Goal: Task Accomplishment & Management: Manage account settings

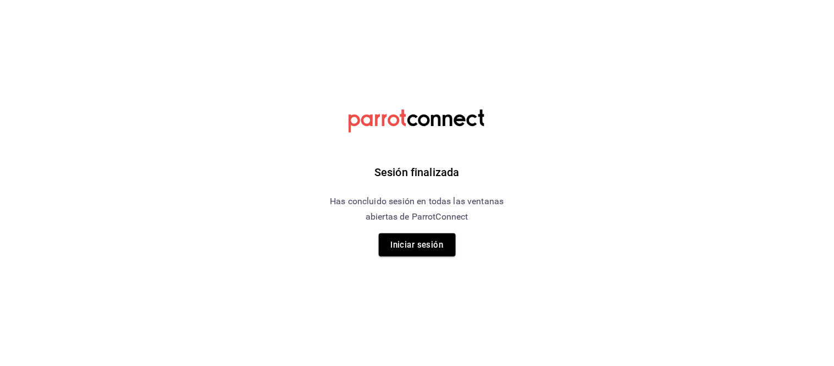
drag, startPoint x: 782, startPoint y: 41, endPoint x: 776, endPoint y: 25, distance: 16.5
click at [782, 0] on html "Sesión finalizada Has concluido sesión en todas las ventanas abiertas de Parrot…" at bounding box center [417, 0] width 834 height 0
click at [397, 242] on button "Iniciar sesión" at bounding box center [417, 244] width 77 height 23
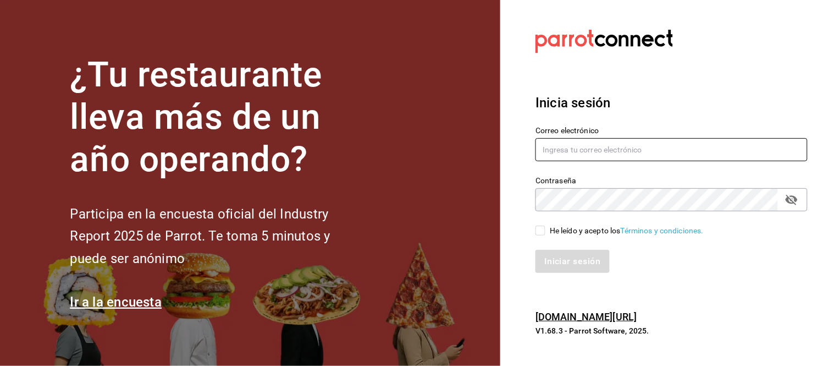
type input "ismael.briones@grupocosteno.com"
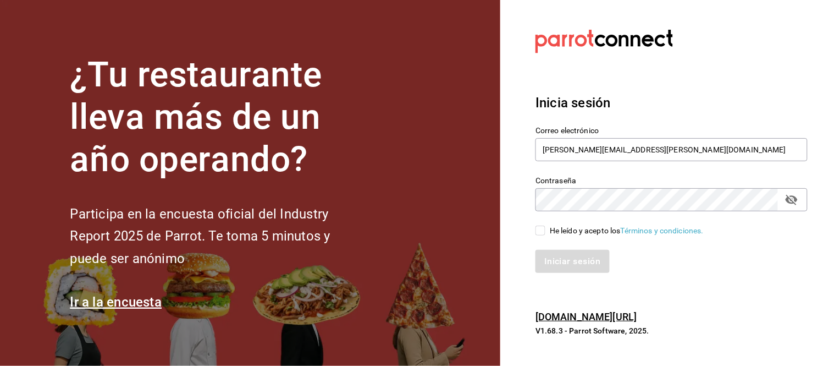
click at [536, 227] on input "He leído y acepto los Términos y condiciones." at bounding box center [541, 230] width 10 height 10
checkbox input "true"
click at [549, 265] on button "Iniciar sesión" at bounding box center [573, 261] width 75 height 23
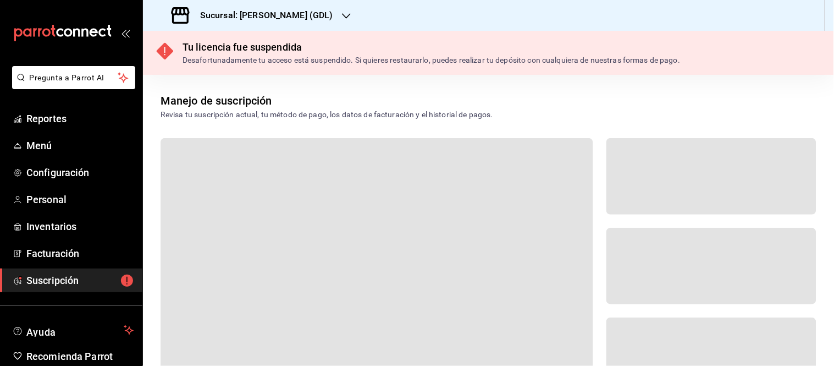
click at [261, 14] on h3 "Sucursal: Mika (GDL)" at bounding box center [262, 15] width 142 height 13
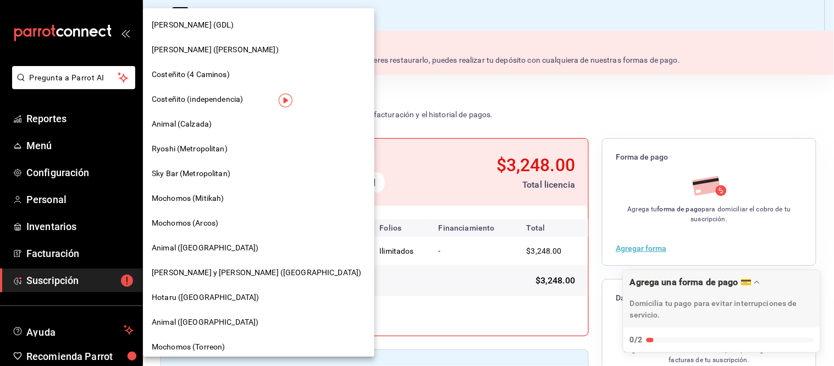
scroll to position [61, 0]
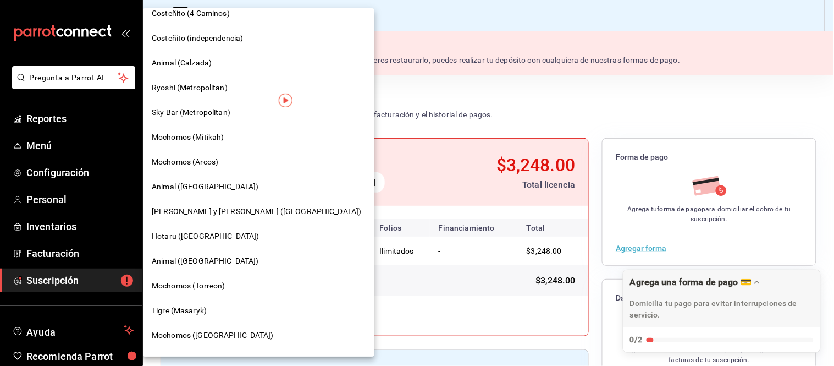
click at [206, 212] on span "Lazaro y Diego (Metropolitan)" at bounding box center [257, 212] width 210 height 12
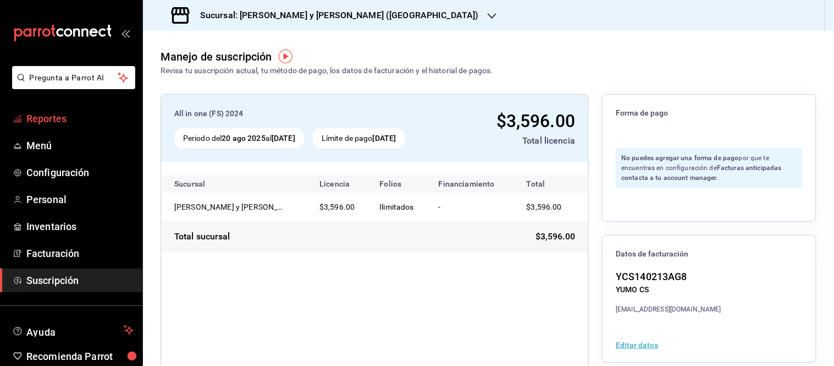
click at [45, 115] on span "Reportes" at bounding box center [79, 118] width 107 height 15
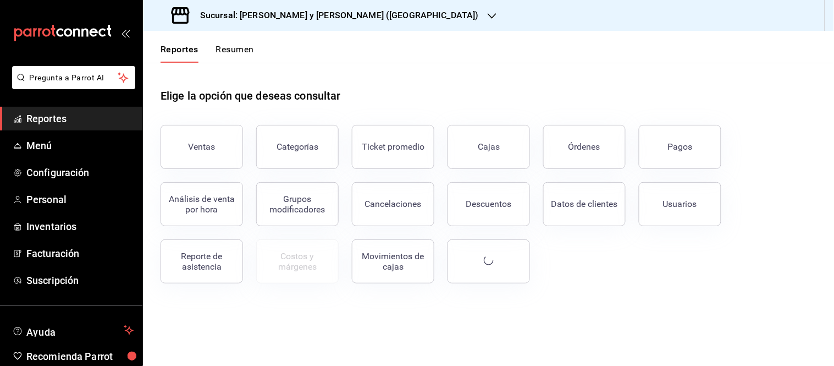
drag, startPoint x: 228, startPoint y: 48, endPoint x: 231, endPoint y: 53, distance: 5.9
click at [229, 47] on button "Resumen" at bounding box center [235, 53] width 38 height 19
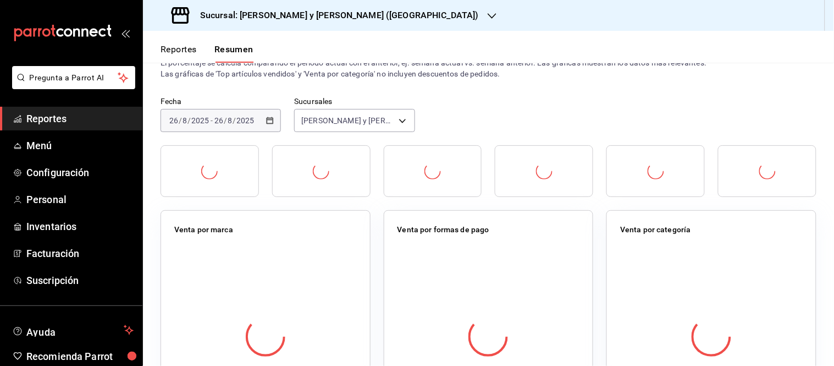
scroll to position [61, 0]
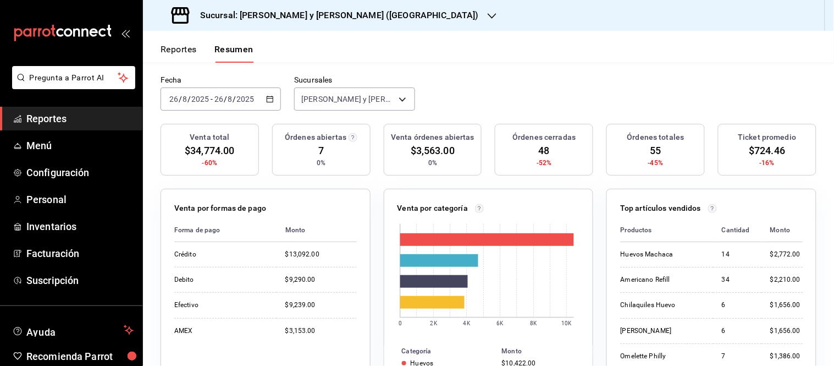
click at [199, 55] on div "Reportes Resumen" at bounding box center [207, 53] width 93 height 19
click at [182, 47] on button "Reportes" at bounding box center [179, 53] width 36 height 19
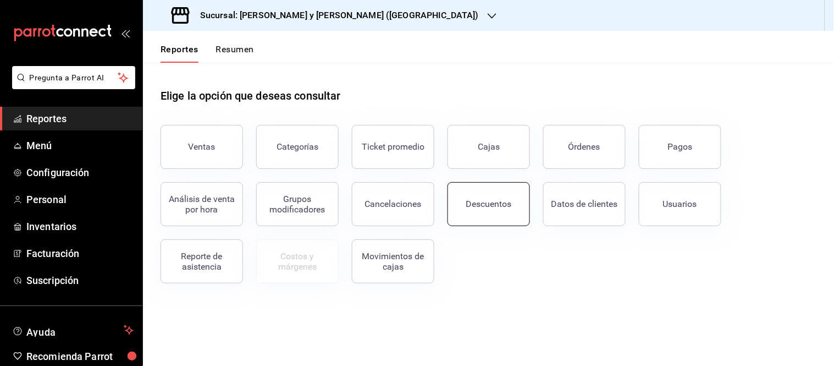
click at [508, 211] on button "Descuentos" at bounding box center [489, 204] width 82 height 44
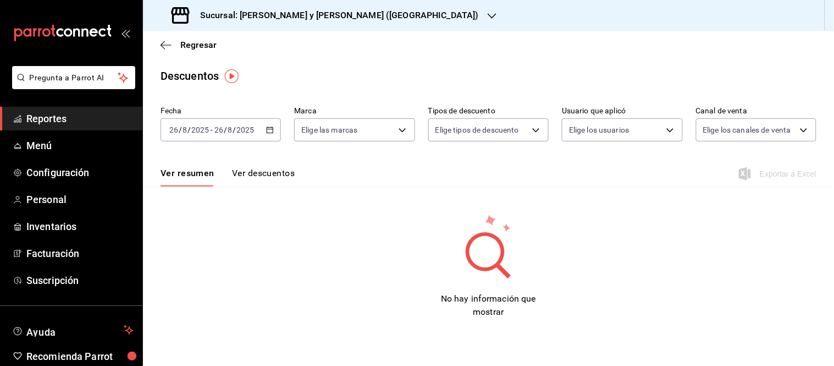
drag, startPoint x: 246, startPoint y: 175, endPoint x: 272, endPoint y: 173, distance: 25.9
click at [248, 175] on button "Ver descuentos" at bounding box center [263, 177] width 63 height 19
click at [177, 172] on button "Ver resumen" at bounding box center [186, 177] width 51 height 19
click at [271, 128] on \(Stroke\) "button" at bounding box center [270, 130] width 7 height 6
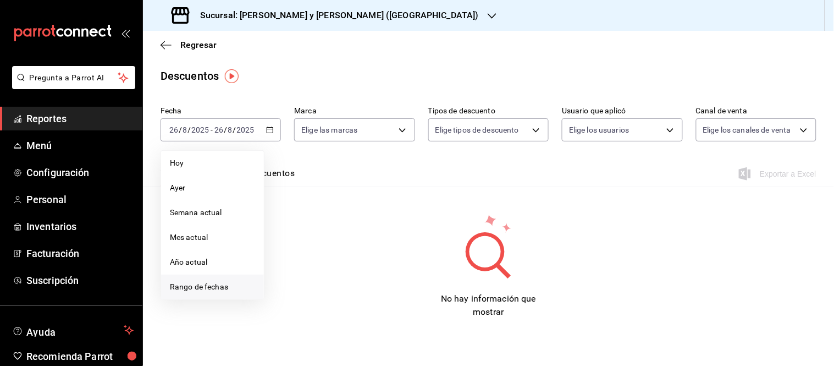
click at [207, 287] on span "Rango de fechas" at bounding box center [212, 287] width 85 height 12
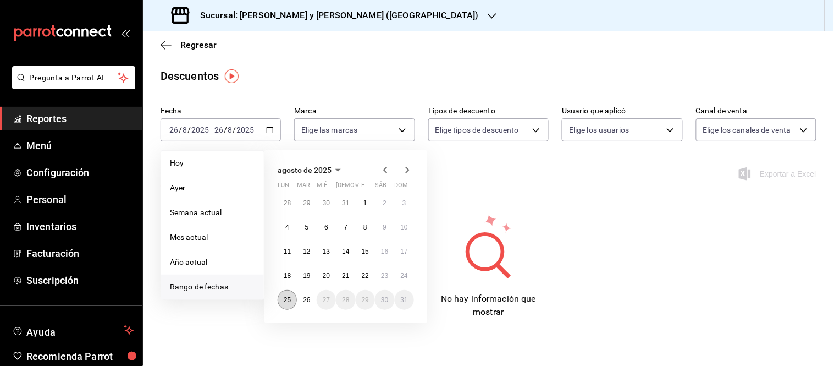
click at [288, 300] on abbr "25" at bounding box center [287, 300] width 7 height 8
click at [313, 300] on button "26" at bounding box center [306, 300] width 19 height 20
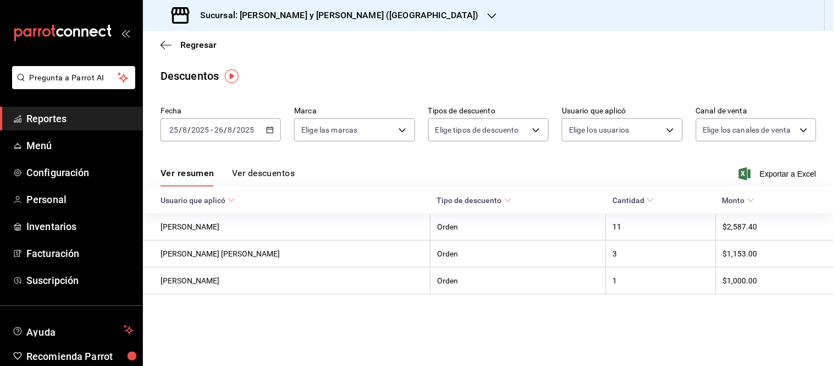
click at [258, 174] on button "Ver descuentos" at bounding box center [263, 177] width 63 height 19
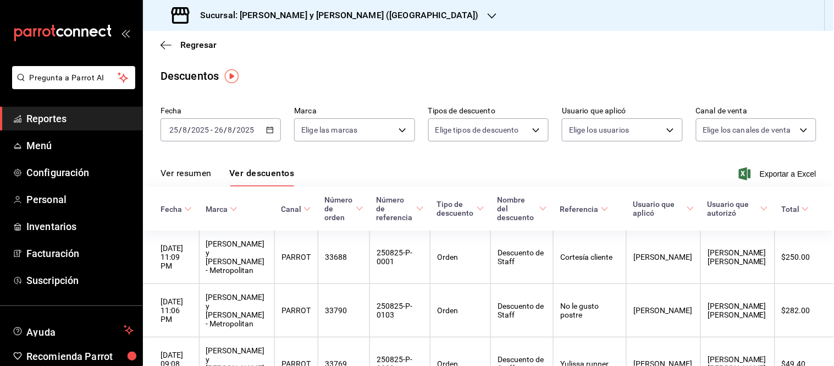
click at [268, 128] on \(Stroke\) "button" at bounding box center [270, 130] width 7 height 6
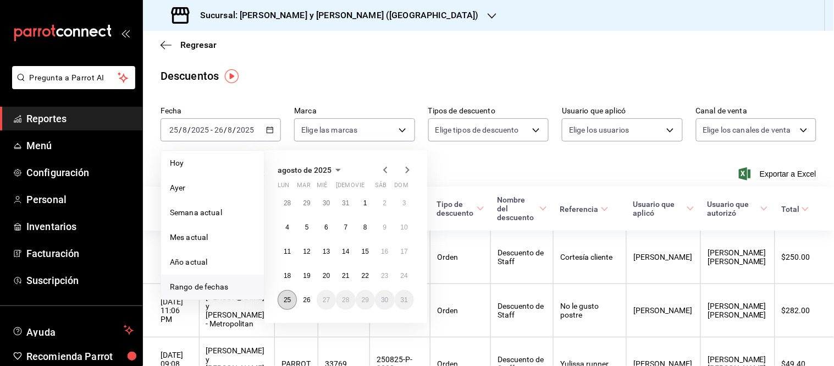
click at [287, 300] on abbr "25" at bounding box center [287, 300] width 7 height 8
click at [310, 302] on abbr "26" at bounding box center [306, 300] width 7 height 8
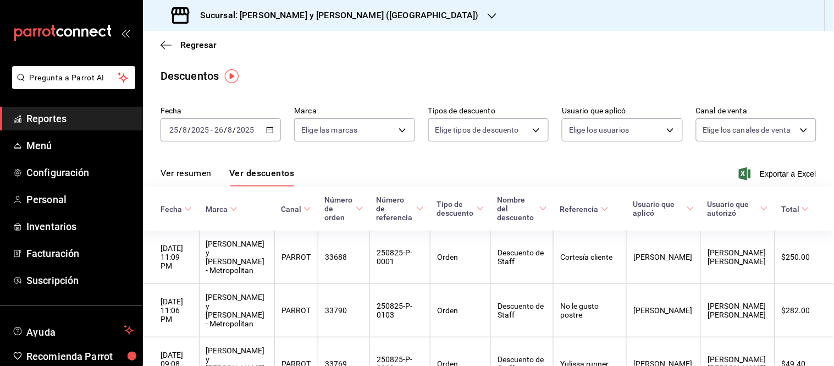
click at [181, 173] on button "Ver resumen" at bounding box center [186, 177] width 51 height 19
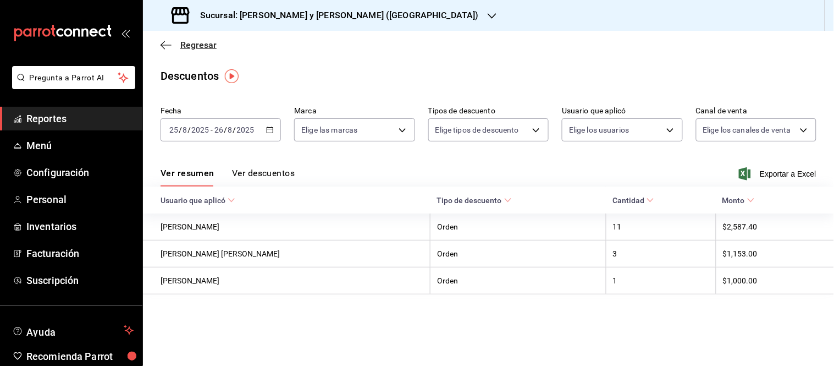
click at [164, 43] on icon "button" at bounding box center [166, 45] width 11 height 10
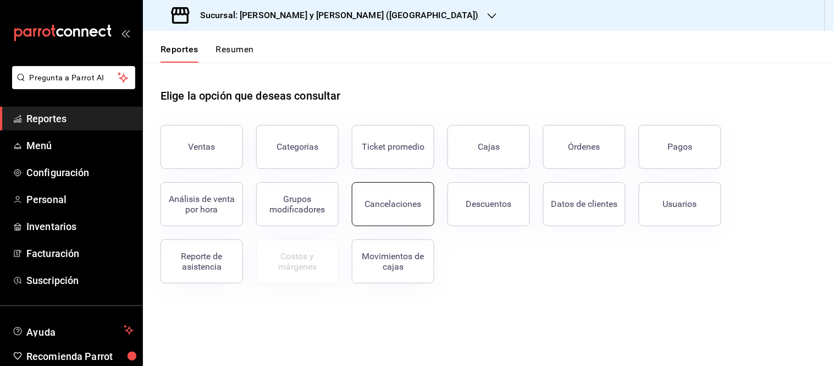
click at [400, 208] on div "Cancelaciones" at bounding box center [393, 204] width 57 height 10
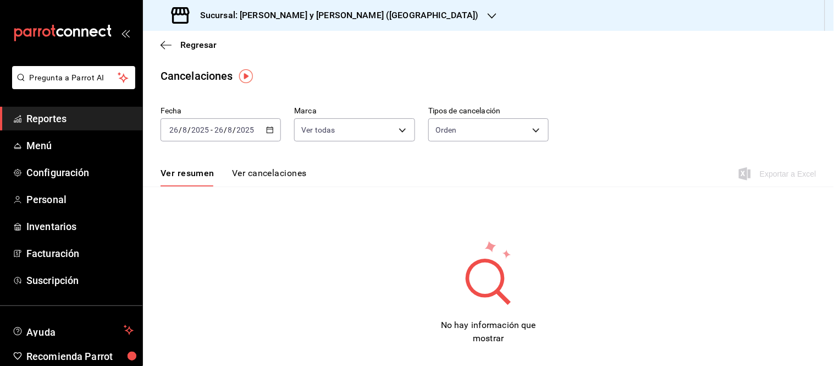
click at [272, 128] on icon "button" at bounding box center [270, 130] width 8 height 8
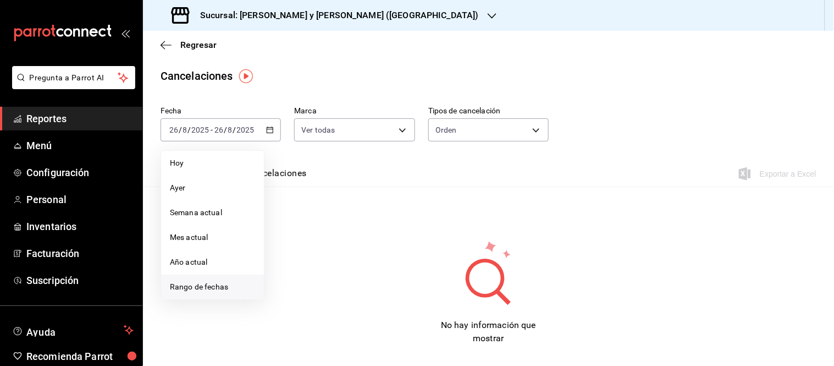
click at [191, 285] on span "Rango de fechas" at bounding box center [212, 287] width 85 height 12
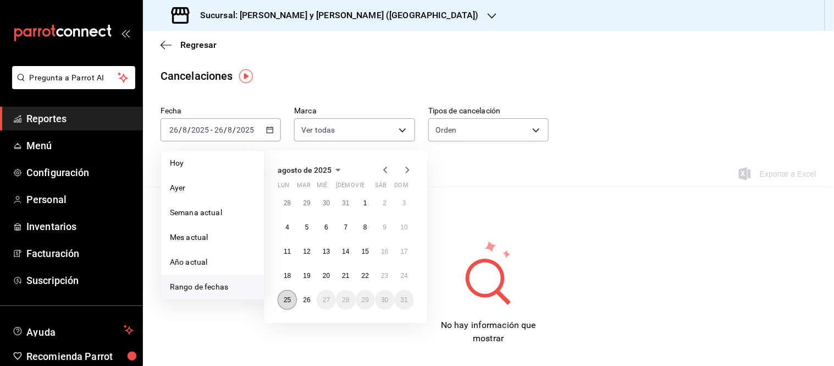
click at [284, 301] on abbr "25" at bounding box center [287, 300] width 7 height 8
click at [304, 299] on abbr "26" at bounding box center [306, 300] width 7 height 8
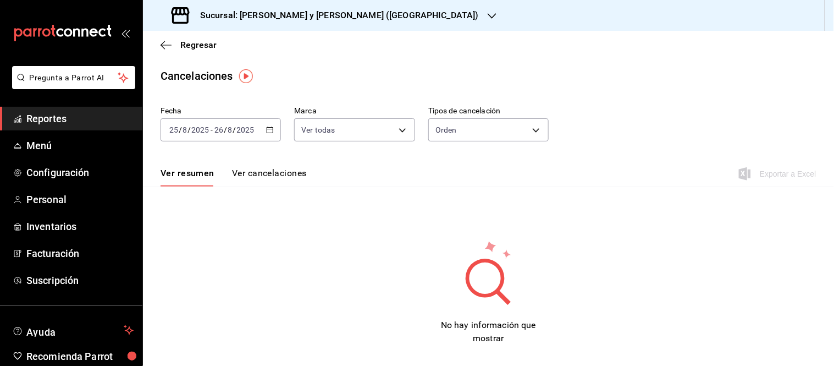
click at [282, 169] on button "Ver cancelaciones" at bounding box center [269, 177] width 75 height 19
click at [191, 172] on button "Ver resumen" at bounding box center [186, 177] width 51 height 19
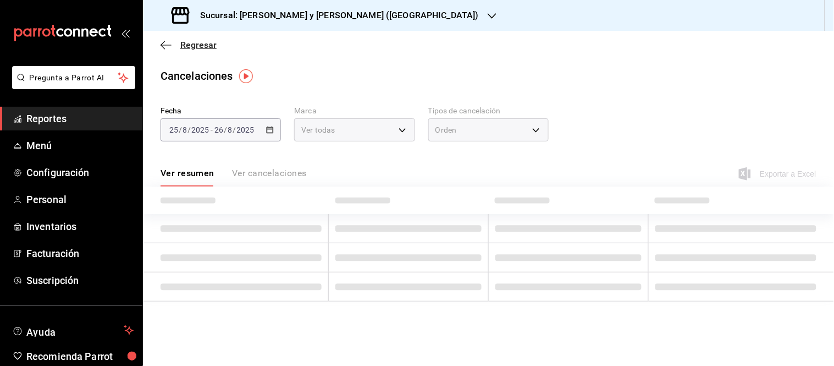
click at [167, 45] on icon "button" at bounding box center [166, 45] width 11 height 10
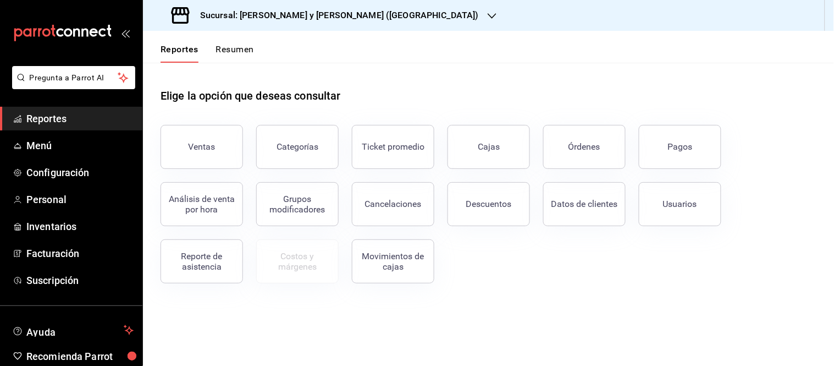
click at [189, 140] on button "Ventas" at bounding box center [202, 147] width 82 height 44
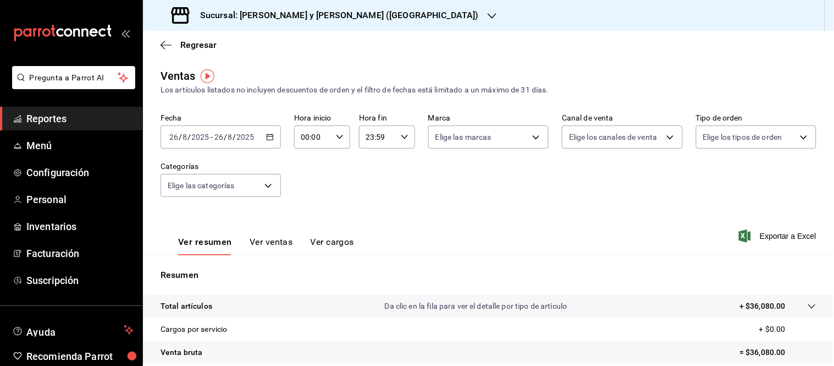
click at [268, 137] on icon "button" at bounding box center [270, 137] width 8 height 8
click at [337, 135] on icon "button" at bounding box center [340, 137] width 8 height 8
click at [305, 173] on span "05" at bounding box center [306, 175] width 10 height 9
type input "05:00"
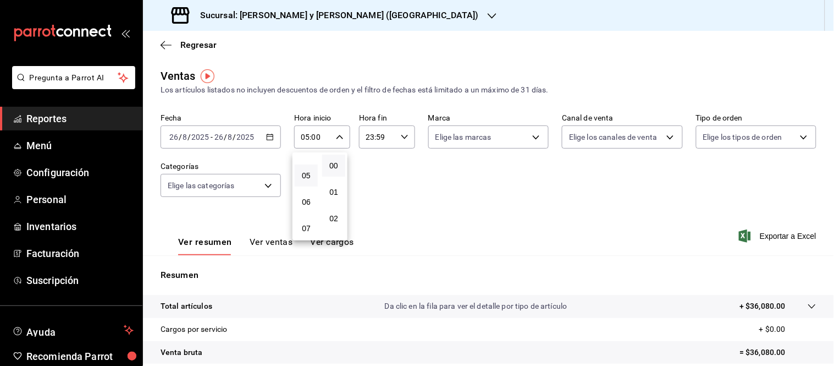
click at [516, 188] on div at bounding box center [417, 183] width 834 height 366
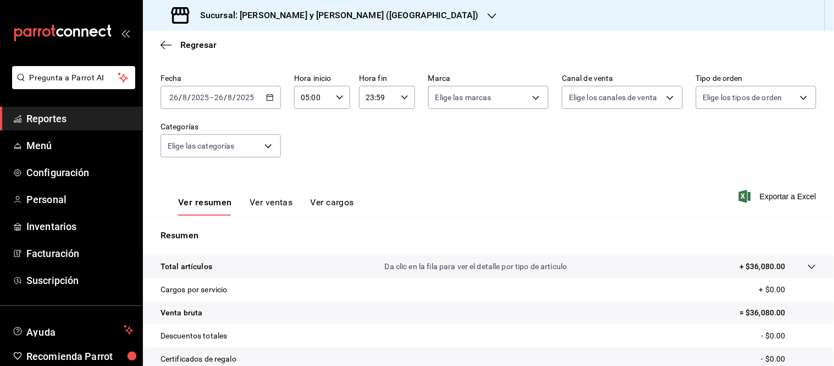
scroll to position [122, 0]
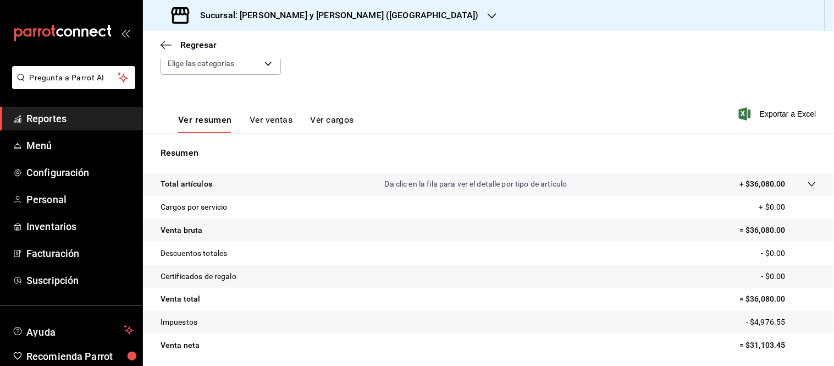
click at [808, 183] on icon at bounding box center [812, 184] width 9 height 9
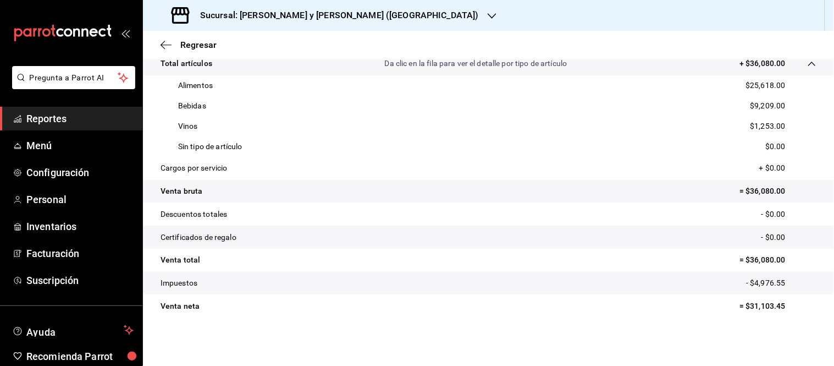
scroll to position [0, 0]
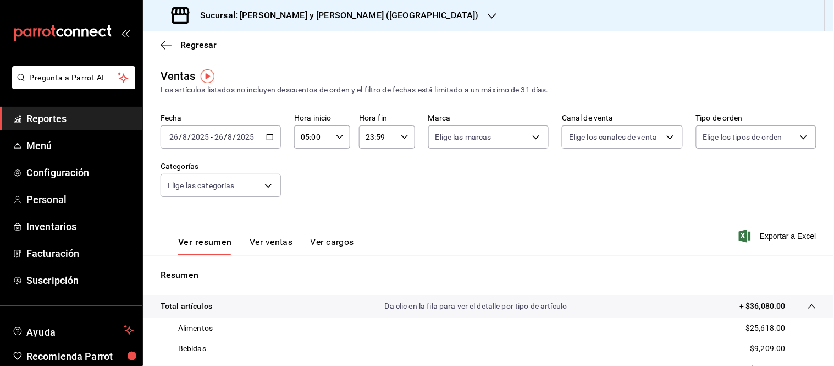
drag, startPoint x: 278, startPoint y: 239, endPoint x: 284, endPoint y: 238, distance: 6.8
click at [278, 239] on button "Ver ventas" at bounding box center [271, 245] width 43 height 19
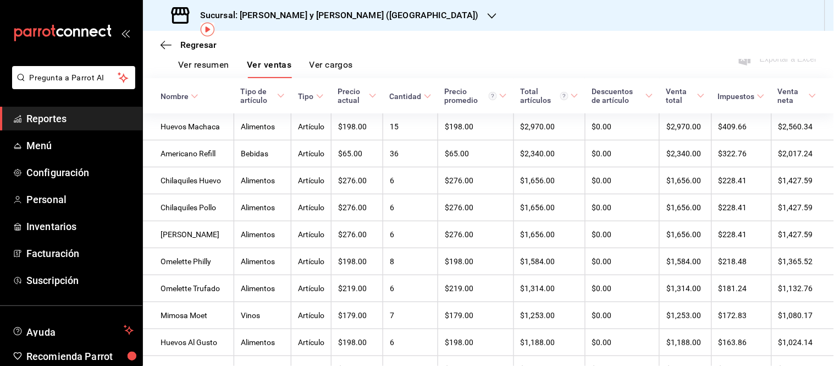
scroll to position [6, 0]
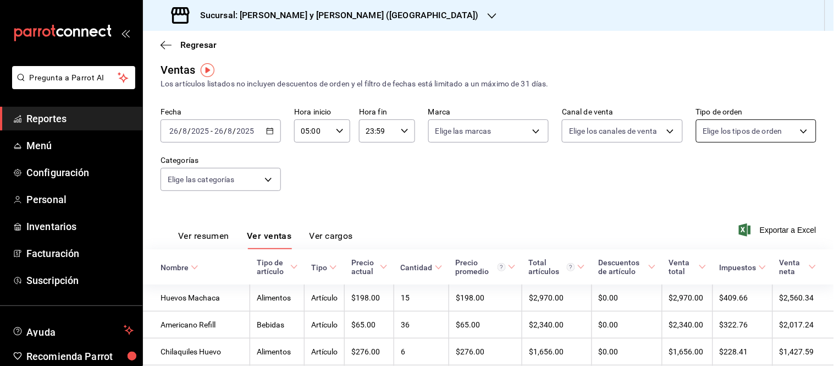
click at [796, 134] on body "Pregunta a Parrot AI Reportes Menú Configuración Personal Inventarios Facturaci…" at bounding box center [417, 183] width 834 height 366
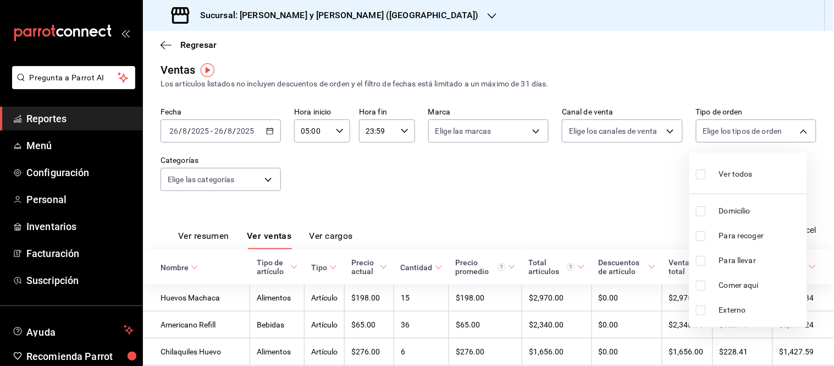
click at [664, 128] on div at bounding box center [417, 183] width 834 height 366
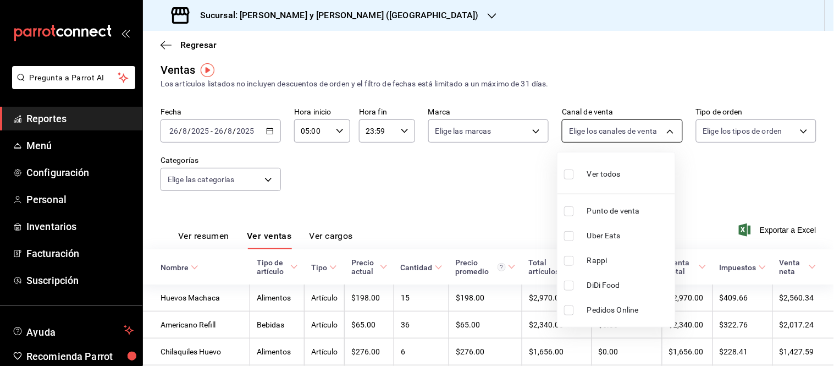
click at [661, 135] on body "Pregunta a Parrot AI Reportes Menú Configuración Personal Inventarios Facturaci…" at bounding box center [417, 183] width 834 height 366
drag, startPoint x: 570, startPoint y: 174, endPoint x: 729, endPoint y: 145, distance: 162.2
click at [573, 173] on input "checkbox" at bounding box center [569, 174] width 10 height 10
checkbox input "true"
type input "PARROT,UBER_EATS,RAPPI,DIDI_FOOD,ONLINE"
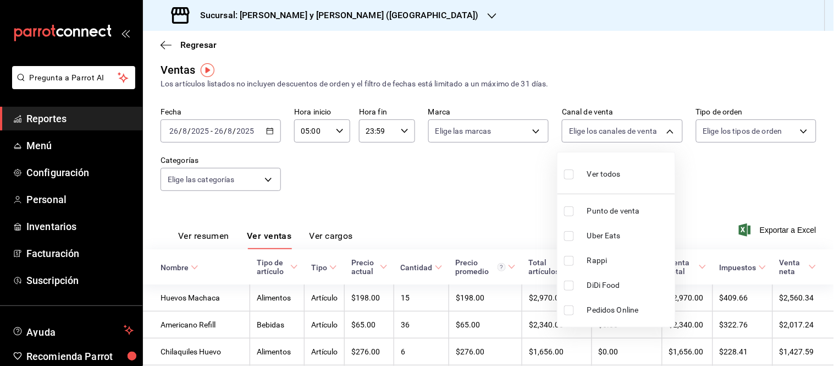
checkbox input "true"
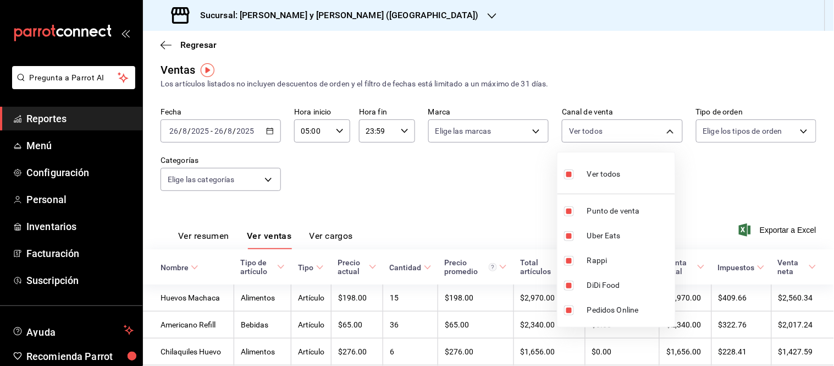
click at [797, 133] on div at bounding box center [417, 183] width 834 height 366
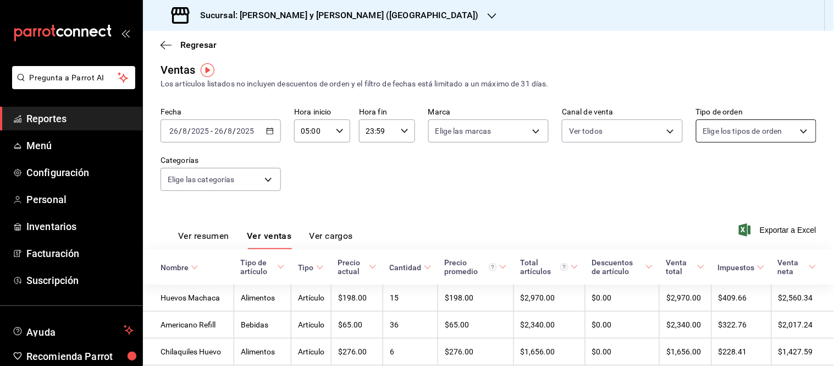
click at [795, 133] on body "Pregunta a Parrot AI Reportes Menú Configuración Personal Inventarios Facturaci…" at bounding box center [417, 183] width 834 height 366
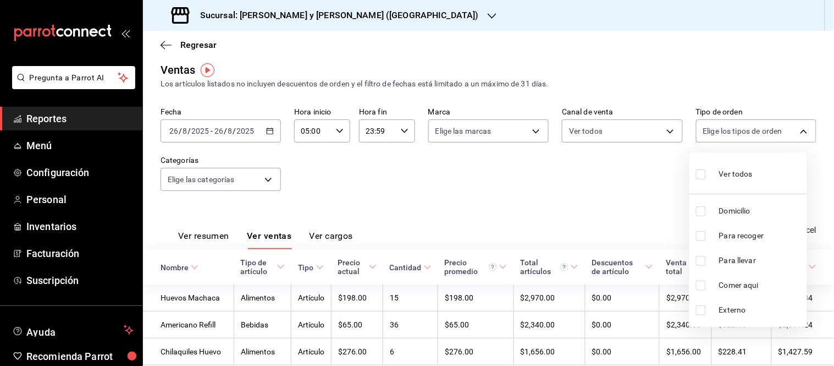
click at [702, 174] on input "checkbox" at bounding box center [701, 174] width 10 height 10
checkbox input "true"
type input "ba680d0a-1f34-4b04-824e-6ad3acaf04f7,2b77cb70-5460-4e10-9e7c-e3f2a48e8b4b,02b75…"
checkbox input "true"
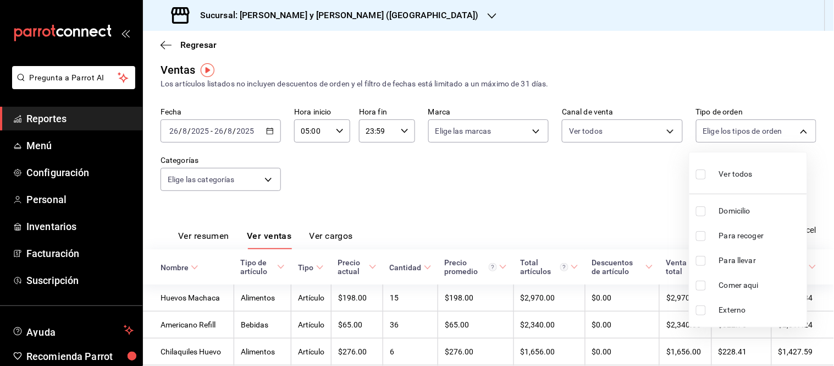
checkbox input "true"
click at [567, 193] on div at bounding box center [417, 183] width 834 height 366
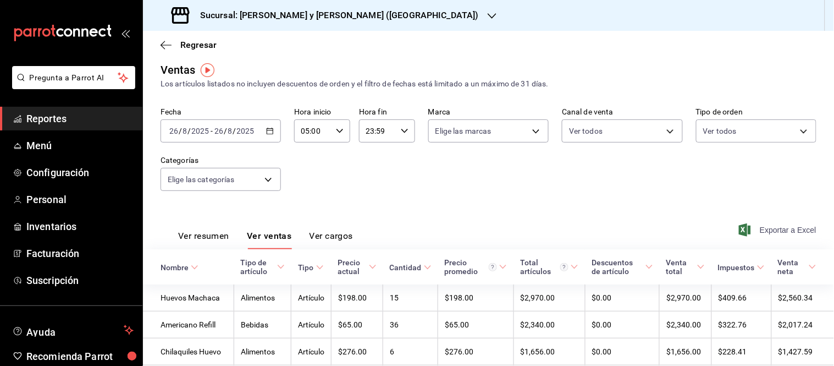
click at [771, 230] on span "Exportar a Excel" at bounding box center [778, 229] width 75 height 13
click at [336, 130] on icon "button" at bounding box center [340, 131] width 8 height 8
click at [307, 183] on span "06" at bounding box center [306, 187] width 10 height 9
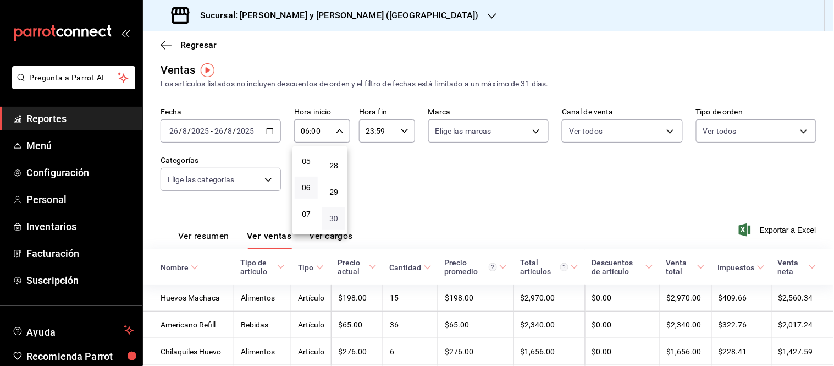
click at [333, 214] on span "30" at bounding box center [334, 218] width 10 height 9
type input "06:30"
click at [537, 179] on div at bounding box center [417, 183] width 834 height 366
click at [201, 234] on button "Ver resumen" at bounding box center [203, 239] width 51 height 19
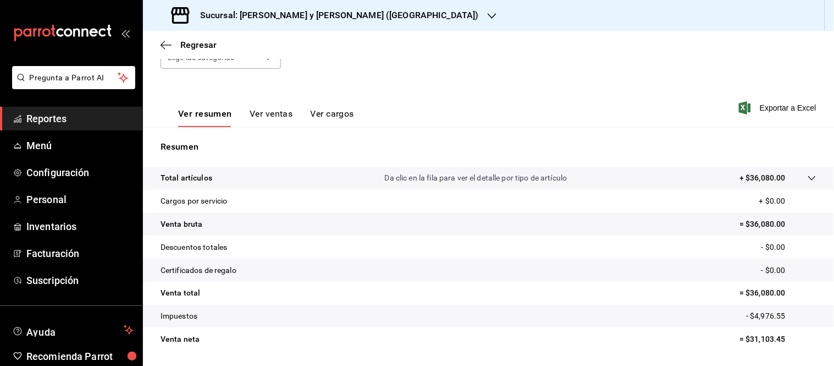
scroll to position [161, 0]
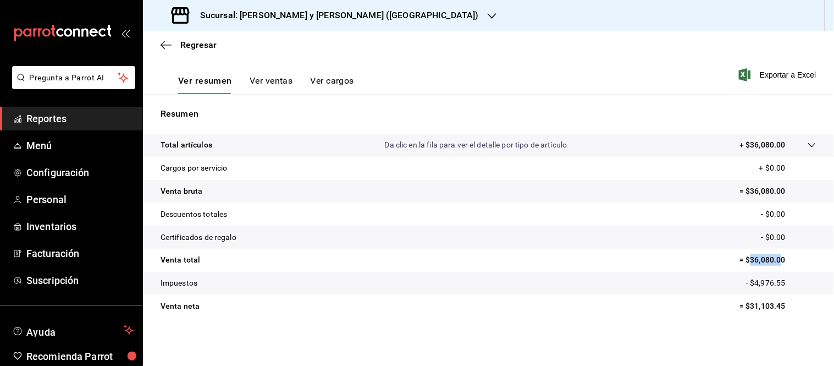
drag, startPoint x: 742, startPoint y: 257, endPoint x: 772, endPoint y: 256, distance: 29.2
click at [772, 256] on p "= $36,080.00" at bounding box center [778, 260] width 77 height 12
click at [778, 256] on p "= $36,080.00" at bounding box center [778, 260] width 77 height 12
drag, startPoint x: 744, startPoint y: 144, endPoint x: 778, endPoint y: 145, distance: 34.1
click at [778, 145] on tr "Total artículos Da clic en la fila para ver el detalle por tipo de artículo + $…" at bounding box center [488, 145] width 691 height 23
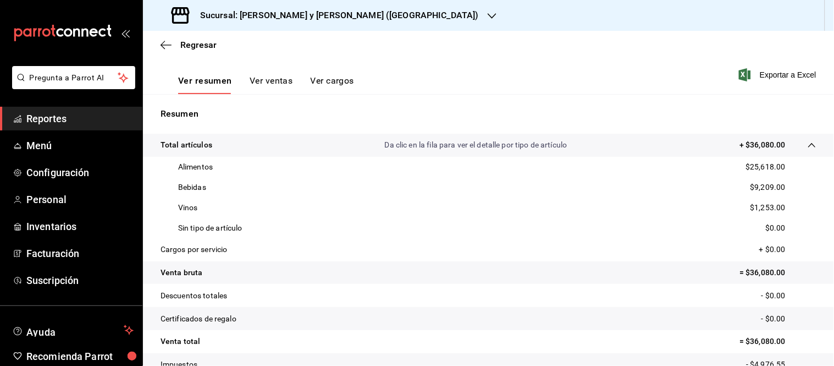
click at [640, 108] on p "Resumen" at bounding box center [489, 113] width 656 height 13
click at [470, 72] on div "Ver resumen Ver ventas Ver cargos Exportar a Excel" at bounding box center [488, 71] width 691 height 45
click at [163, 46] on icon "button" at bounding box center [166, 45] width 11 height 10
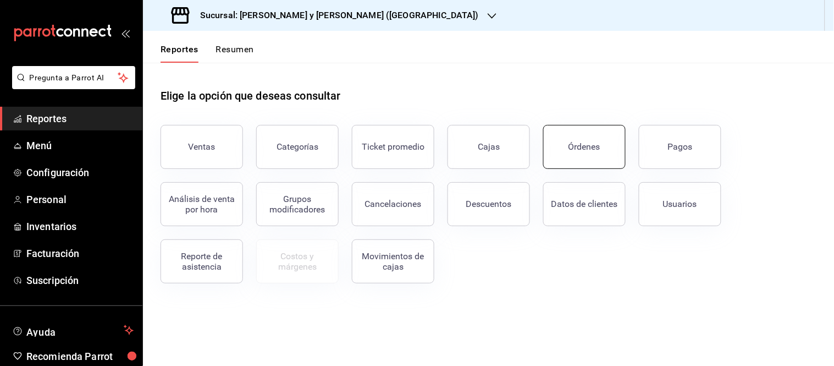
click at [569, 150] on button "Órdenes" at bounding box center [584, 147] width 82 height 44
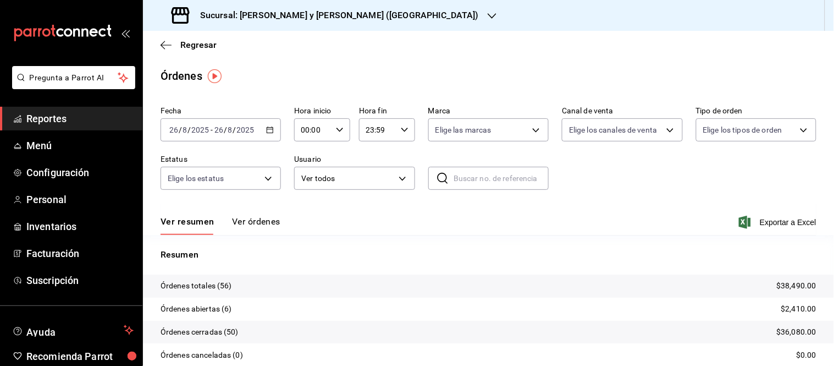
click at [268, 136] on div "2025-08-26 26 / 8 / 2025 - 2025-08-26 26 / 8 / 2025" at bounding box center [221, 129] width 120 height 23
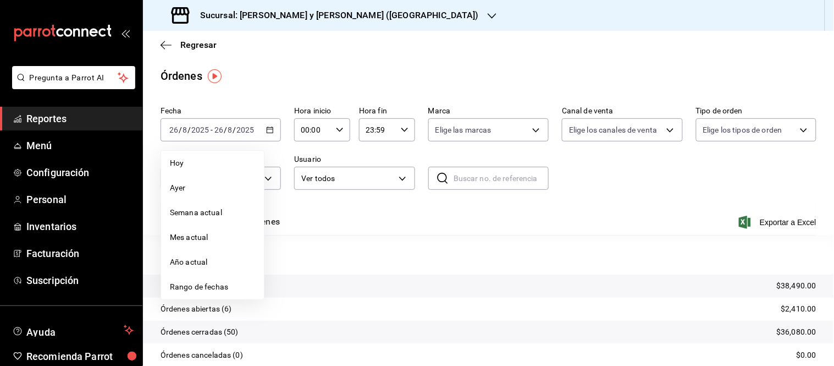
click at [339, 128] on icon "button" at bounding box center [340, 130] width 8 height 8
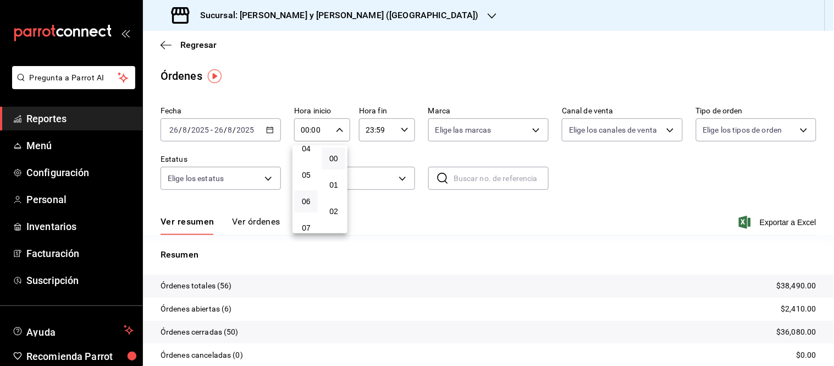
scroll to position [122, 0]
click at [305, 166] on span "05" at bounding box center [306, 168] width 10 height 9
type input "05:00"
click at [757, 89] on div at bounding box center [417, 183] width 834 height 366
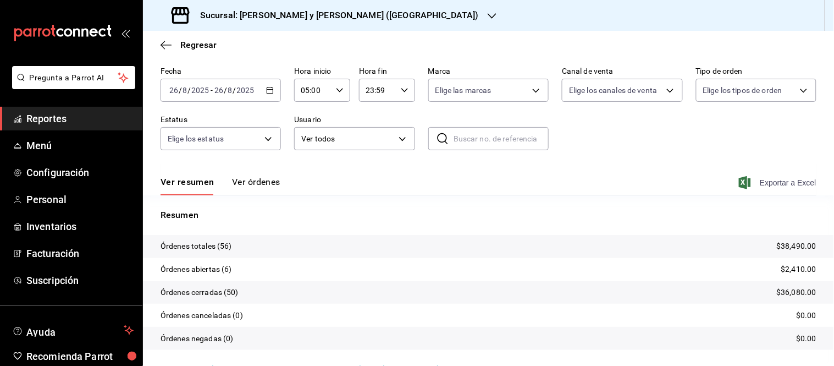
scroll to position [66, 0]
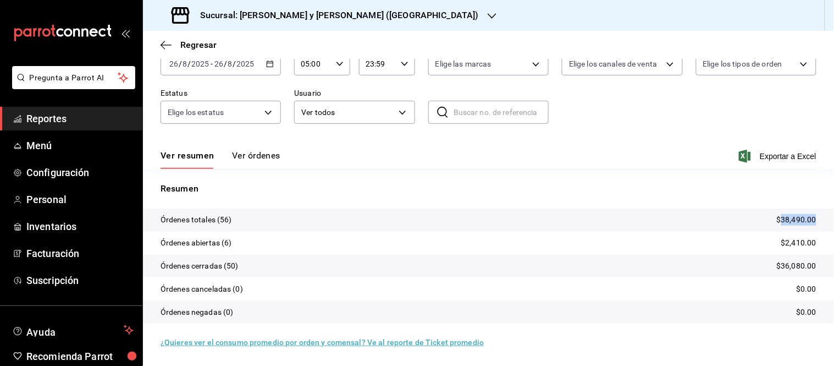
drag, startPoint x: 774, startPoint y: 217, endPoint x: 810, endPoint y: 216, distance: 35.8
click at [810, 216] on tr "Órdenes totales (56) $38,490.00" at bounding box center [488, 219] width 691 height 23
click at [773, 157] on span "Exportar a Excel" at bounding box center [778, 156] width 75 height 13
drag, startPoint x: 597, startPoint y: 123, endPoint x: 598, endPoint y: 114, distance: 9.4
click at [597, 123] on div "Fecha 2025-08-26 26 / 8 / 2025 - 2025-08-26 26 / 8 / 2025 Hora inicio 05:00 Hor…" at bounding box center [489, 86] width 656 height 101
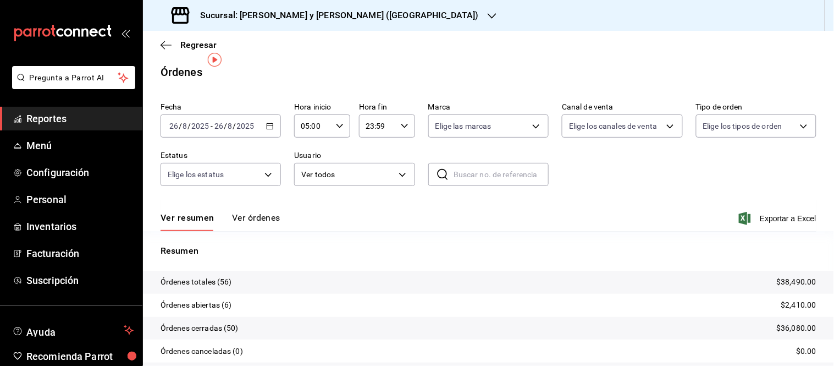
scroll to position [0, 0]
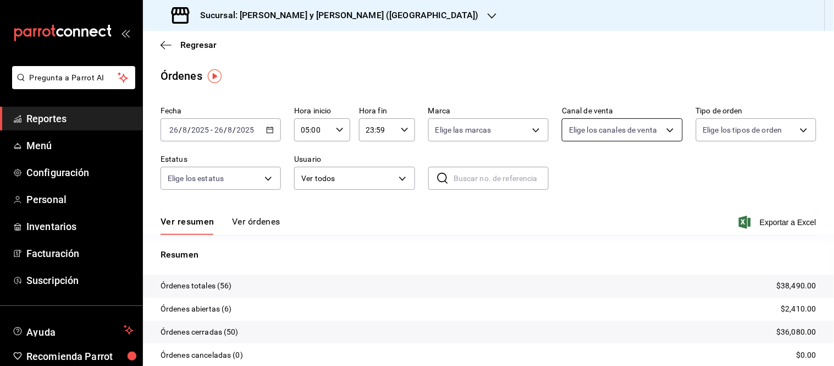
click at [653, 126] on body "Pregunta a Parrot AI Reportes Menú Configuración Personal Inventarios Facturaci…" at bounding box center [417, 183] width 834 height 366
click at [587, 171] on span "Ver todos" at bounding box center [604, 173] width 34 height 12
type input "PARROT,UBER_EATS,RAPPI,DIDI_FOOD,ONLINE"
checkbox input "true"
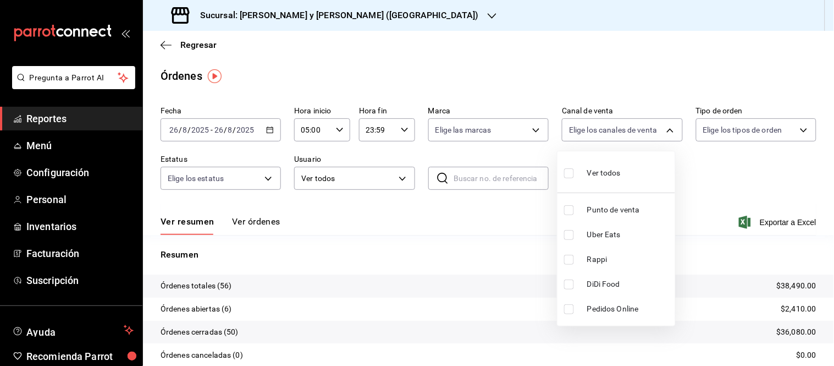
checkbox input "true"
click at [767, 133] on div at bounding box center [417, 183] width 834 height 366
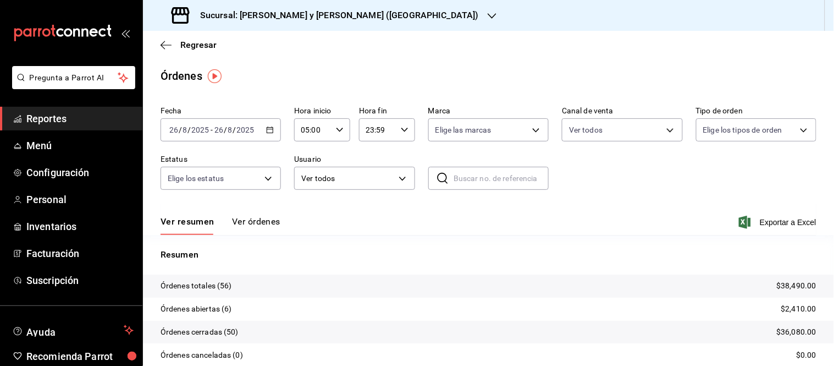
click at [767, 132] on body "Pregunta a Parrot AI Reportes Menú Configuración Personal Inventarios Facturaci…" at bounding box center [417, 183] width 834 height 366
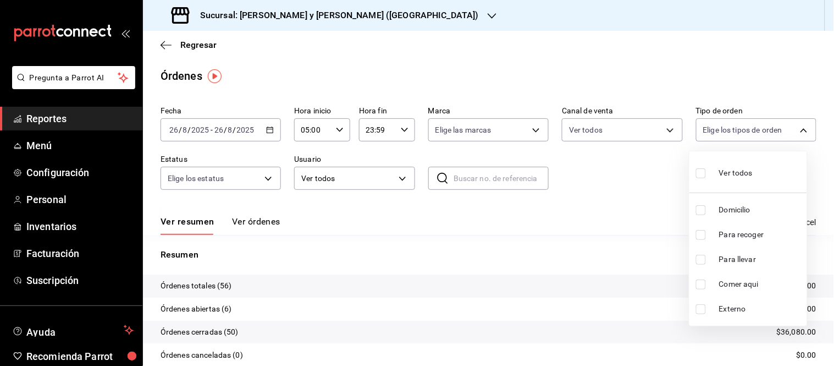
click at [722, 175] on span "Ver todos" at bounding box center [736, 173] width 34 height 12
type input "ba680d0a-1f34-4b04-824e-6ad3acaf04f7,2b77cb70-5460-4e10-9e7c-e3f2a48e8b4b,02b75…"
checkbox input "true"
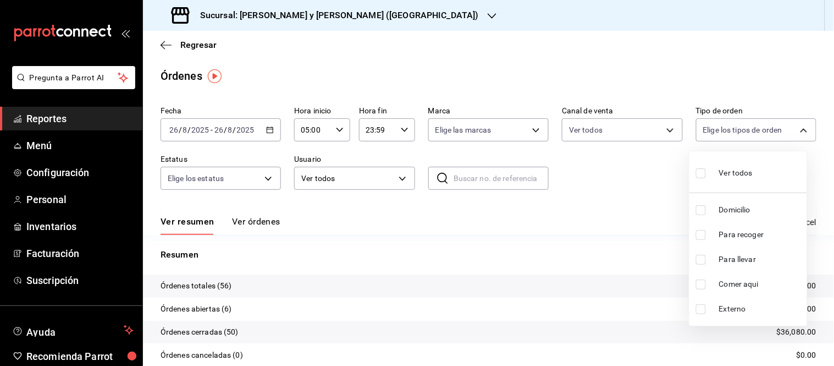
checkbox input "true"
click at [631, 187] on div at bounding box center [417, 183] width 834 height 366
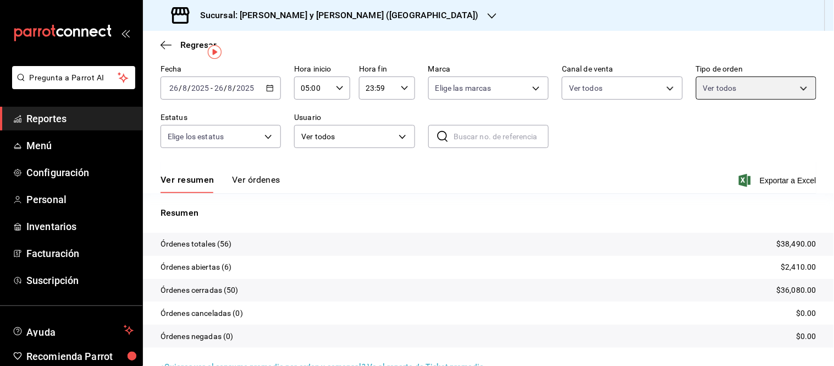
scroll to position [61, 0]
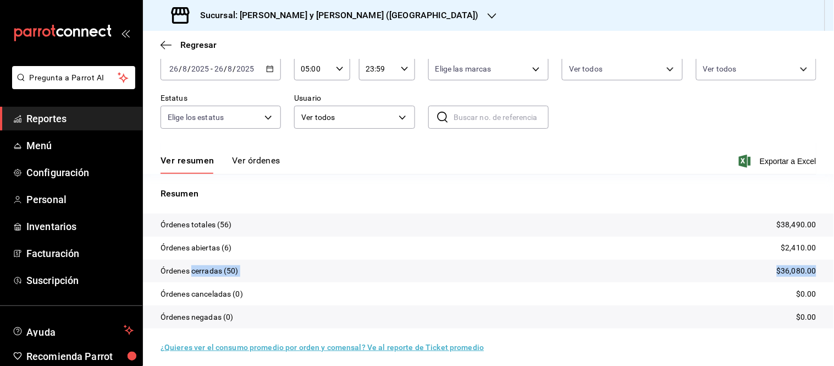
drag, startPoint x: 193, startPoint y: 272, endPoint x: 814, endPoint y: 277, distance: 621.5
click at [814, 277] on tr "Órdenes cerradas (50) $36,080.00" at bounding box center [488, 271] width 691 height 23
drag, startPoint x: 795, startPoint y: 223, endPoint x: 816, endPoint y: 227, distance: 21.8
click at [816, 227] on tr "Órdenes totales (56) $38,490.00" at bounding box center [488, 224] width 691 height 23
drag, startPoint x: 785, startPoint y: 271, endPoint x: 813, endPoint y: 270, distance: 28.1
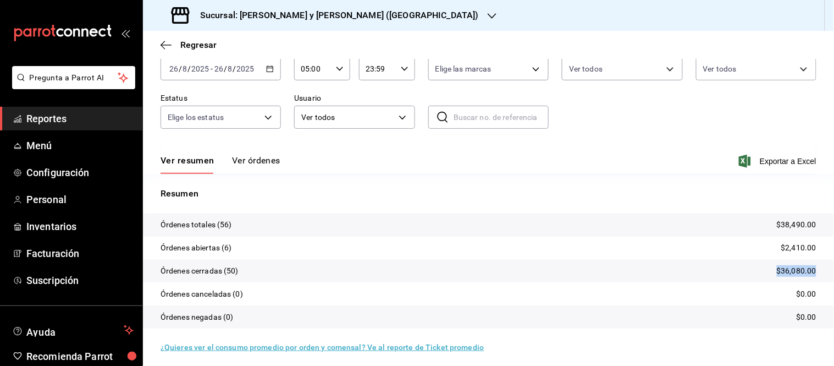
click at [813, 270] on tr "Órdenes cerradas (50) $36,080.00" at bounding box center [488, 271] width 691 height 23
drag, startPoint x: 766, startPoint y: 226, endPoint x: 817, endPoint y: 229, distance: 51.2
click at [817, 229] on tr "Órdenes totales (56) $38,490.00" at bounding box center [488, 224] width 691 height 23
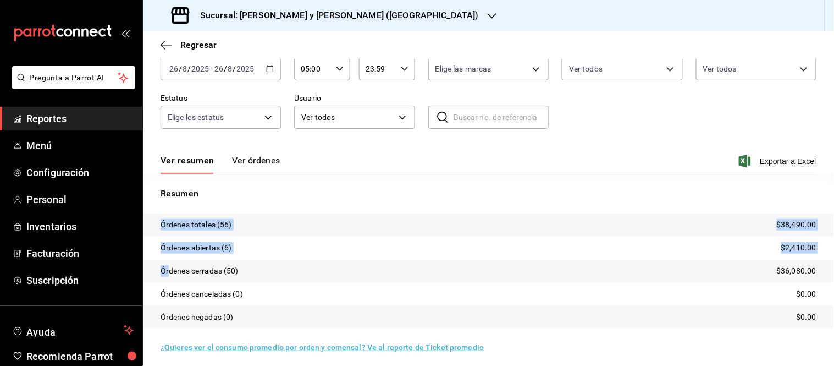
drag, startPoint x: 182, startPoint y: 271, endPoint x: 829, endPoint y: 276, distance: 647.3
click at [829, 276] on div "Regresar Órdenes Fecha 2025-08-26 26 / 8 / 2025 - 2025-08-26 26 / 8 / 2025 Hora…" at bounding box center [488, 198] width 691 height 335
click at [806, 274] on p "$36,080.00" at bounding box center [797, 271] width 40 height 12
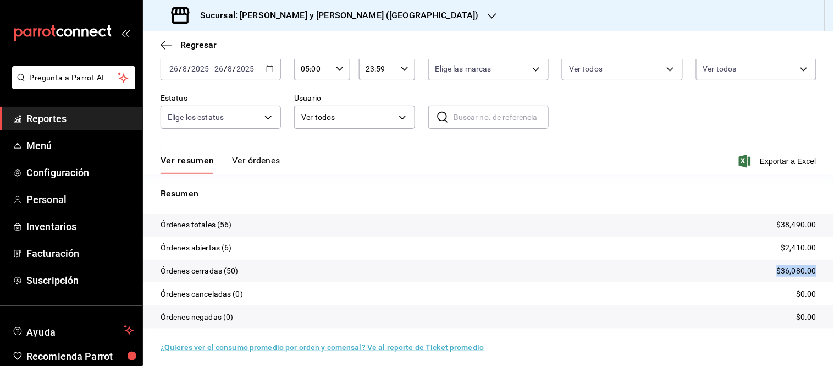
drag, startPoint x: 815, startPoint y: 271, endPoint x: 684, endPoint y: 276, distance: 131.5
click at [684, 276] on tr "Órdenes cerradas (50) $36,080.00" at bounding box center [488, 271] width 691 height 23
drag, startPoint x: 772, startPoint y: 250, endPoint x: 812, endPoint y: 250, distance: 40.7
click at [812, 250] on tr "Órdenes abiertas (6) $2,410.00" at bounding box center [488, 247] width 691 height 23
drag, startPoint x: 765, startPoint y: 225, endPoint x: 805, endPoint y: 225, distance: 39.6
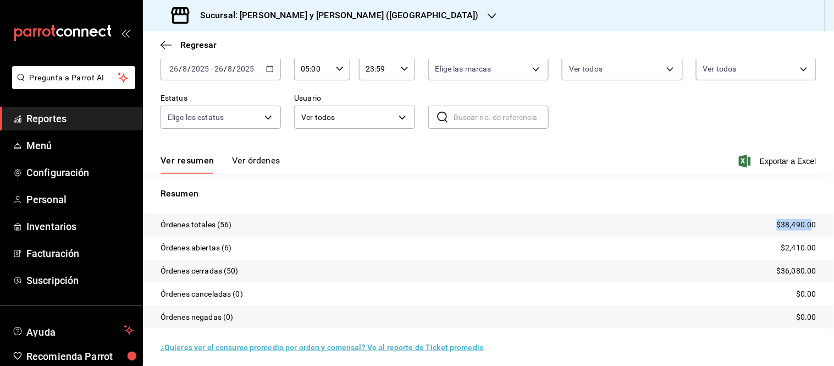
click at [805, 225] on tr "Órdenes totales (56) $38,490.00" at bounding box center [488, 224] width 691 height 23
click at [813, 225] on tr "Órdenes totales (56) $38,490.00" at bounding box center [488, 224] width 691 height 23
drag, startPoint x: 812, startPoint y: 223, endPoint x: 161, endPoint y: 229, distance: 650.6
click at [161, 229] on tr "Órdenes totales (56) $38,490.00" at bounding box center [488, 224] width 691 height 23
click at [762, 191] on p "Resumen" at bounding box center [489, 193] width 656 height 13
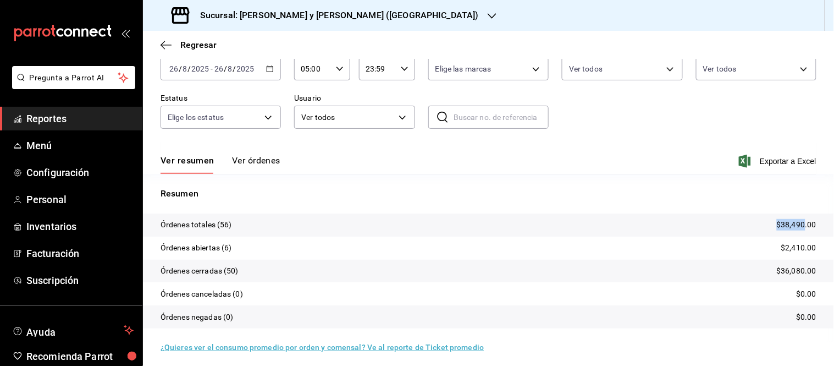
drag, startPoint x: 774, startPoint y: 221, endPoint x: 797, endPoint y: 222, distance: 23.7
click at [797, 222] on p "$38,490.00" at bounding box center [797, 225] width 40 height 12
click at [775, 240] on tr "Órdenes abiertas (6) $2,410.00" at bounding box center [488, 247] width 691 height 23
drag, startPoint x: 773, startPoint y: 246, endPoint x: 806, endPoint y: 246, distance: 32.4
click at [806, 246] on p "$2,410.00" at bounding box center [798, 248] width 35 height 12
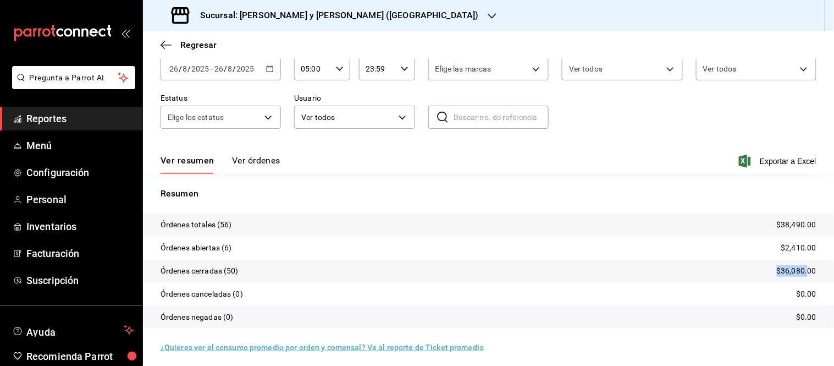
drag, startPoint x: 770, startPoint y: 270, endPoint x: 808, endPoint y: 269, distance: 38.0
click at [800, 269] on p "$36,080.00" at bounding box center [797, 271] width 40 height 12
click at [809, 269] on tr "Órdenes cerradas (50) $36,080.00" at bounding box center [488, 271] width 691 height 23
drag, startPoint x: 807, startPoint y: 268, endPoint x: 761, endPoint y: 270, distance: 46.2
click at [761, 270] on tr "Órdenes cerradas (50) $36,080.00" at bounding box center [488, 271] width 691 height 23
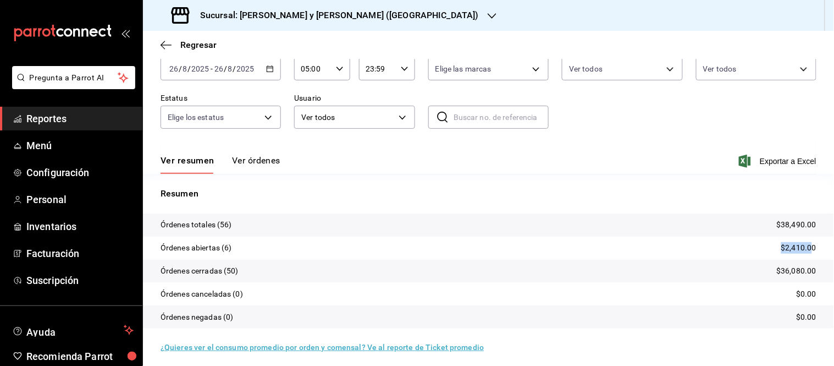
drag, startPoint x: 794, startPoint y: 246, endPoint x: 773, endPoint y: 246, distance: 20.9
click at [781, 246] on p "$2,410.00" at bounding box center [798, 248] width 35 height 12
drag, startPoint x: 779, startPoint y: 220, endPoint x: 779, endPoint y: 234, distance: 13.7
click at [768, 220] on tr "Órdenes totales (56) $38,490.00" at bounding box center [488, 224] width 691 height 23
drag, startPoint x: 158, startPoint y: 222, endPoint x: 819, endPoint y: 281, distance: 664.2
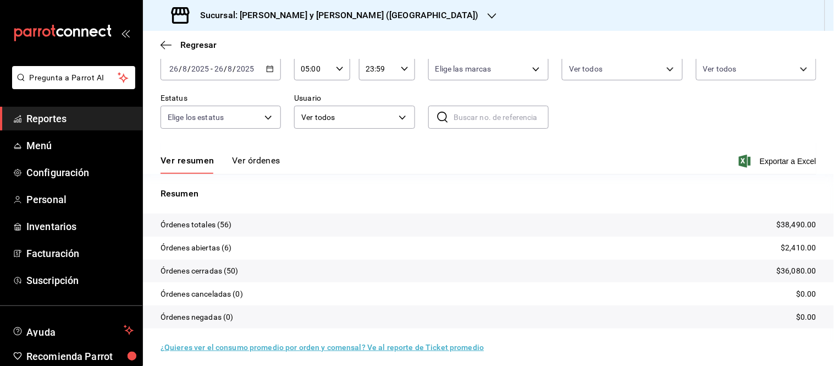
click at [827, 283] on div "Regresar Órdenes Fecha 2025-08-26 26 / 8 / 2025 - 2025-08-26 26 / 8 / 2025 Hora…" at bounding box center [488, 198] width 691 height 335
click at [814, 272] on tr "Órdenes cerradas (50) $36,080.00" at bounding box center [488, 271] width 691 height 23
drag, startPoint x: 161, startPoint y: 243, endPoint x: 239, endPoint y: 248, distance: 77.7
click at [239, 248] on tr "Órdenes abiertas (6) $2,410.00" at bounding box center [488, 247] width 691 height 23
drag, startPoint x: 803, startPoint y: 248, endPoint x: 812, endPoint y: 248, distance: 9.3
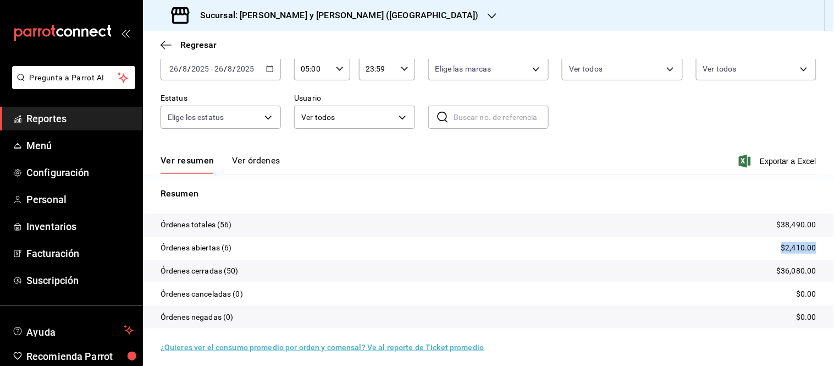
click at [812, 248] on tr "Órdenes abiertas (6) $2,410.00" at bounding box center [488, 247] width 691 height 23
click at [792, 248] on p "$2,410.00" at bounding box center [798, 248] width 35 height 12
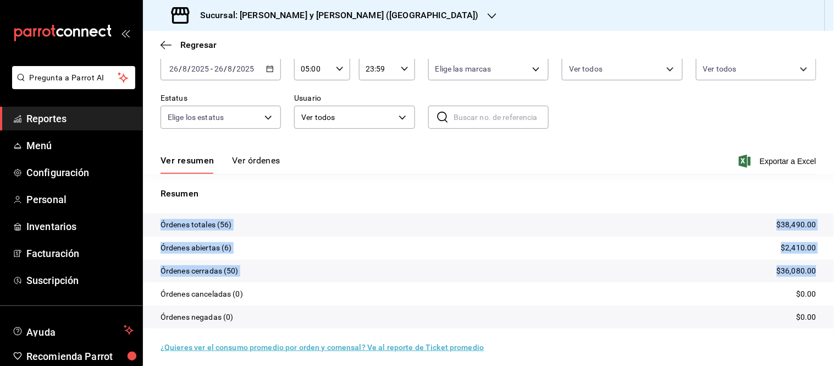
drag, startPoint x: 155, startPoint y: 224, endPoint x: 815, endPoint y: 268, distance: 661.4
click at [815, 268] on tbody "Órdenes totales (56) $38,490.00 Órdenes abiertas (6) $2,410.00 Órdenes cerradas…" at bounding box center [488, 270] width 691 height 115
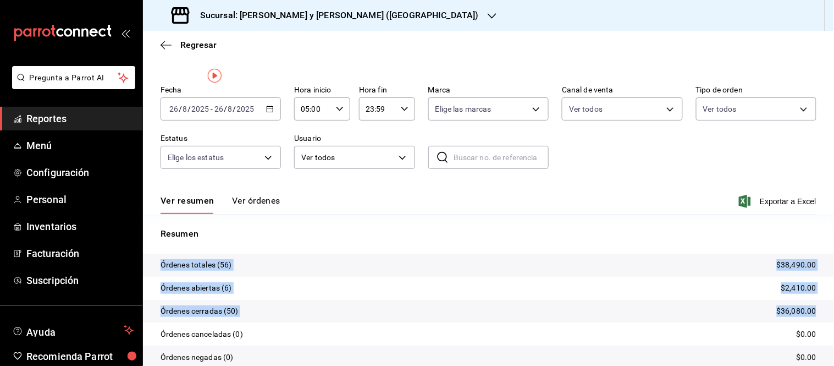
scroll to position [0, 0]
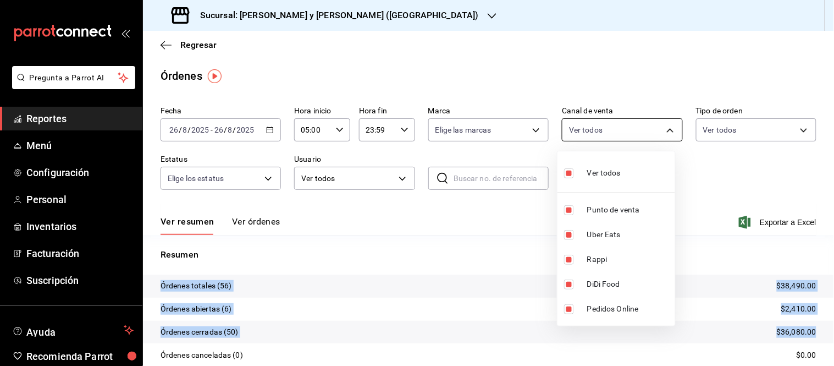
click at [665, 129] on body "Pregunta a Parrot AI Reportes Menú Configuración Personal Inventarios Facturaci…" at bounding box center [417, 183] width 834 height 366
click at [592, 174] on span "Ver todos" at bounding box center [604, 173] width 34 height 12
checkbox input "false"
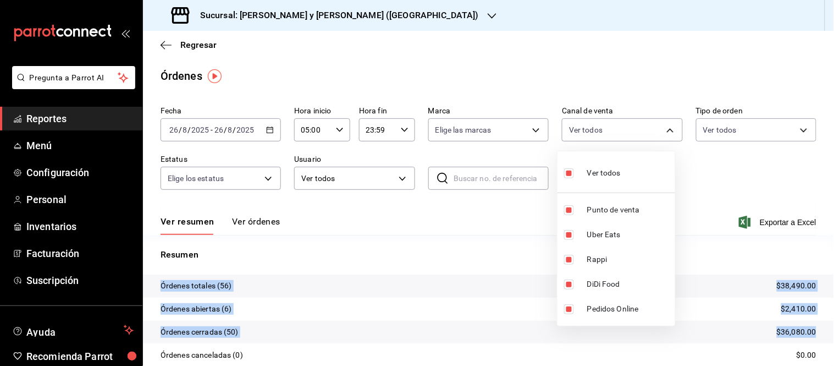
checkbox input "false"
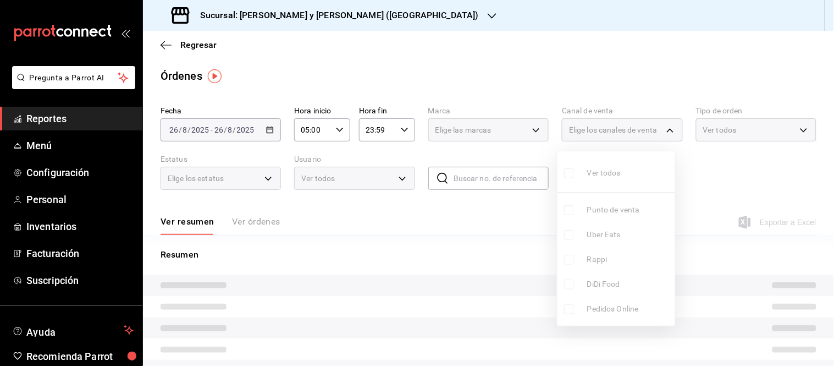
click at [587, 254] on ul "Ver todos Punto de venta Uber Eats Rappi DiDi Food Pedidos Online" at bounding box center [617, 238] width 118 height 174
click at [568, 261] on ul "Ver todos Punto de venta Uber Eats Rappi DiDi Food Pedidos Online" at bounding box center [617, 238] width 118 height 174
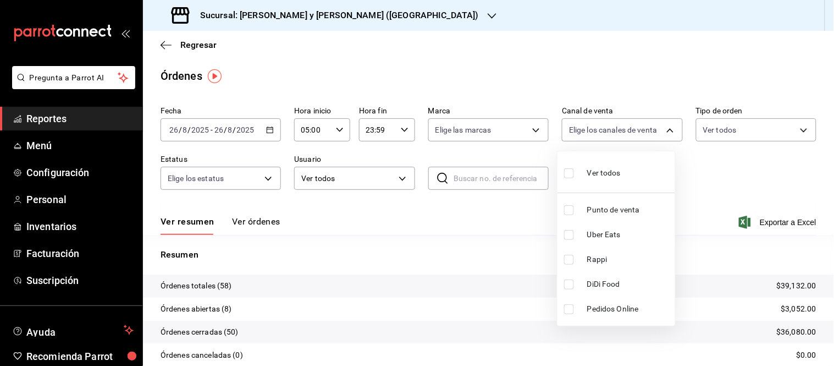
click at [570, 260] on input "checkbox" at bounding box center [569, 260] width 10 height 10
checkbox input "true"
type input "RAPPI"
click at [567, 170] on input "checkbox" at bounding box center [569, 173] width 10 height 10
checkbox input "true"
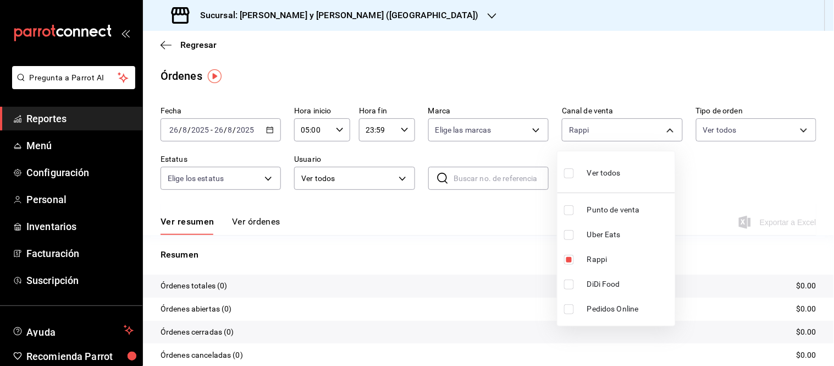
type input "PARROT,UBER_EATS,RAPPI,DIDI_FOOD,ONLINE"
checkbox input "true"
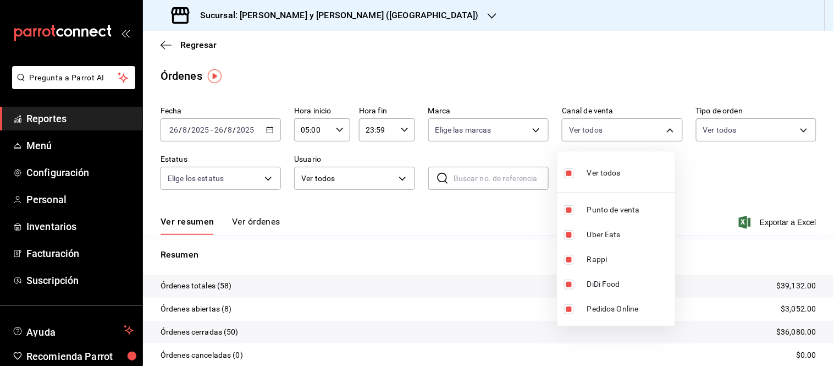
click at [705, 190] on div at bounding box center [417, 183] width 834 height 366
click at [789, 42] on div "Regresar" at bounding box center [488, 45] width 691 height 28
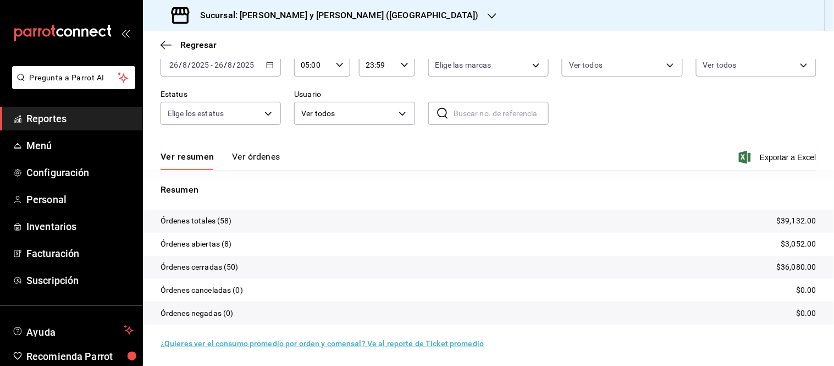
scroll to position [66, 0]
drag, startPoint x: 764, startPoint y: 219, endPoint x: 810, endPoint y: 221, distance: 45.7
click at [810, 221] on tr "Órdenes totales (58) $39,132.00" at bounding box center [488, 219] width 691 height 23
drag, startPoint x: 771, startPoint y: 265, endPoint x: 793, endPoint y: 255, distance: 24.4
click at [820, 263] on tr "Órdenes cerradas (50) $36,080.00" at bounding box center [488, 266] width 691 height 23
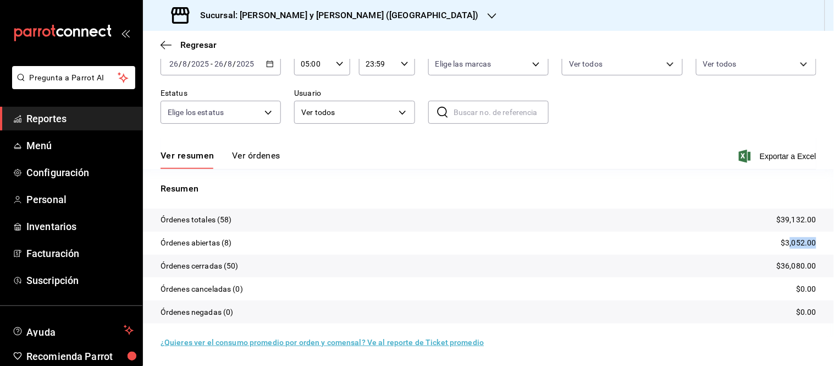
drag, startPoint x: 783, startPoint y: 246, endPoint x: 819, endPoint y: 248, distance: 36.9
click at [819, 248] on tr "Órdenes abiertas (8) $3,052.00" at bounding box center [488, 243] width 691 height 23
click at [819, 221] on tr "Órdenes totales (58) $39,132.00" at bounding box center [488, 219] width 691 height 23
click at [733, 103] on div "Fecha 2025-08-26 26 / 8 / 2025 - 2025-08-26 26 / 8 / 2025 Hora inicio 05:00 Hor…" at bounding box center [489, 86] width 656 height 101
click at [264, 154] on button "Ver órdenes" at bounding box center [256, 159] width 48 height 19
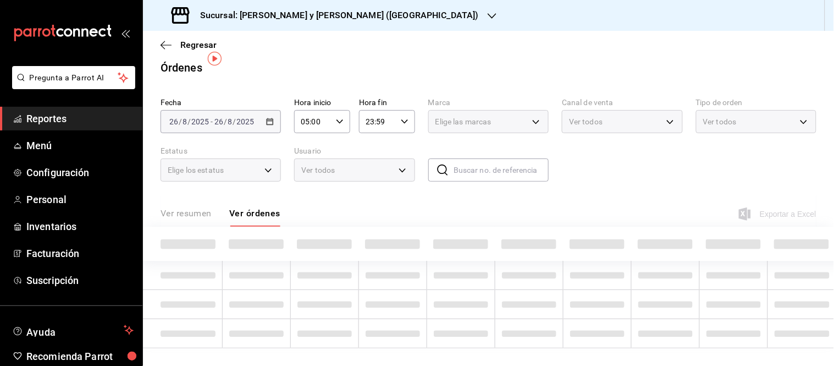
scroll to position [18, 0]
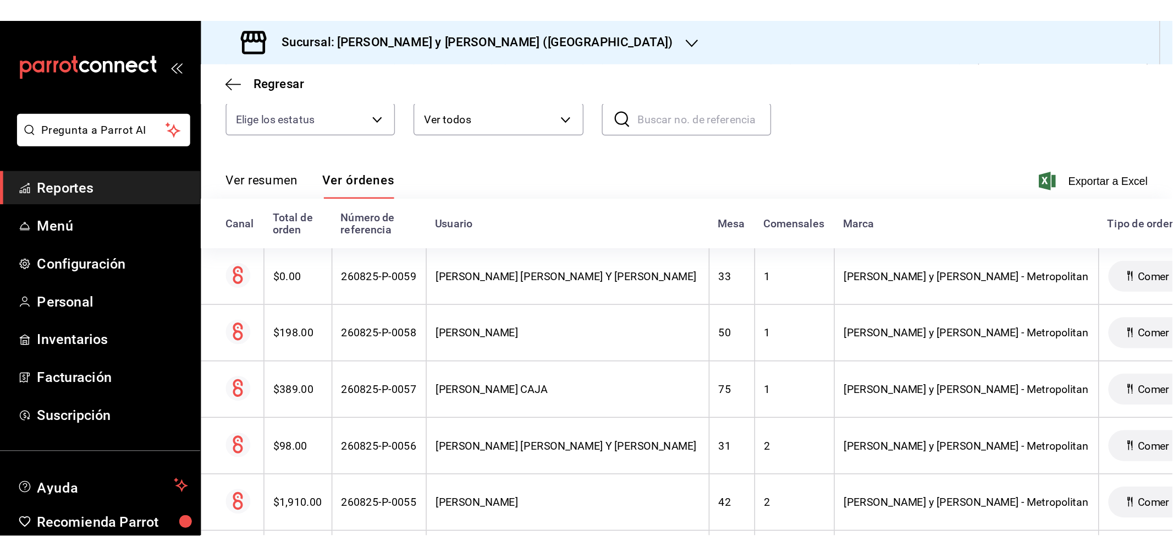
scroll to position [127, 0]
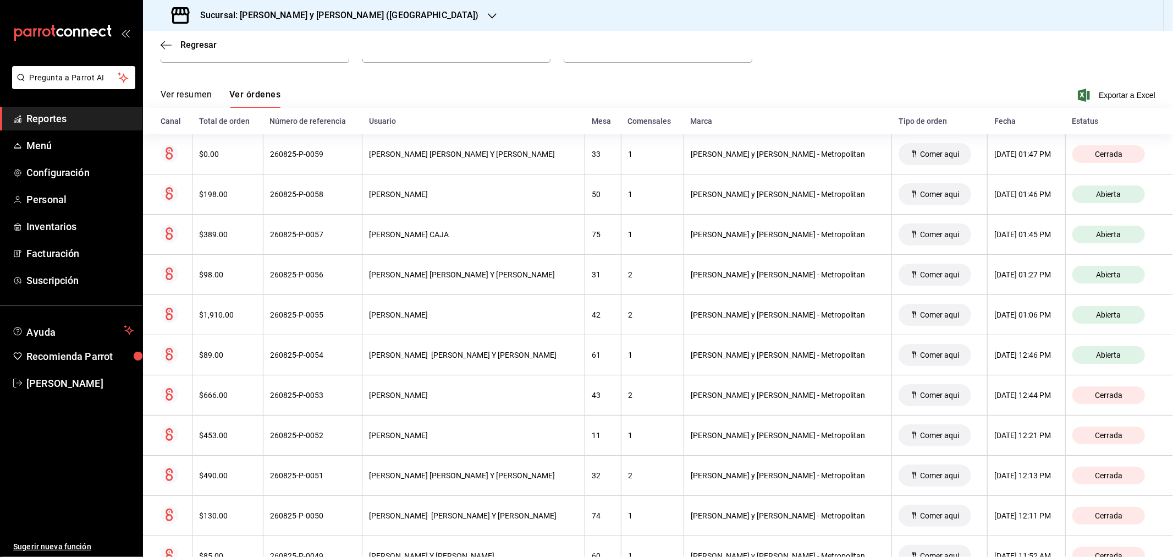
click at [337, 14] on h3 "Sucursal: Lazaro y Diego (Metropolitan)" at bounding box center [335, 15] width 288 height 13
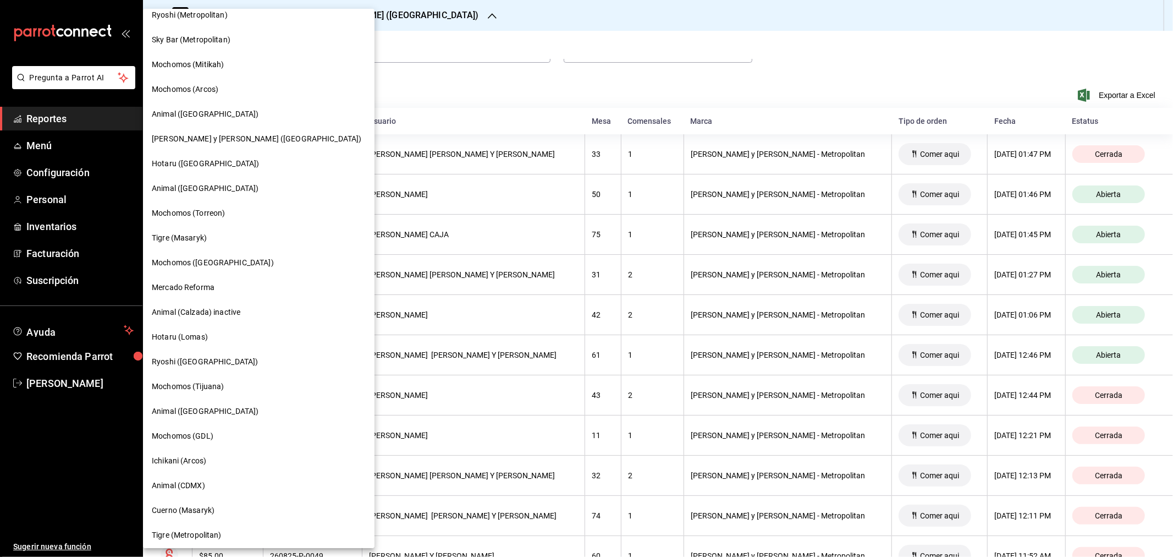
scroll to position [183, 0]
click at [193, 161] on span "Mochomos (Torreon)" at bounding box center [188, 164] width 73 height 12
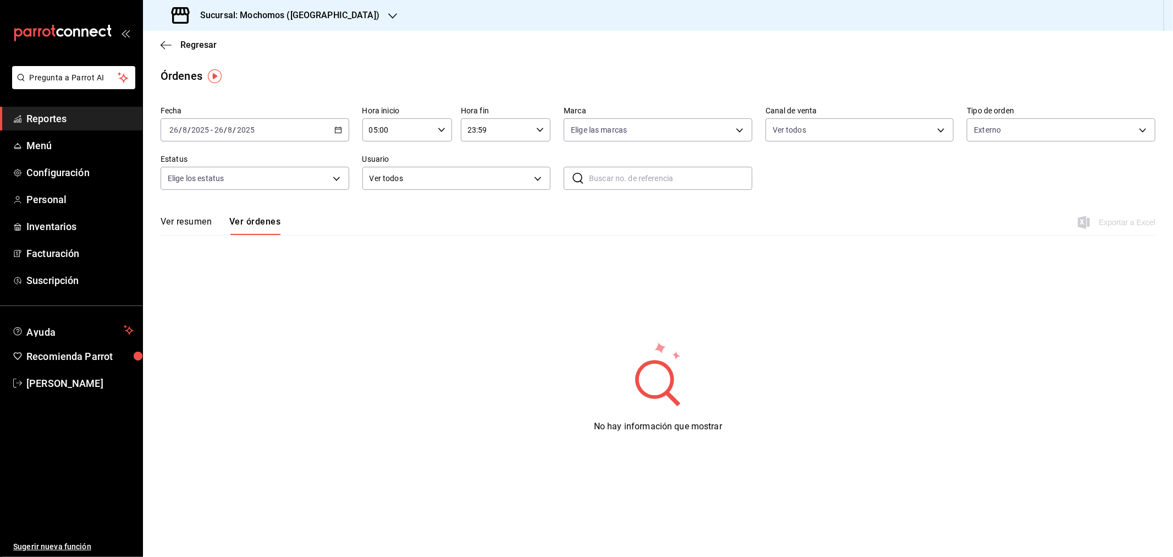
click at [338, 128] on icon "button" at bounding box center [338, 130] width 8 height 8
click at [195, 288] on span "Rango de fechas" at bounding box center [212, 287] width 85 height 12
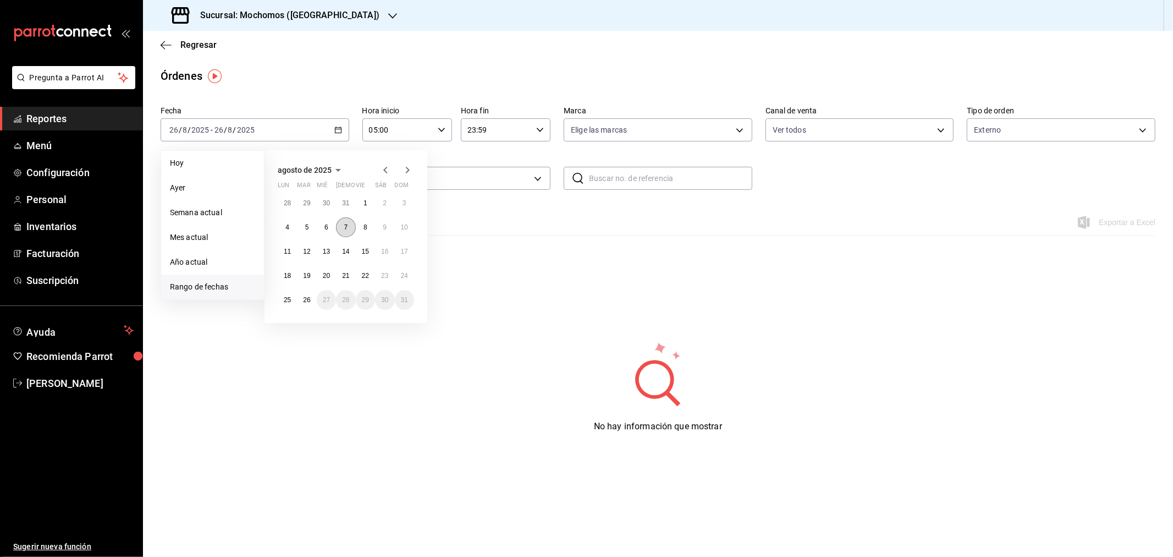
click at [348, 225] on abbr "7" at bounding box center [346, 227] width 4 height 8
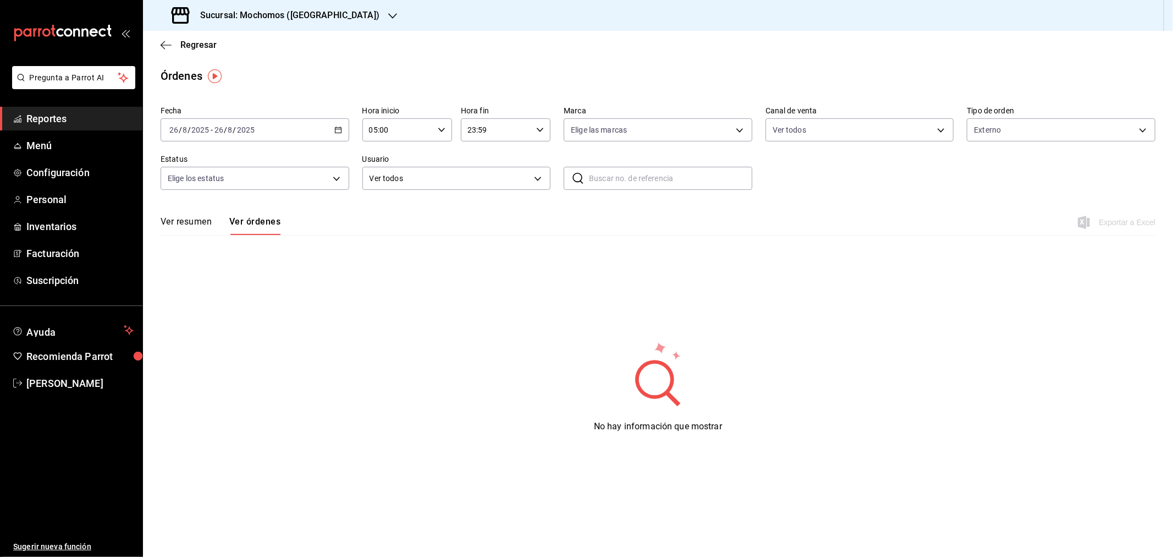
click at [354, 343] on div "No hay información que mostrar" at bounding box center [658, 386] width 1030 height 92
click at [182, 217] on button "Ver resumen" at bounding box center [186, 225] width 51 height 19
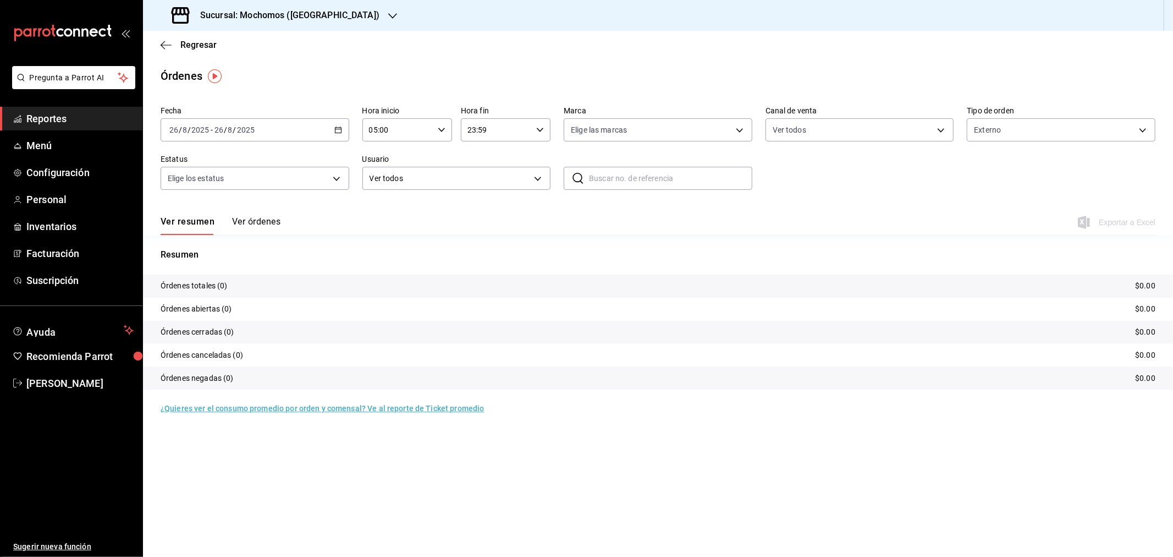
click at [302, 132] on div "2025-08-26 26 / 8 / 2025 - 2025-08-26 26 / 8 / 2025" at bounding box center [255, 129] width 189 height 23
click at [350, 224] on button "7" at bounding box center [345, 227] width 19 height 20
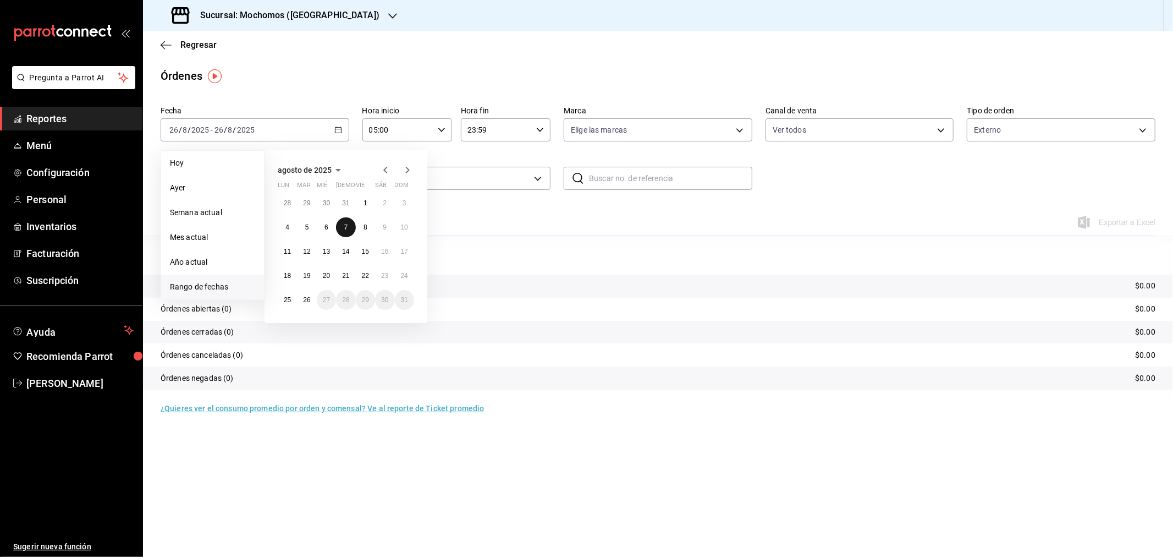
click at [342, 227] on button "7" at bounding box center [345, 227] width 19 height 20
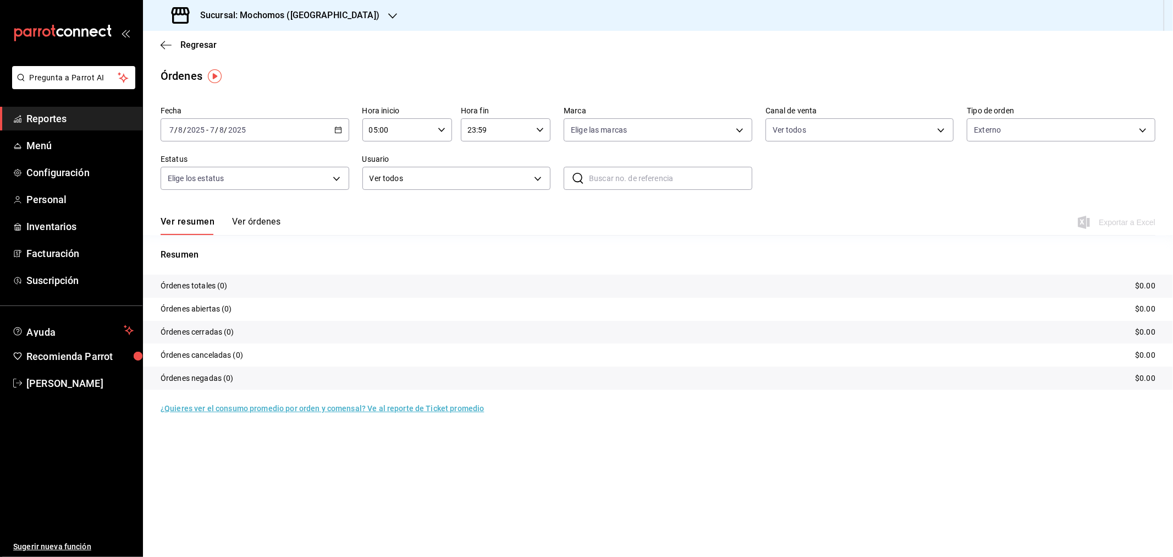
click at [338, 129] on icon "button" at bounding box center [338, 130] width 8 height 8
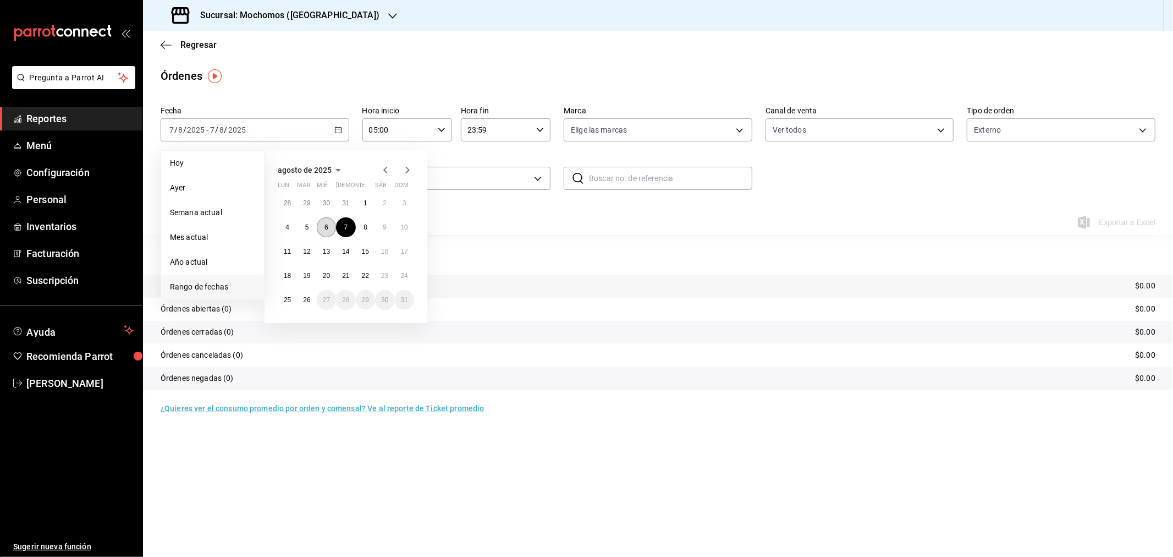
click at [322, 227] on button "6" at bounding box center [326, 227] width 19 height 20
click at [344, 228] on abbr "7" at bounding box center [346, 227] width 4 height 8
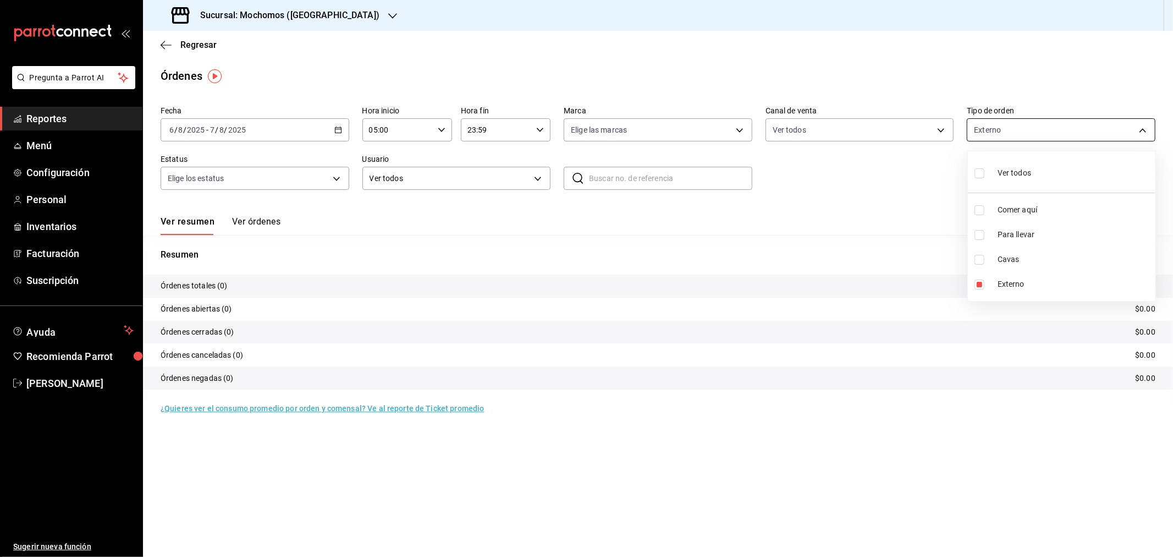
click at [834, 132] on body "Pregunta a Parrot AI Reportes Menú Configuración Personal Inventarios Facturaci…" at bounding box center [586, 278] width 1173 height 557
click at [834, 173] on span "Ver todos" at bounding box center [1015, 173] width 34 height 12
type input "98c27cb7-4c58-4a9f-b691-5d7e954b9197,21a64d44-f9f2-4bf2-a1e6-486e07a13b50,71bb9…"
checkbox input "true"
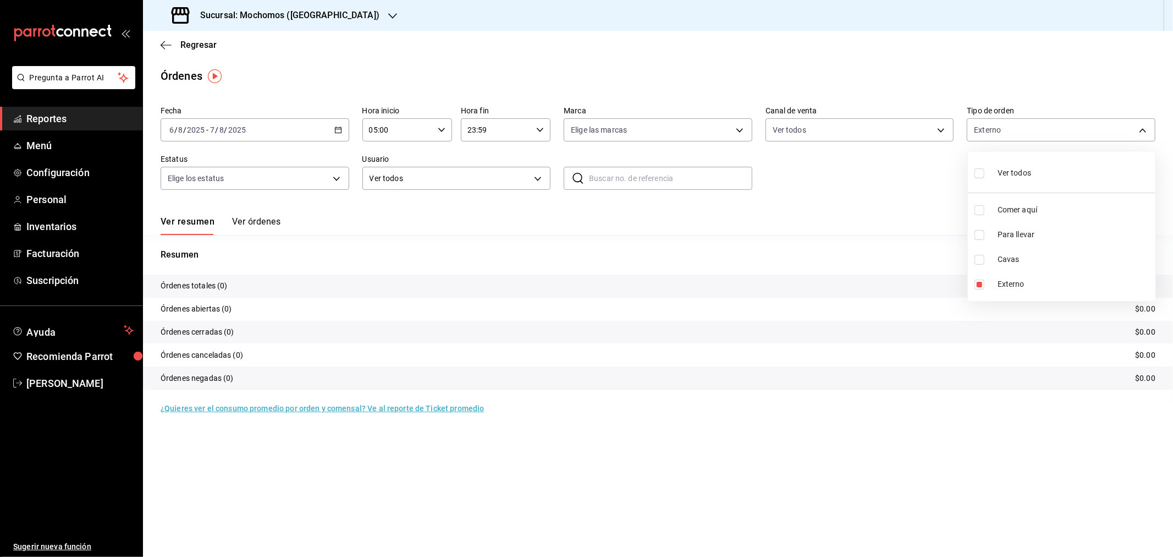
checkbox input "true"
click at [315, 233] on div at bounding box center [586, 278] width 1173 height 557
click at [254, 229] on button "Ver órdenes" at bounding box center [256, 225] width 48 height 19
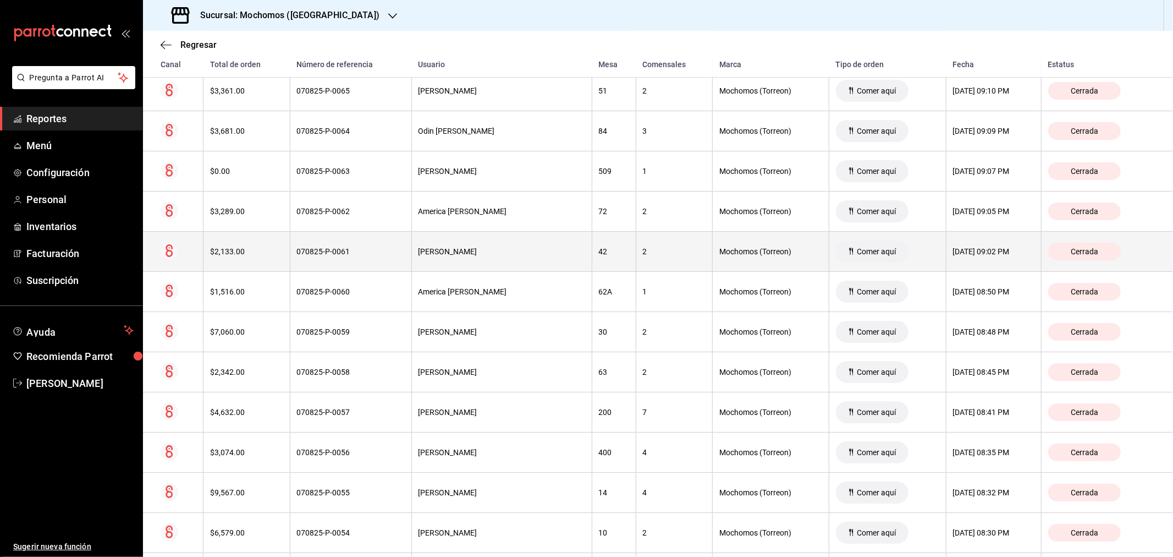
scroll to position [794, 0]
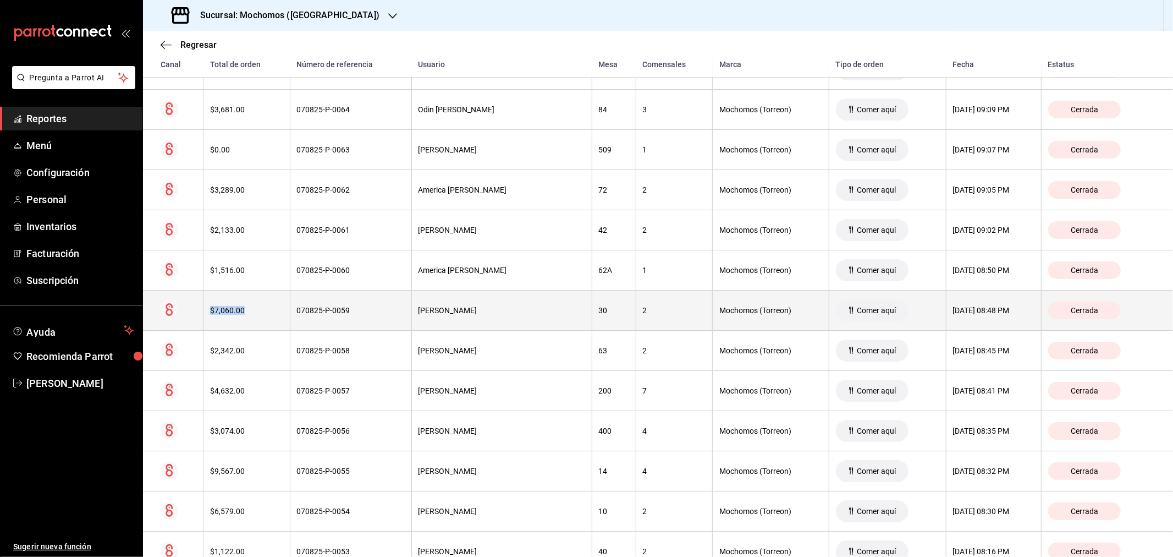
drag, startPoint x: 210, startPoint y: 311, endPoint x: 277, endPoint y: 318, distance: 67.5
click at [277, 318] on th "$7,060.00" at bounding box center [246, 310] width 86 height 40
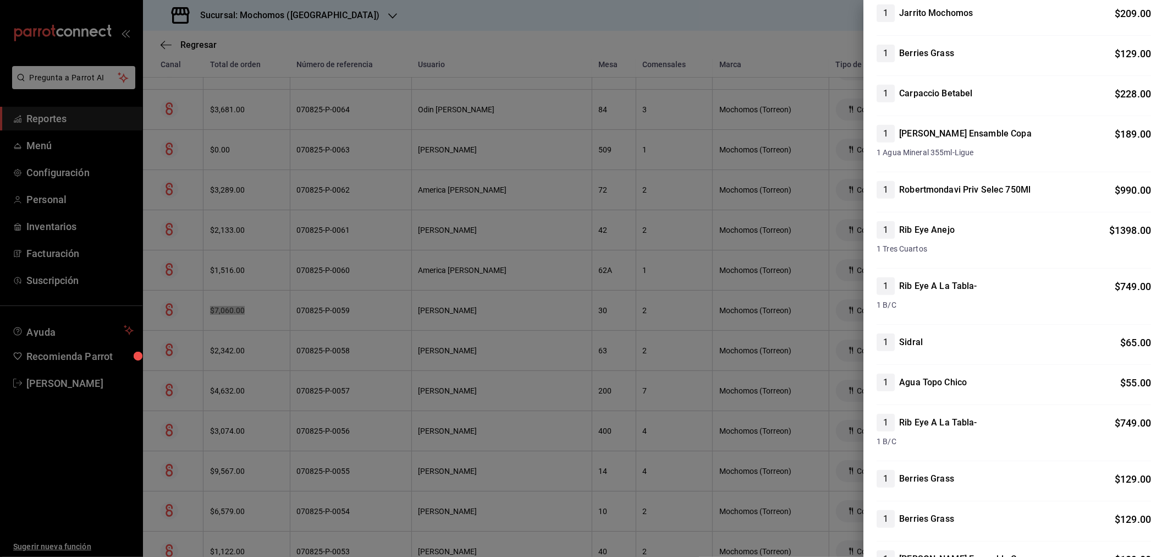
scroll to position [696, 0]
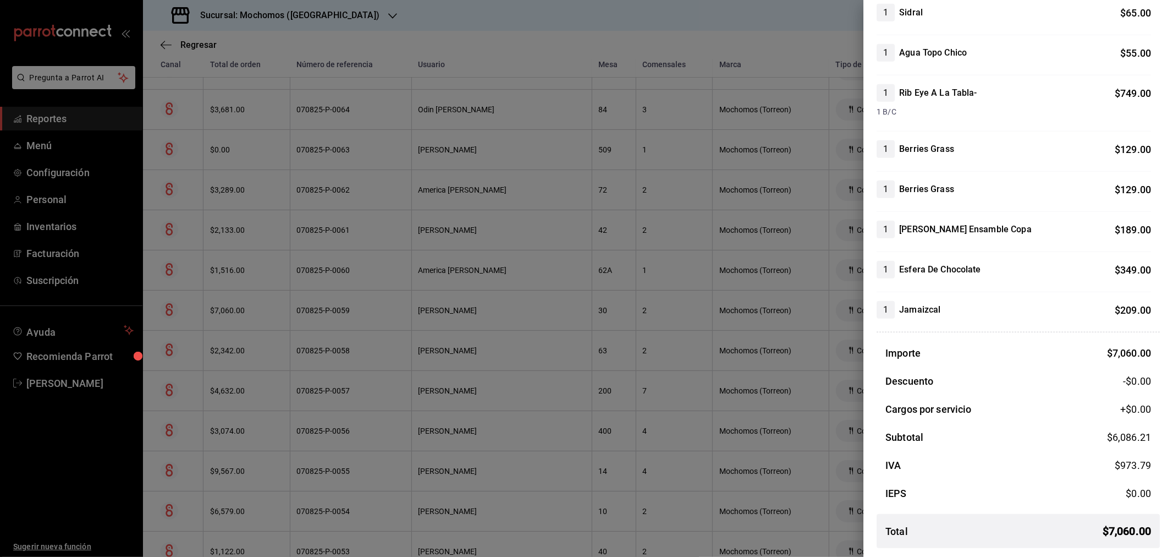
drag, startPoint x: 807, startPoint y: 7, endPoint x: 776, endPoint y: 16, distance: 32.9
click at [807, 7] on div at bounding box center [586, 278] width 1173 height 557
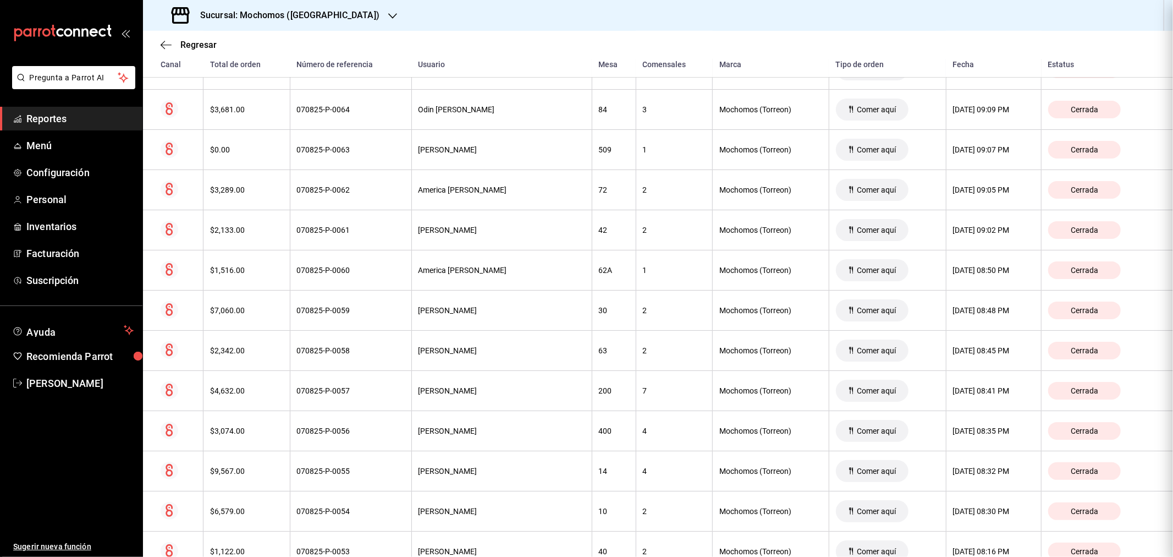
scroll to position [0, 0]
drag, startPoint x: 57, startPoint y: 253, endPoint x: 475, endPoint y: 263, distance: 417.5
click at [57, 253] on span "Facturación" at bounding box center [79, 253] width 107 height 15
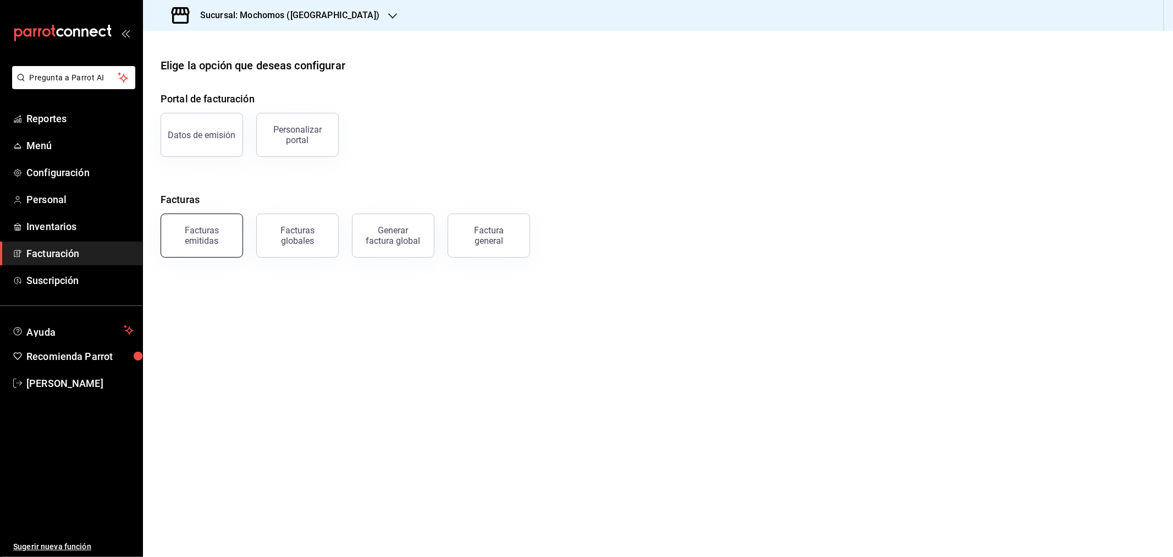
click at [202, 232] on div "Facturas emitidas" at bounding box center [202, 235] width 68 height 21
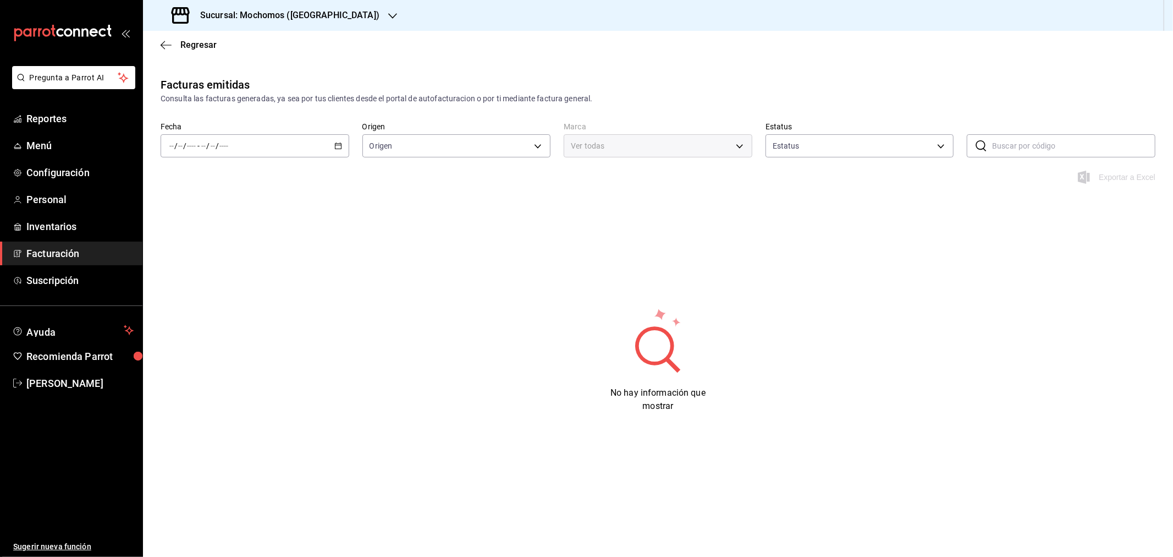
type input "ORDER_INVOICE,GENERAL_INVOICE"
type input "ACTIVE,PENDING_CANCELLATION,CANCELLED,PRE_CANCELLED"
click at [334, 141] on div "/ / - / /" at bounding box center [255, 145] width 189 height 23
type input "c8544d00-0077-49dd-9e07-f6fffff65e49"
click at [199, 271] on li "Año actual" at bounding box center [212, 278] width 103 height 25
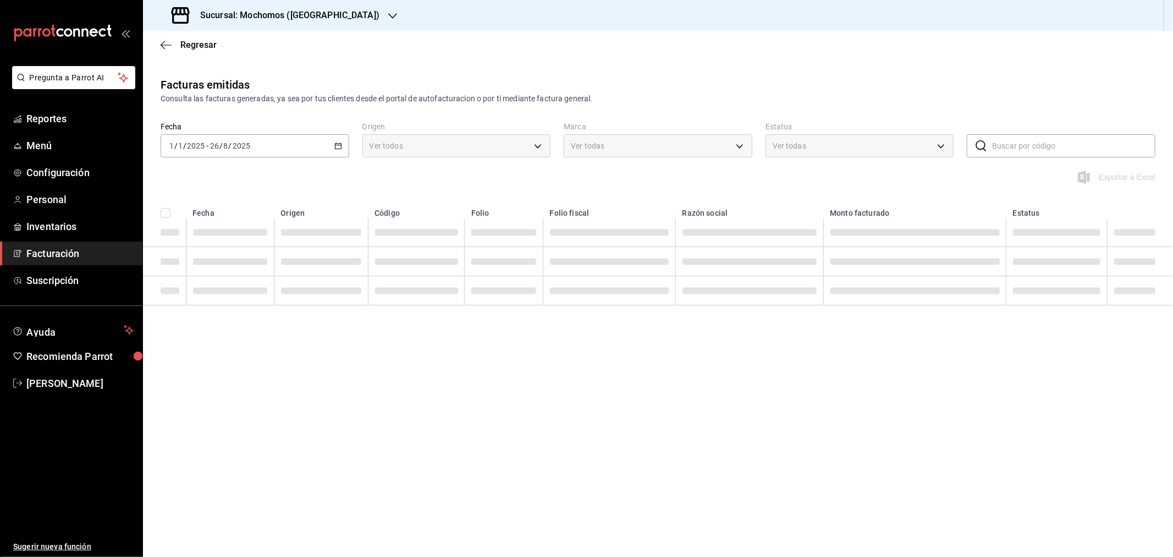
click at [344, 148] on div "2025-01-01 1 / 1 / 2025 - 2025-08-26 26 / 8 / 2025" at bounding box center [255, 145] width 189 height 23
click at [195, 256] on span "Mes actual" at bounding box center [212, 253] width 85 height 12
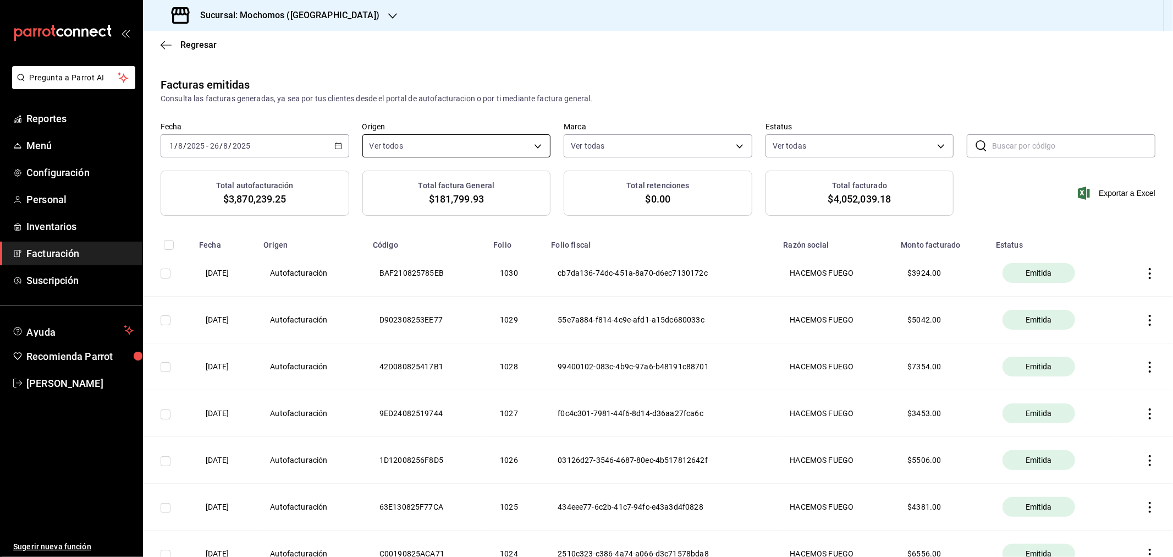
click at [532, 152] on body "Pregunta a Parrot AI Reportes Menú Configuración Personal Inventarios Facturaci…" at bounding box center [586, 278] width 1173 height 557
click at [392, 225] on span "Autofacturación" at bounding box center [465, 226] width 151 height 12
type input "GENERAL_INVOICE"
checkbox input "false"
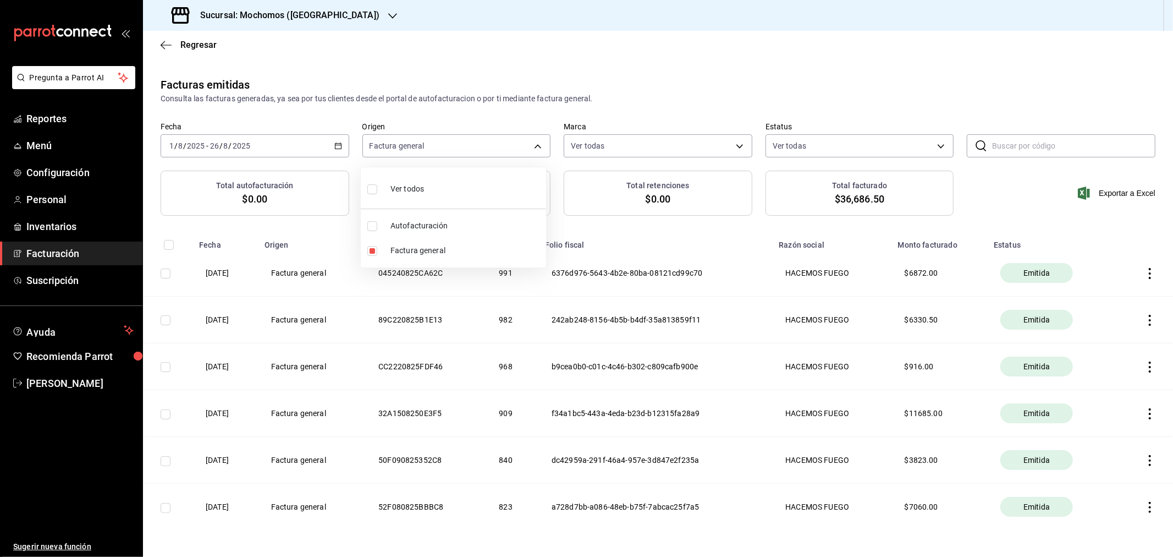
click at [372, 191] on input "checkbox" at bounding box center [372, 189] width 10 height 10
checkbox input "true"
type input "ORDER_INVOICE,GENERAL_INVOICE"
checkbox input "true"
click at [181, 42] on div at bounding box center [586, 278] width 1173 height 557
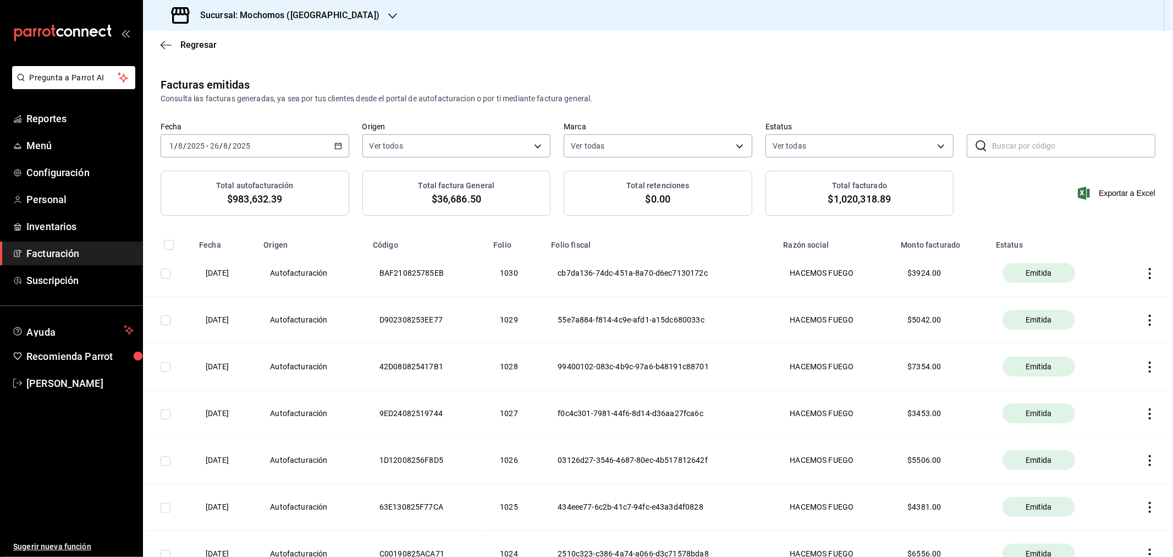
click at [156, 45] on div "Regresar" at bounding box center [658, 45] width 1030 height 28
click at [203, 47] on span "Regresar" at bounding box center [198, 45] width 36 height 10
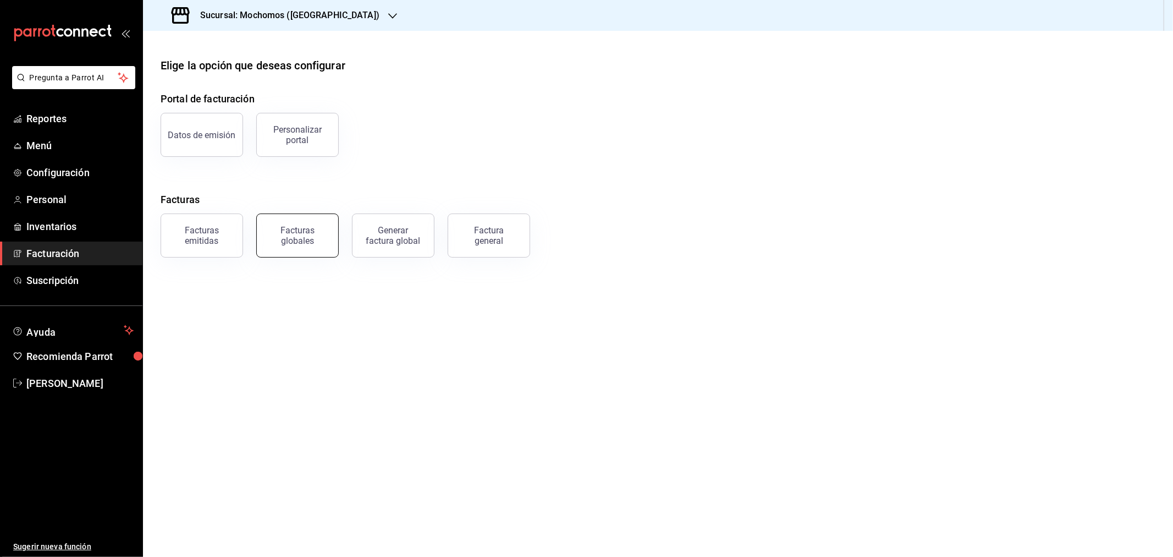
click at [298, 244] on div "Facturas globales" at bounding box center [297, 235] width 68 height 21
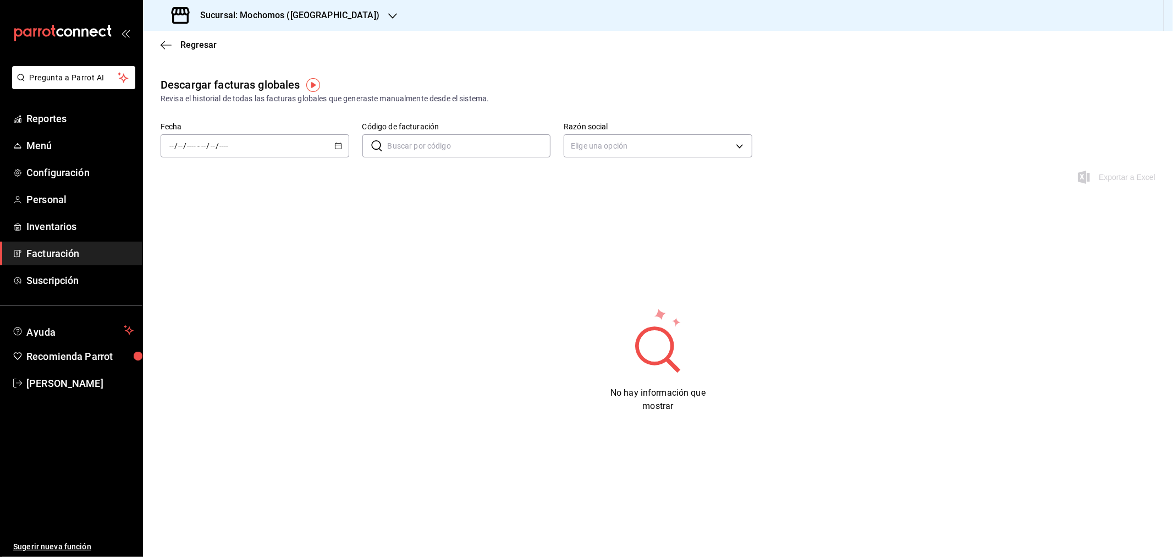
click at [340, 149] on \(Stroke\) "button" at bounding box center [338, 146] width 7 height 6
click at [209, 256] on span "Mes actual" at bounding box center [212, 253] width 85 height 12
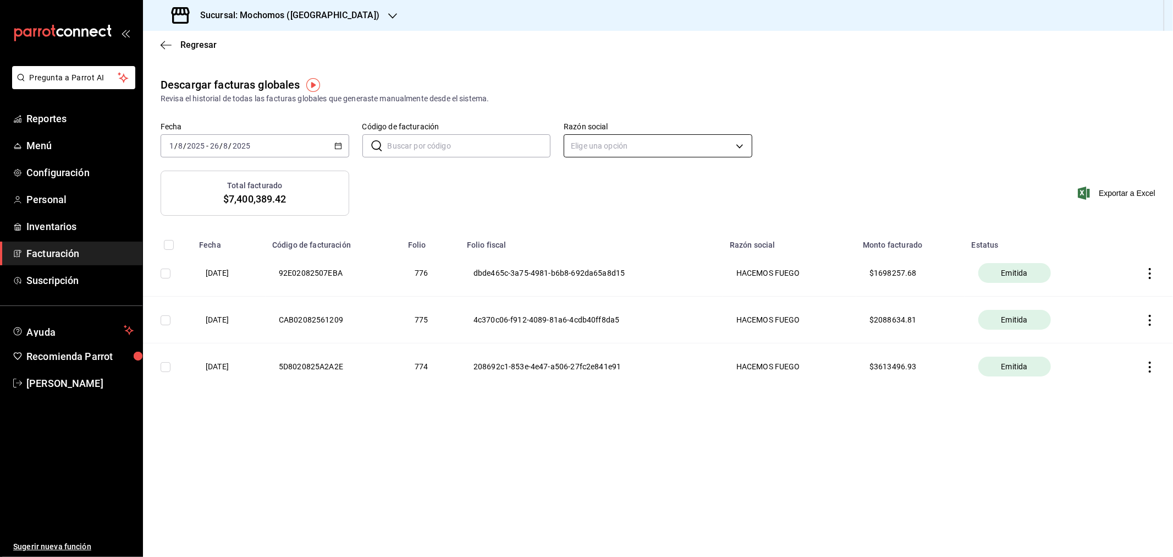
click at [624, 136] on body "Pregunta a Parrot AI Reportes Menú Configuración Personal Inventarios Facturaci…" at bounding box center [586, 278] width 1173 height 557
click at [617, 148] on div at bounding box center [586, 278] width 1173 height 557
click at [620, 146] on body "Pregunta a Parrot AI Reportes Menú Configuración Personal Inventarios Facturaci…" at bounding box center [586, 278] width 1173 height 557
click at [834, 130] on div at bounding box center [586, 278] width 1173 height 557
click at [460, 149] on input "Código de facturación" at bounding box center [469, 146] width 163 height 22
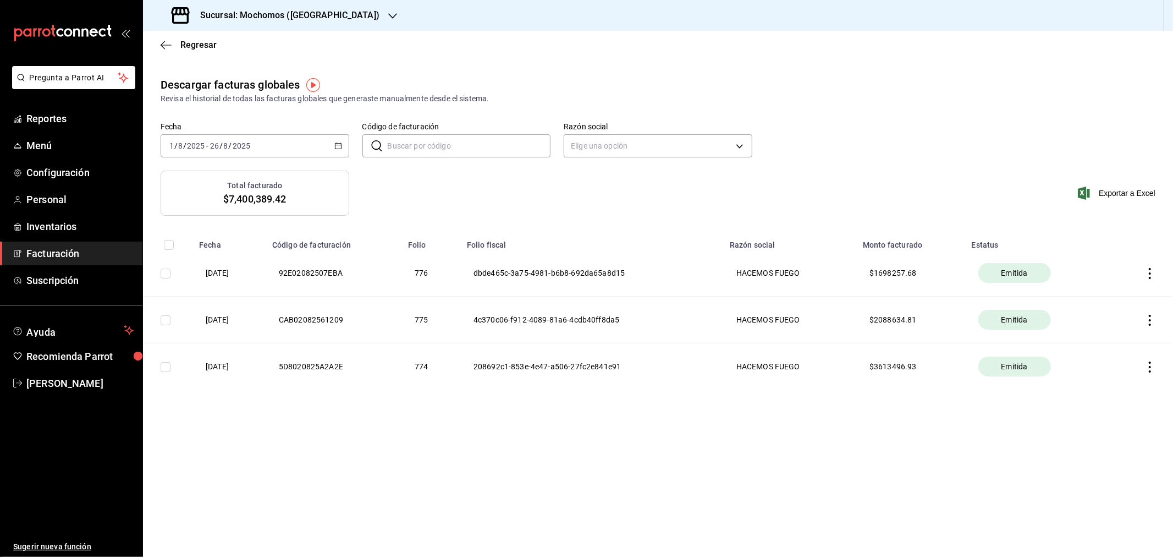
click at [347, 276] on th "92E02082507EBA" at bounding box center [334, 273] width 136 height 47
click at [234, 278] on th "01/08/2025" at bounding box center [228, 273] width 73 height 47
click at [834, 277] on icon "button" at bounding box center [1149, 273] width 11 height 11
click at [476, 178] on div at bounding box center [586, 278] width 1173 height 557
click at [834, 278] on icon "button" at bounding box center [1150, 273] width 2 height 11
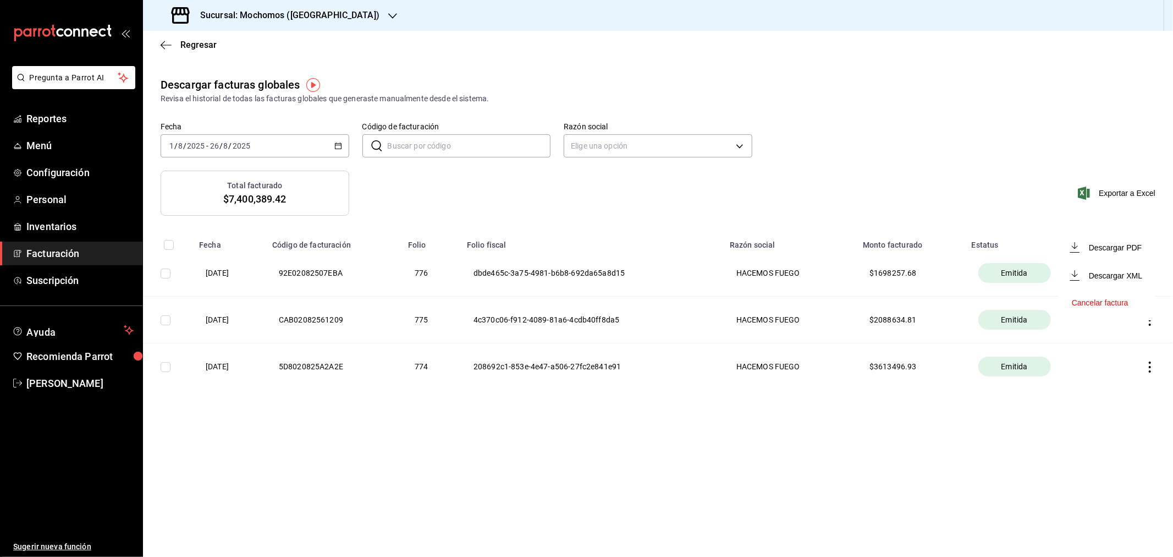
drag, startPoint x: 469, startPoint y: 482, endPoint x: 449, endPoint y: 452, distance: 36.2
click at [469, 365] on div at bounding box center [586, 278] width 1173 height 557
click at [342, 145] on icon "button" at bounding box center [338, 146] width 8 height 8
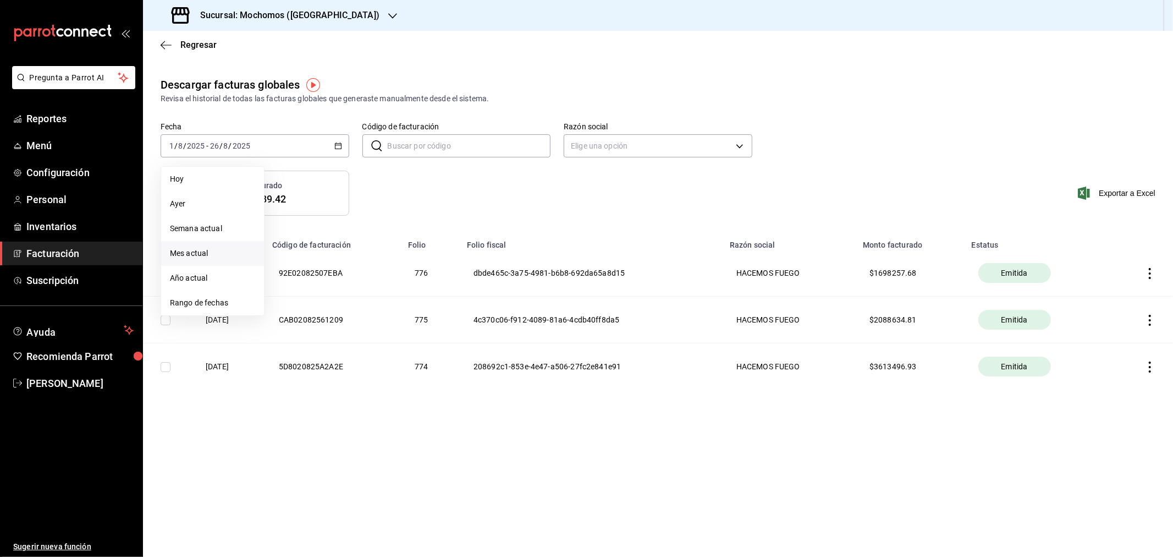
click at [466, 211] on div "Total facturado $7,400,389.42 Exportar a Excel" at bounding box center [658, 199] width 1030 height 58
click at [784, 365] on main "Regresar Descargar facturas globales Revisa el historial de todas las facturas …" at bounding box center [658, 294] width 1030 height 526
click at [834, 276] on icon "button" at bounding box center [1149, 273] width 11 height 11
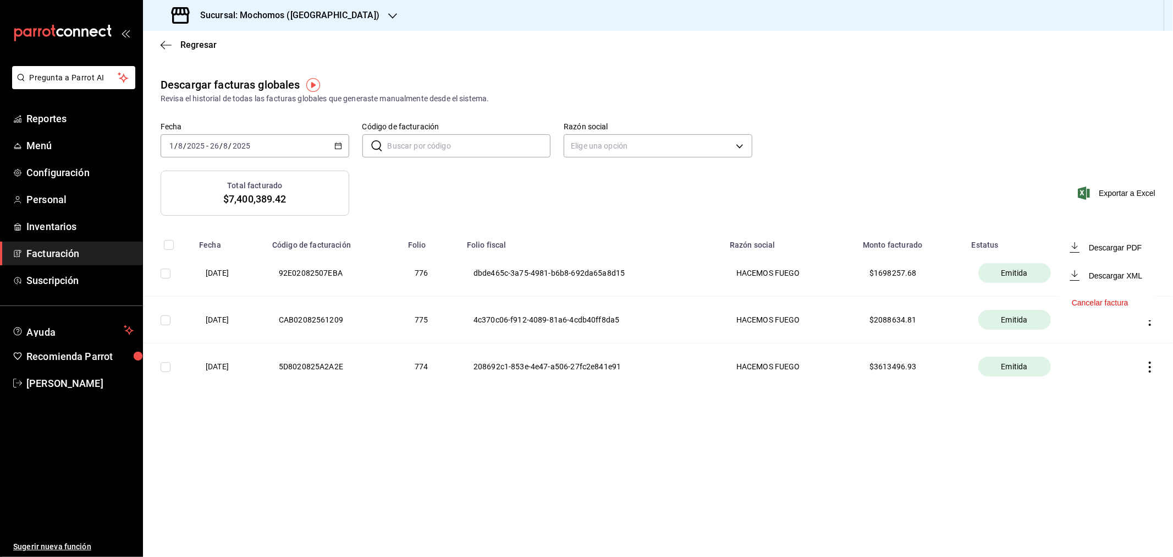
click at [834, 254] on li "Descargar PDF" at bounding box center [1107, 247] width 97 height 28
click at [834, 317] on icon "button" at bounding box center [1149, 320] width 11 height 11
click at [834, 295] on div "Descargar PDF" at bounding box center [1115, 294] width 53 height 9
click at [834, 365] on icon "button" at bounding box center [1149, 366] width 11 height 11
click at [834, 334] on li "Descargar PDF" at bounding box center [1107, 341] width 97 height 28
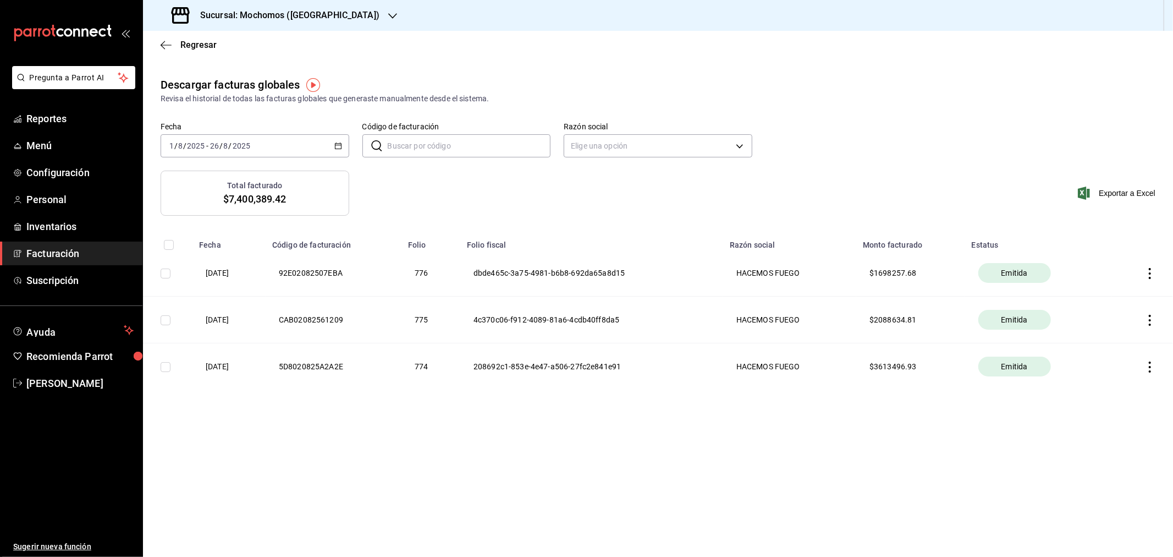
click at [834, 128] on div "Fecha 2025-08-01 1 / 8 / 2025 - 2025-08-26 26 / 8 / 2025 Código de facturación …" at bounding box center [658, 146] width 1030 height 48
click at [834, 365] on icon "button" at bounding box center [1149, 366] width 11 height 11
click at [834, 344] on div "Descargar PDF" at bounding box center [1115, 341] width 53 height 9
click at [834, 269] on icon "button" at bounding box center [1149, 273] width 11 height 11
click at [834, 249] on div "Descargar PDF" at bounding box center [1115, 247] width 53 height 9
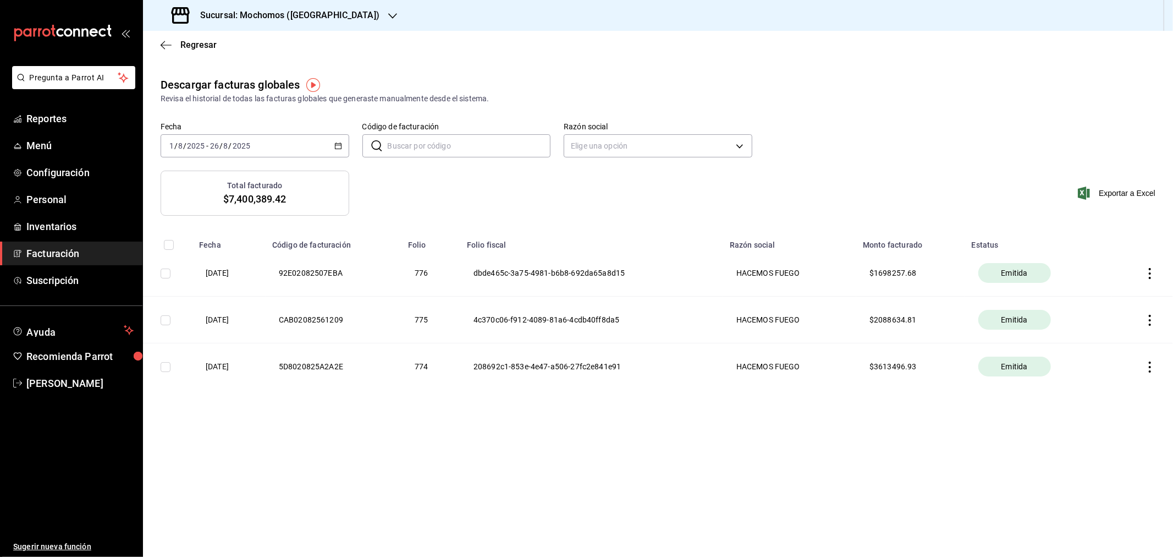
click at [337, 145] on icon "button" at bounding box center [338, 146] width 8 height 8
click at [201, 302] on span "Rango de fechas" at bounding box center [212, 303] width 85 height 12
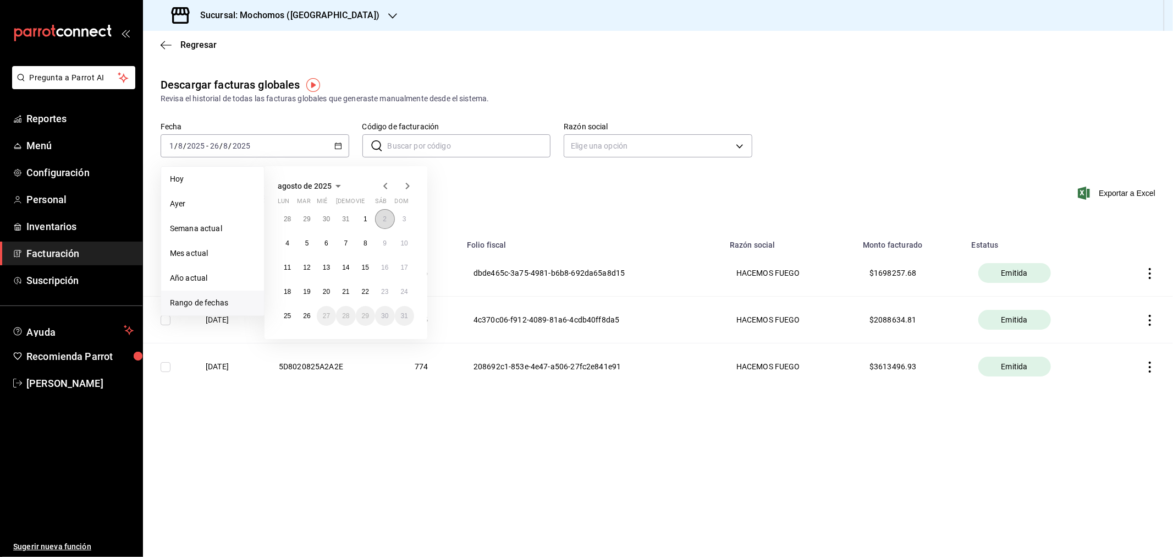
click at [386, 219] on abbr "2" at bounding box center [385, 219] width 4 height 8
click at [309, 318] on abbr "26" at bounding box center [306, 316] width 7 height 8
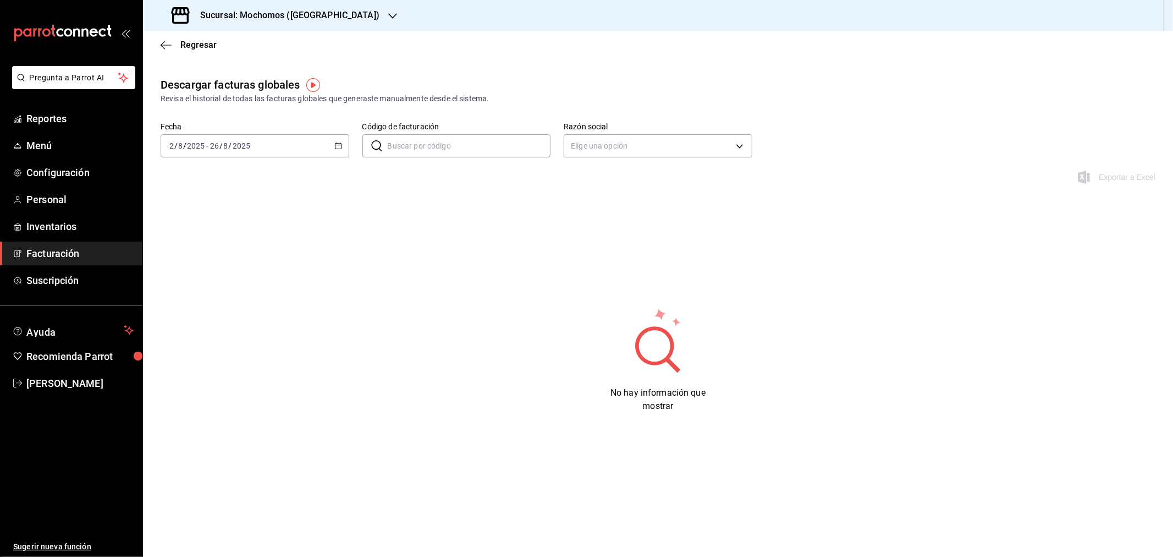
click at [256, 25] on div "Sucursal: Mochomos (Torreon)" at bounding box center [277, 15] width 250 height 31
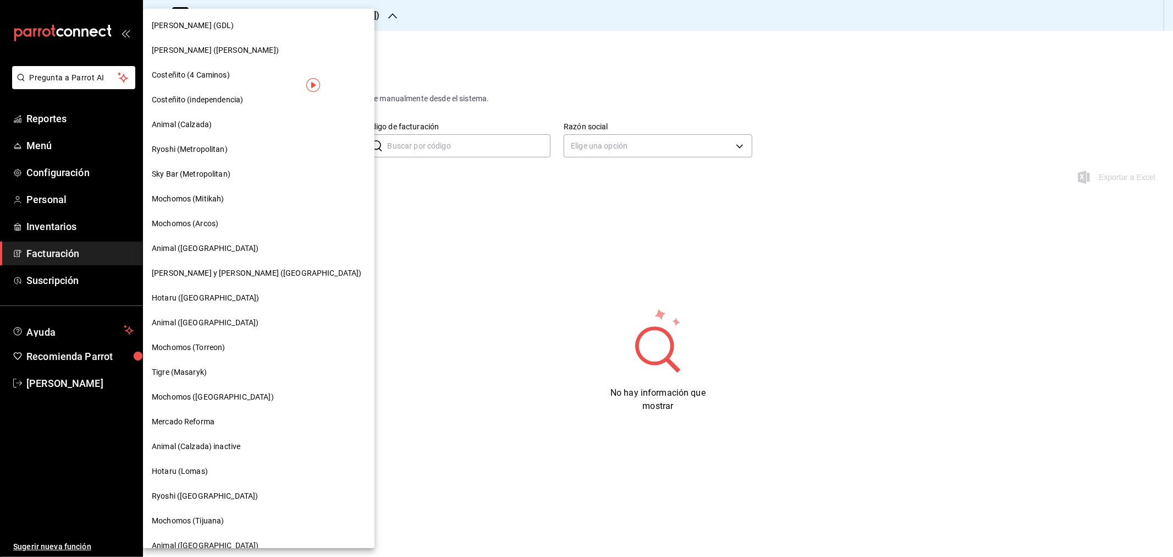
scroll to position [631, 0]
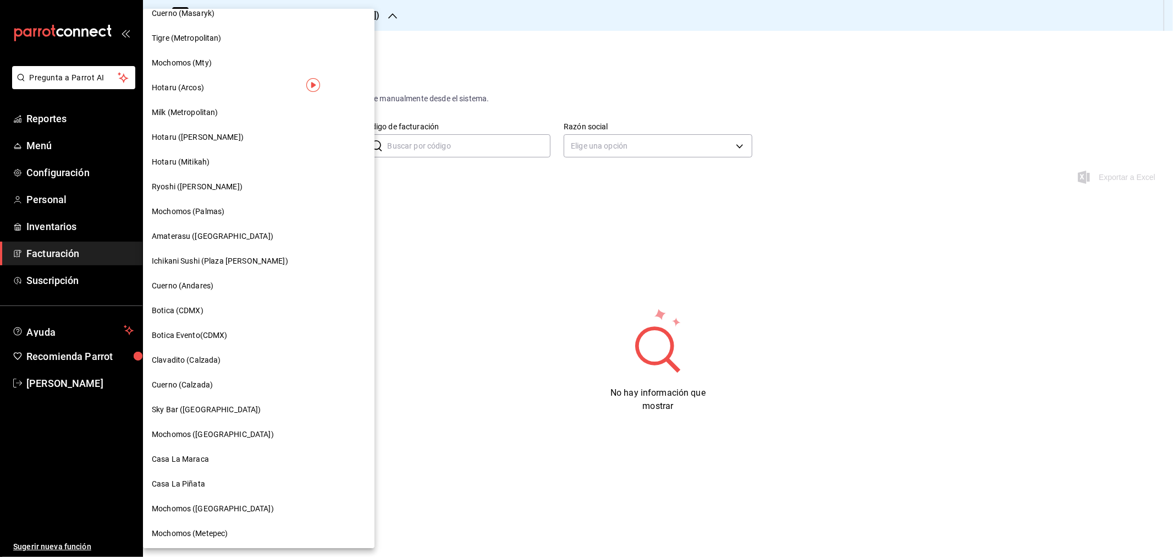
click at [202, 365] on span "Casa La Maraca" at bounding box center [180, 459] width 57 height 12
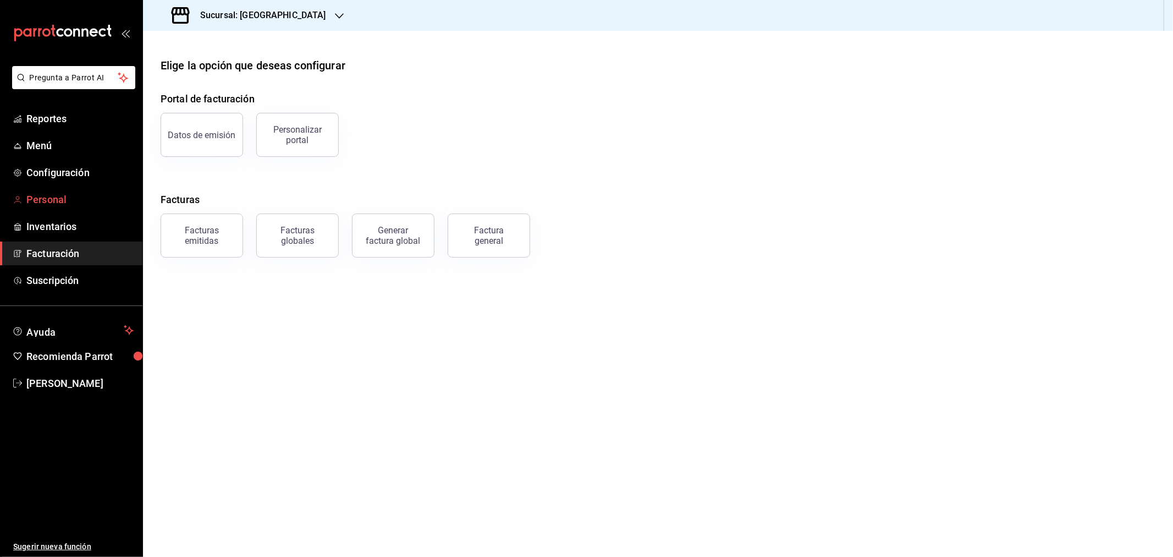
click at [46, 198] on span "Personal" at bounding box center [79, 199] width 107 height 15
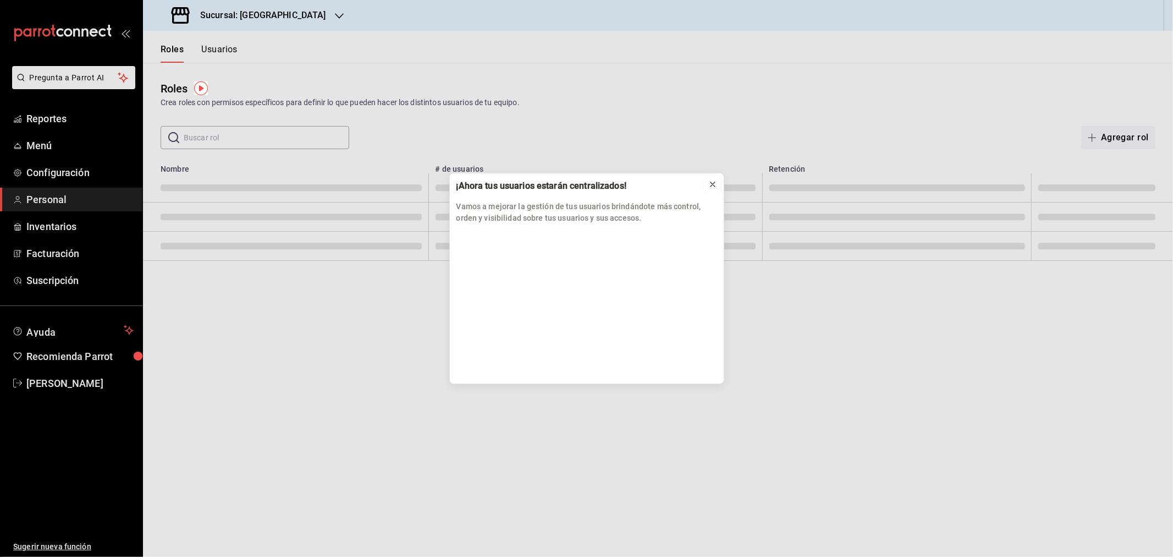
click at [715, 182] on icon at bounding box center [713, 184] width 4 height 4
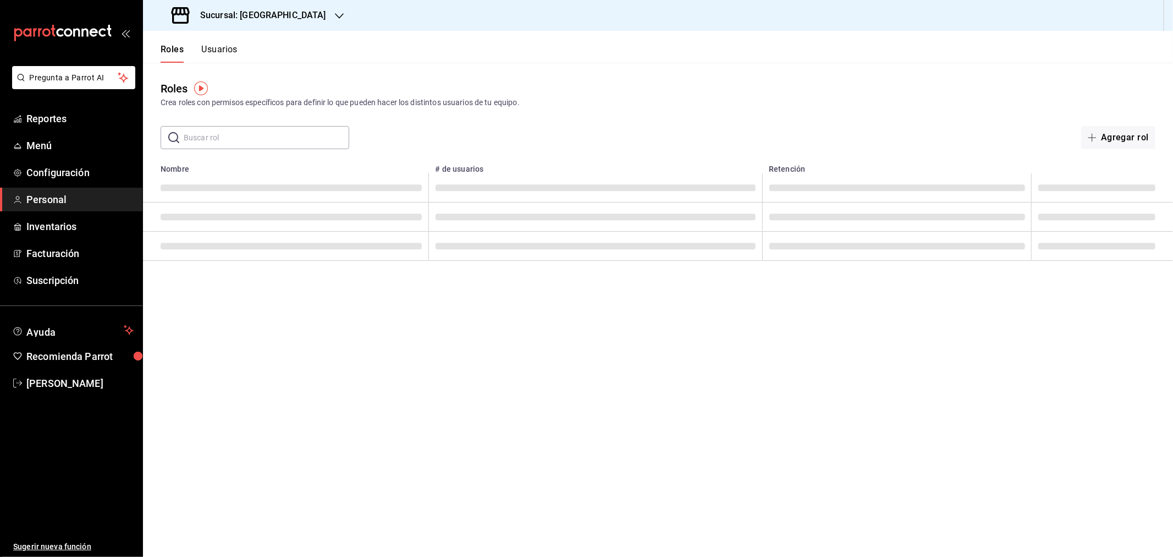
click at [209, 48] on button "Usuarios" at bounding box center [219, 53] width 36 height 19
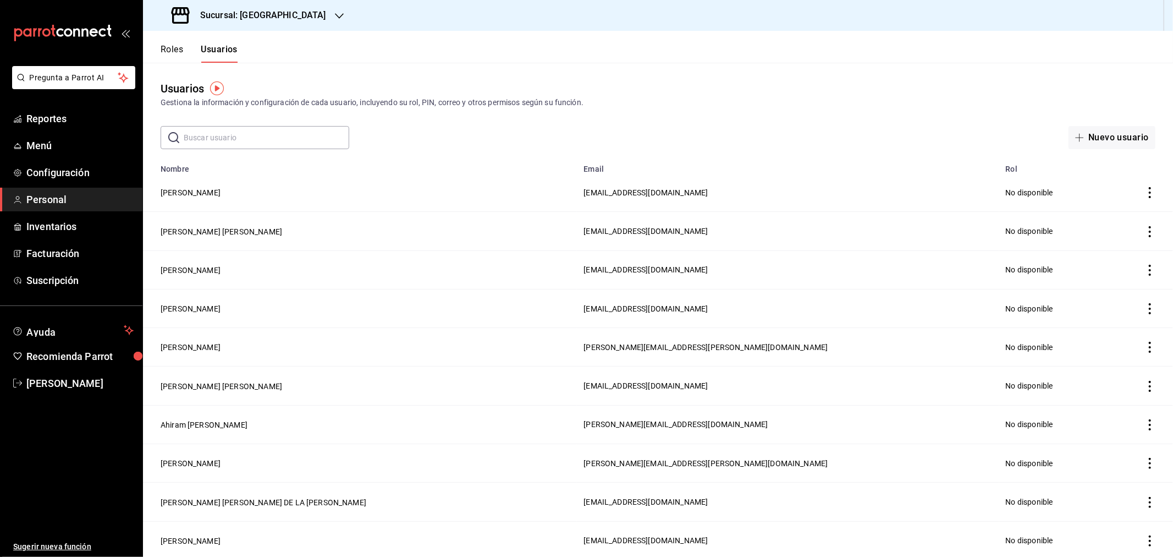
click at [268, 133] on input "text" at bounding box center [267, 137] width 166 height 22
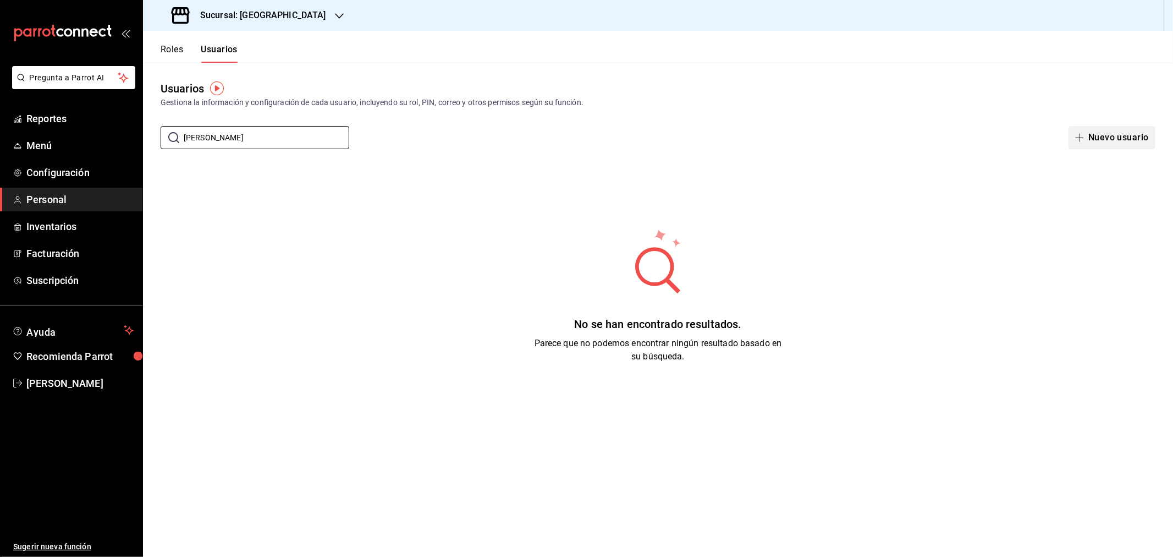
type input "carlos r"
click at [834, 144] on button "Nuevo usuario" at bounding box center [1112, 137] width 87 height 23
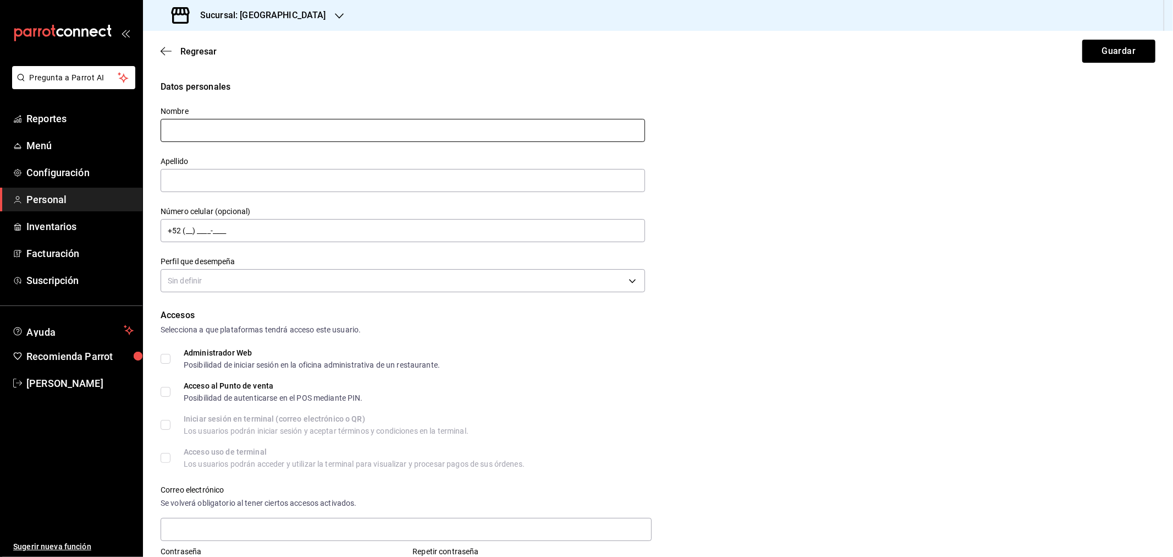
click at [275, 125] on input "text" at bounding box center [403, 130] width 485 height 23
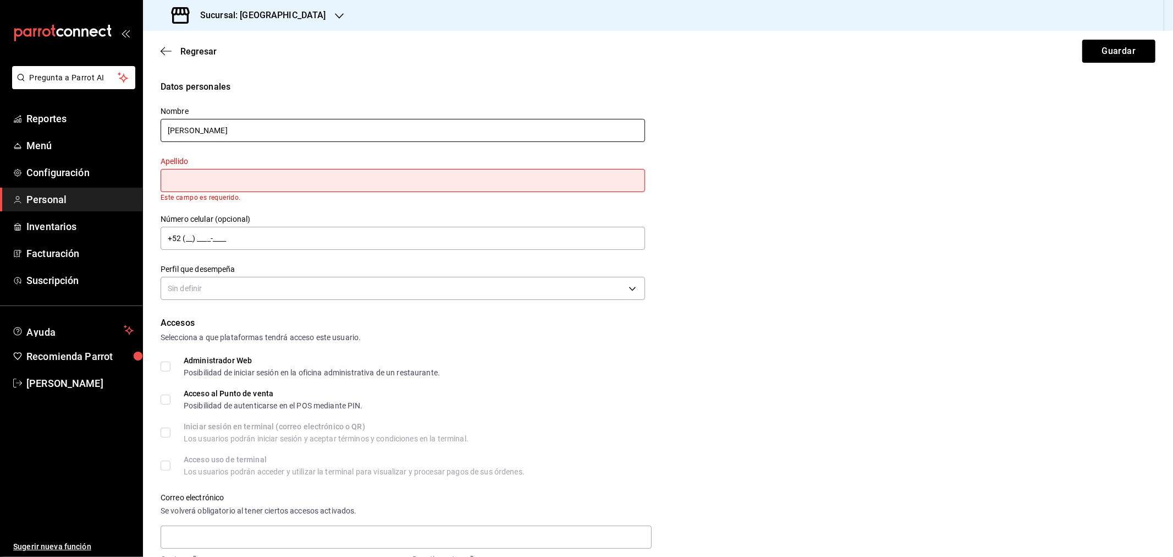
type input "Carlos"
type input "Rojas"
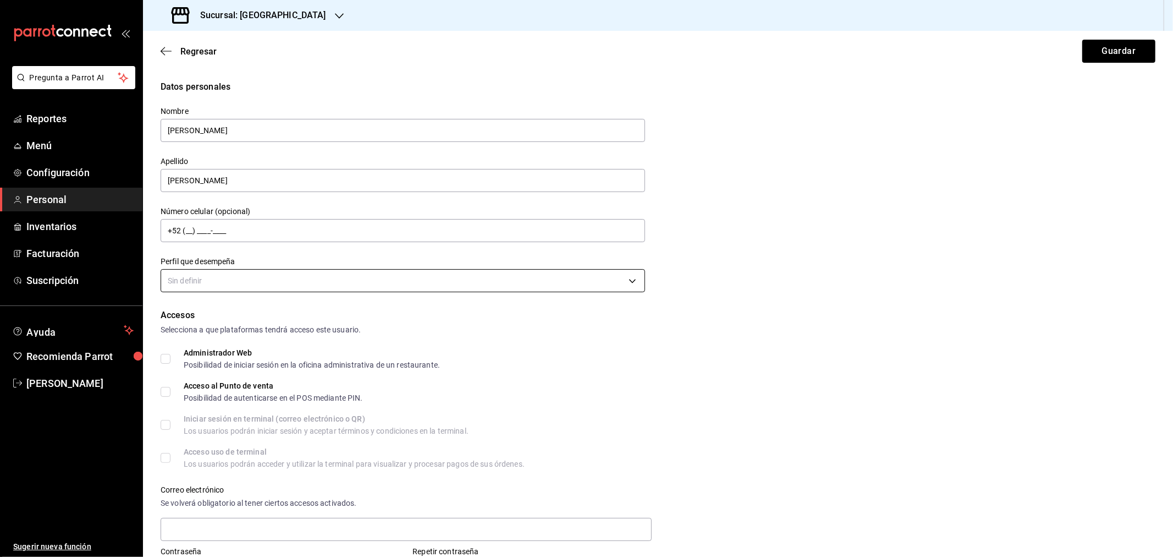
click at [229, 282] on body "Pregunta a Parrot AI Reportes Menú Configuración Personal Inventarios Facturaci…" at bounding box center [586, 278] width 1173 height 557
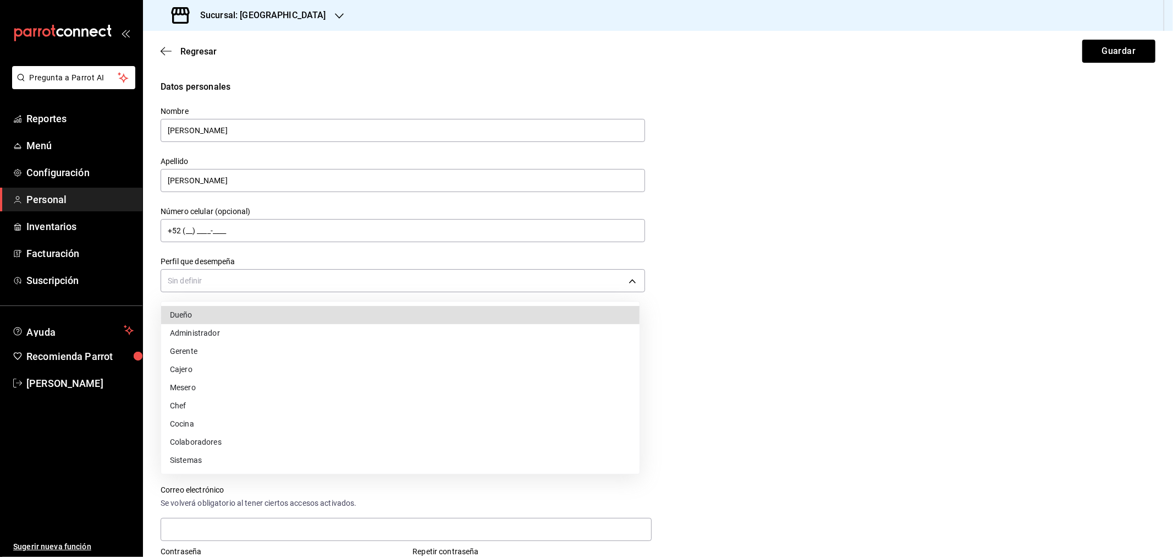
click at [213, 349] on li "Gerente" at bounding box center [400, 351] width 478 height 18
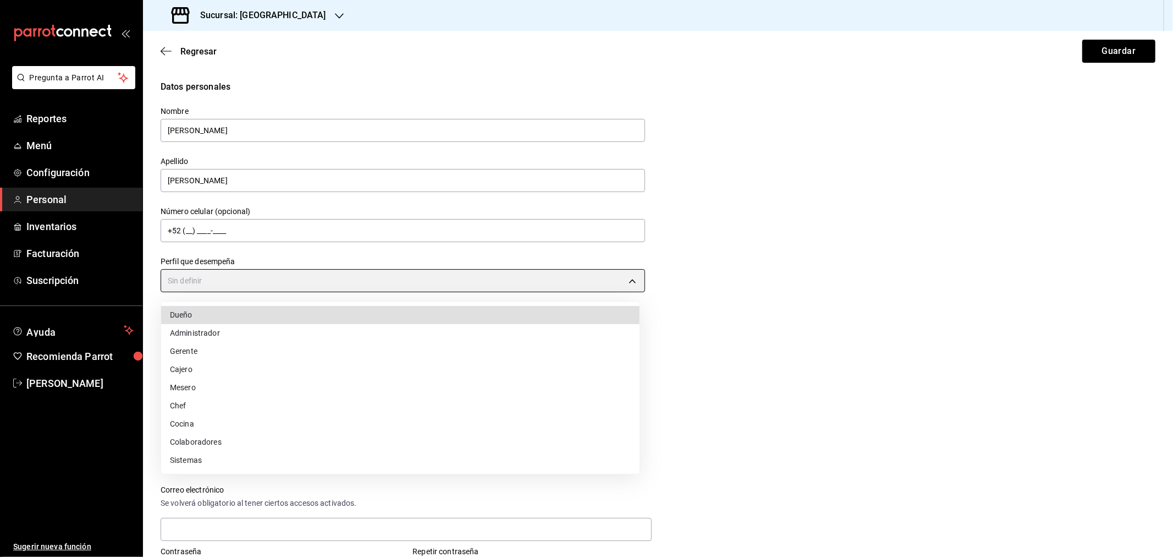
type input "MANAGER"
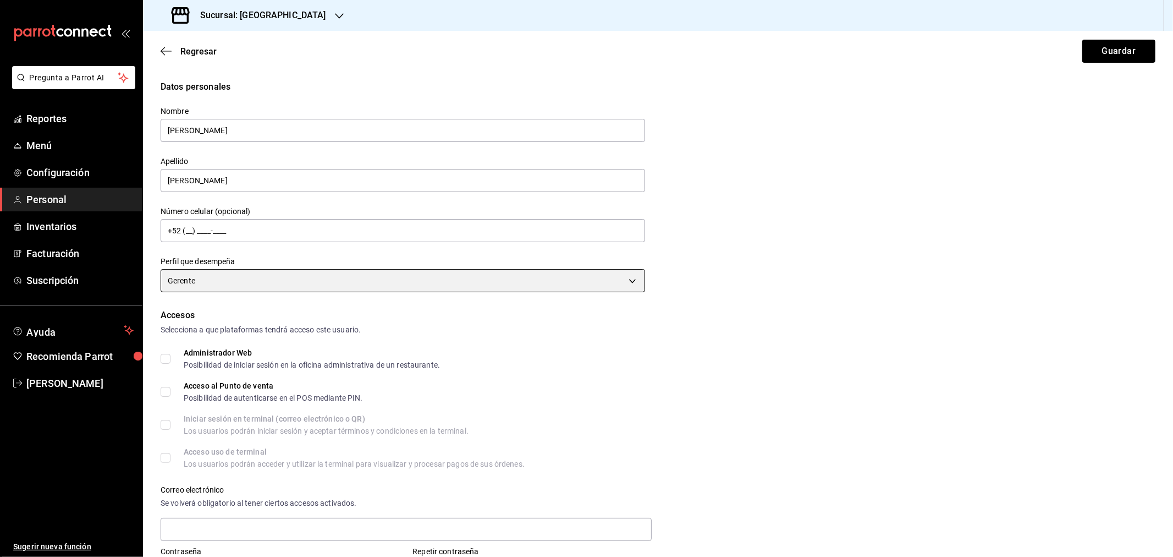
scroll to position [122, 0]
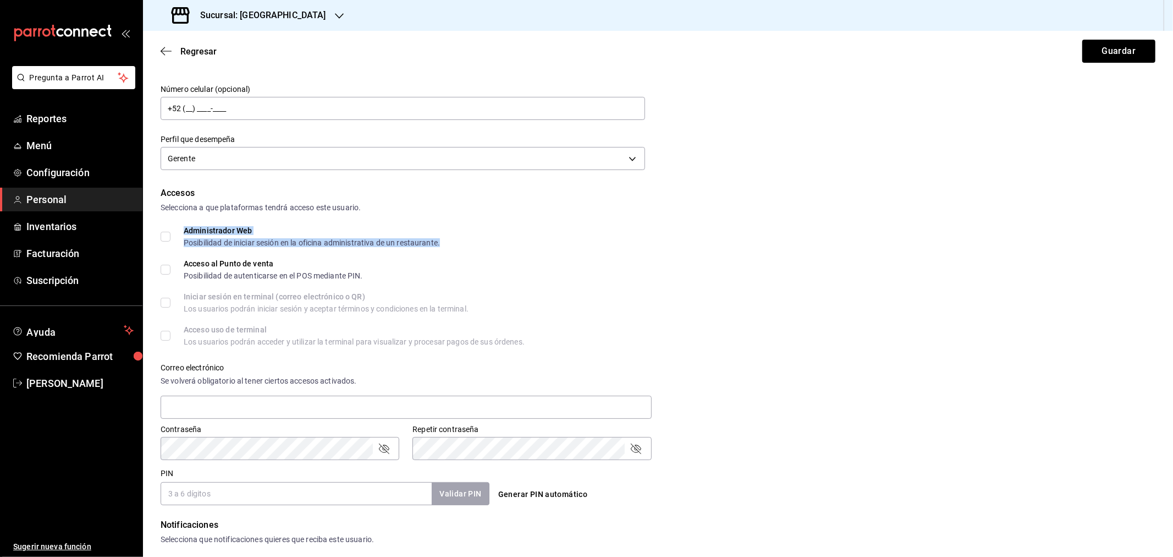
click at [196, 233] on div "Administrador Web" at bounding box center [312, 231] width 256 height 8
click at [202, 236] on div "Administrador Web Posibilidad de iniciar sesión en la oficina administrativa de…" at bounding box center [312, 237] width 256 height 20
click at [170, 236] on input "Administrador Web Posibilidad de iniciar sesión en la oficina administrativa de…" at bounding box center [166, 237] width 10 height 10
checkbox input "true"
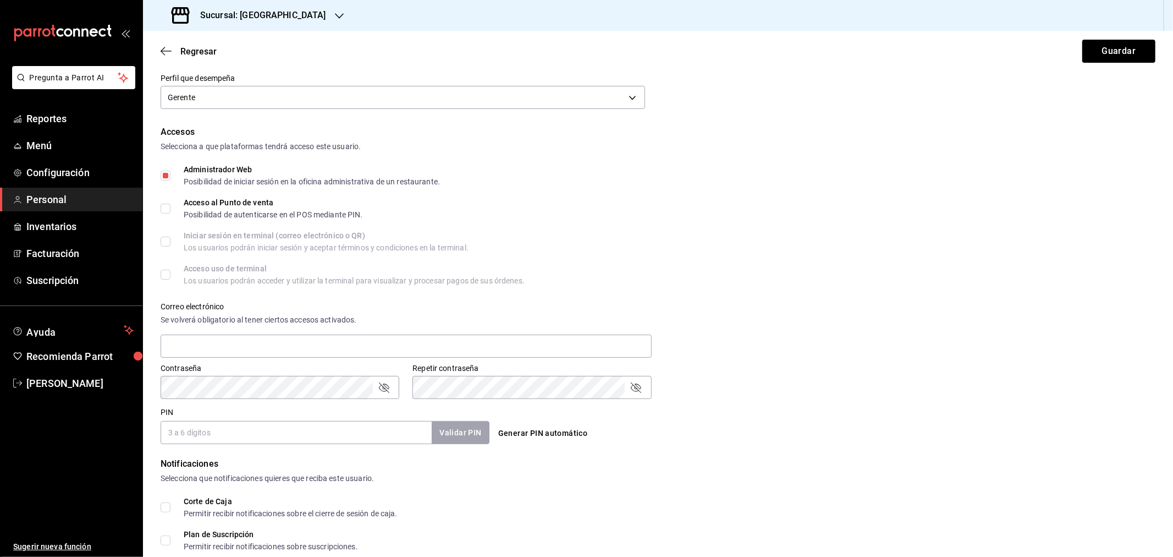
click at [163, 207] on input "Acceso al Punto de venta Posibilidad de autenticarse en el POS mediante PIN." at bounding box center [166, 208] width 10 height 10
checkbox input "true"
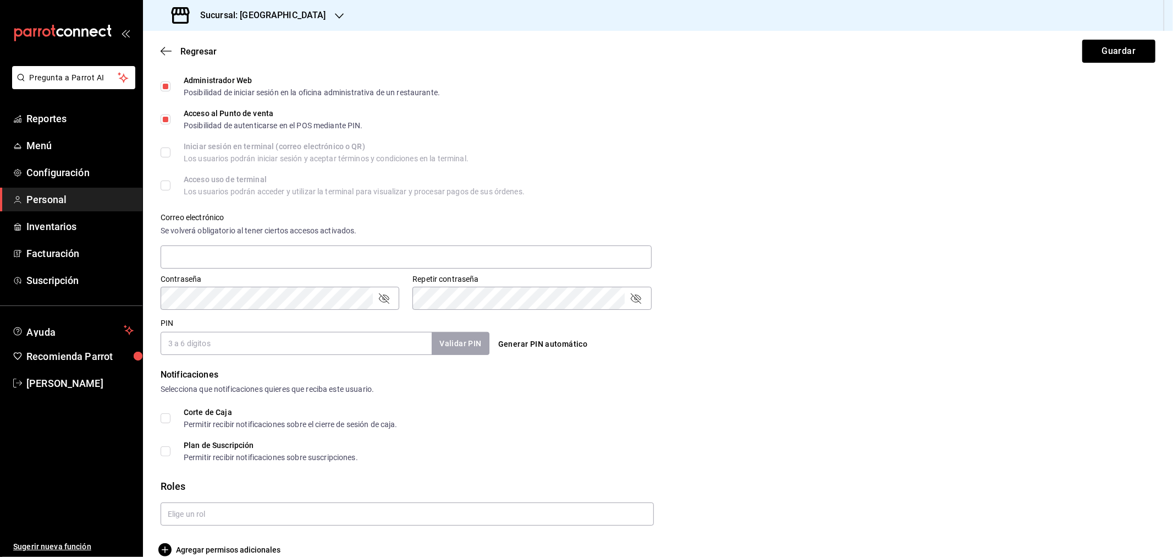
scroll to position [288, 0]
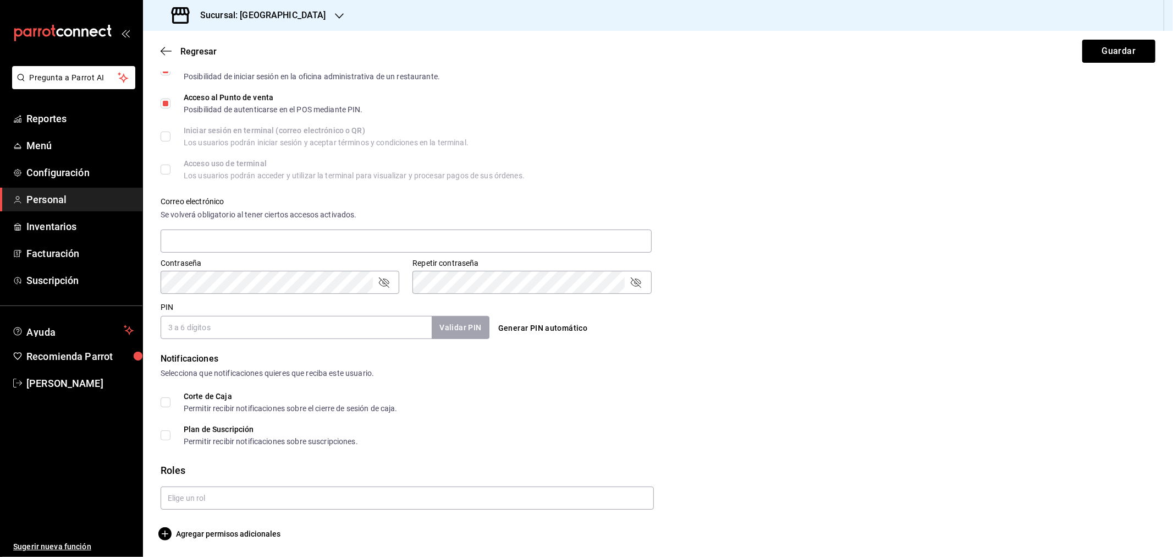
click at [207, 321] on input "PIN" at bounding box center [296, 327] width 271 height 23
click at [197, 327] on input "PIN" at bounding box center [296, 327] width 271 height 23
type input "4563"
click at [184, 365] on input "text" at bounding box center [407, 497] width 493 height 23
click at [183, 365] on li "Admin" at bounding box center [405, 523] width 488 height 18
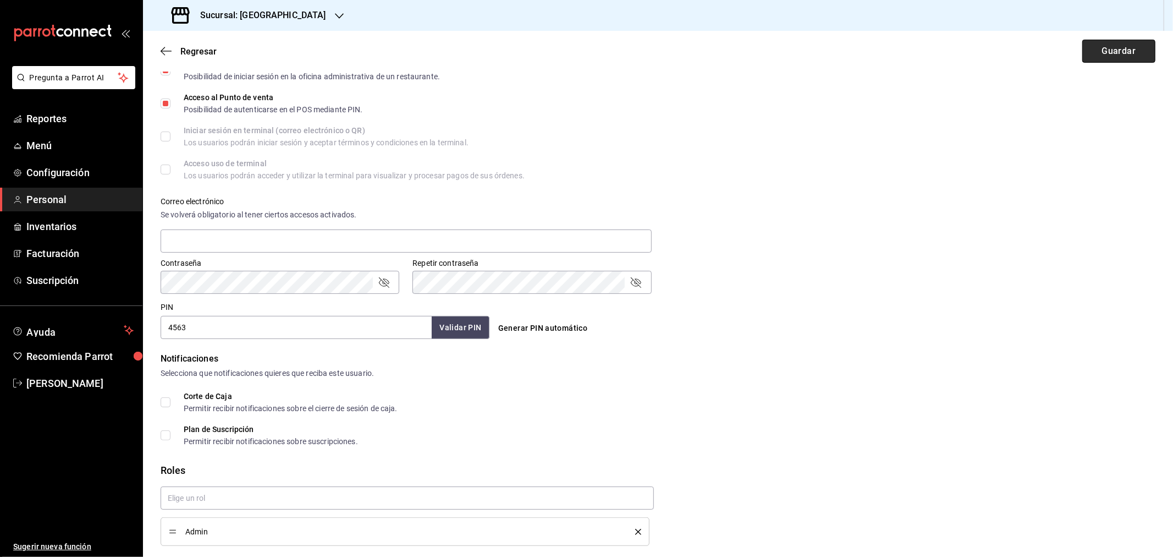
click at [834, 45] on button "Guardar" at bounding box center [1118, 51] width 73 height 23
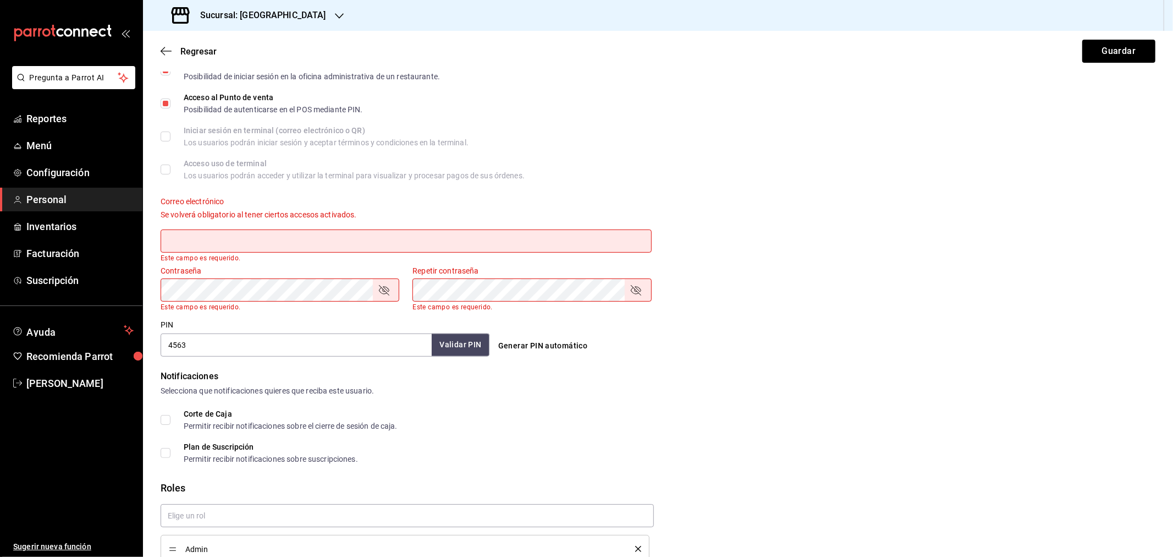
click at [213, 238] on input "text" at bounding box center [406, 240] width 491 height 23
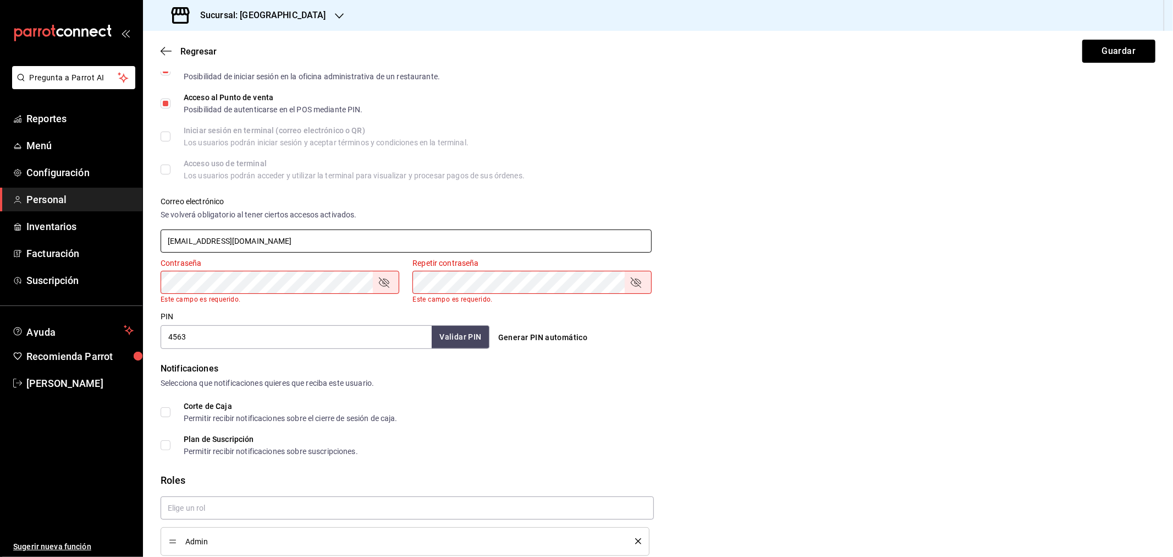
type input "carlosrojasv12@gmail.com"
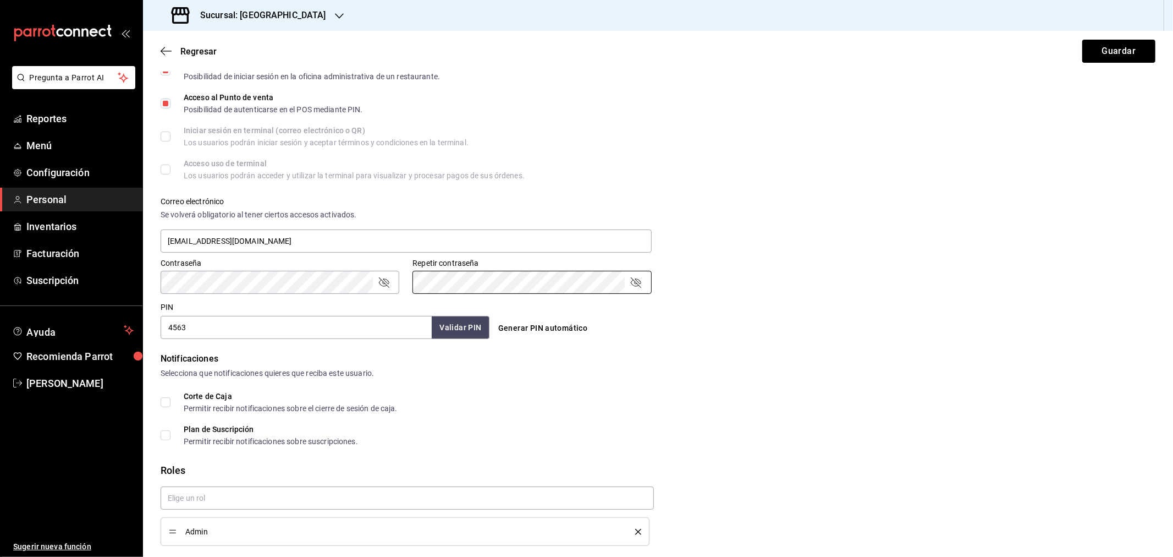
click at [834, 266] on div "Contraseña Contraseña Repetir contraseña Repetir contraseña" at bounding box center [651, 269] width 1008 height 48
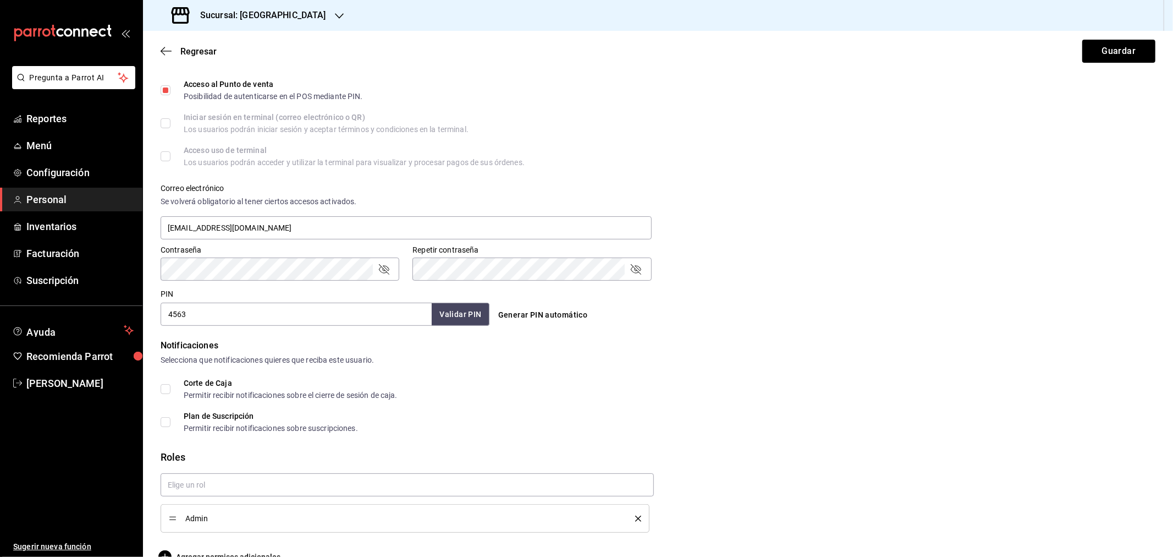
scroll to position [325, 0]
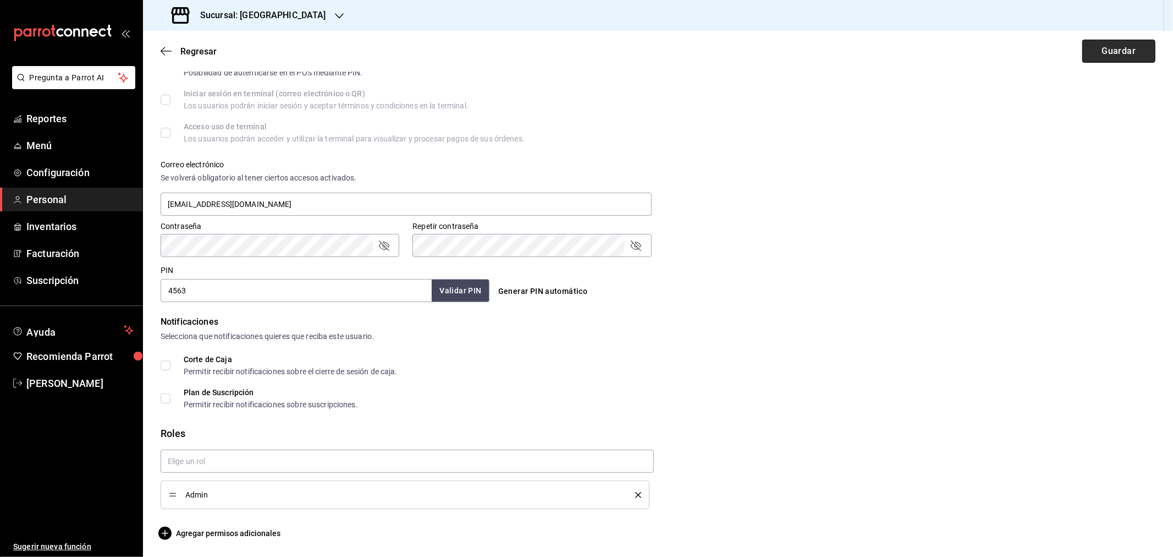
click at [834, 56] on button "Guardar" at bounding box center [1118, 51] width 73 height 23
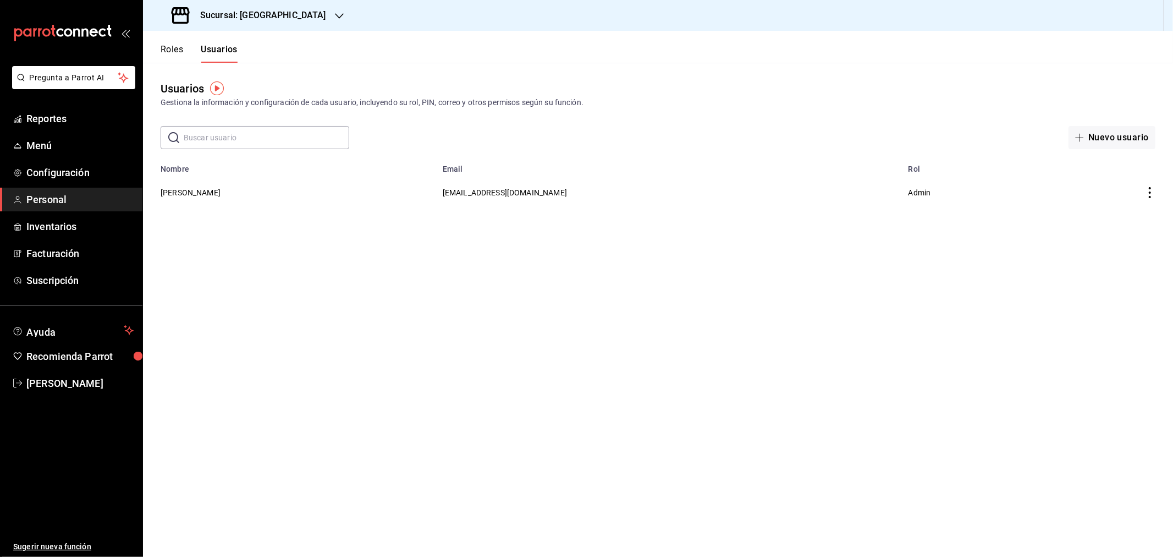
click at [310, 10] on div "Sucursal: Casa La Maraca" at bounding box center [250, 15] width 196 height 31
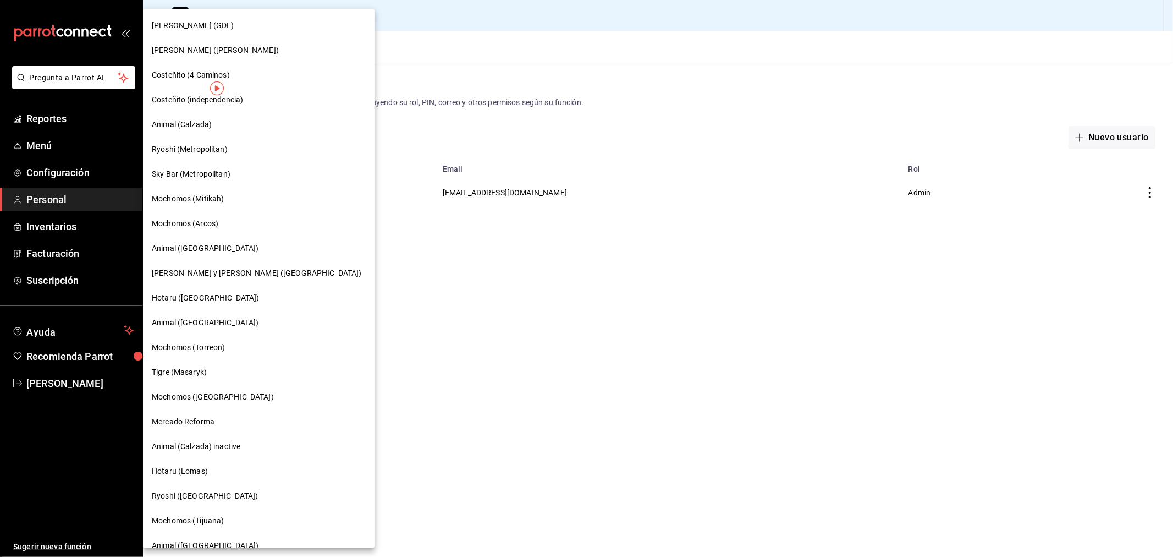
scroll to position [631, 0]
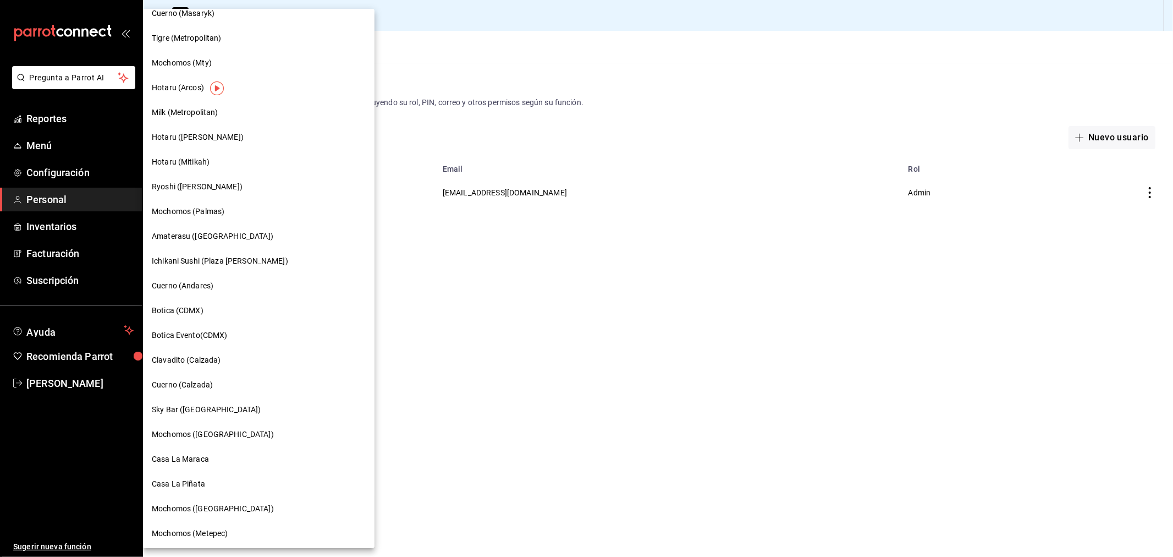
click at [189, 365] on span "Casa La Piñata" at bounding box center [178, 484] width 53 height 12
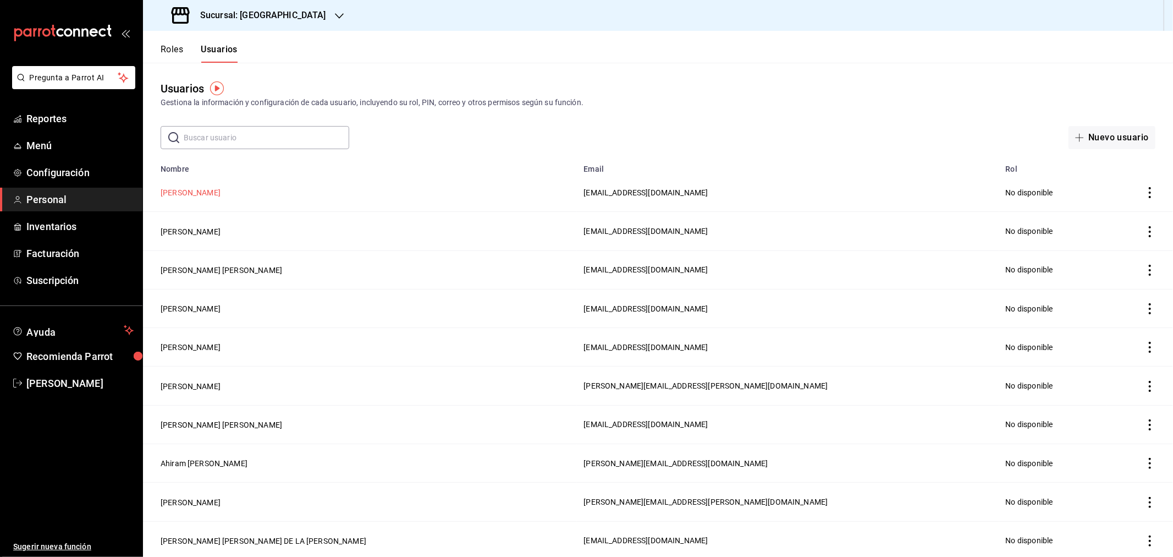
click at [167, 187] on button "Carlos Rojas" at bounding box center [191, 192] width 60 height 11
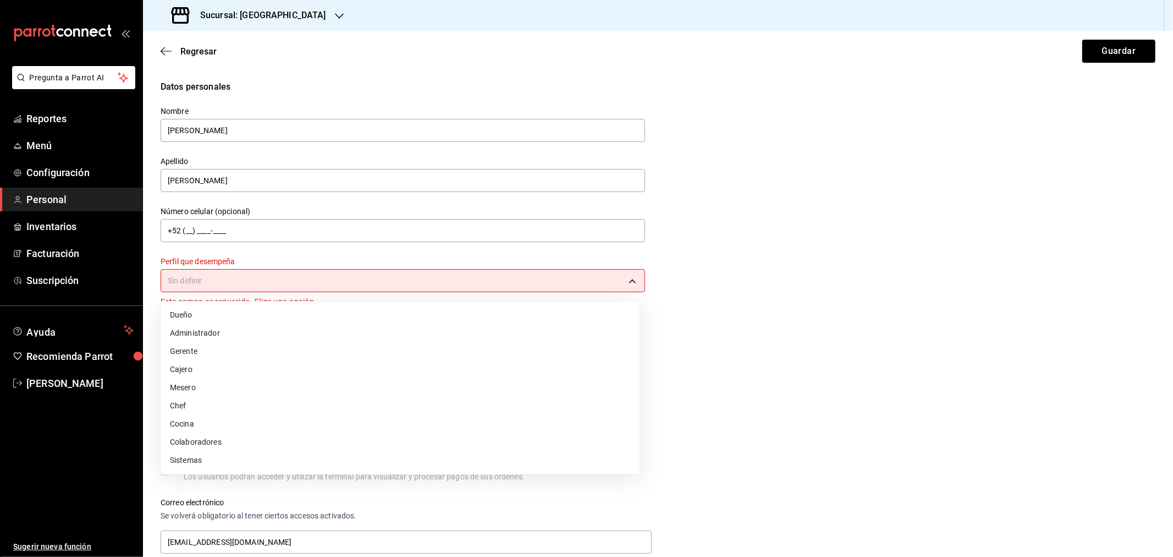
click at [273, 284] on body "Pregunta a Parrot AI Reportes Menú Configuración Personal Inventarios Facturaci…" at bounding box center [586, 278] width 1173 height 557
click at [206, 332] on li "Administrador" at bounding box center [400, 333] width 478 height 18
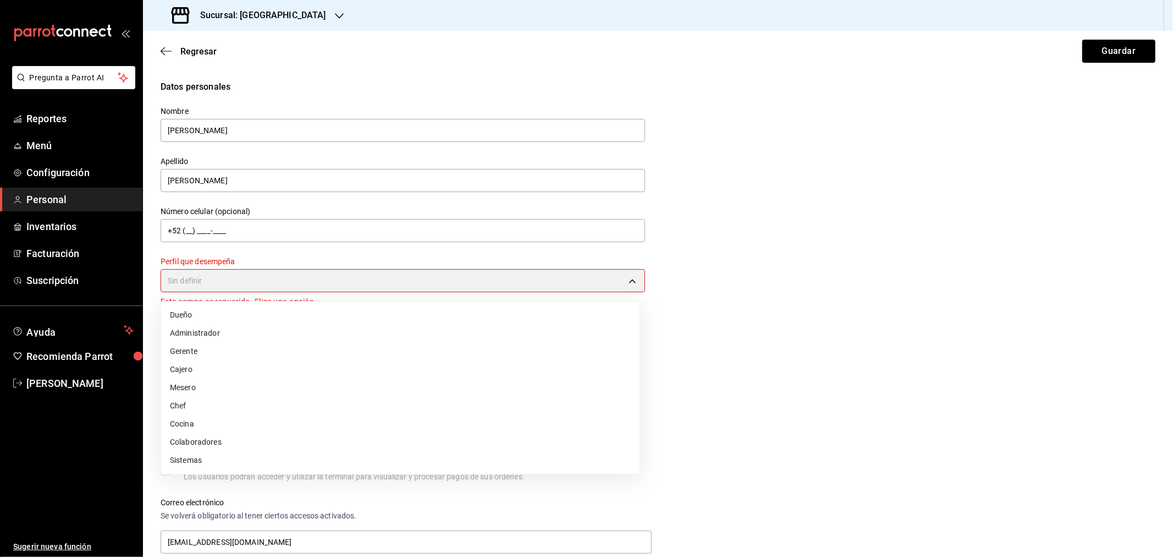
type input "ADMIN"
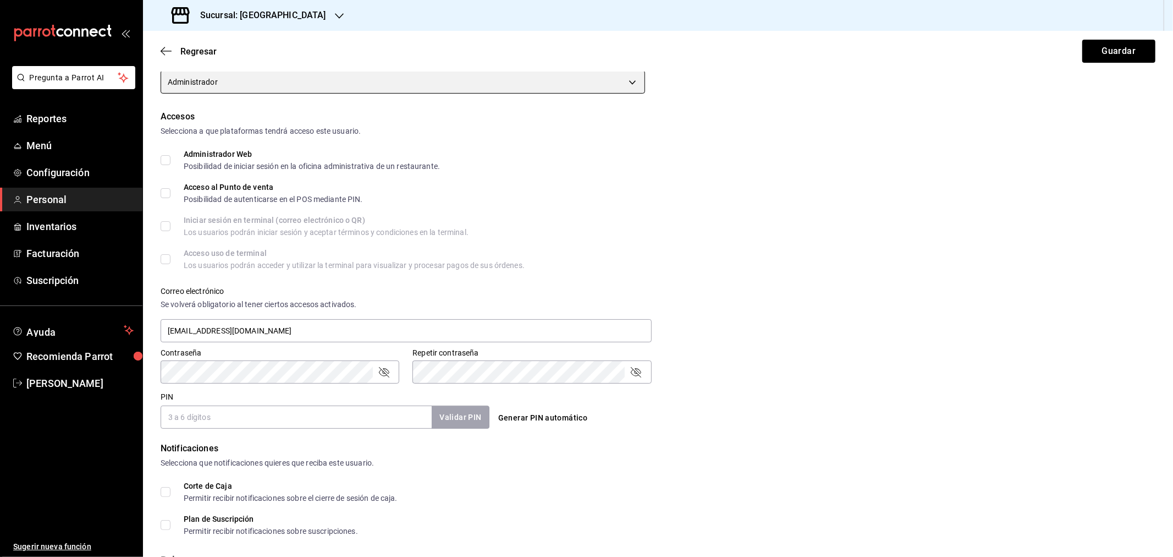
scroll to position [244, 0]
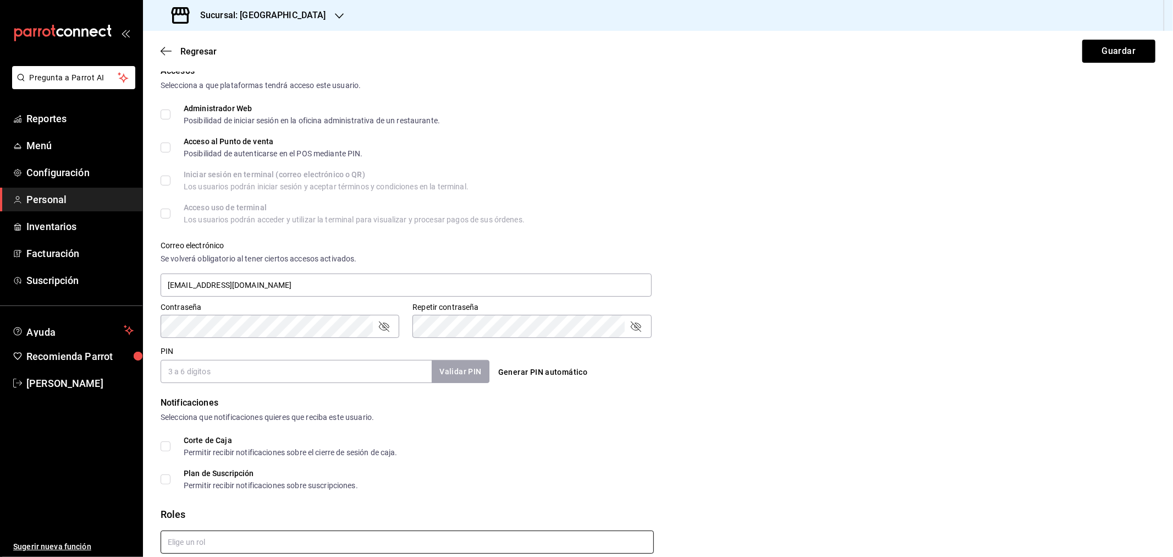
click at [213, 365] on input "text" at bounding box center [407, 541] width 493 height 23
click at [196, 365] on li "Admin" at bounding box center [405, 516] width 488 height 18
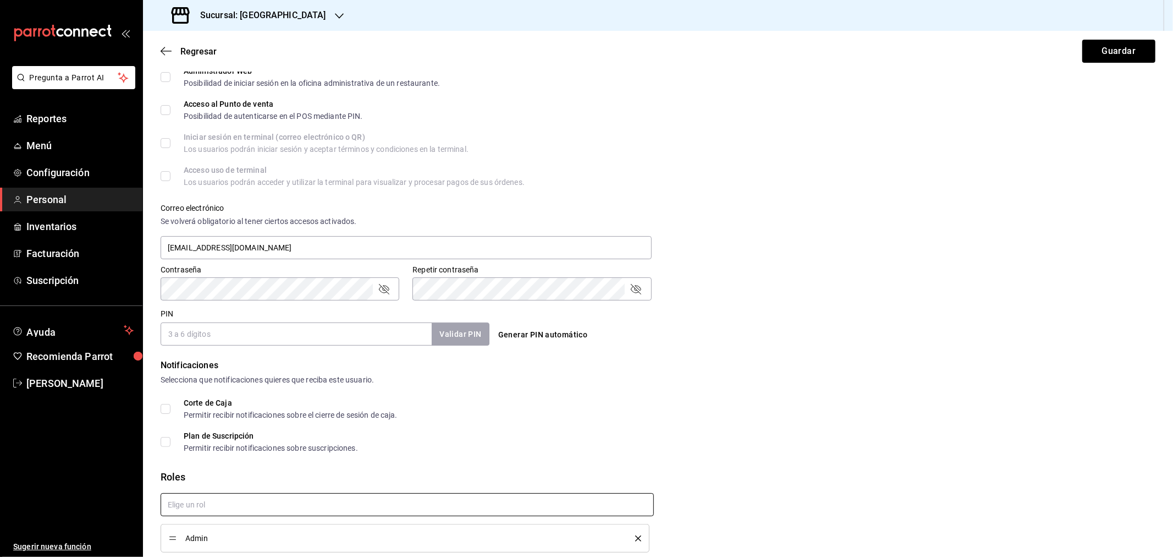
scroll to position [325, 0]
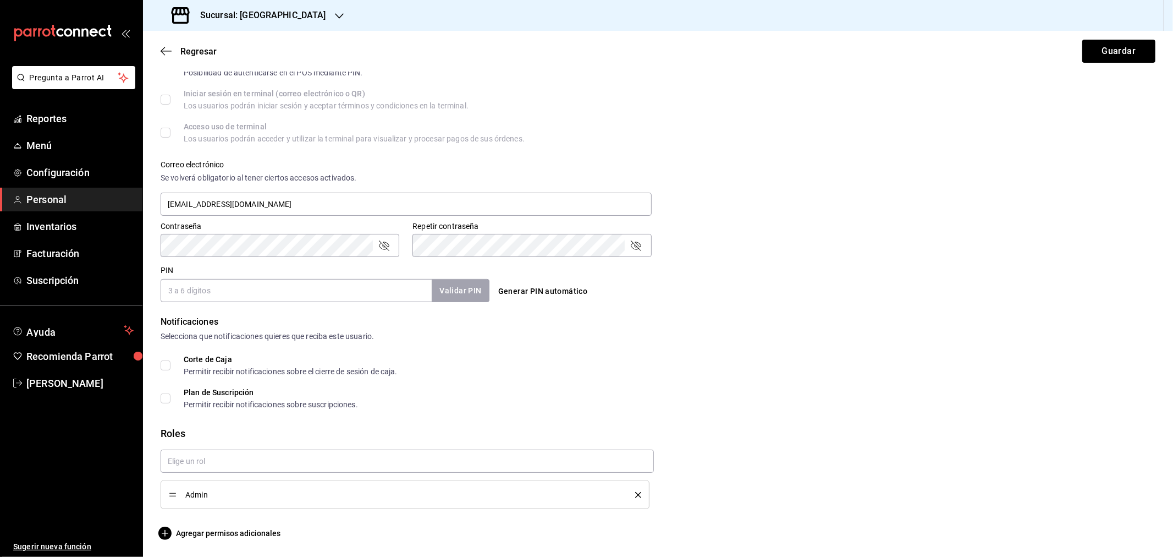
click at [834, 36] on div "Regresar Guardar" at bounding box center [658, 51] width 1030 height 41
click at [834, 52] on button "Guardar" at bounding box center [1118, 51] width 73 height 23
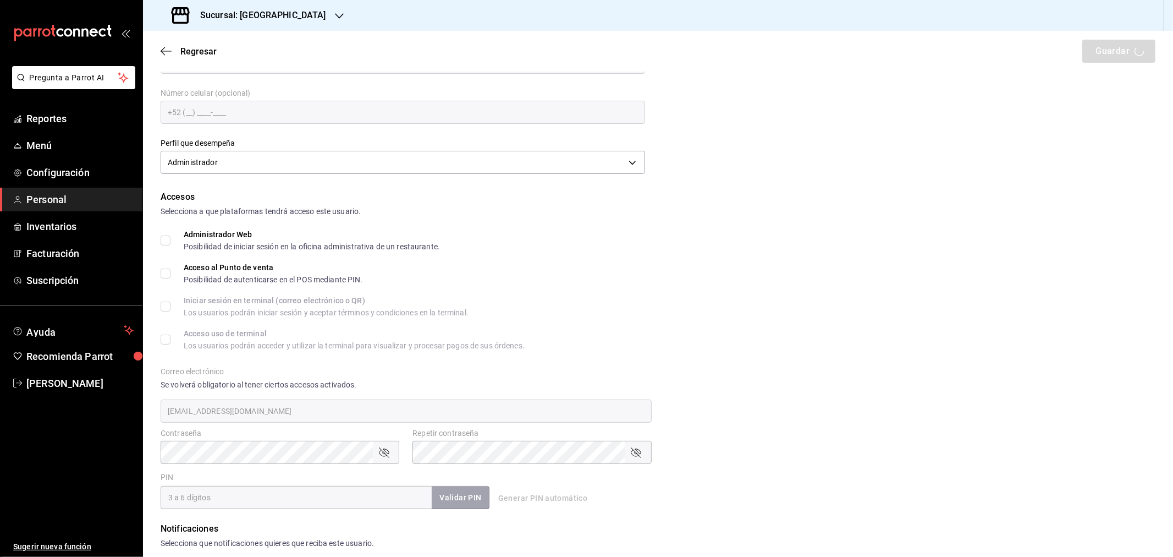
scroll to position [183, 0]
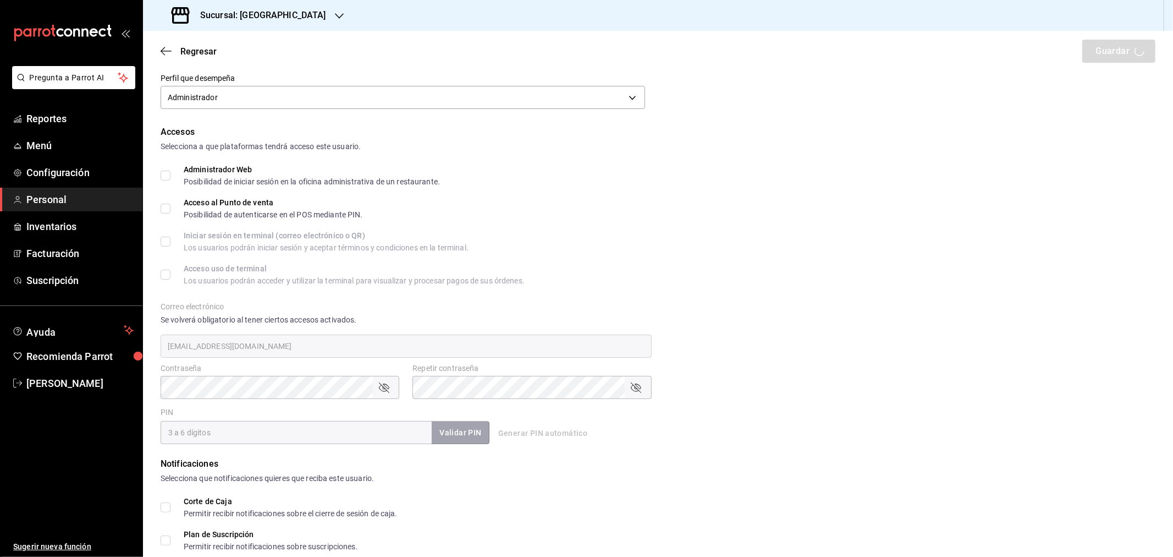
checkbox input "true"
click at [202, 365] on input "PIN" at bounding box center [296, 432] width 271 height 23
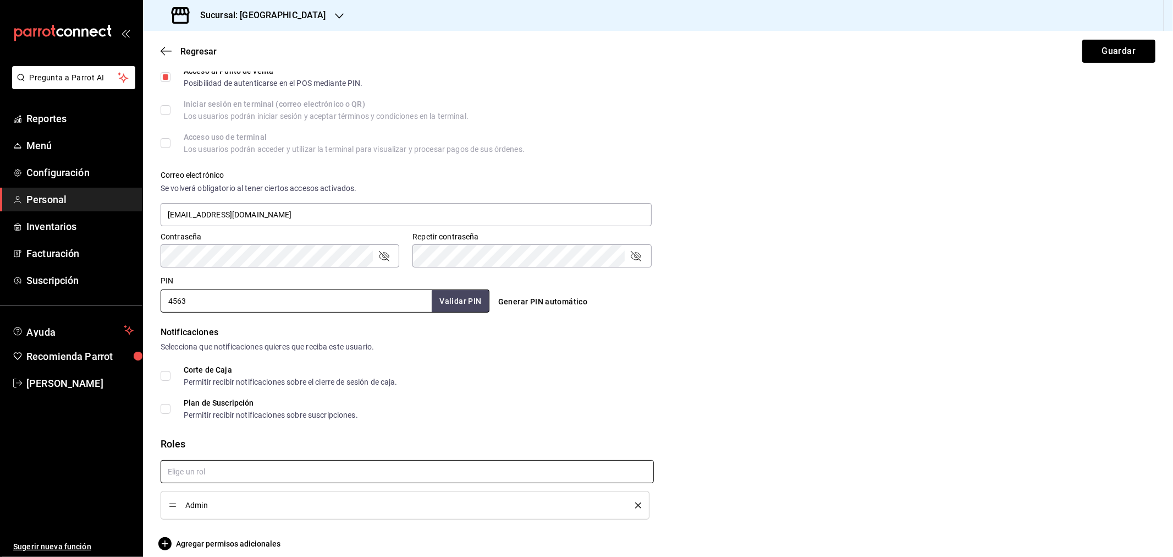
scroll to position [325, 0]
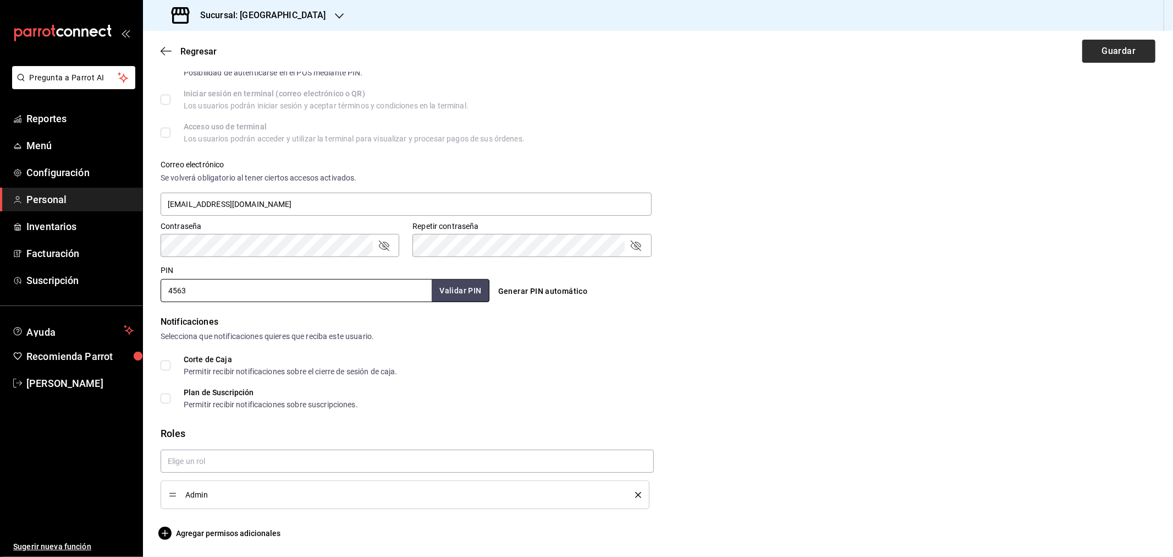
type input "4563"
click at [834, 49] on button "Guardar" at bounding box center [1118, 51] width 73 height 23
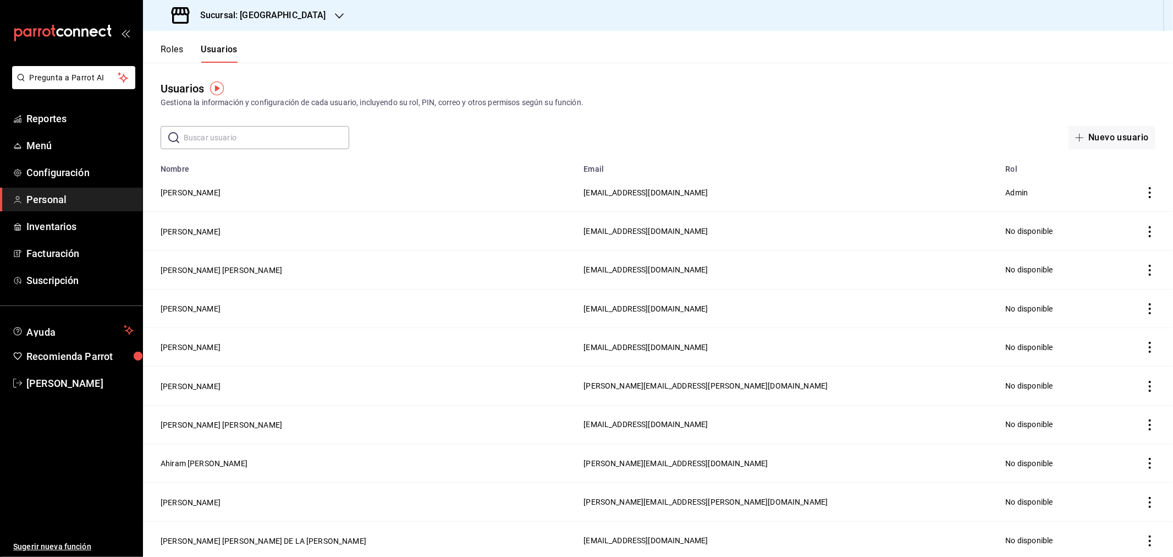
drag, startPoint x: 219, startPoint y: 50, endPoint x: 238, endPoint y: 63, distance: 23.3
click at [219, 50] on button "Usuarios" at bounding box center [219, 53] width 37 height 19
click at [209, 135] on input "text" at bounding box center [267, 137] width 166 height 22
type input "ismael"
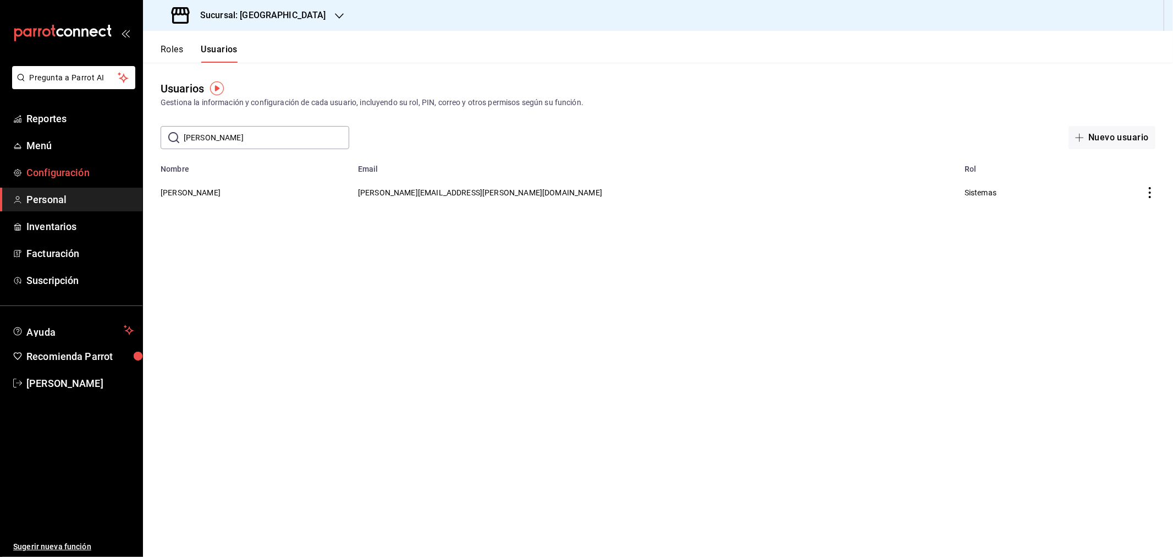
drag, startPoint x: 183, startPoint y: 196, endPoint x: 127, endPoint y: 180, distance: 58.3
click at [183, 196] on button "[PERSON_NAME]" at bounding box center [191, 192] width 60 height 11
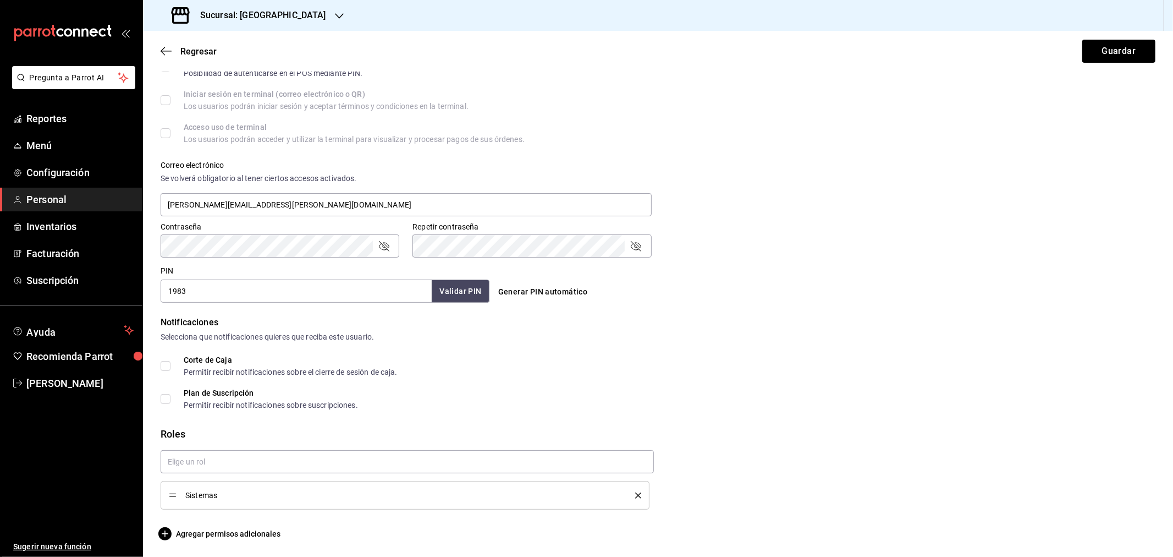
scroll to position [325, 0]
click at [635, 365] on icon "delete" at bounding box center [638, 495] width 6 height 6
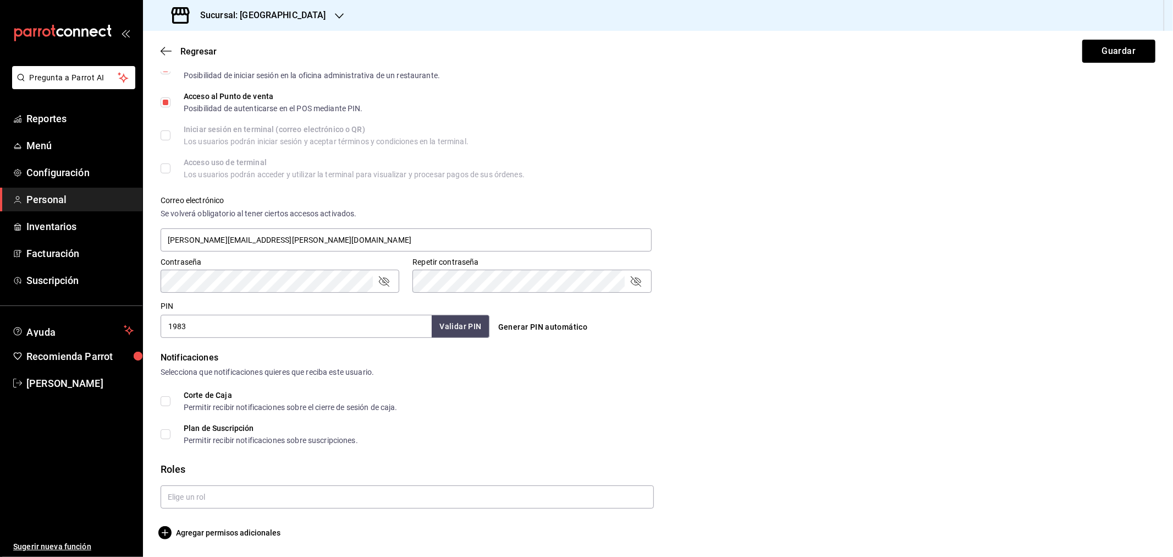
scroll to position [288, 0]
click at [834, 45] on button "Guardar" at bounding box center [1118, 51] width 73 height 23
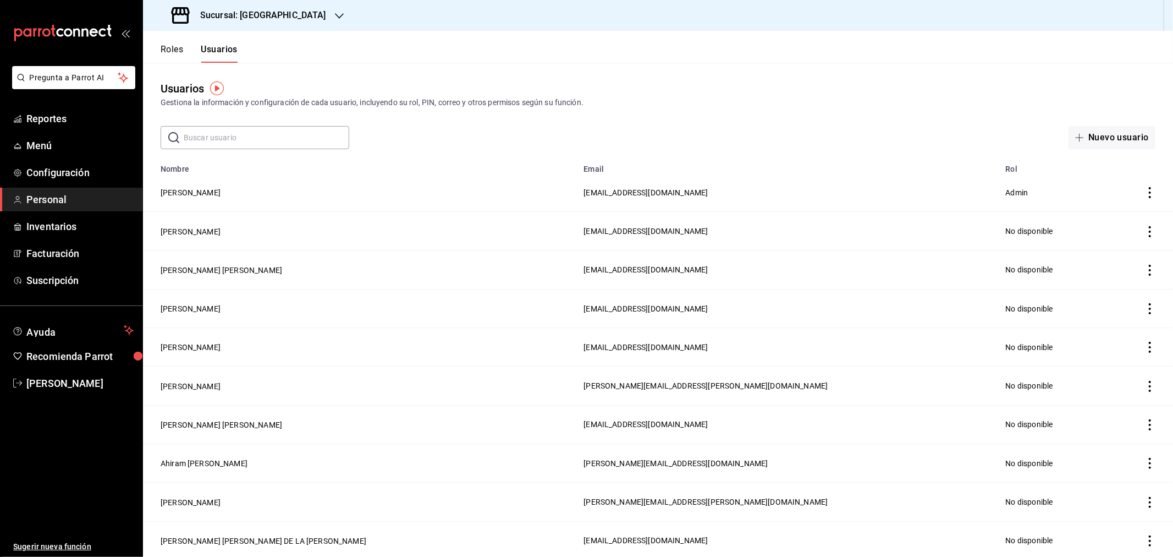
click at [227, 141] on input "text" at bounding box center [267, 137] width 166 height 22
type input "ismael"
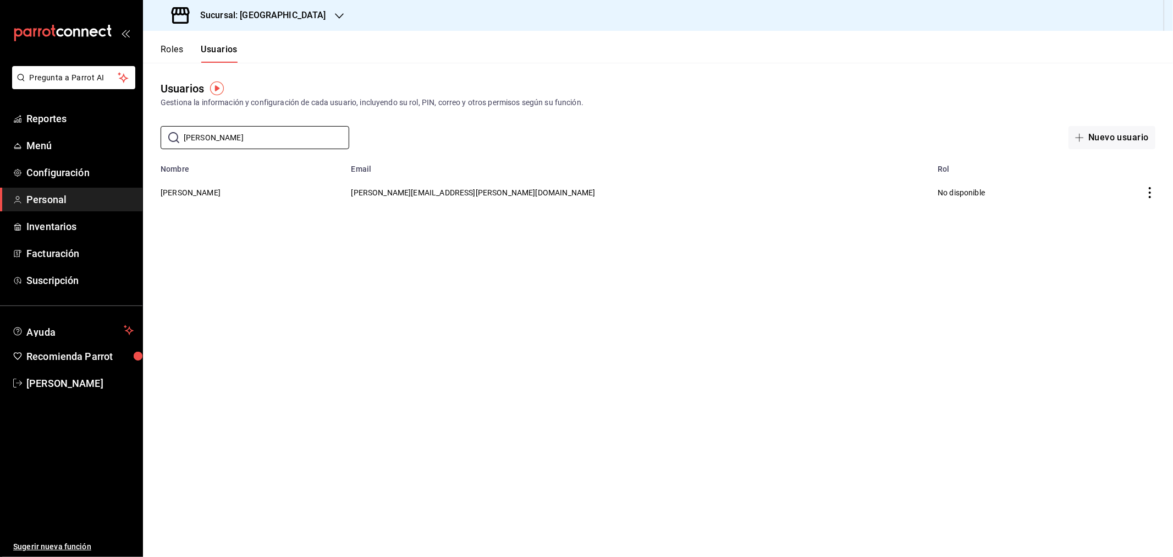
click at [517, 298] on main "Usuarios Gestiona la información y configuración de cada usuario, incluyendo su…" at bounding box center [658, 310] width 1030 height 494
click at [177, 188] on button "[PERSON_NAME]" at bounding box center [191, 192] width 60 height 11
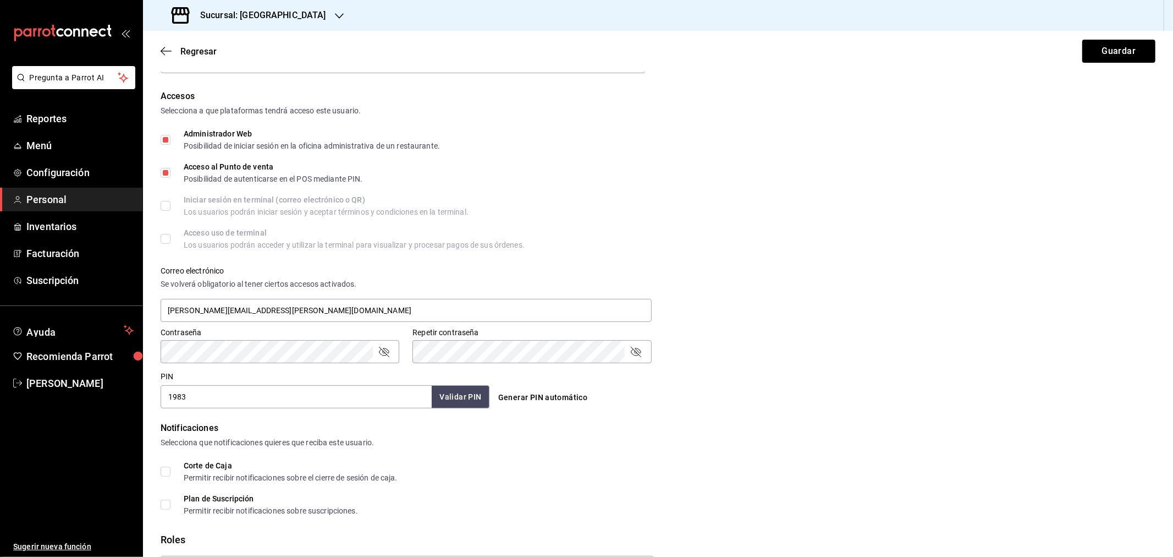
scroll to position [288, 0]
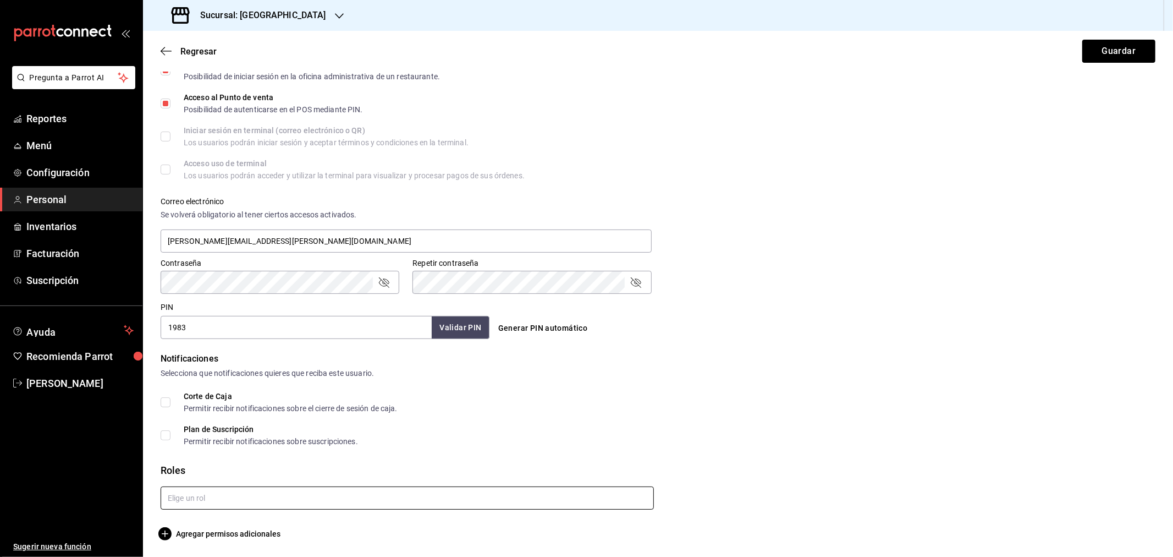
click at [221, 365] on input "text" at bounding box center [407, 497] width 493 height 23
click at [195, 365] on li "Sistemas" at bounding box center [405, 523] width 488 height 18
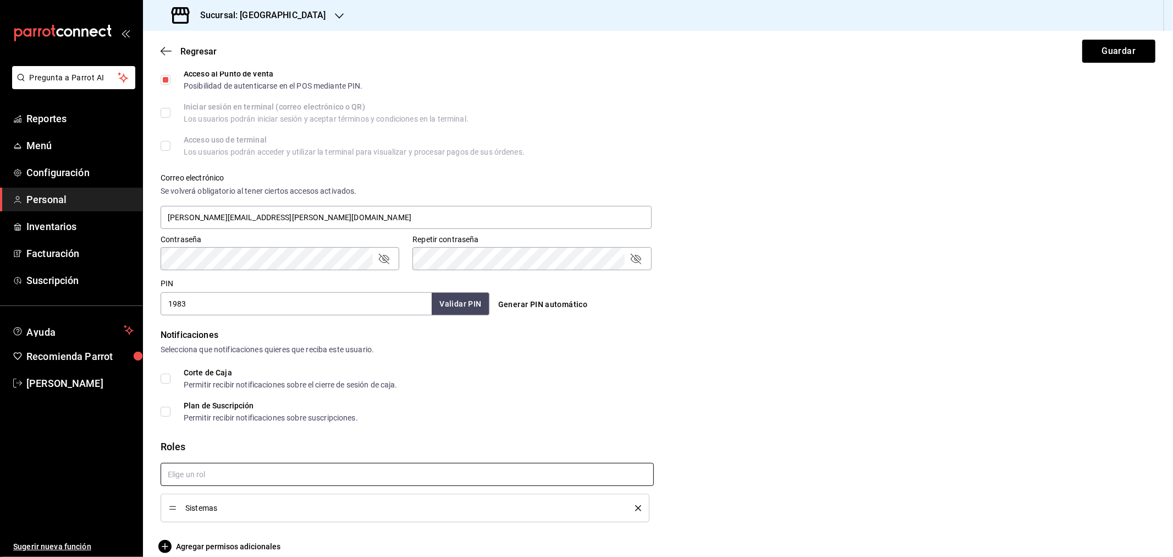
scroll to position [325, 0]
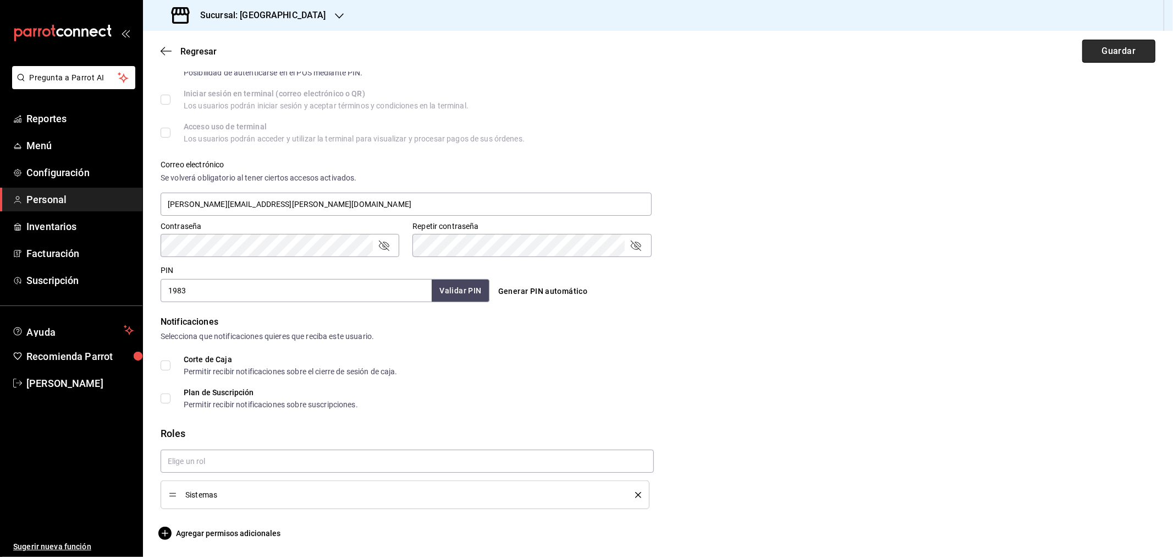
click at [834, 48] on button "Guardar" at bounding box center [1118, 51] width 73 height 23
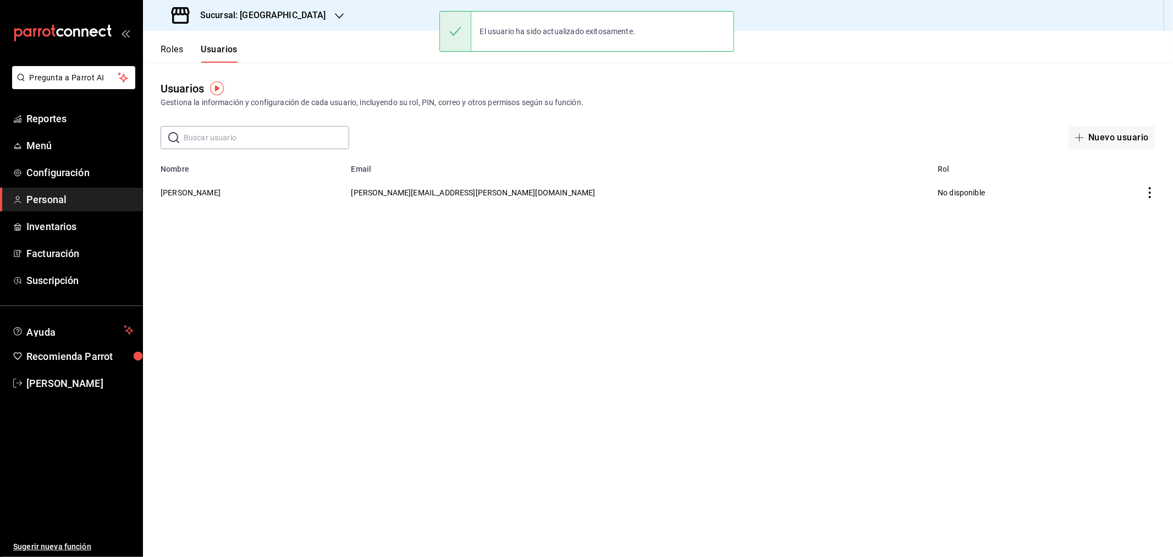
click at [335, 19] on icon "button" at bounding box center [339, 16] width 9 height 9
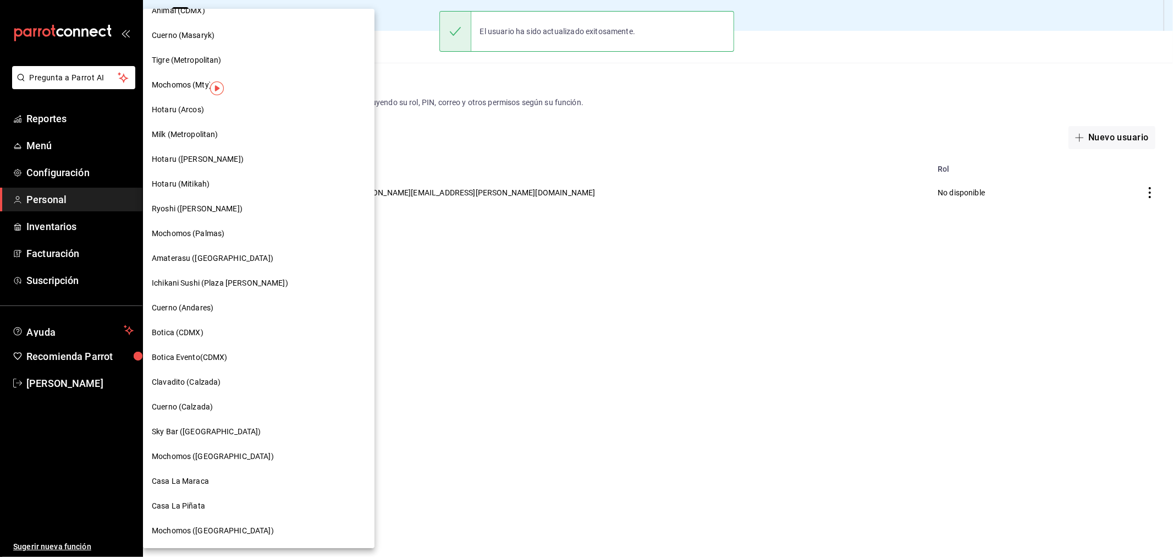
scroll to position [631, 0]
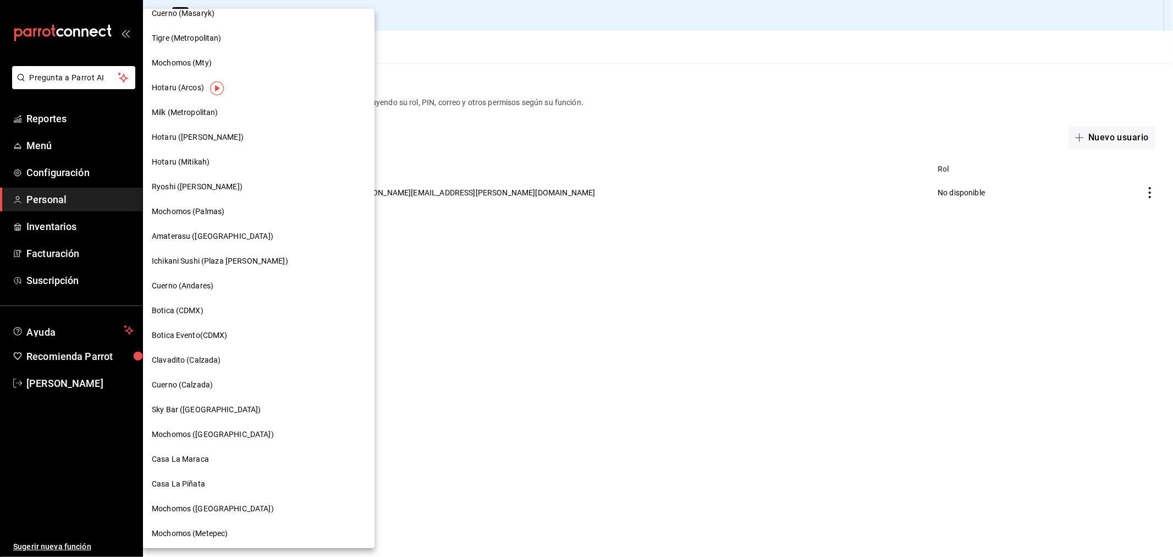
click at [183, 365] on span "Casa La Maraca" at bounding box center [180, 459] width 57 height 12
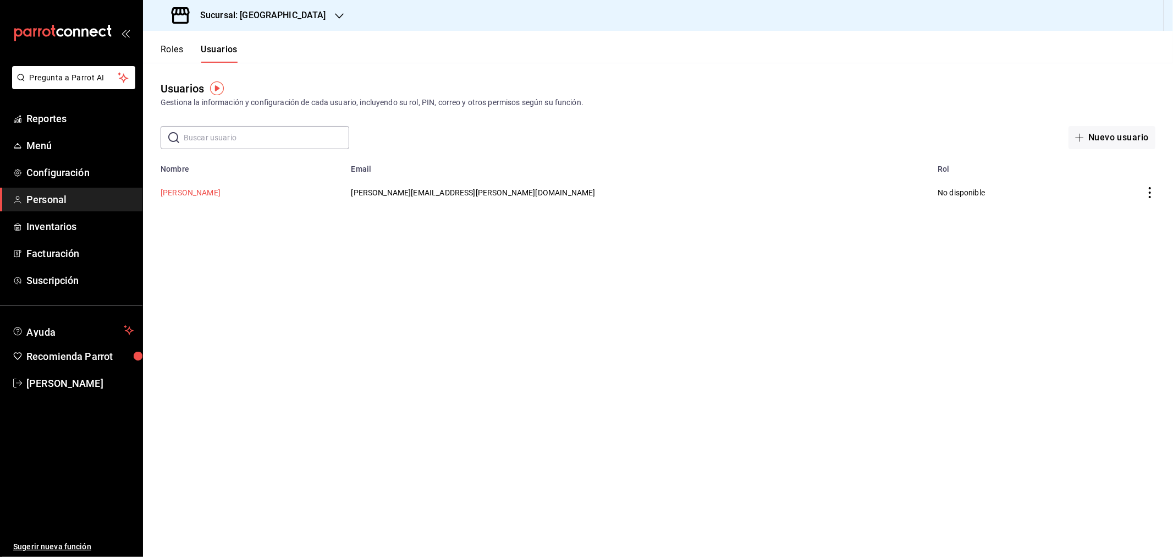
click at [206, 195] on button "[PERSON_NAME]" at bounding box center [191, 192] width 60 height 11
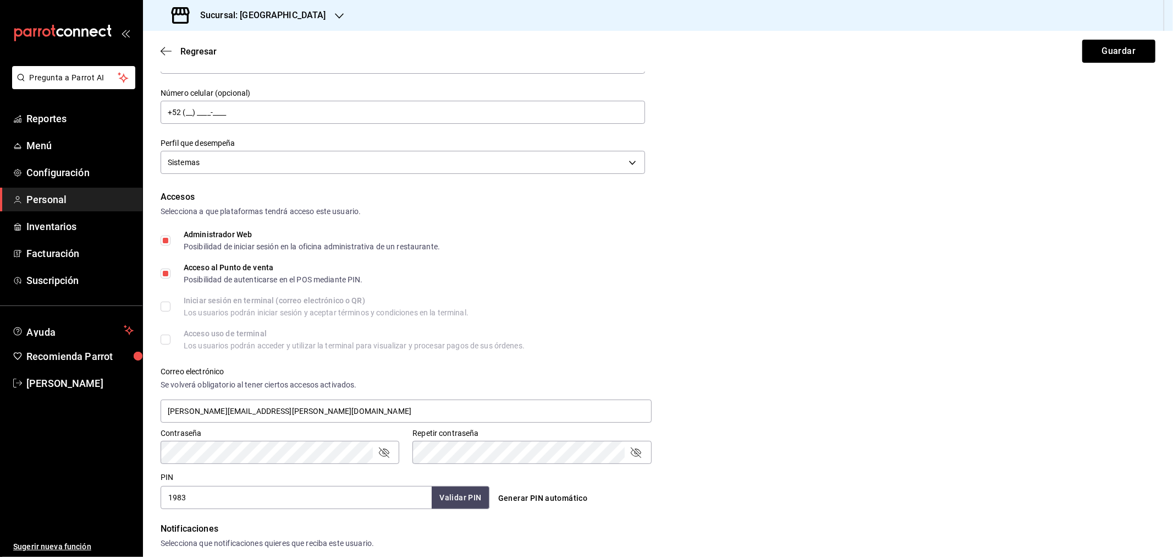
scroll to position [305, 0]
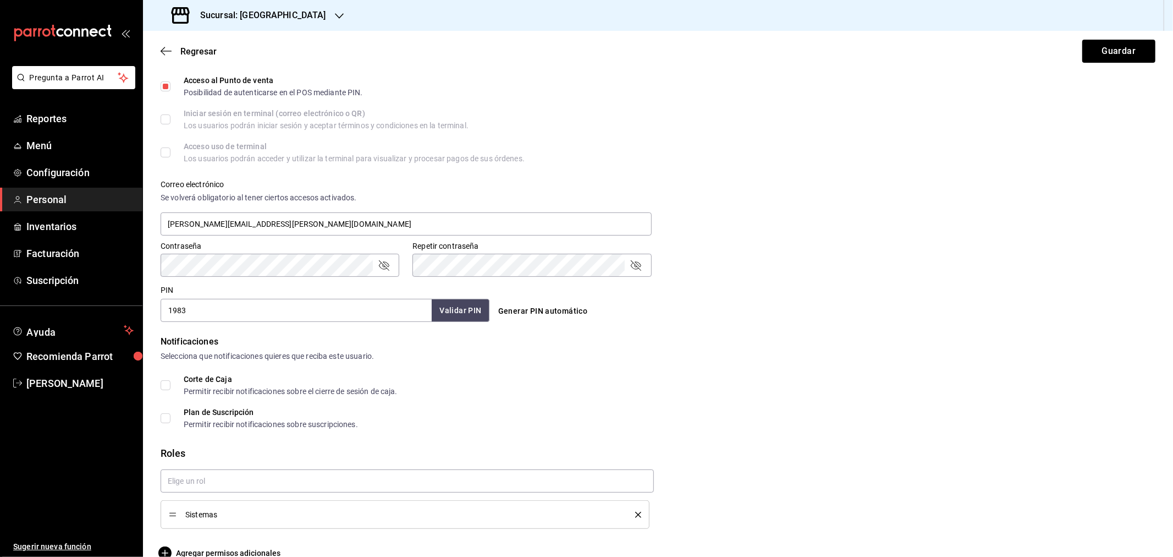
click at [633, 365] on div "Sistemas" at bounding box center [405, 514] width 472 height 12
click at [627, 365] on button "delete" at bounding box center [634, 514] width 14 height 6
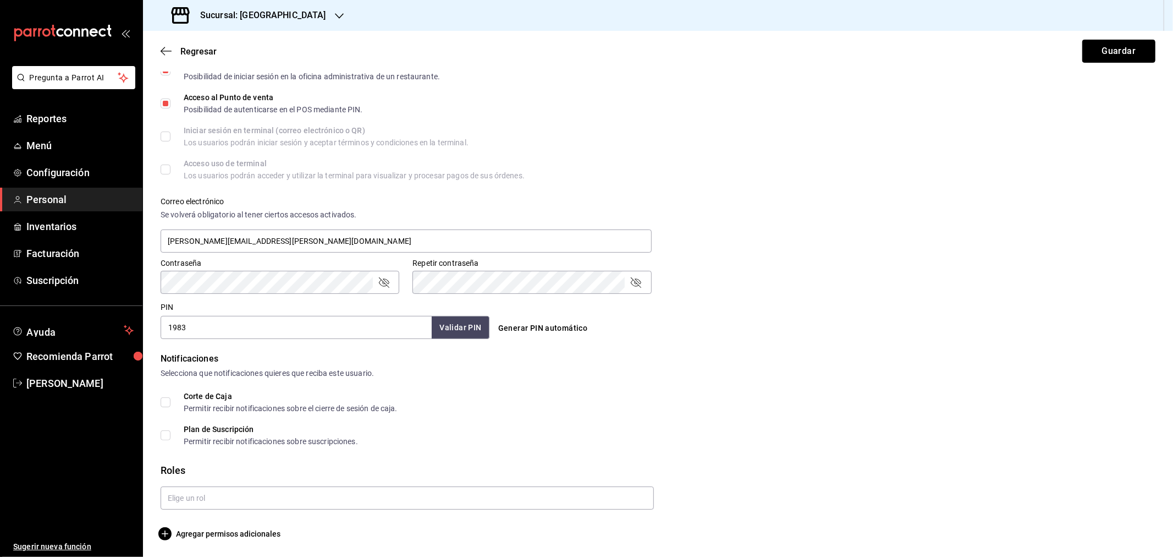
click at [834, 48] on button "Guardar" at bounding box center [1118, 51] width 73 height 23
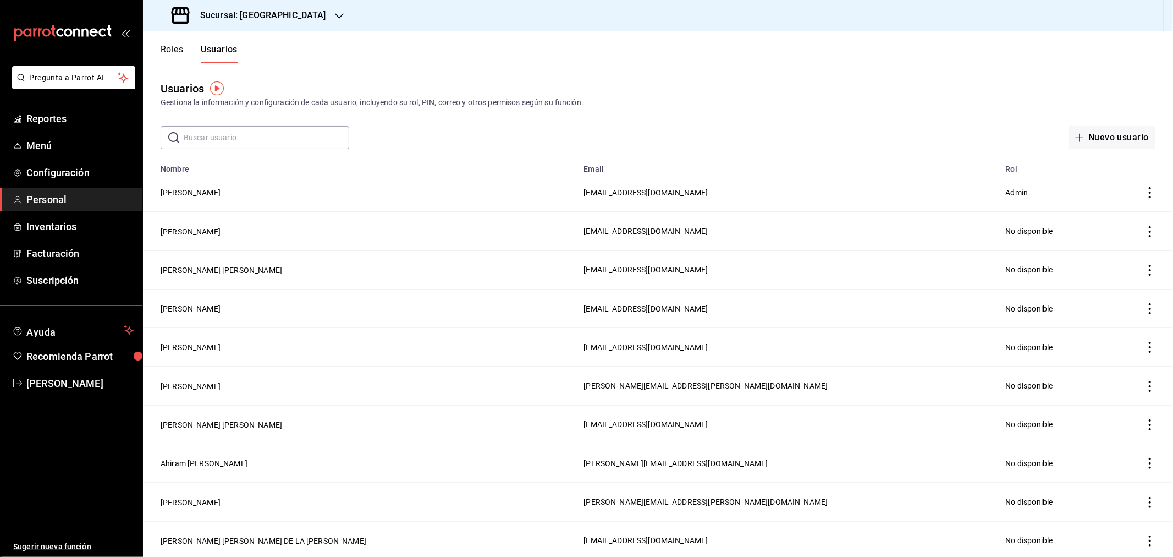
drag, startPoint x: 287, startPoint y: 138, endPoint x: 279, endPoint y: 141, distance: 8.4
click at [287, 138] on input "text" at bounding box center [267, 137] width 166 height 22
type input "ismael"
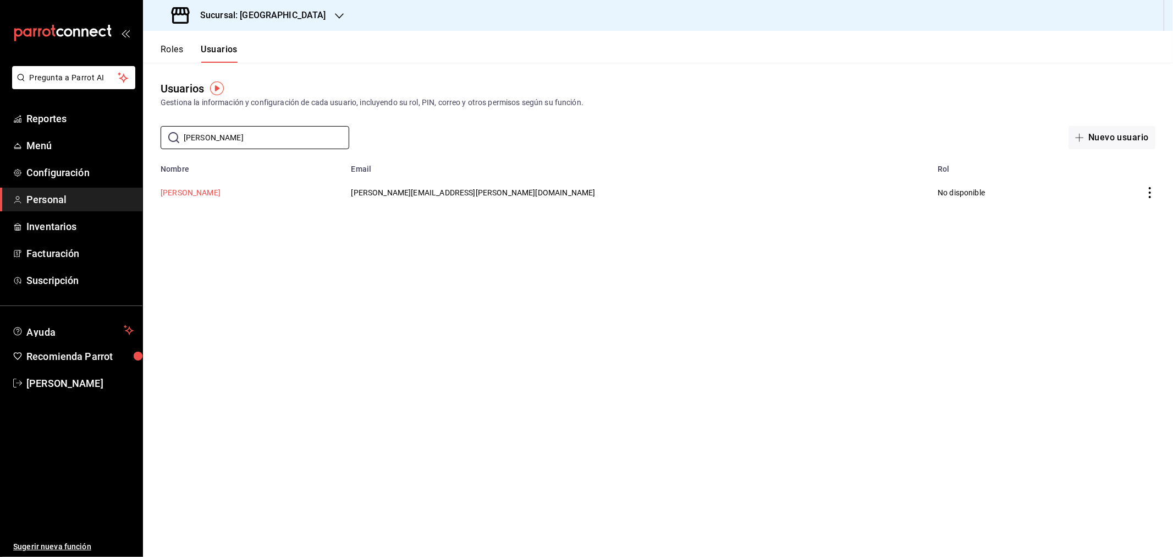
click at [180, 190] on button "[PERSON_NAME]" at bounding box center [191, 192] width 60 height 11
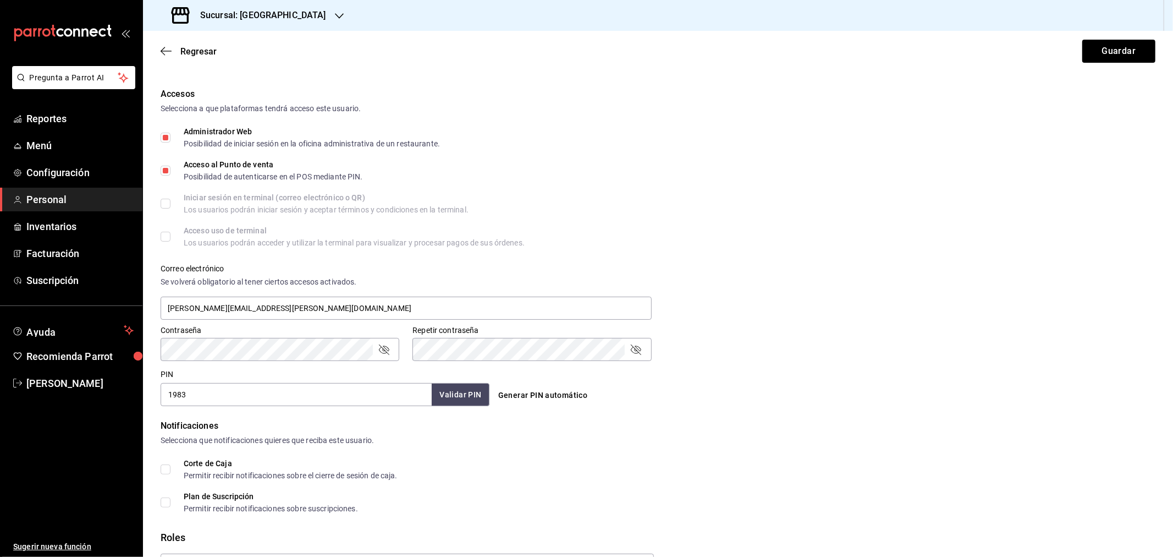
scroll to position [288, 0]
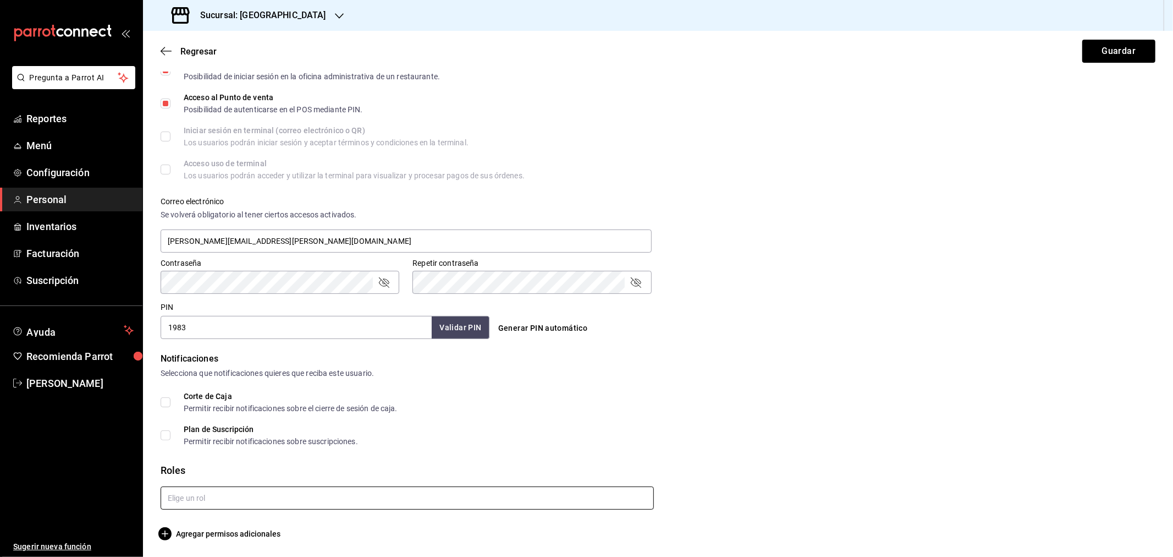
click at [234, 365] on input "text" at bounding box center [407, 497] width 493 height 23
click at [194, 365] on li "Sistemas" at bounding box center [405, 541] width 488 height 18
click at [834, 56] on button "Guardar" at bounding box center [1118, 51] width 73 height 23
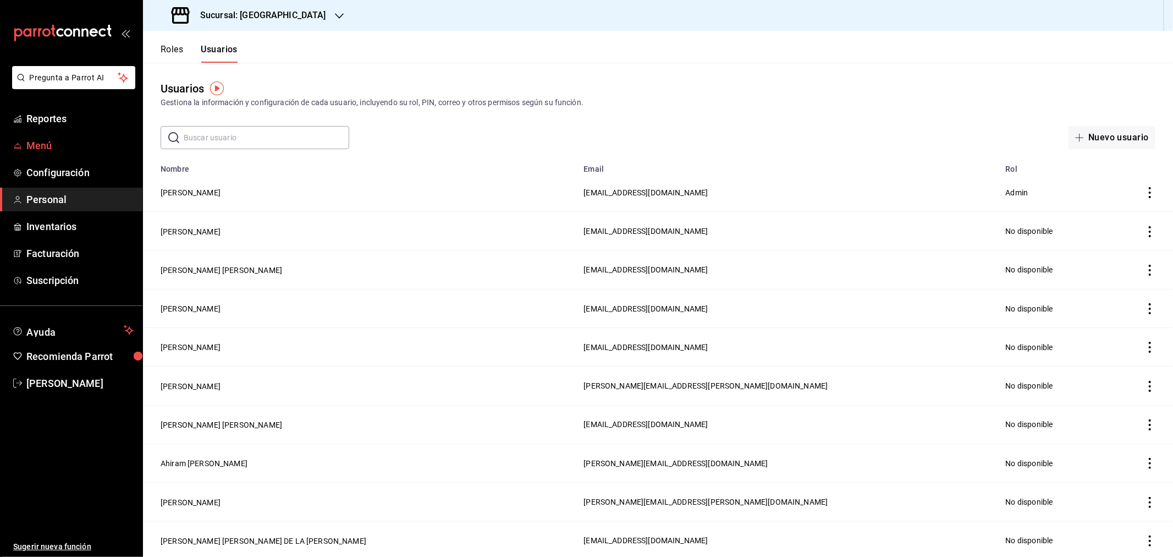
click at [38, 144] on span "Menú" at bounding box center [79, 145] width 107 height 15
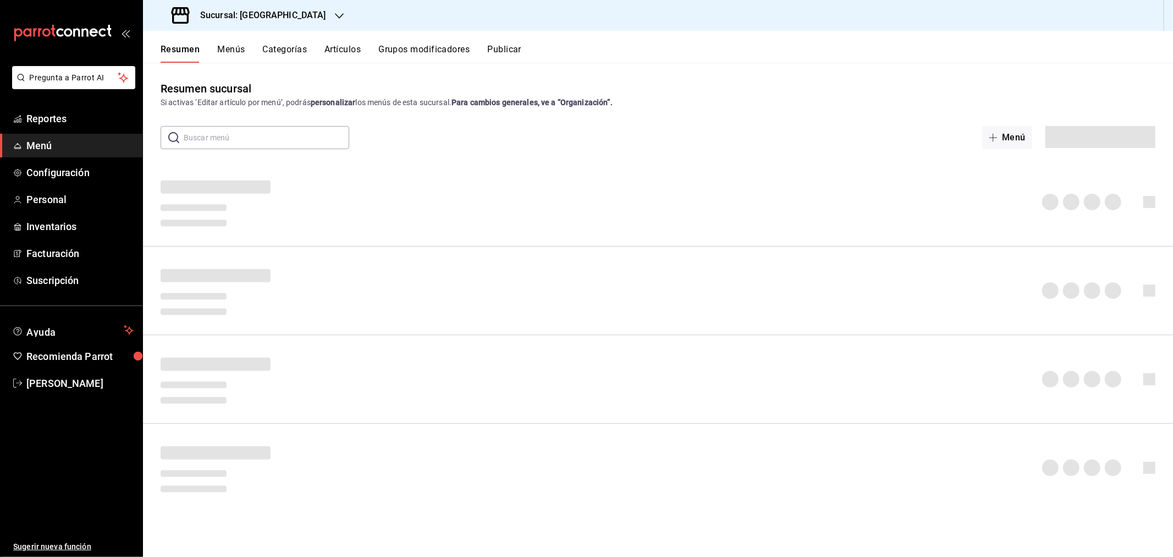
click at [335, 13] on icon "button" at bounding box center [339, 15] width 9 height 5
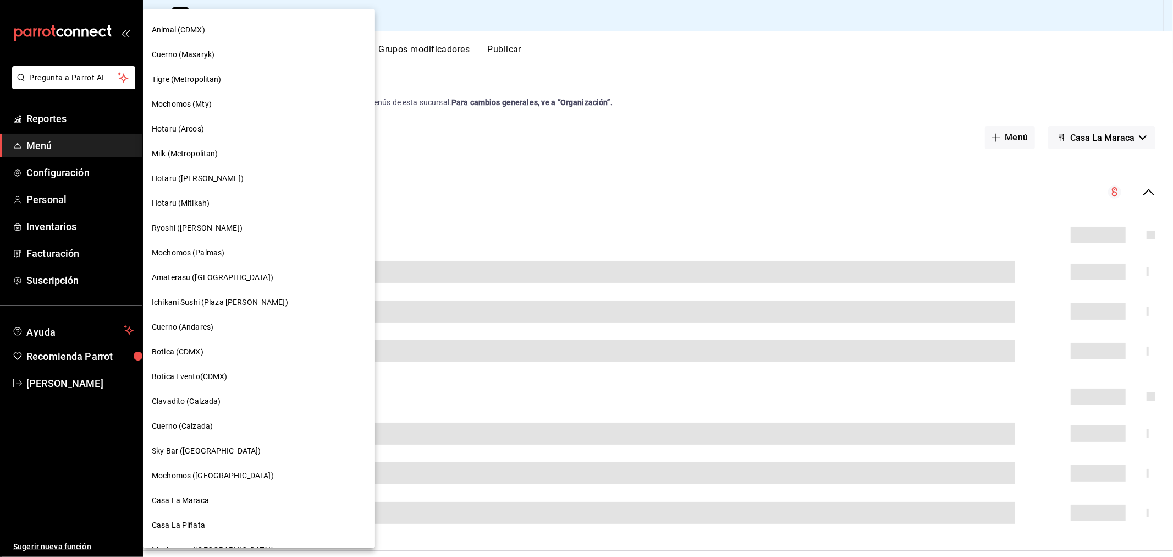
scroll to position [631, 0]
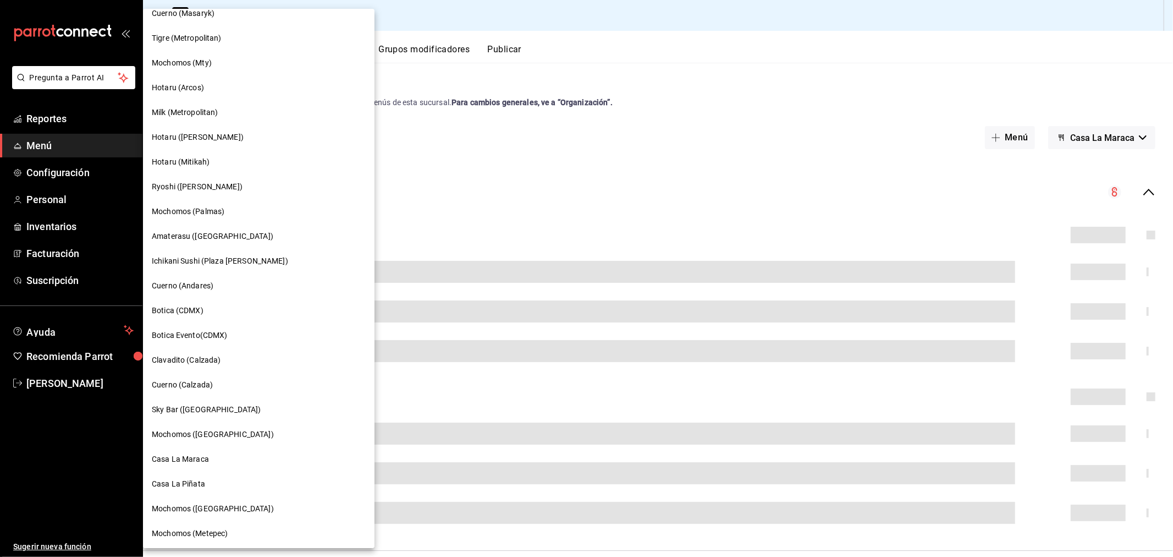
click at [188, 365] on span "Casa La Piñata" at bounding box center [178, 484] width 53 height 12
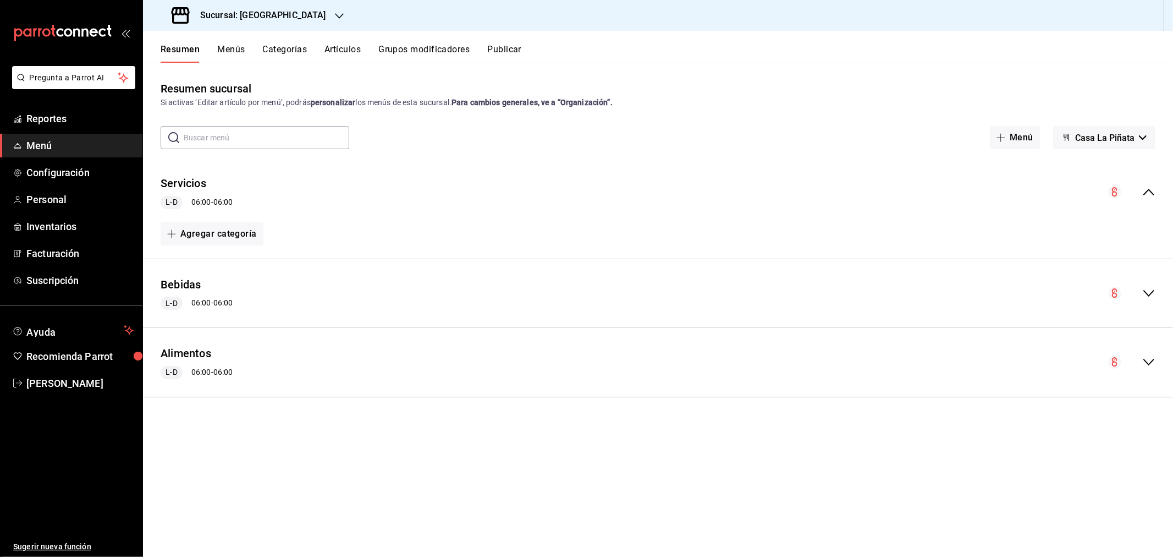
click at [224, 52] on button "Menús" at bounding box center [230, 53] width 27 height 19
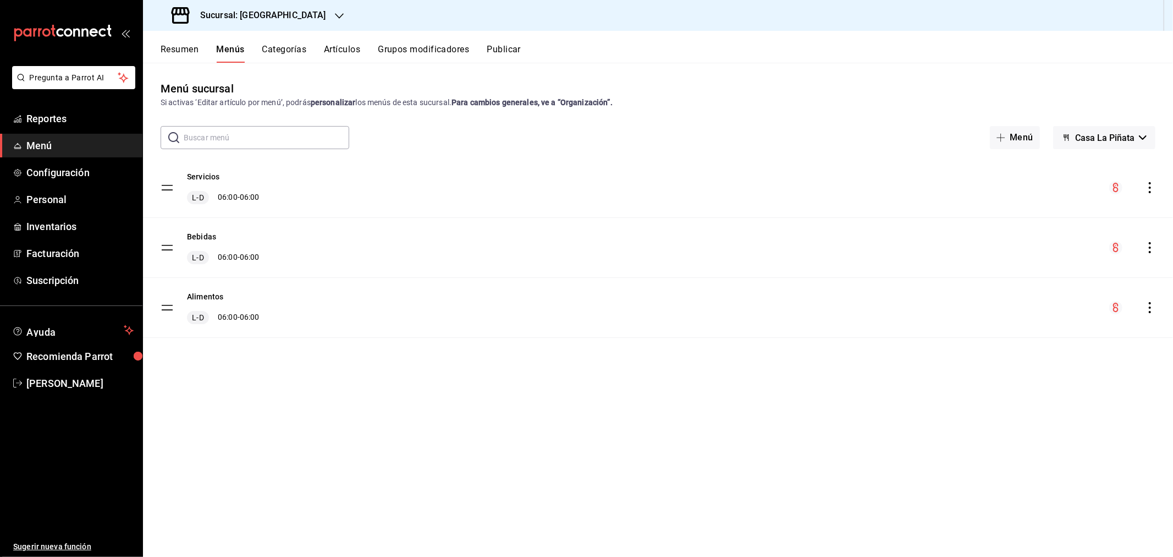
click at [834, 189] on icon "actions" at bounding box center [1149, 187] width 11 height 11
click at [834, 212] on span "Editar" at bounding box center [1063, 213] width 134 height 12
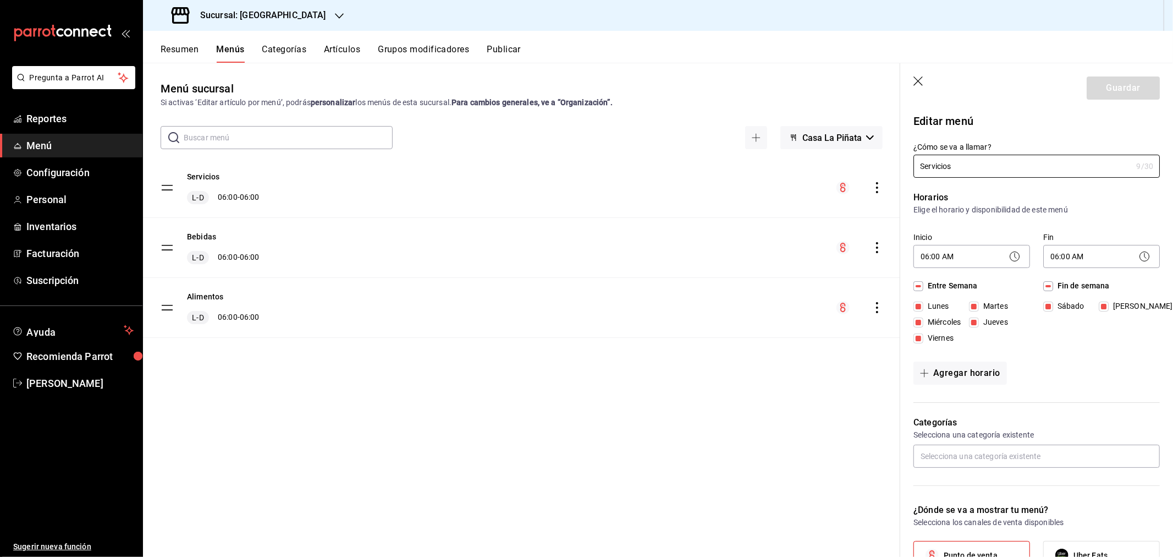
click at [834, 79] on icon "button" at bounding box center [917, 80] width 9 height 9
checkbox input "false"
type input "1756242946809"
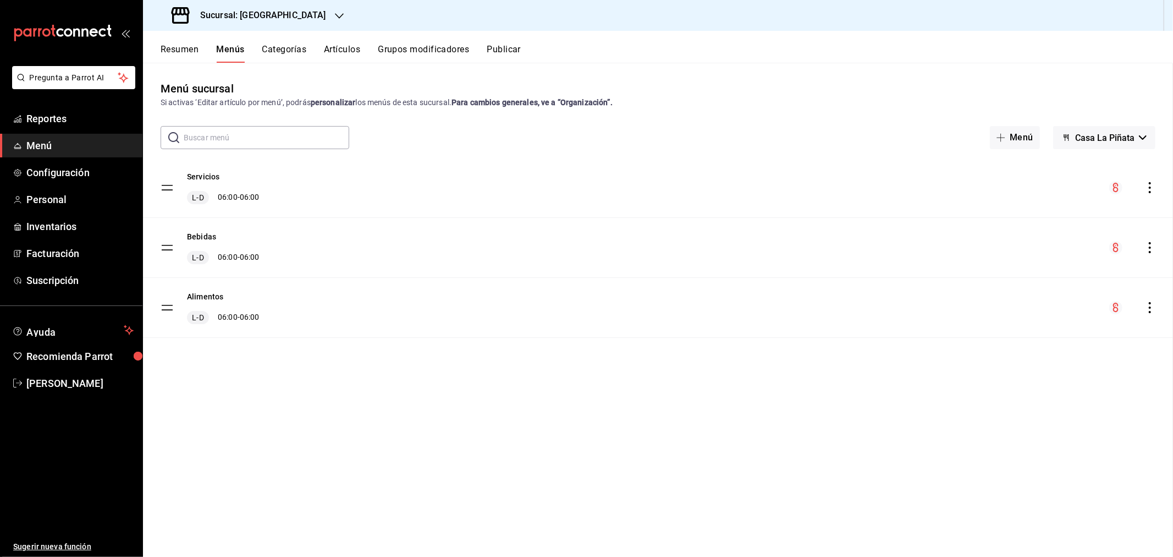
checkbox input "false"
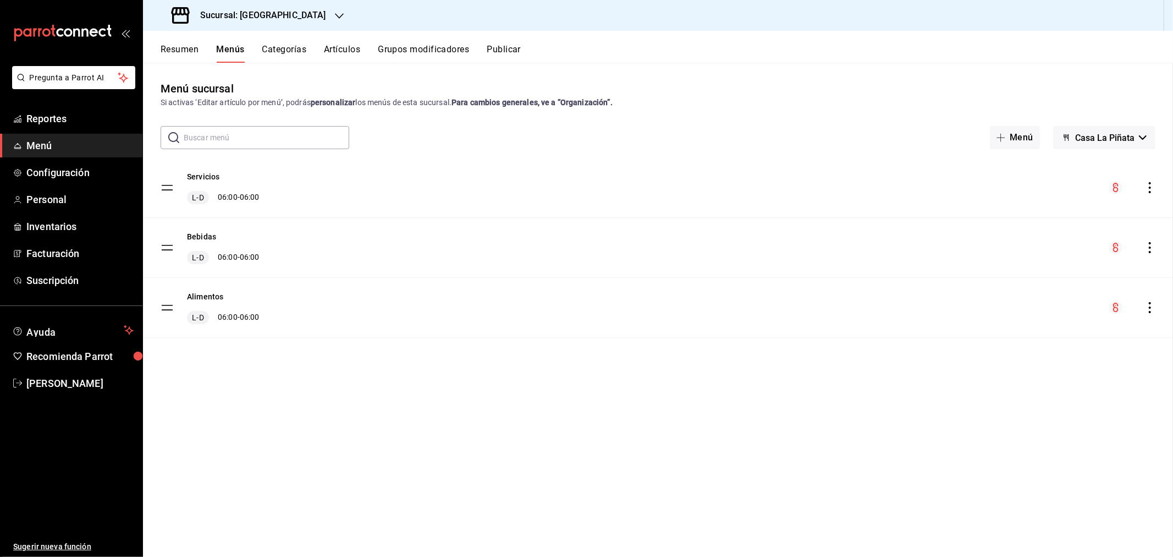
checkbox input "false"
click at [198, 292] on button "Alimentos" at bounding box center [205, 296] width 36 height 11
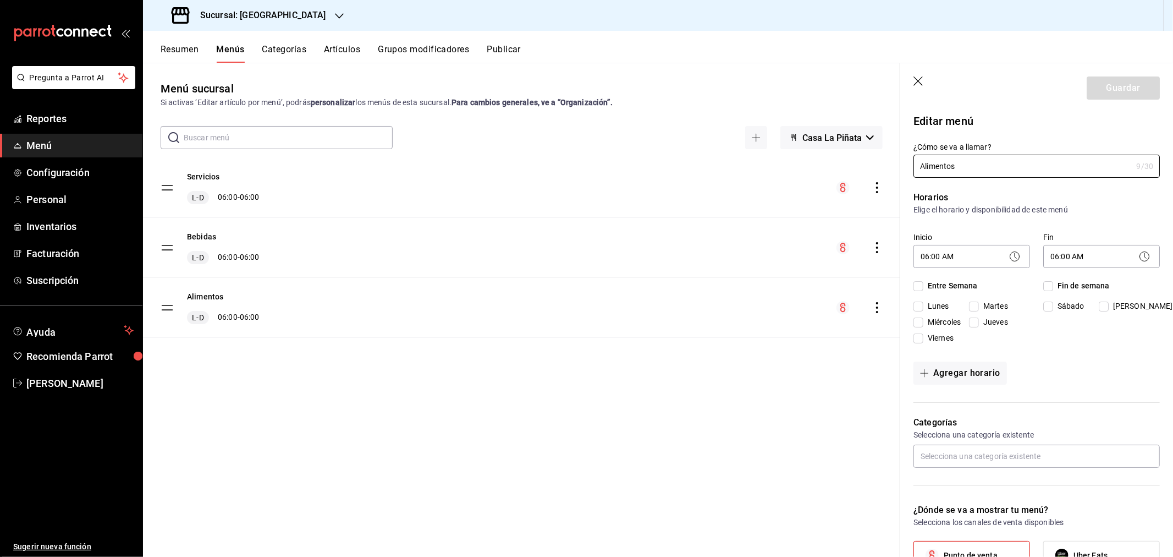
checkbox input "true"
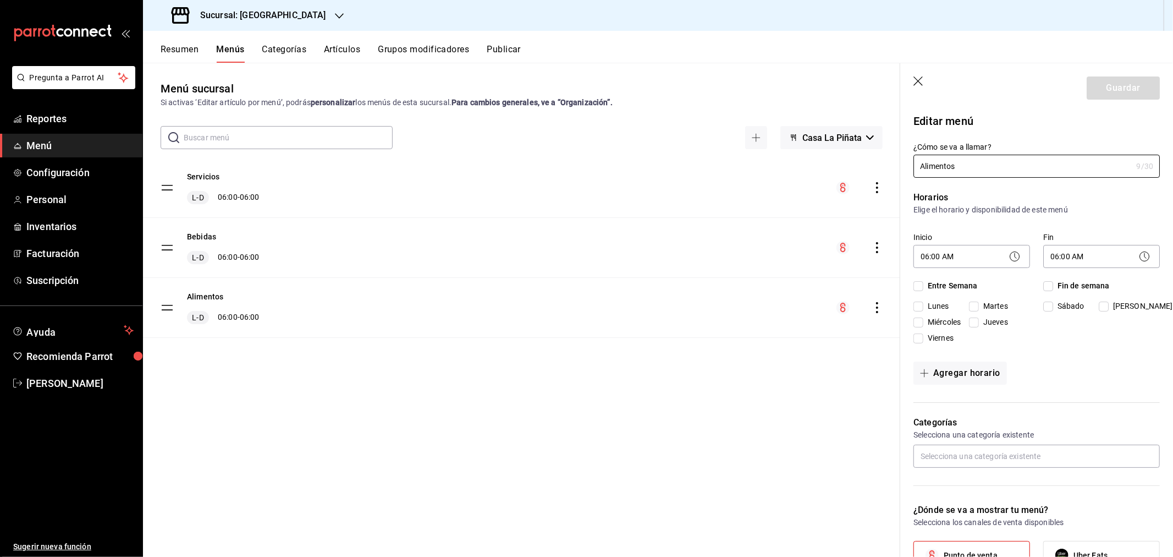
checkbox input "true"
click at [834, 257] on icon at bounding box center [1014, 256] width 13 height 13
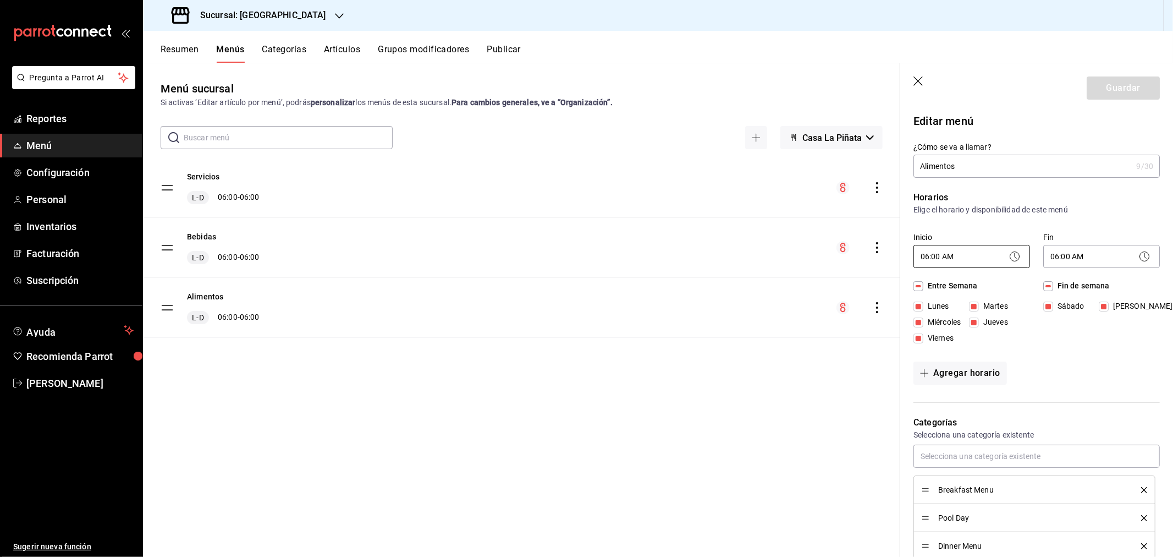
click at [834, 257] on body "Pregunta a Parrot AI Reportes Menú Configuración Personal Inventarios Facturaci…" at bounding box center [586, 278] width 1173 height 557
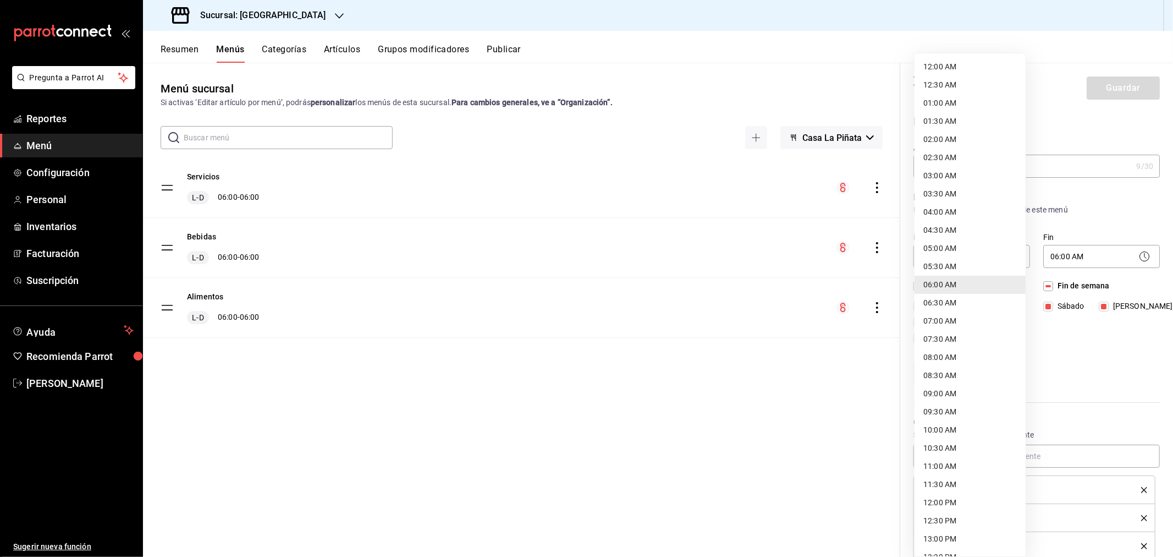
click at [834, 283] on li "06:00 AM" at bounding box center [970, 285] width 111 height 18
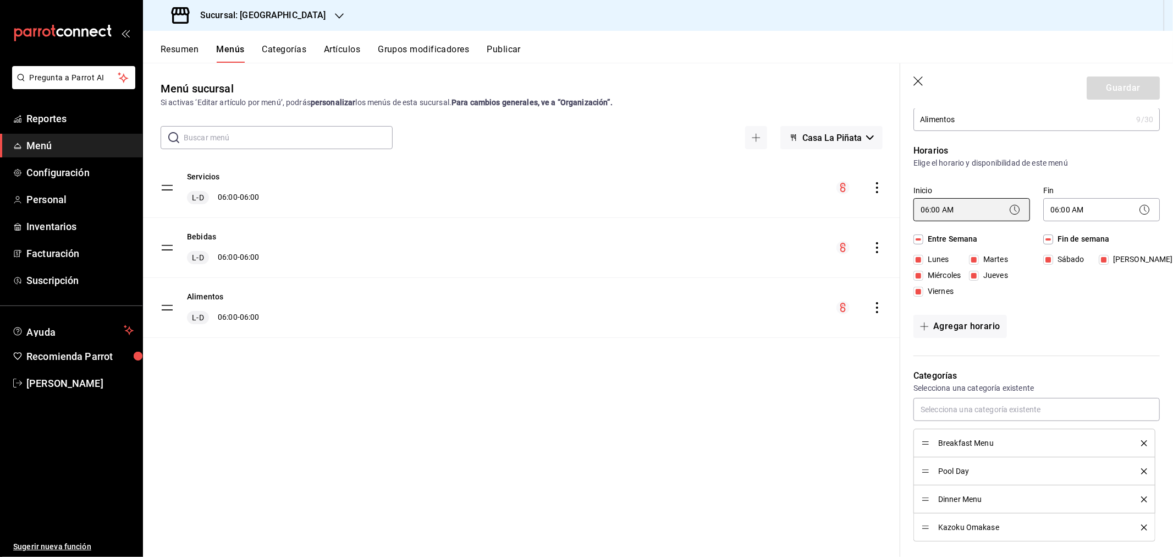
scroll to position [61, 0]
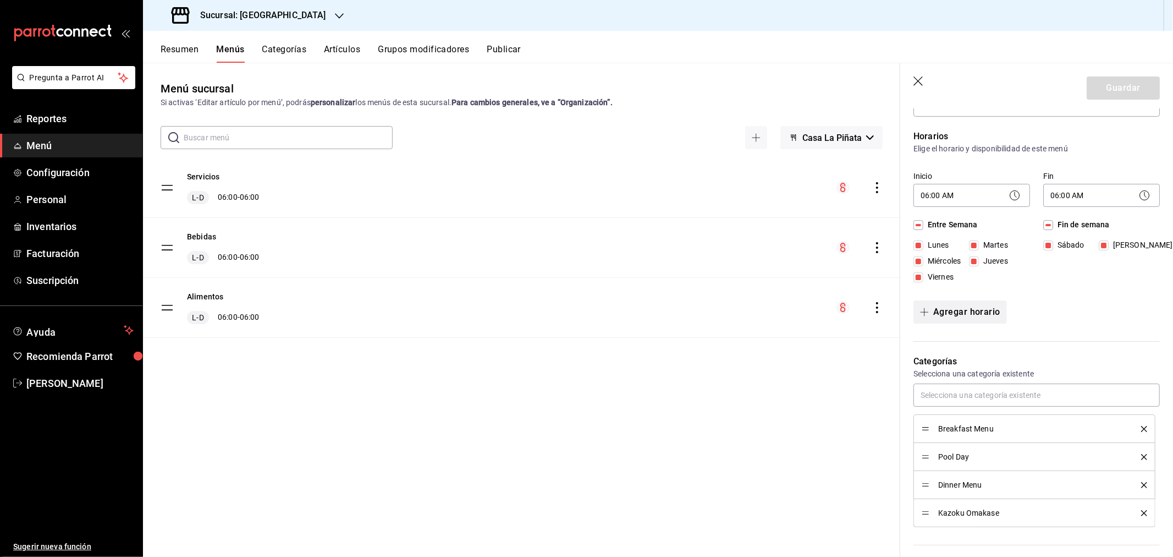
click at [834, 306] on button "Agregar horario" at bounding box center [959, 311] width 93 height 23
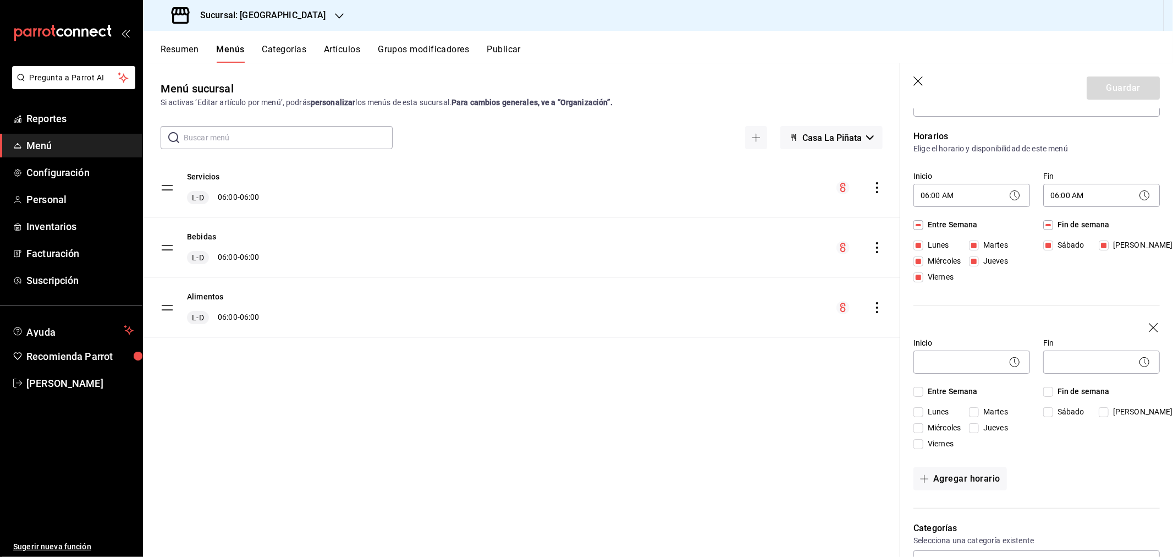
click at [834, 326] on icon "button" at bounding box center [1154, 328] width 11 height 11
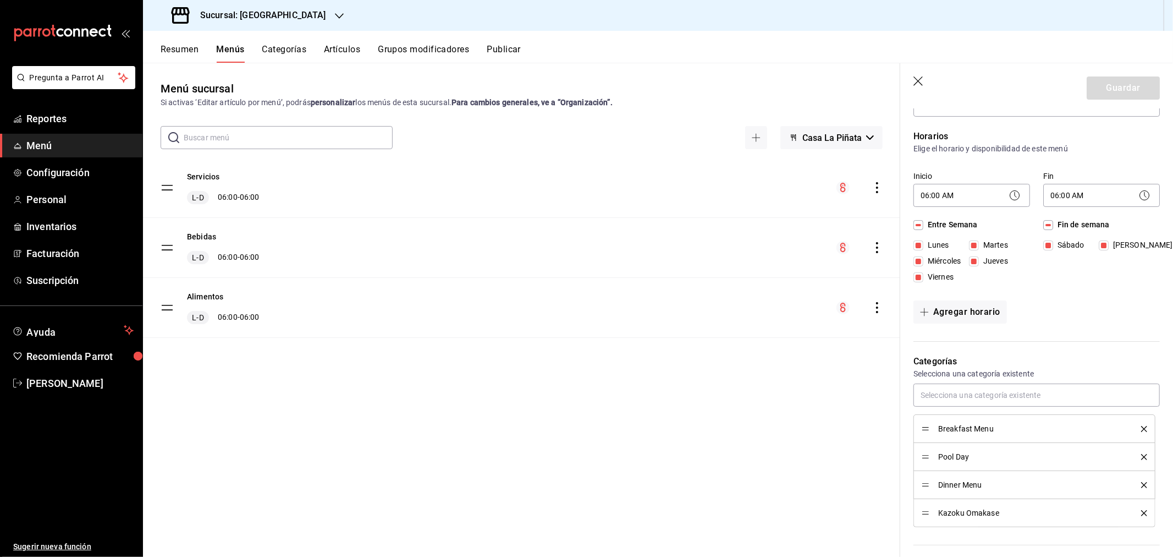
scroll to position [0, 0]
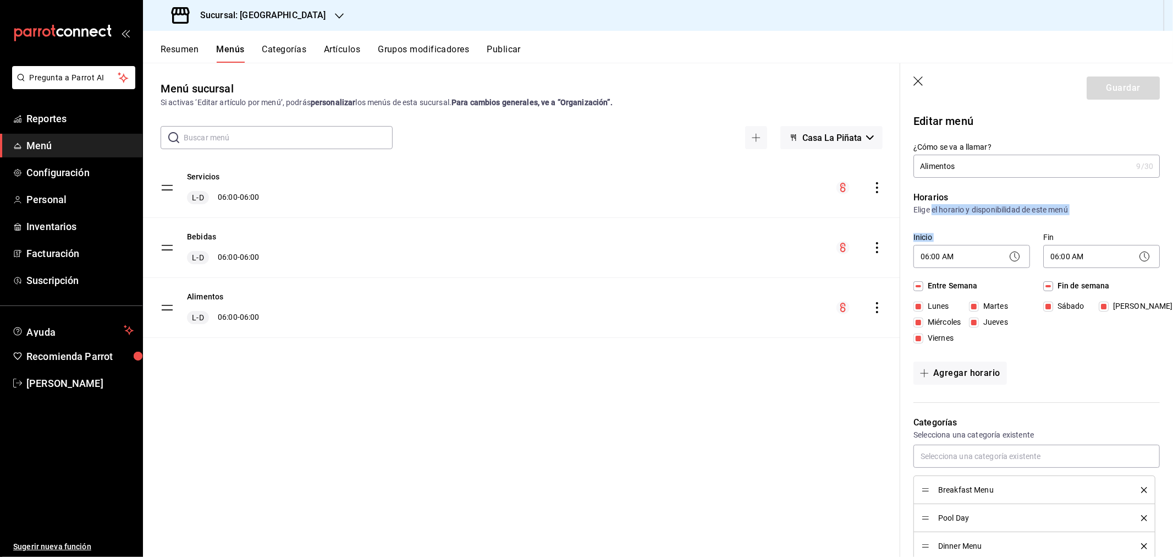
drag, startPoint x: 933, startPoint y: 207, endPoint x: 1047, endPoint y: 213, distance: 114.0
click at [834, 217] on div "Horarios Elige el horario y disponibilidad de este menú Inicio 06:00 AM 06:00 F…" at bounding box center [1030, 290] width 260 height 225
click at [834, 211] on p "Elige el horario y disponibilidad de este menú" at bounding box center [1036, 209] width 246 height 11
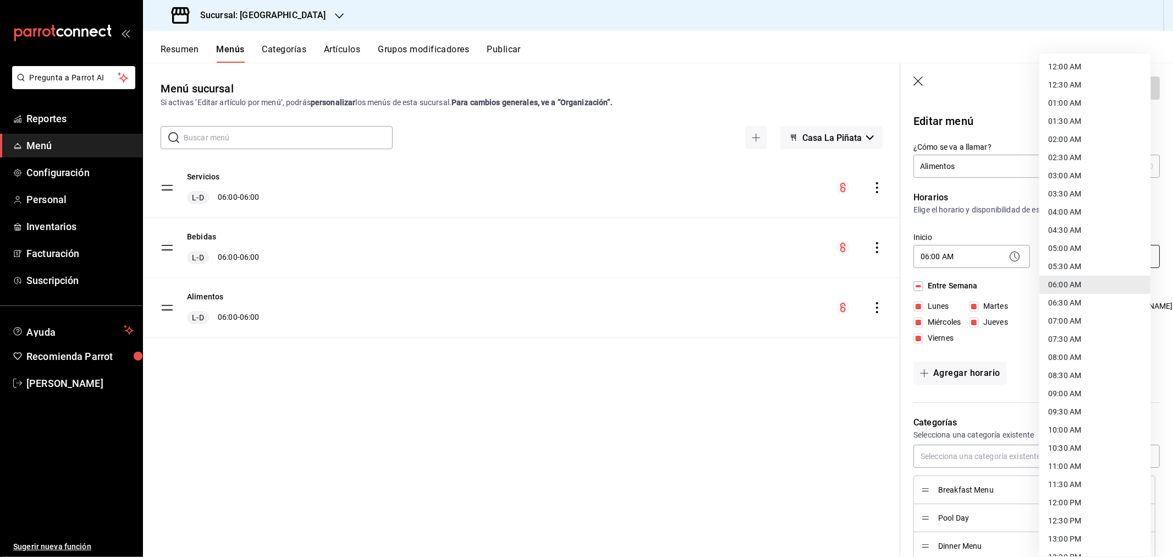
click at [834, 256] on body "Pregunta a Parrot AI Reportes Menú Configuración Personal Inventarios Facturaci…" at bounding box center [586, 278] width 1173 height 557
click at [834, 210] on div at bounding box center [586, 278] width 1173 height 557
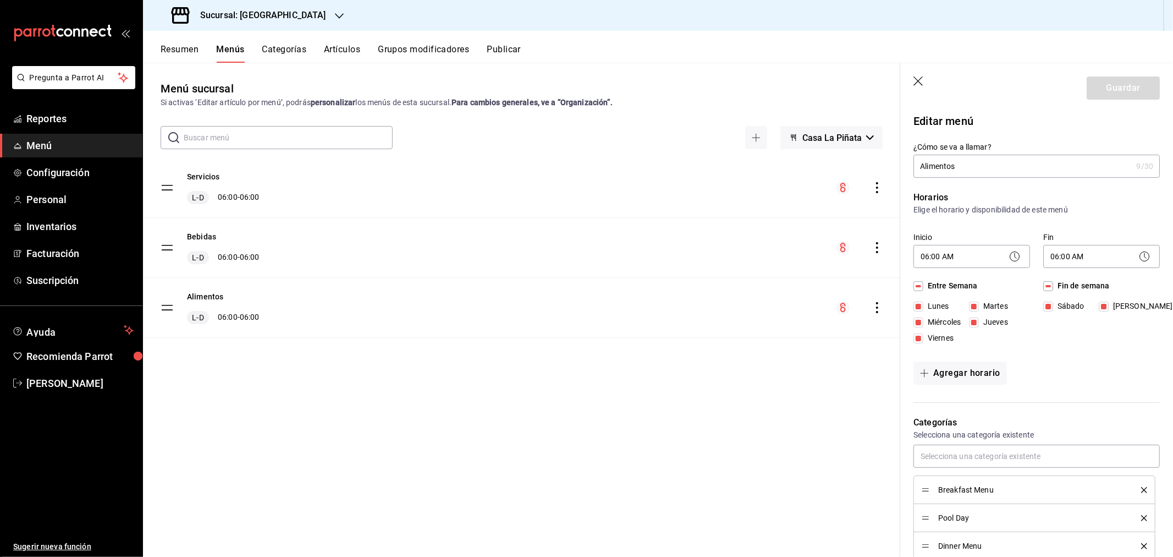
click at [303, 13] on div "Sucursal: [GEOGRAPHIC_DATA]" at bounding box center [250, 15] width 196 height 31
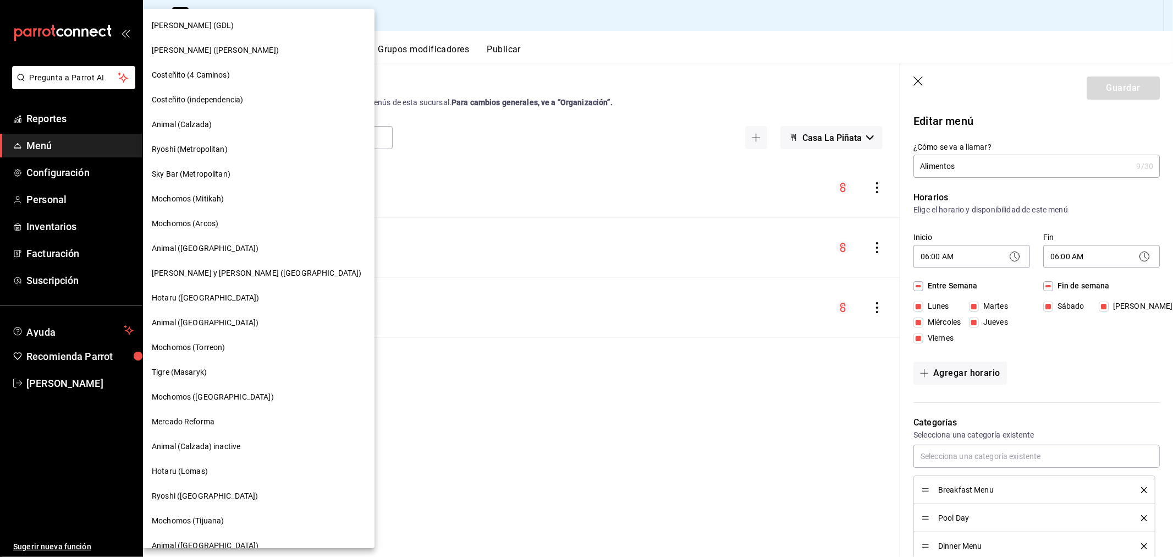
click at [189, 149] on span "Ryoshi (Metropolitan)" at bounding box center [190, 150] width 76 height 12
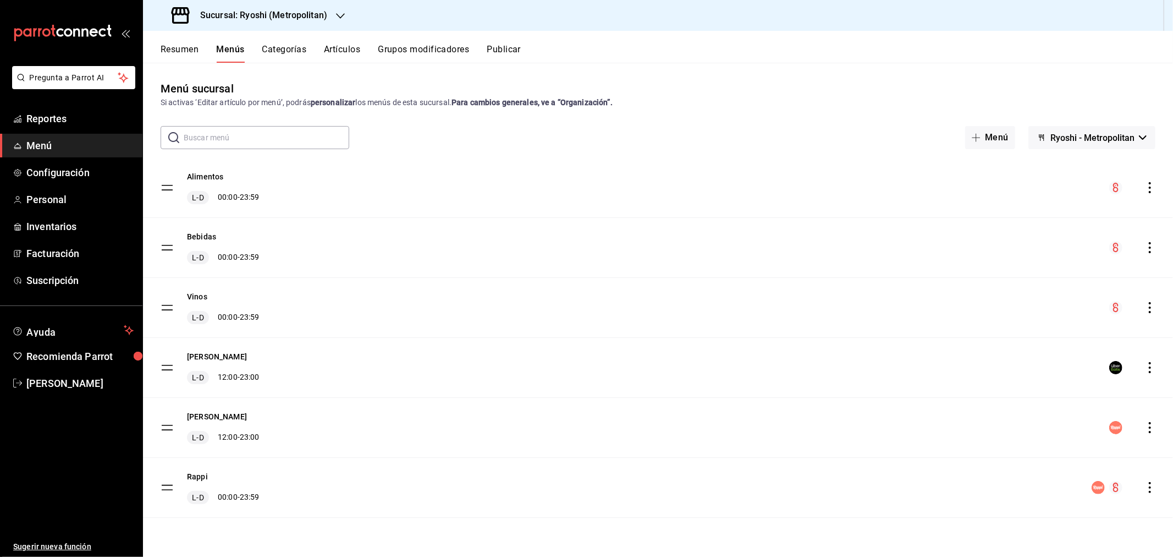
click at [260, 15] on h3 "Sucursal: Ryoshi (Metropolitan)" at bounding box center [259, 15] width 136 height 13
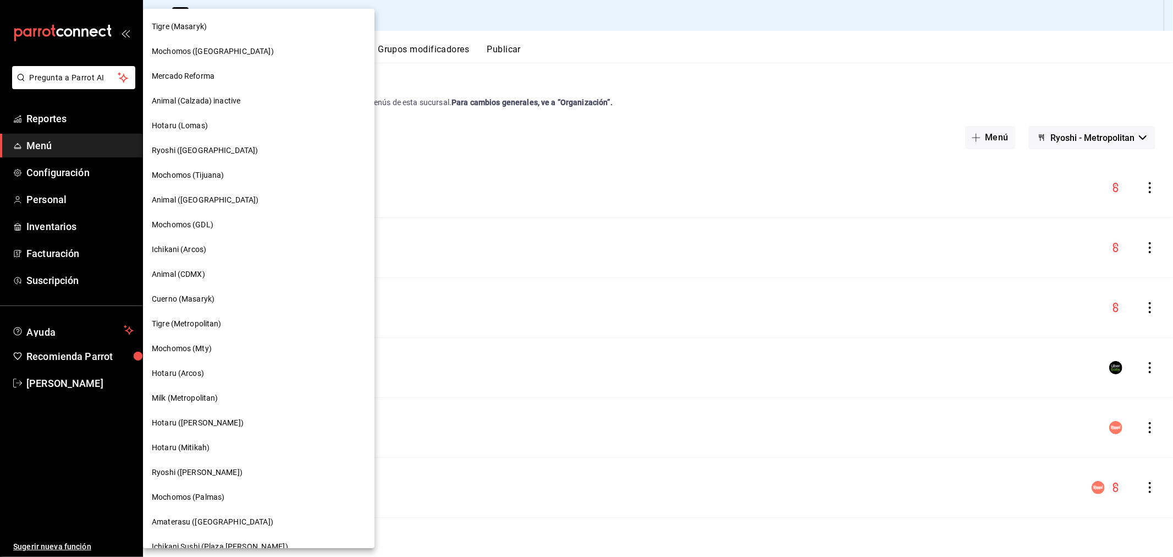
scroll to position [631, 0]
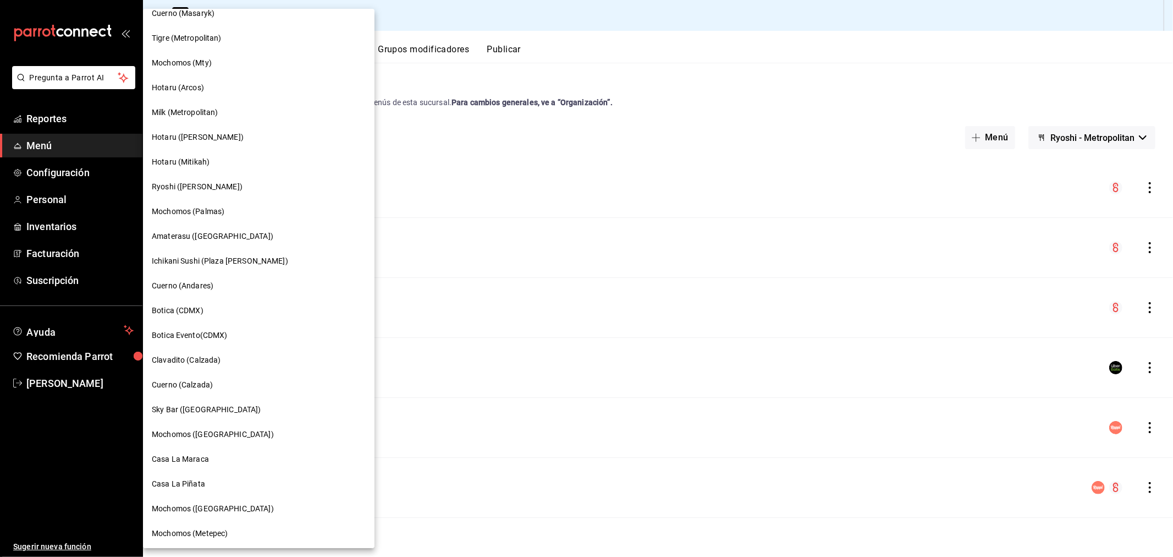
click at [190, 365] on span "Casa La Piñata" at bounding box center [178, 484] width 53 height 12
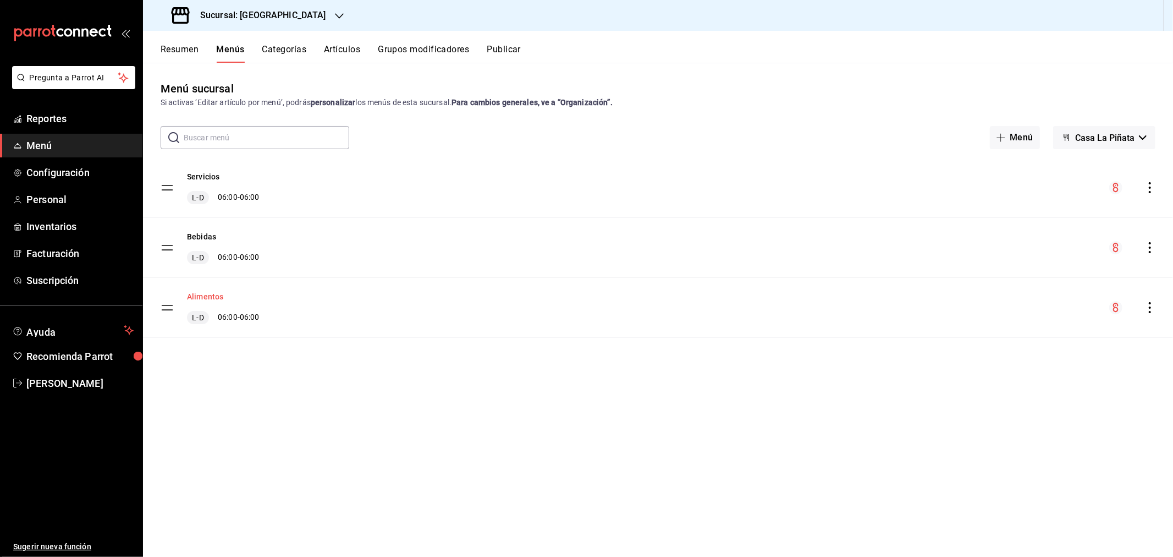
click at [206, 294] on button "Alimentos" at bounding box center [205, 296] width 36 height 11
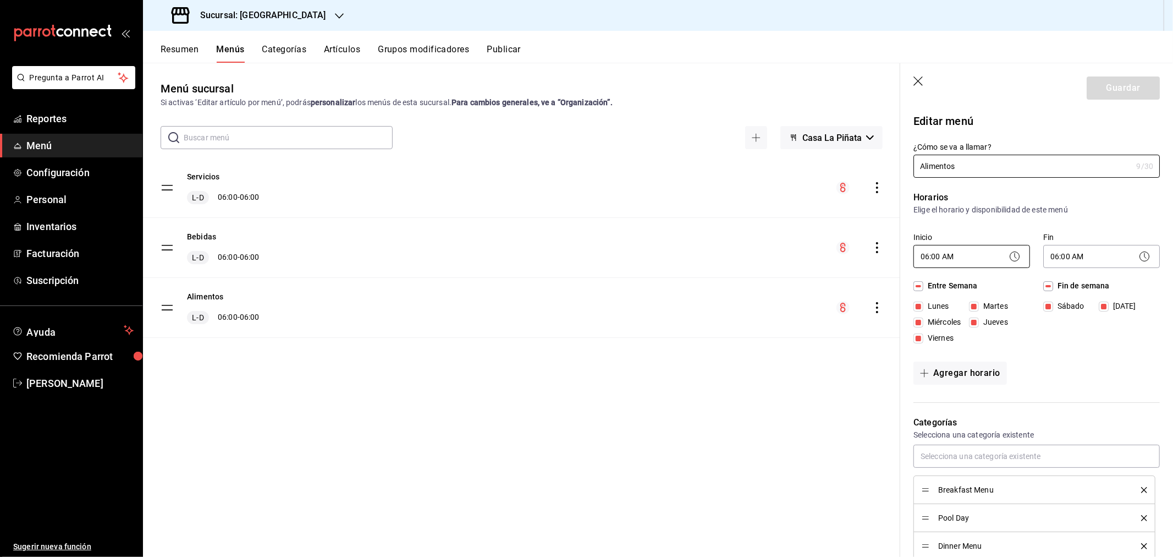
click at [994, 260] on body "Pregunta a Parrot AI Reportes Menú Configuración Personal Inventarios Facturaci…" at bounding box center [586, 278] width 1173 height 557
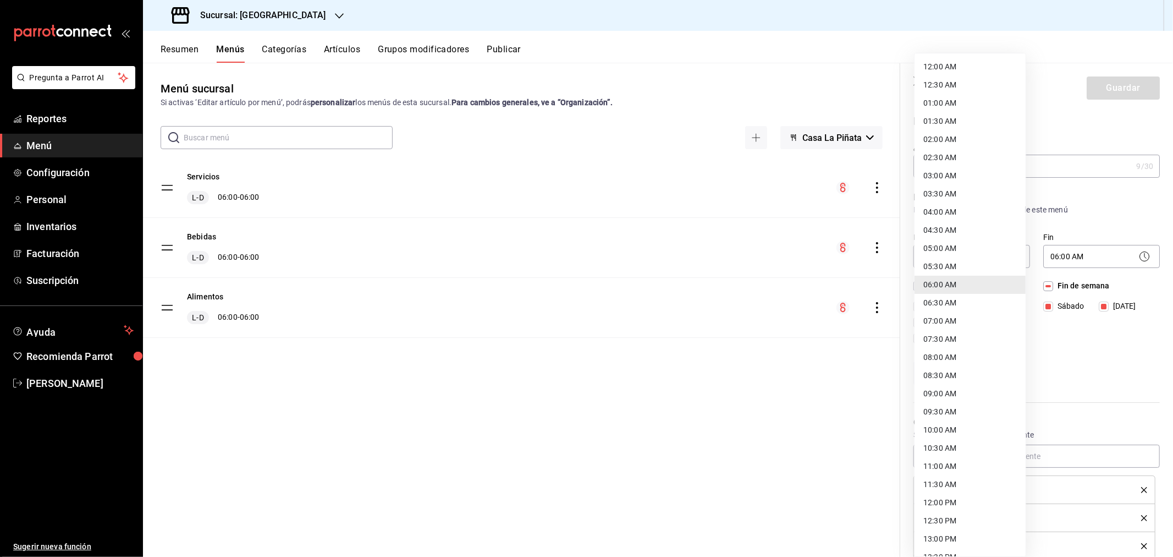
click at [969, 70] on li "12:00 AM" at bounding box center [970, 67] width 111 height 18
type input "00:00"
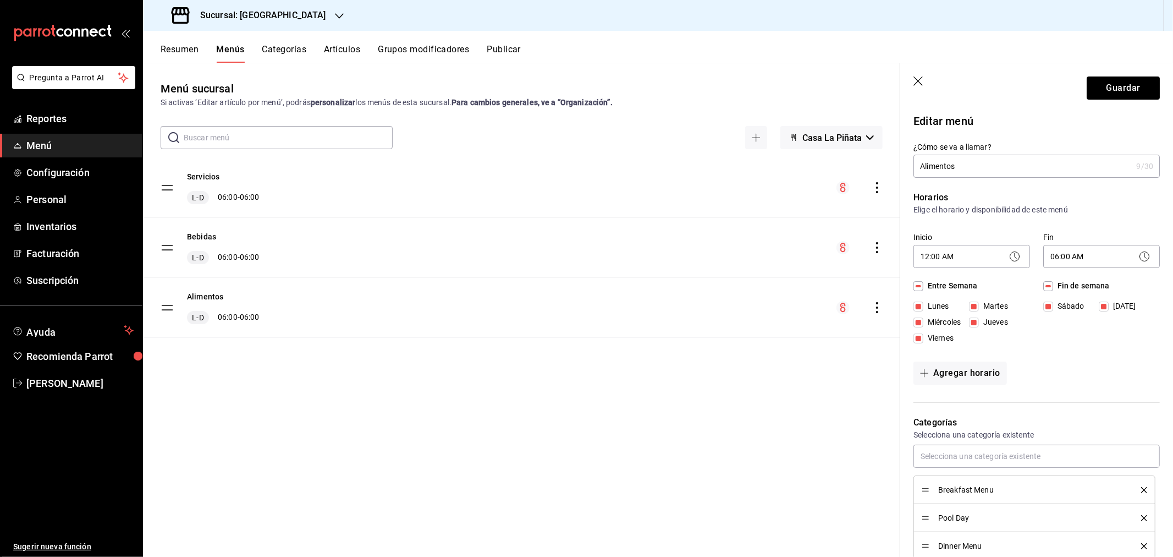
click at [1010, 254] on icon at bounding box center [1014, 256] width 13 height 13
click at [944, 258] on body "Pregunta a Parrot AI Reportes Menú Configuración Personal Inventarios Facturaci…" at bounding box center [586, 278] width 1173 height 557
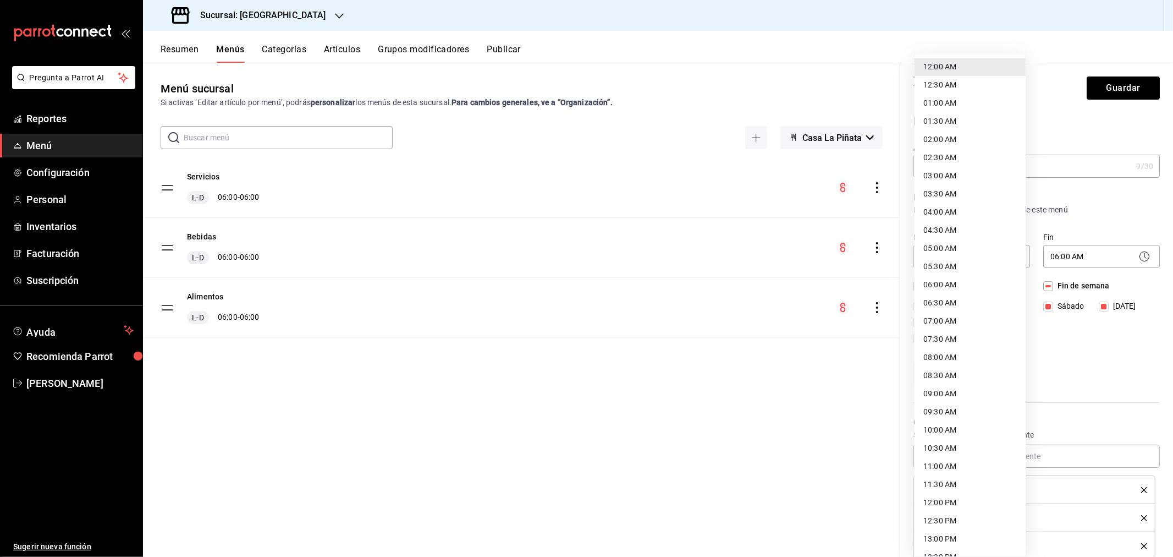
click at [1082, 366] on div at bounding box center [586, 278] width 1173 height 557
click at [937, 259] on body "Pregunta a Parrot AI Reportes Menú Configuración Personal Inventarios Facturaci…" at bounding box center [586, 278] width 1173 height 557
click at [1076, 365] on div at bounding box center [586, 278] width 1173 height 557
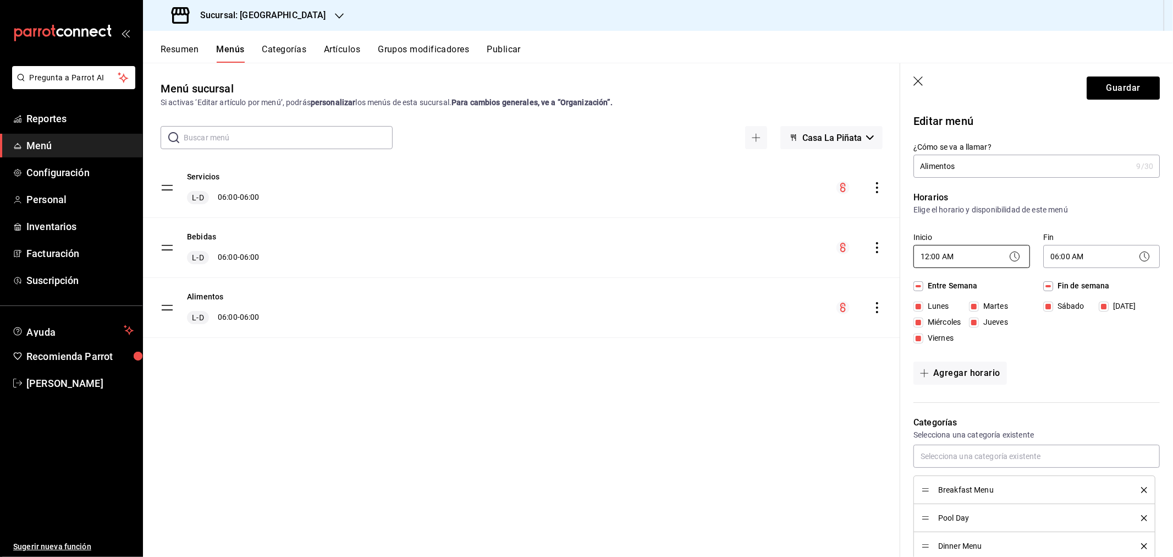
click at [929, 256] on body "Pregunta a Parrot AI Reportes Menú Configuración Personal Inventarios Facturaci…" at bounding box center [586, 278] width 1173 height 557
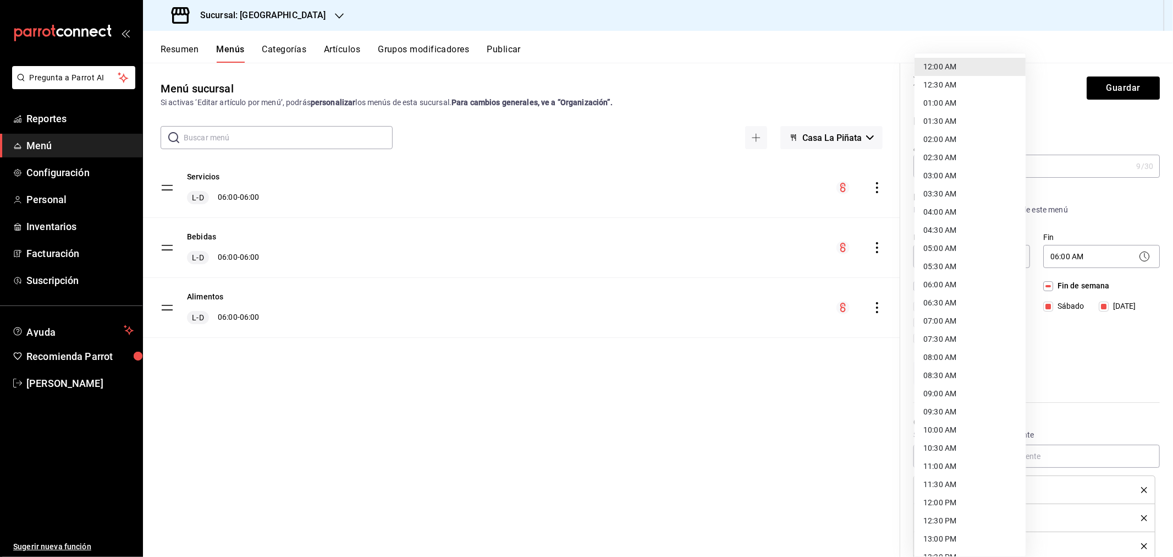
click at [946, 61] on li "12:00 AM" at bounding box center [970, 67] width 111 height 18
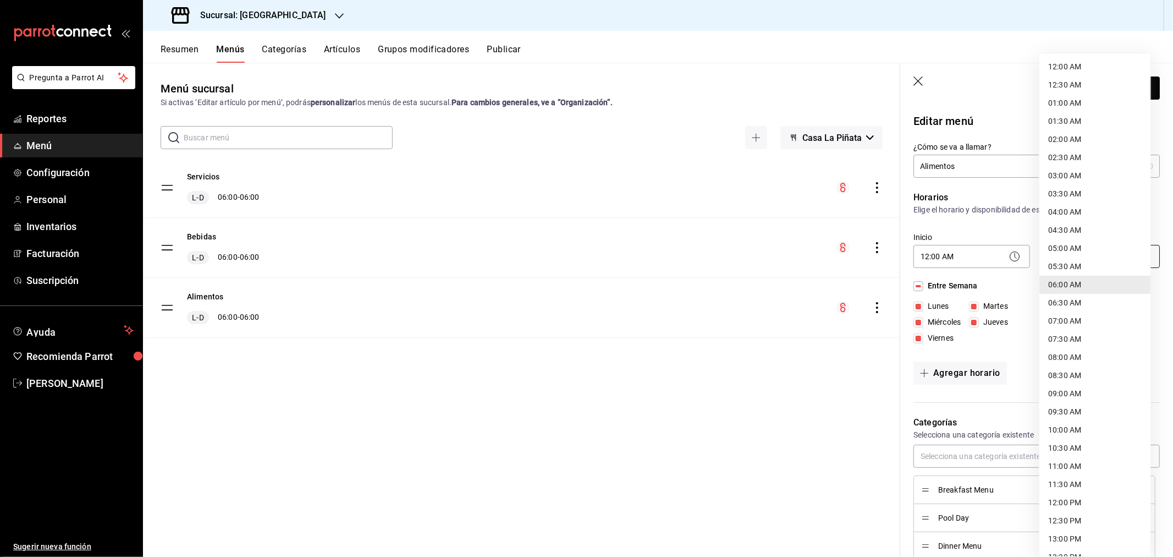
click at [1080, 260] on body "Pregunta a Parrot AI Reportes Menú Configuración Personal Inventarios Facturaci…" at bounding box center [586, 278] width 1173 height 557
click at [1063, 541] on li "23:59 PM" at bounding box center [1094, 544] width 111 height 18
type input "23:59"
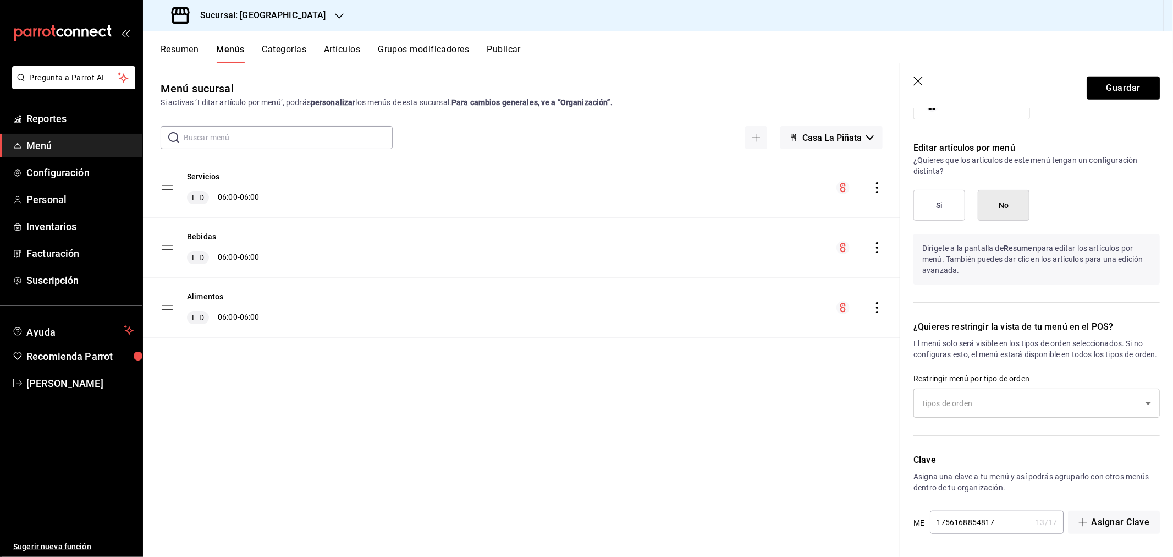
scroll to position [656, 0]
click at [1121, 83] on button "Guardar" at bounding box center [1123, 87] width 73 height 23
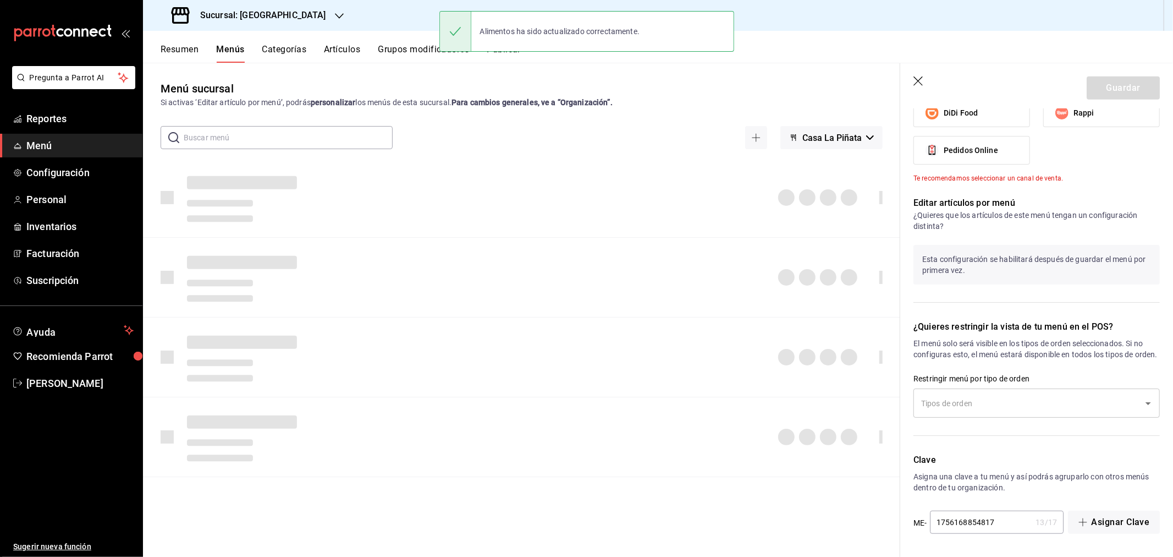
checkbox input "false"
type input "1756243113442"
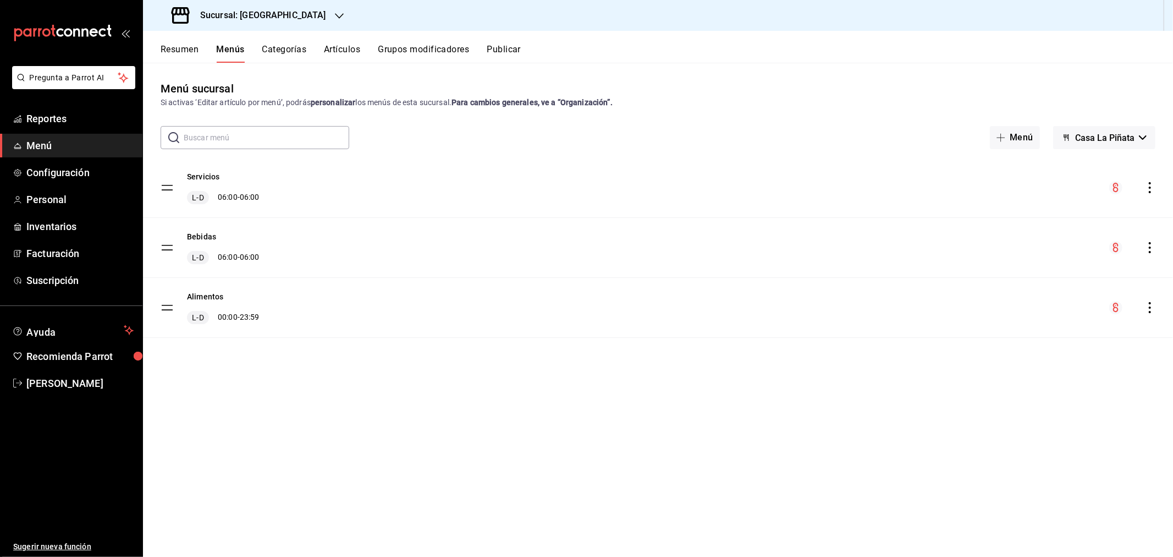
click at [183, 239] on div "Bebidas L-D 06:00 - 06:00" at bounding box center [210, 247] width 99 height 33
click at [206, 236] on button "Bebidas" at bounding box center [201, 236] width 29 height 11
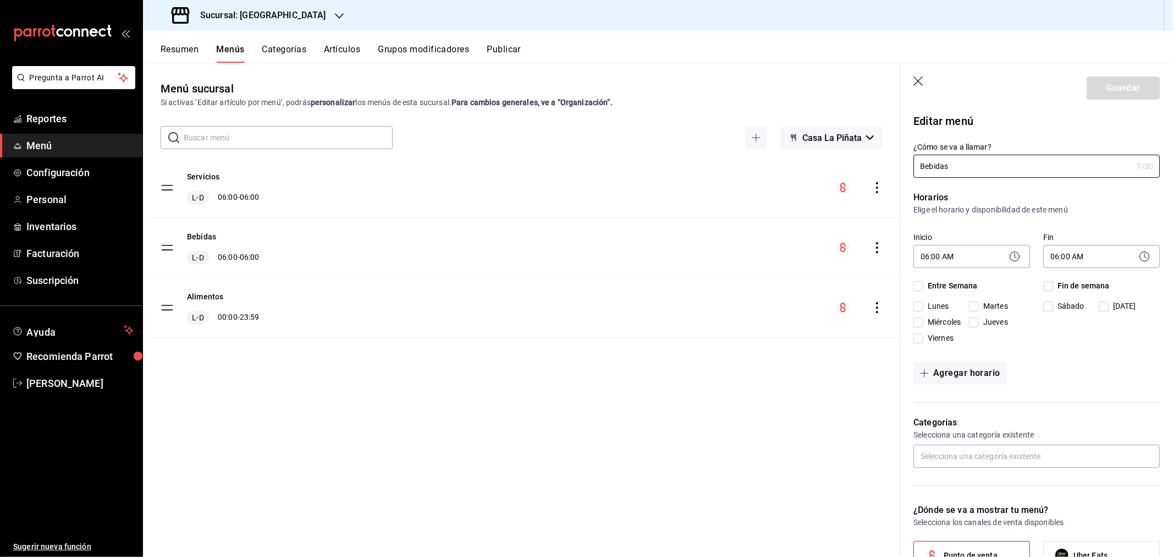
checkbox input "true"
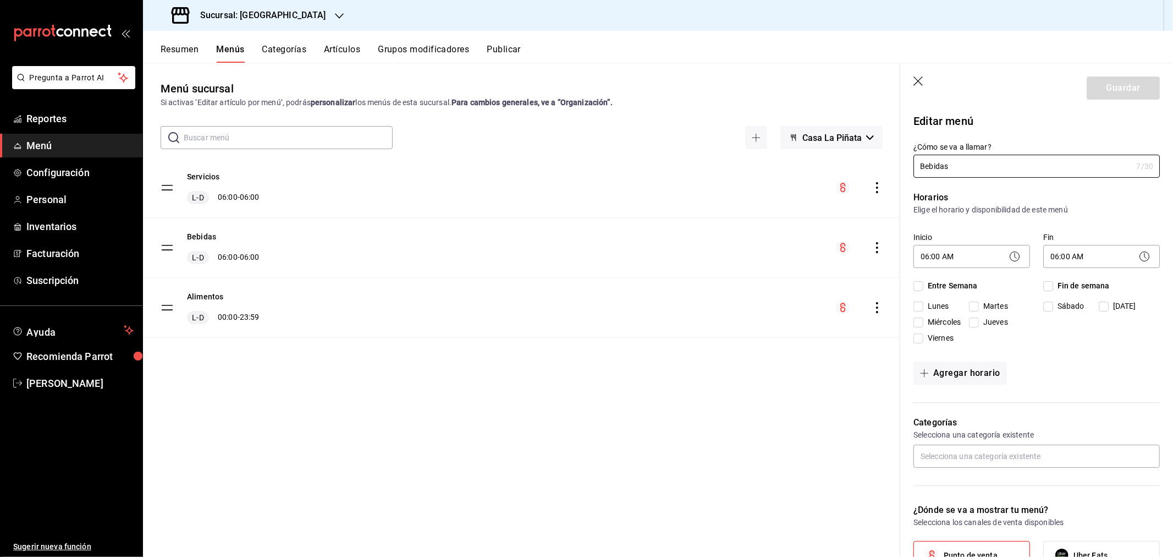
checkbox input "true"
click at [961, 262] on body "Pregunta a Parrot AI Reportes Menú Configuración Personal Inventarios Facturaci…" at bounding box center [586, 278] width 1173 height 557
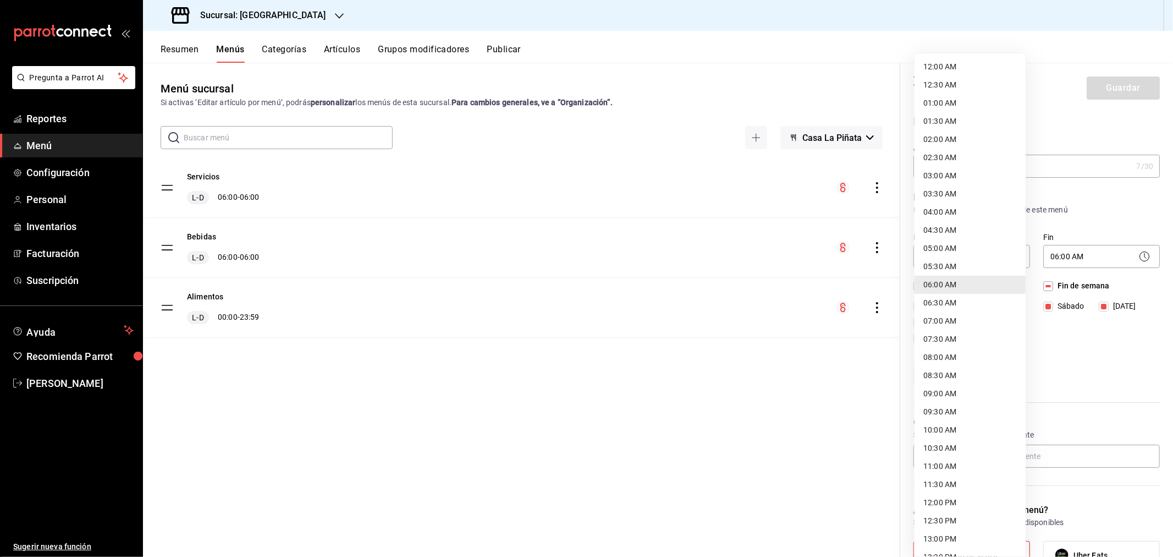
click at [944, 67] on li "12:00 AM" at bounding box center [970, 67] width 111 height 18
type input "00:00"
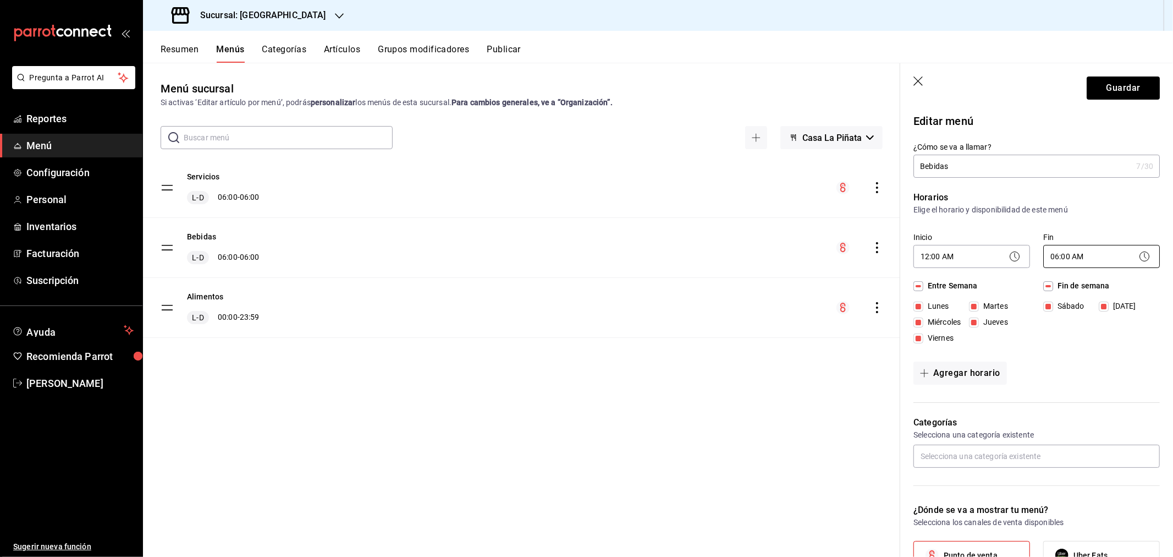
click at [1080, 254] on body "Pregunta a Parrot AI Reportes Menú Configuración Personal Inventarios Facturaci…" at bounding box center [586, 278] width 1173 height 557
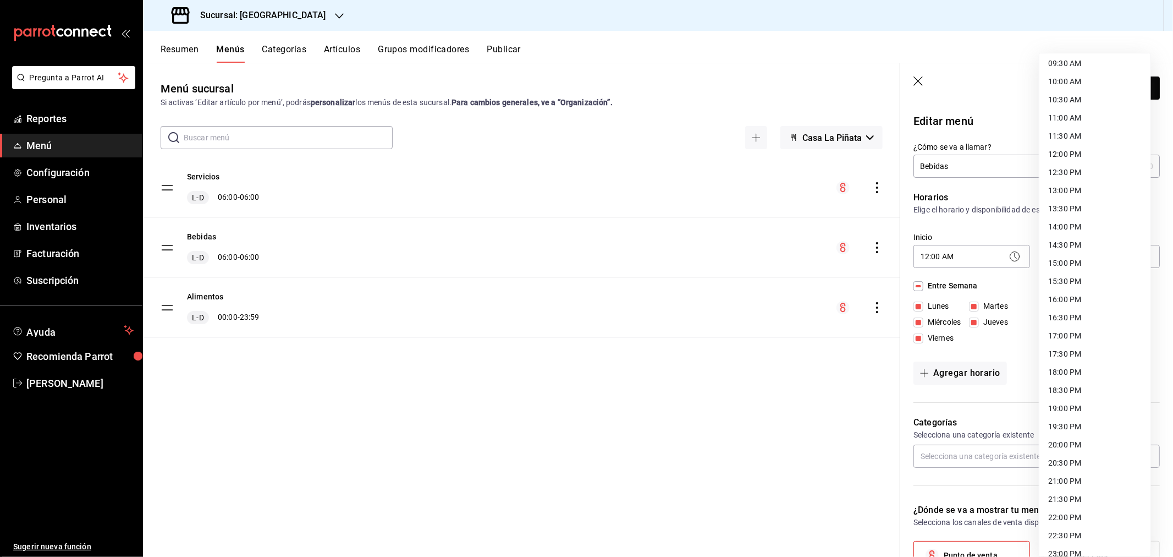
scroll to position [394, 0]
click at [1073, 547] on li "23:59 PM" at bounding box center [1094, 544] width 111 height 18
type input "23:59"
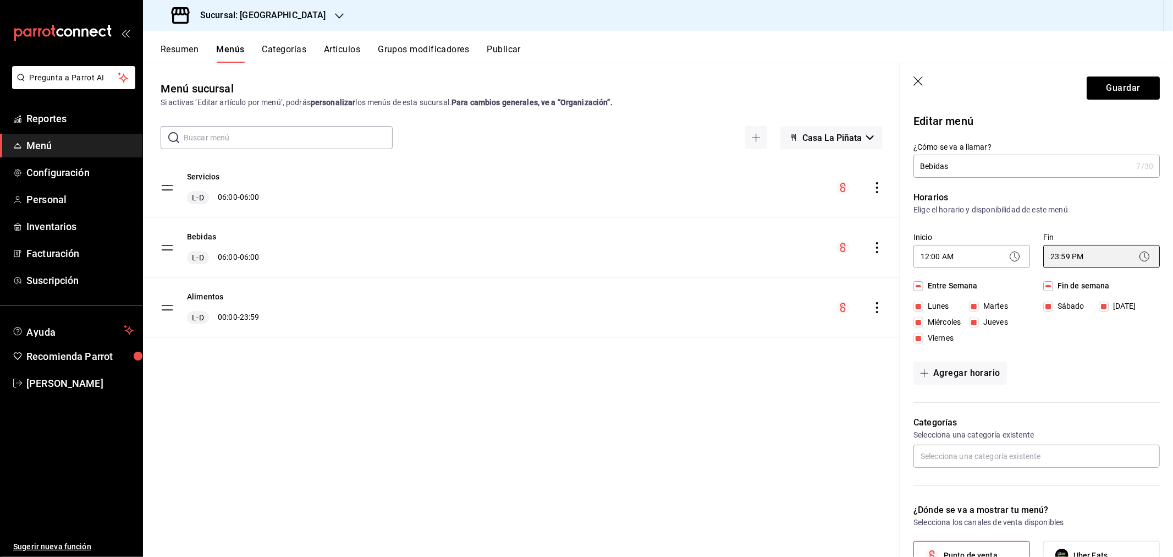
scroll to position [537, 0]
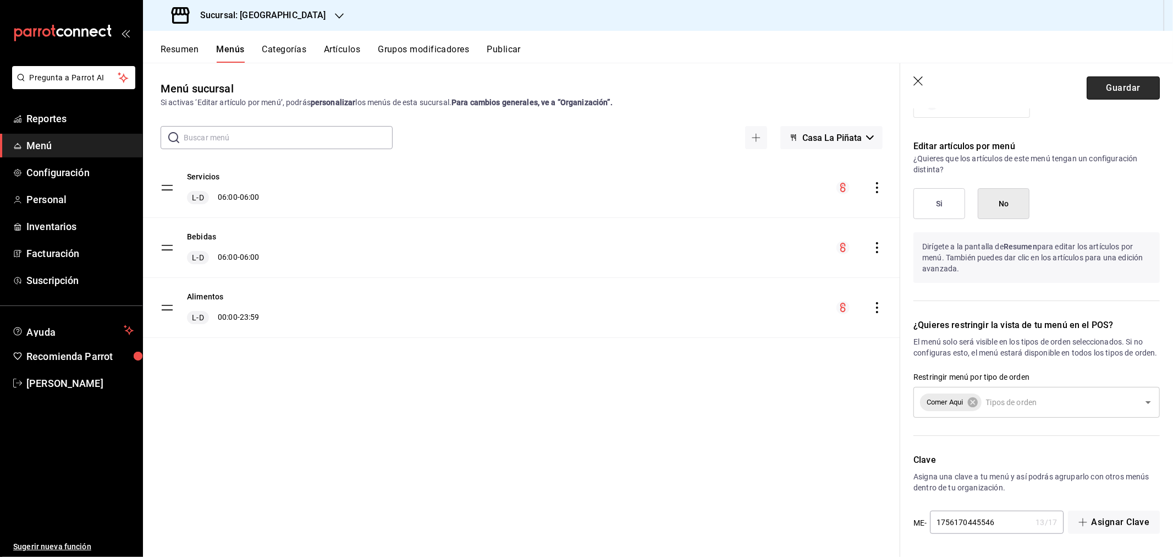
click at [1120, 89] on button "Guardar" at bounding box center [1123, 87] width 73 height 23
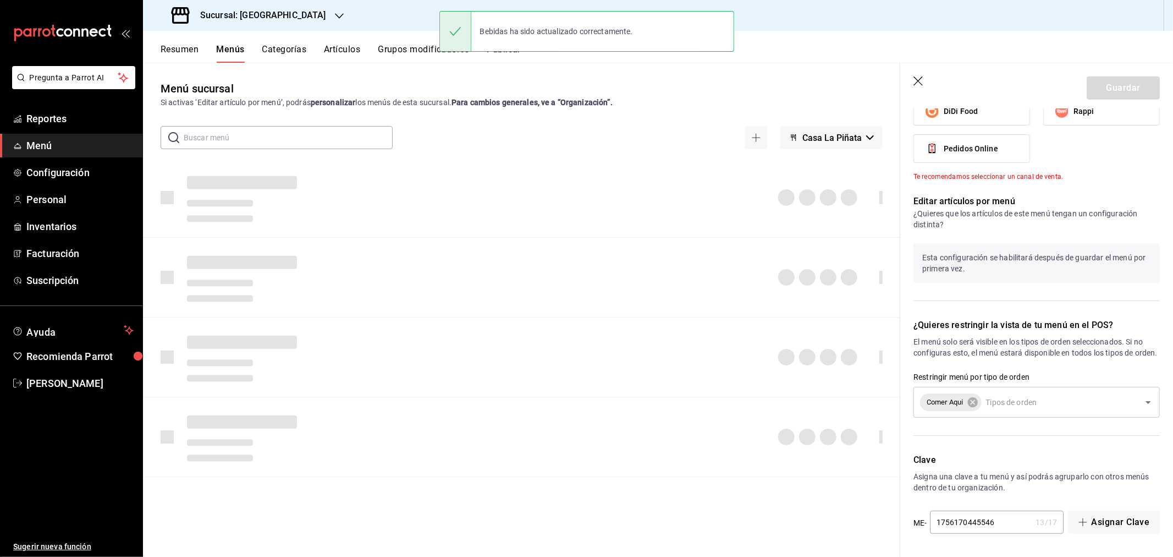
checkbox input "false"
type input "1756243144159"
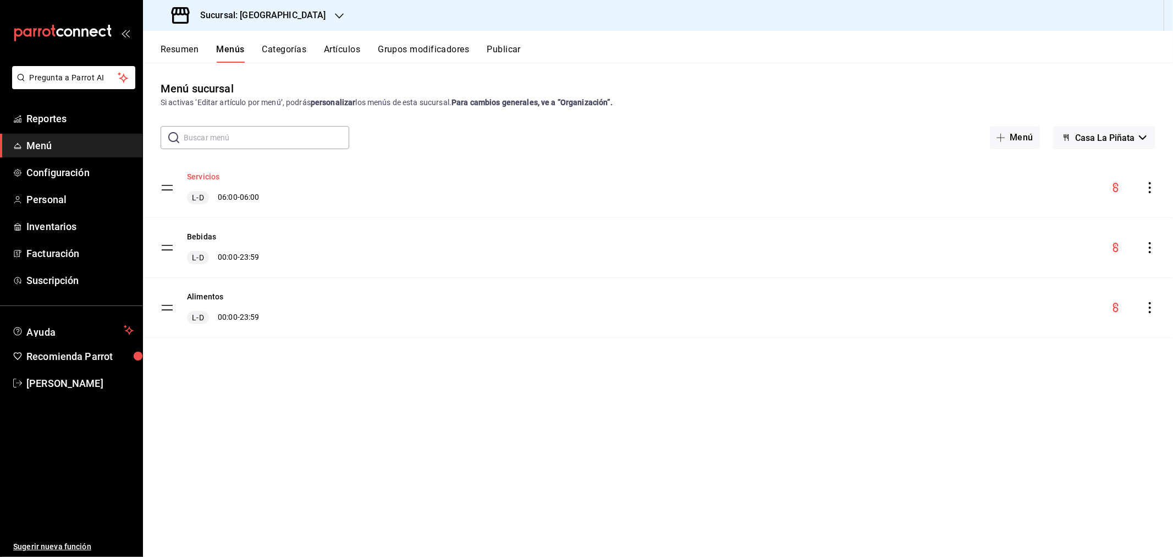
click at [201, 177] on button "Servicios" at bounding box center [203, 176] width 32 height 11
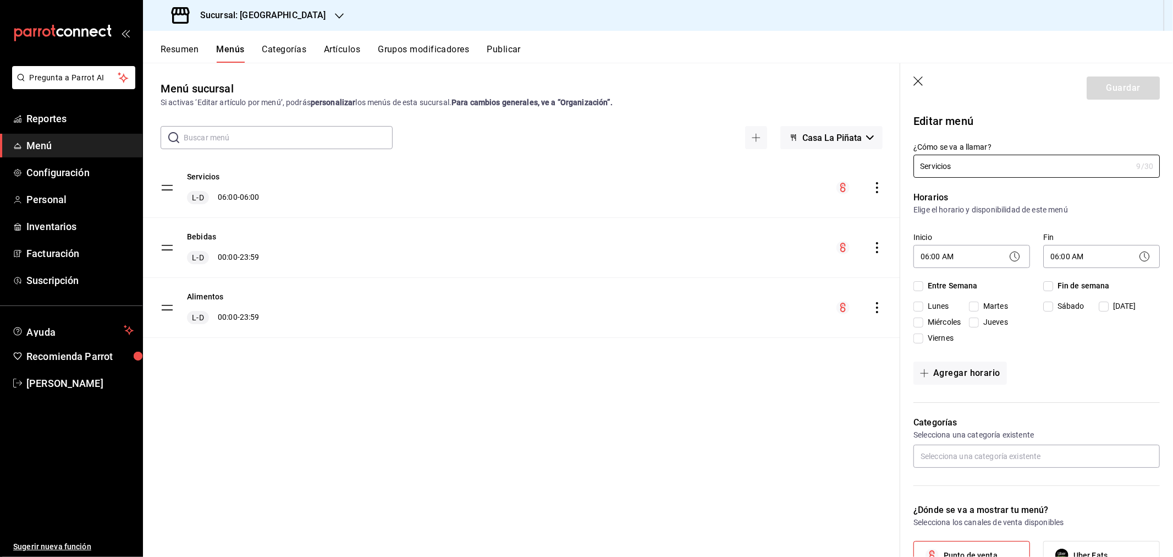
checkbox input "true"
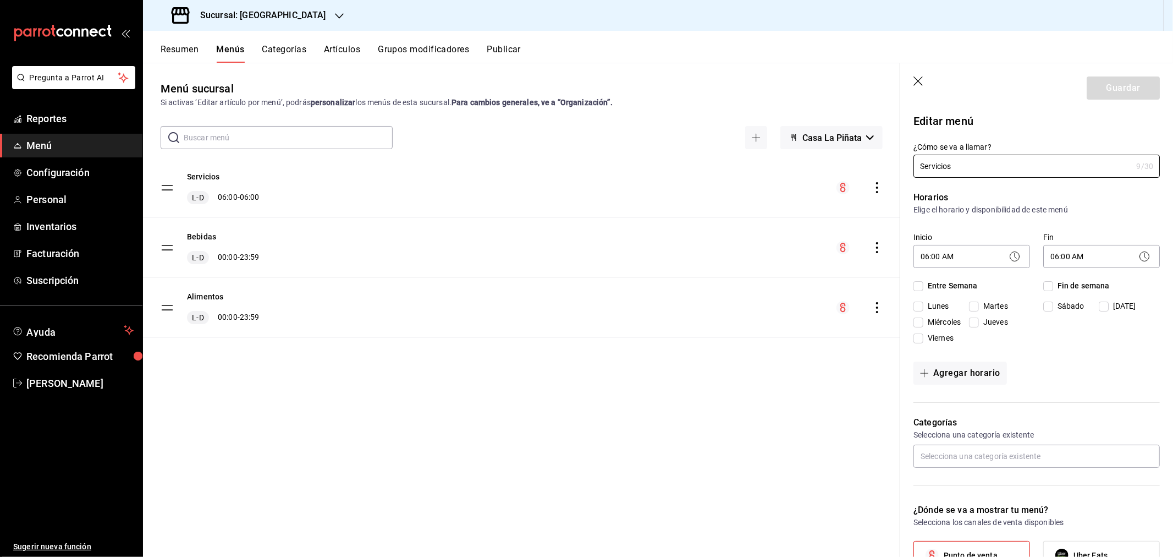
checkbox input "true"
click at [979, 254] on body "Pregunta a Parrot AI Reportes Menú Configuración Personal Inventarios Facturaci…" at bounding box center [586, 278] width 1173 height 557
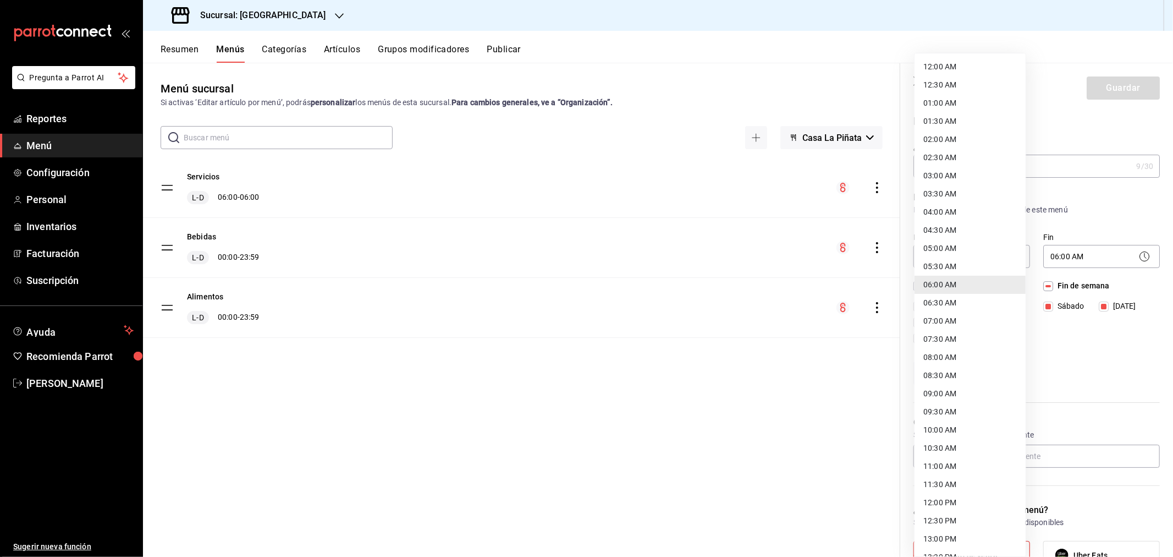
click at [948, 68] on li "12:00 AM" at bounding box center [970, 67] width 111 height 18
type input "00:00"
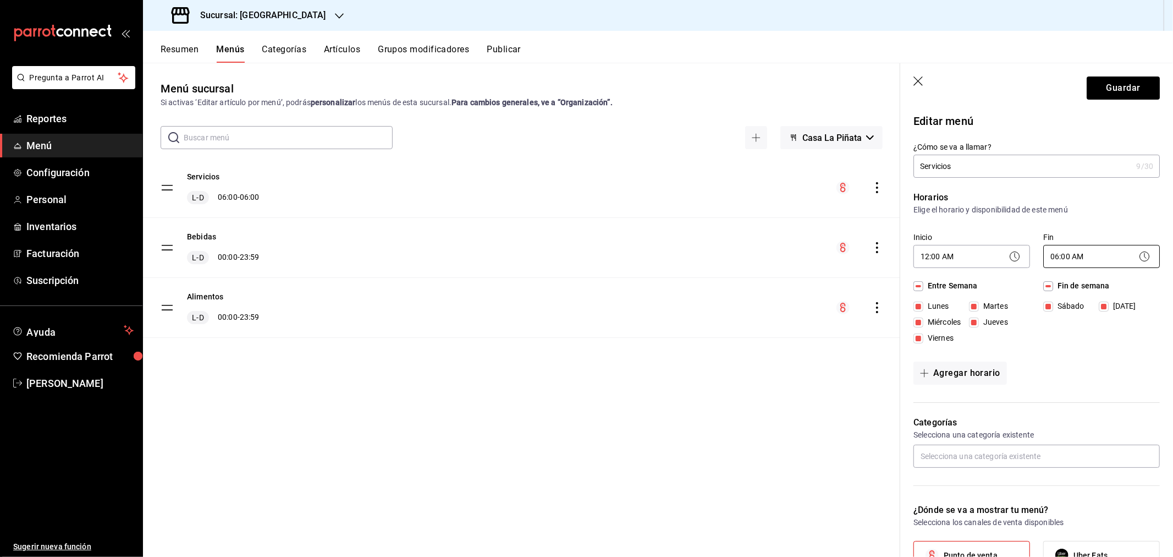
click at [1086, 259] on body "Pregunta a Parrot AI Reportes Menú Configuración Personal Inventarios Facturaci…" at bounding box center [586, 278] width 1173 height 557
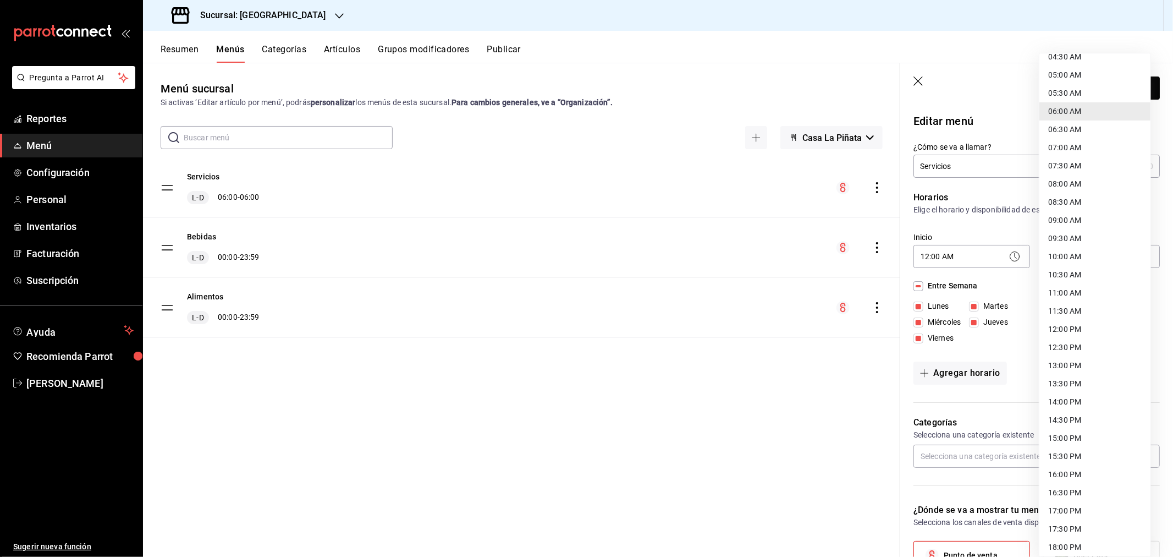
scroll to position [394, 0]
click at [1081, 550] on li "23:59 PM" at bounding box center [1094, 544] width 111 height 18
type input "23:59"
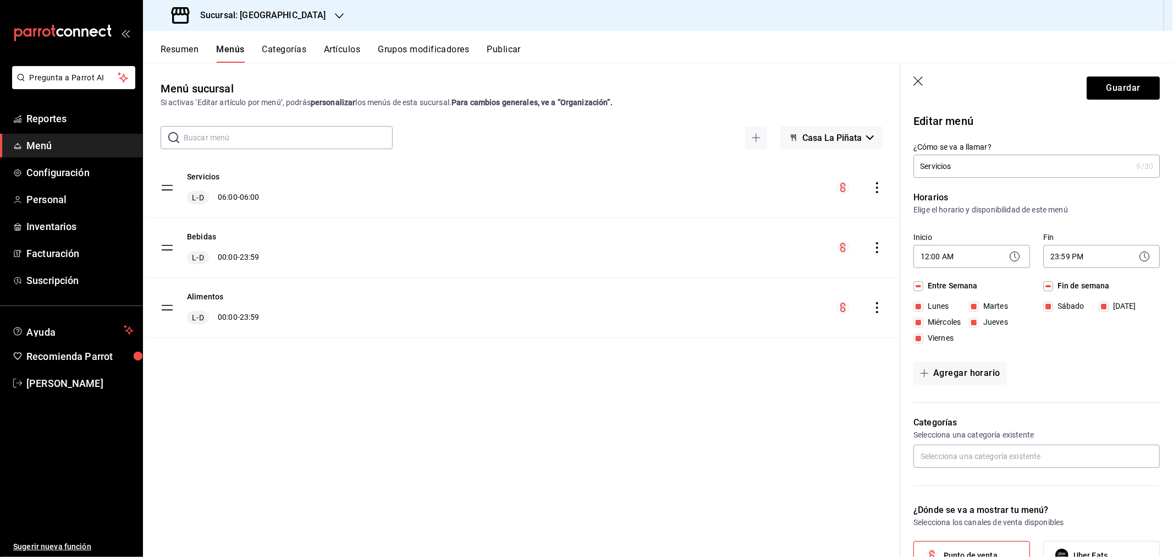
click at [1090, 371] on div "Agregar horario" at bounding box center [1036, 372] width 246 height 23
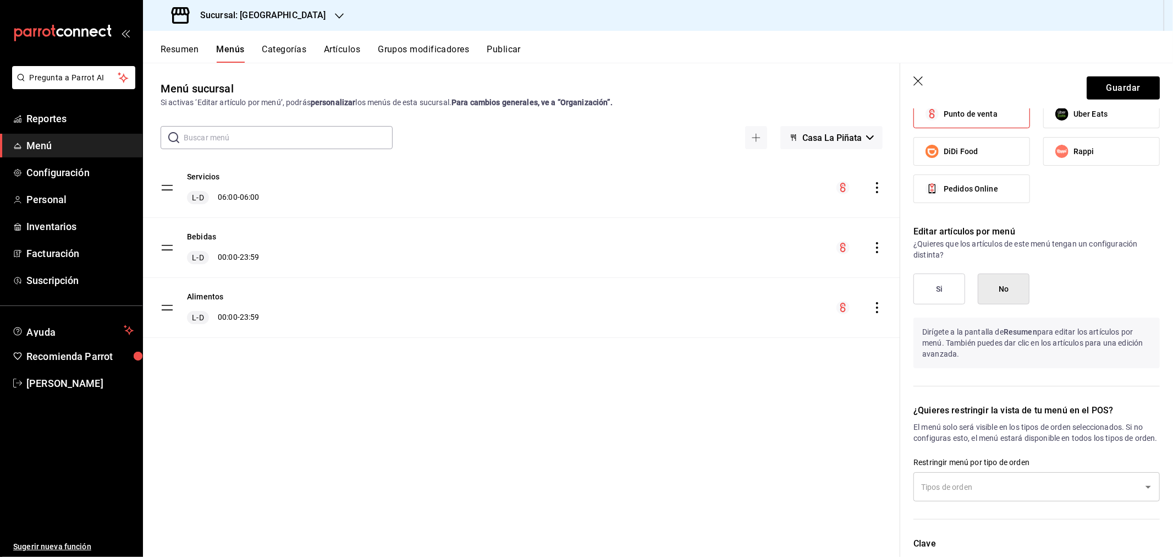
scroll to position [414, 0]
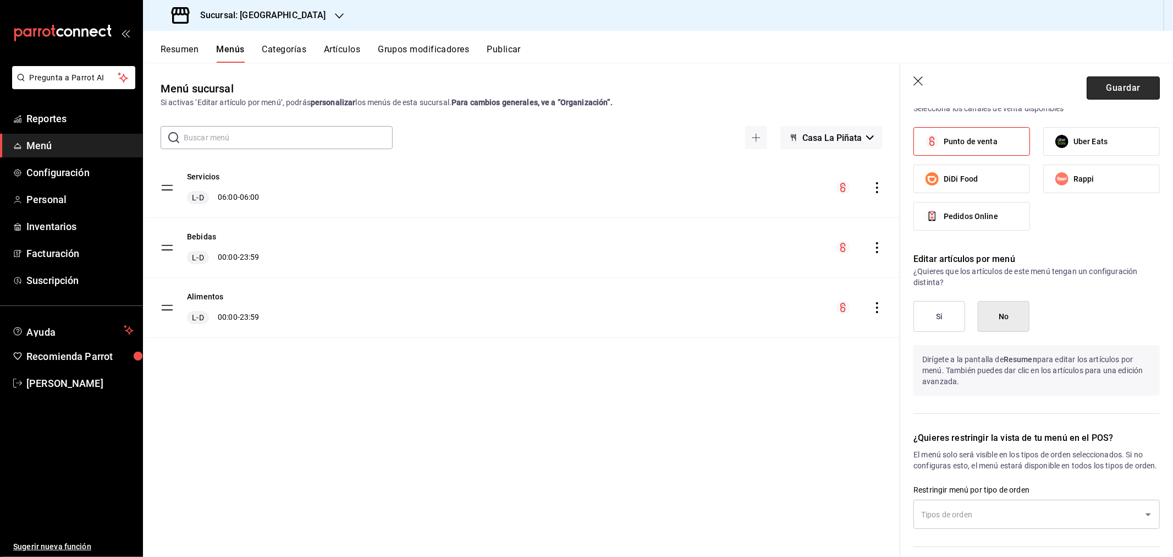
click at [1120, 91] on button "Guardar" at bounding box center [1123, 87] width 73 height 23
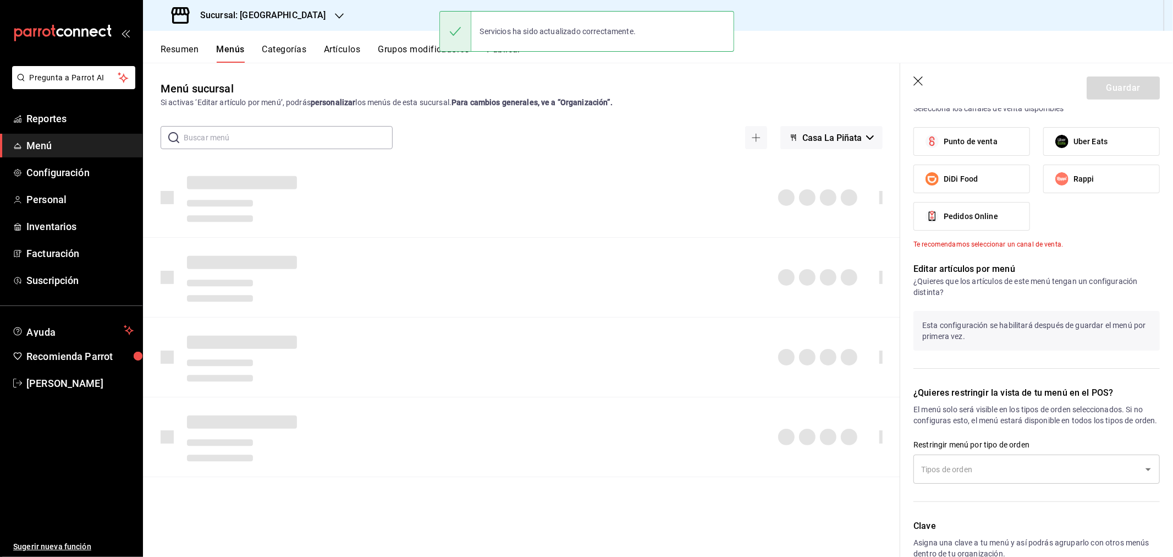
checkbox input "false"
type input "1756243176669"
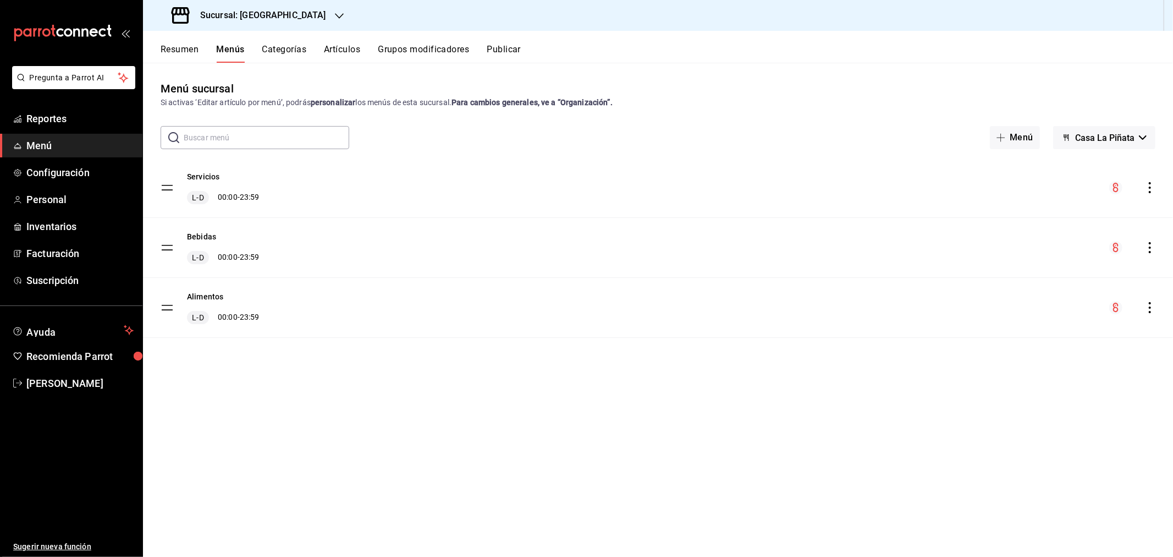
click at [835, 63] on div "Menú sucursal Si activas ‘Editar artículo por menú’, podrás personalizar los me…" at bounding box center [658, 309] width 1030 height 493
click at [54, 174] on span "Configuración" at bounding box center [79, 172] width 107 height 15
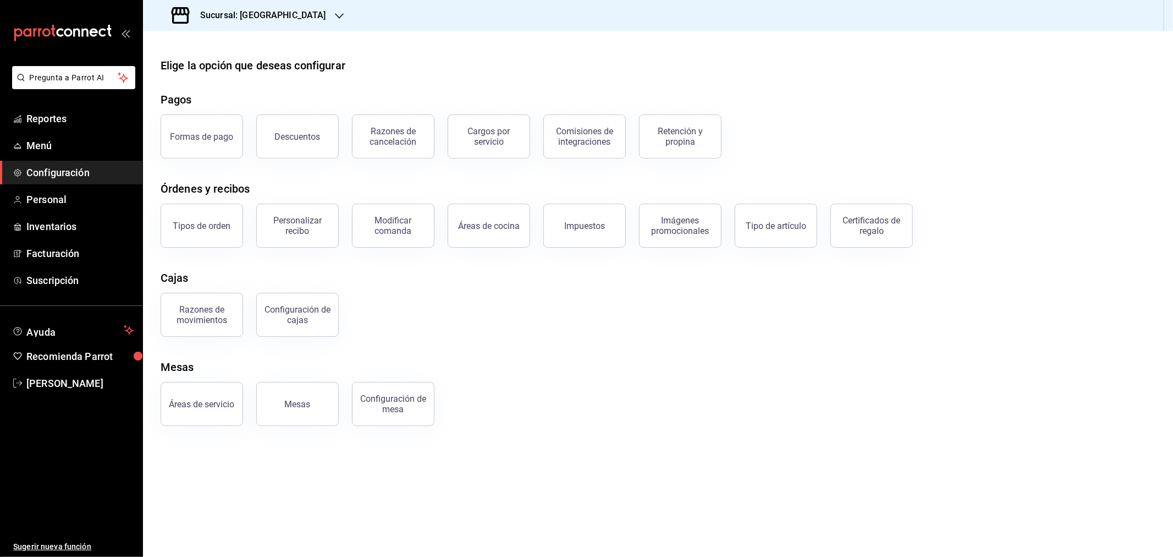
click at [311, 229] on div "Personalizar recibo" at bounding box center [297, 225] width 68 height 21
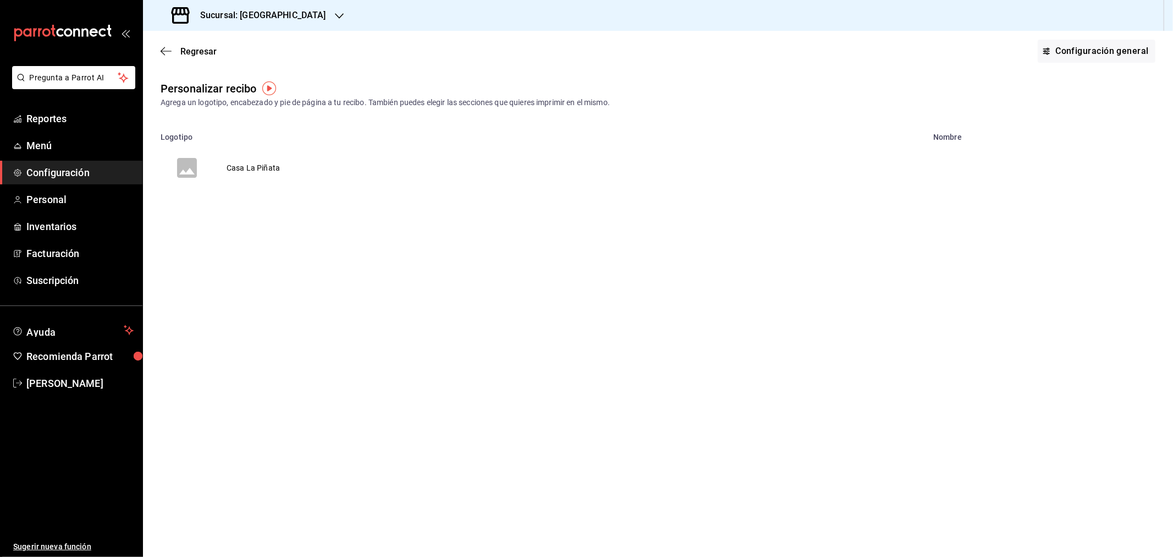
click at [266, 172] on td "Casa La Piñata" at bounding box center [253, 167] width 80 height 53
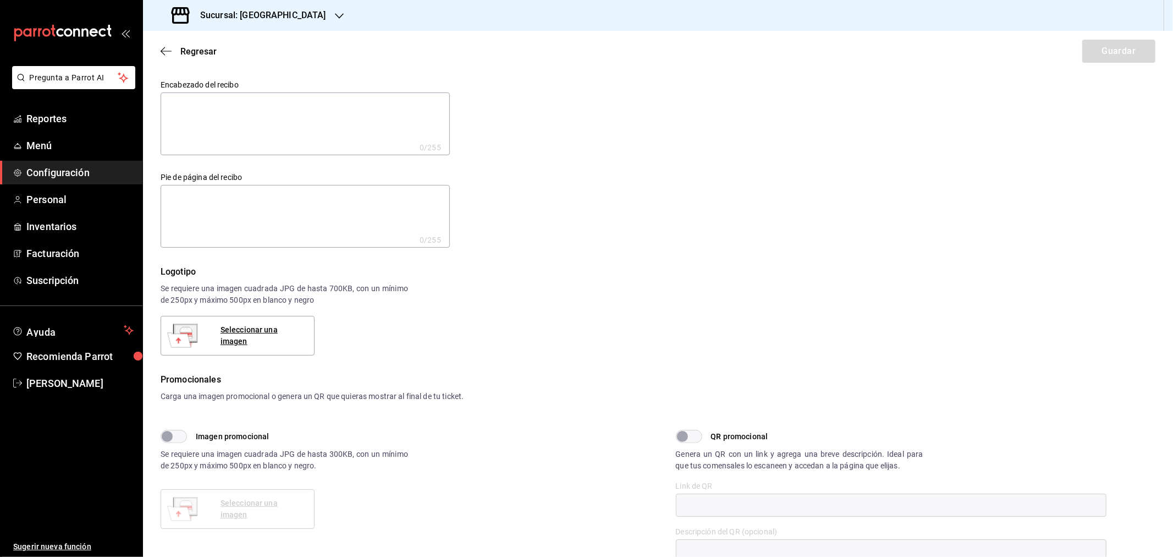
click at [821, 230] on div "Encabezado del recibo x 0 /255 Encabezado del recibo Pie de página del recibo x…" at bounding box center [651, 157] width 1008 height 180
drag, startPoint x: 42, startPoint y: 174, endPoint x: 79, endPoint y: 164, distance: 38.2
click at [42, 174] on span "Configuración" at bounding box center [79, 172] width 107 height 15
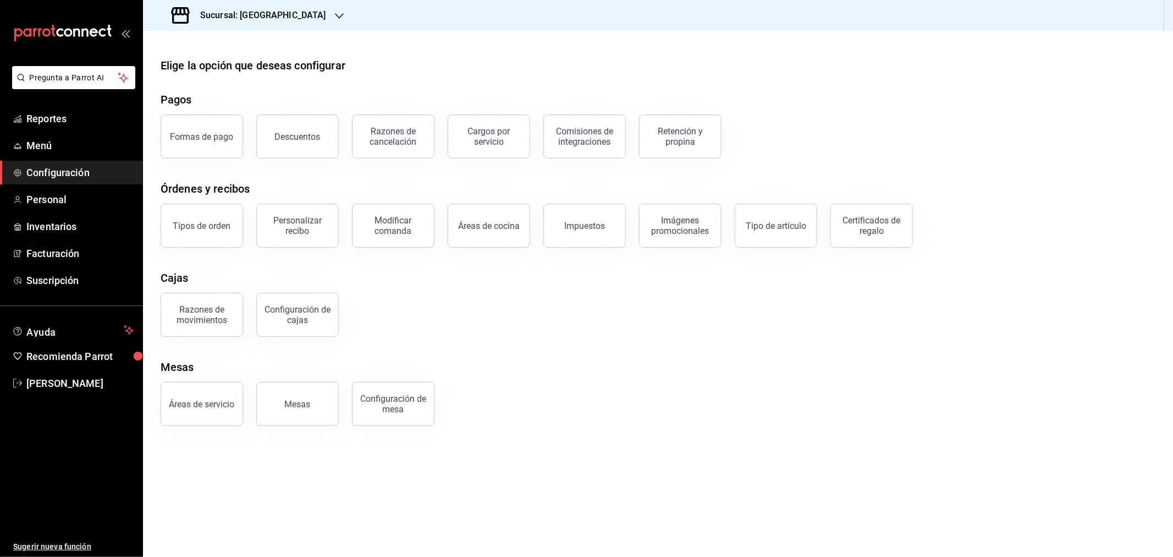
click at [583, 238] on button "Impuestos" at bounding box center [584, 225] width 82 height 44
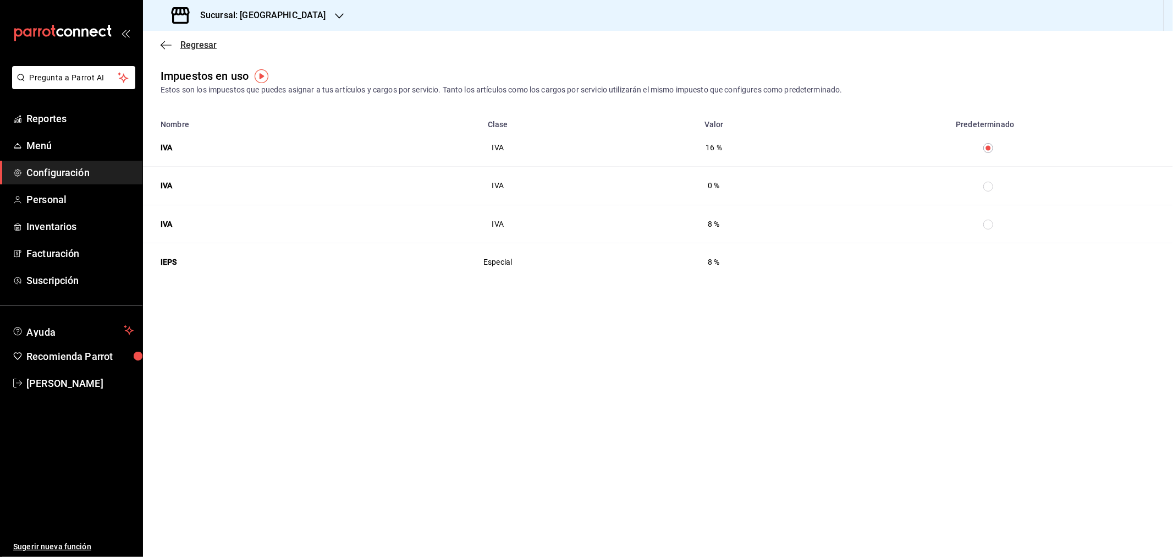
click at [162, 45] on icon "button" at bounding box center [166, 45] width 11 height 1
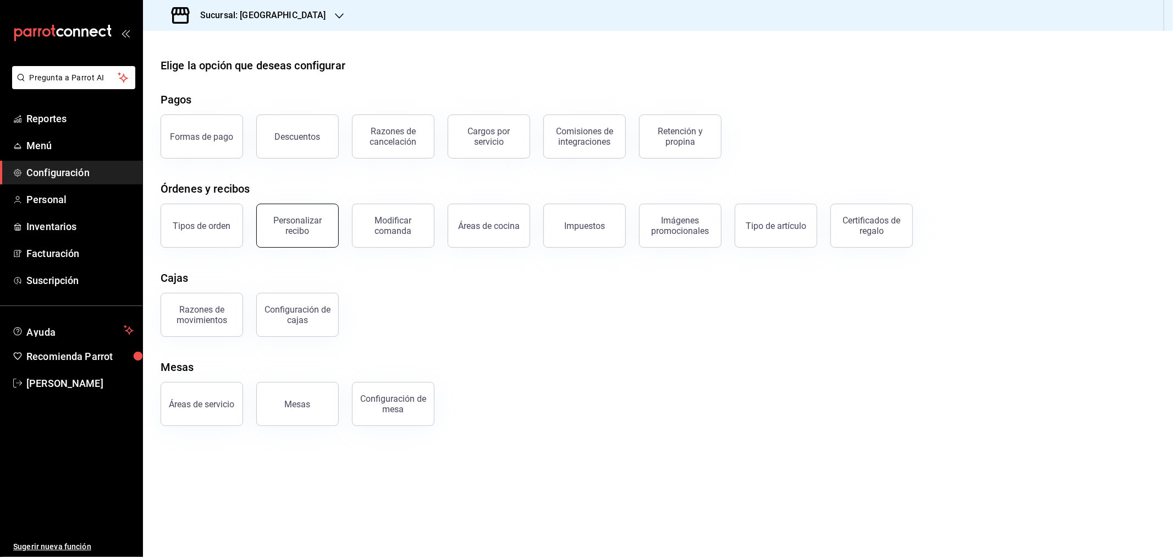
click at [294, 219] on div "Personalizar recibo" at bounding box center [297, 225] width 68 height 21
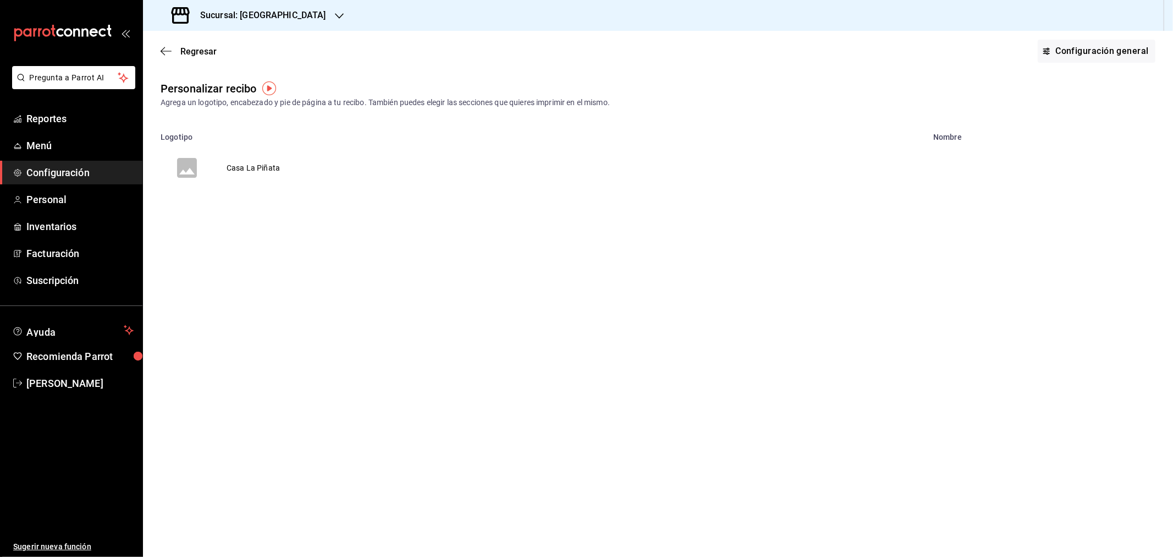
click at [265, 172] on td "Casa La Piñata" at bounding box center [253, 167] width 80 height 53
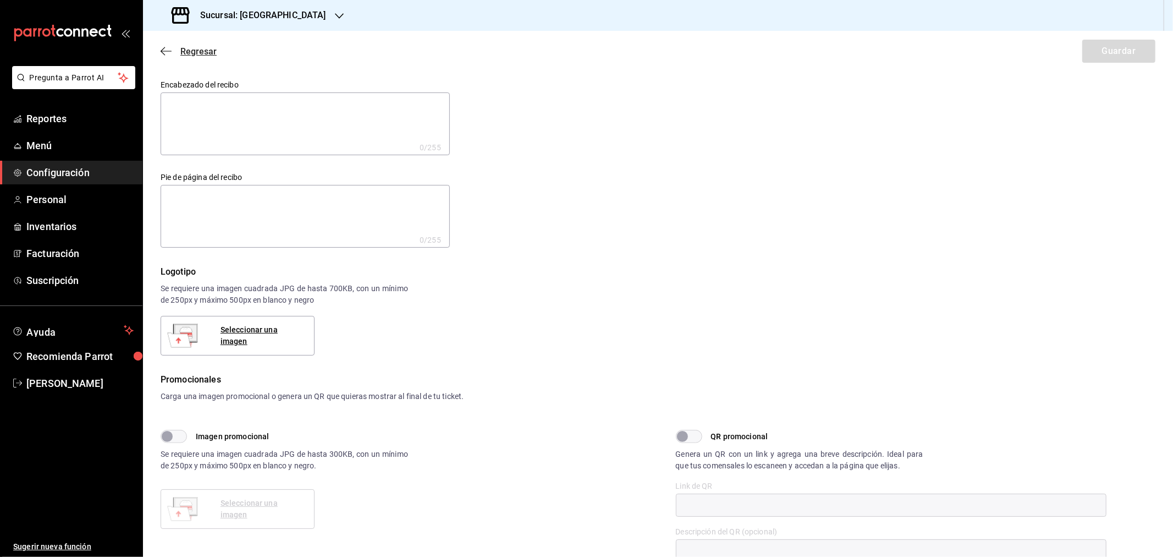
click at [163, 51] on icon "button" at bounding box center [166, 51] width 11 height 10
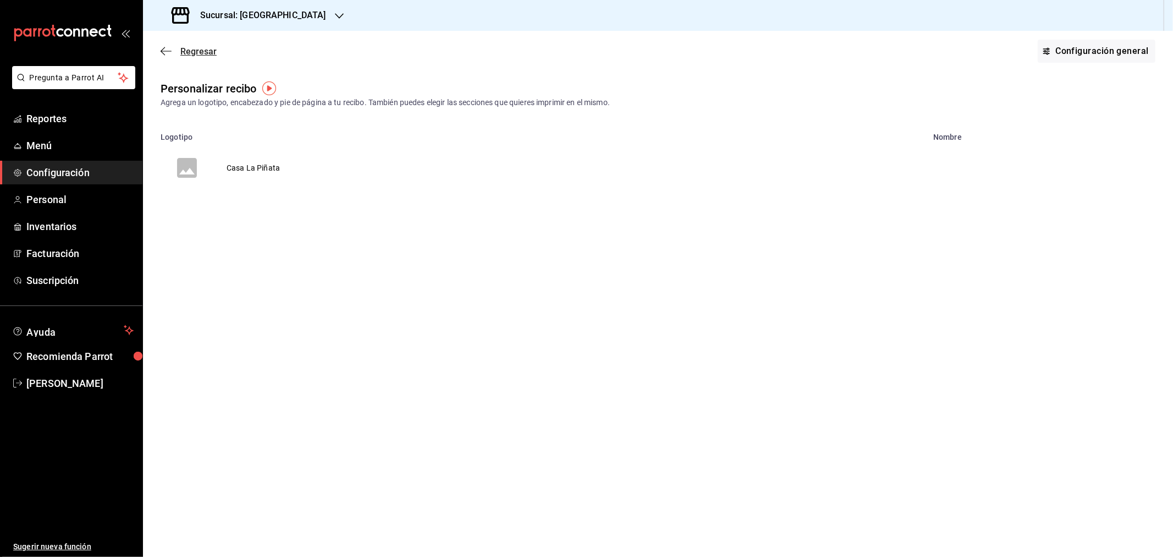
click at [168, 53] on icon "button" at bounding box center [166, 51] width 11 height 10
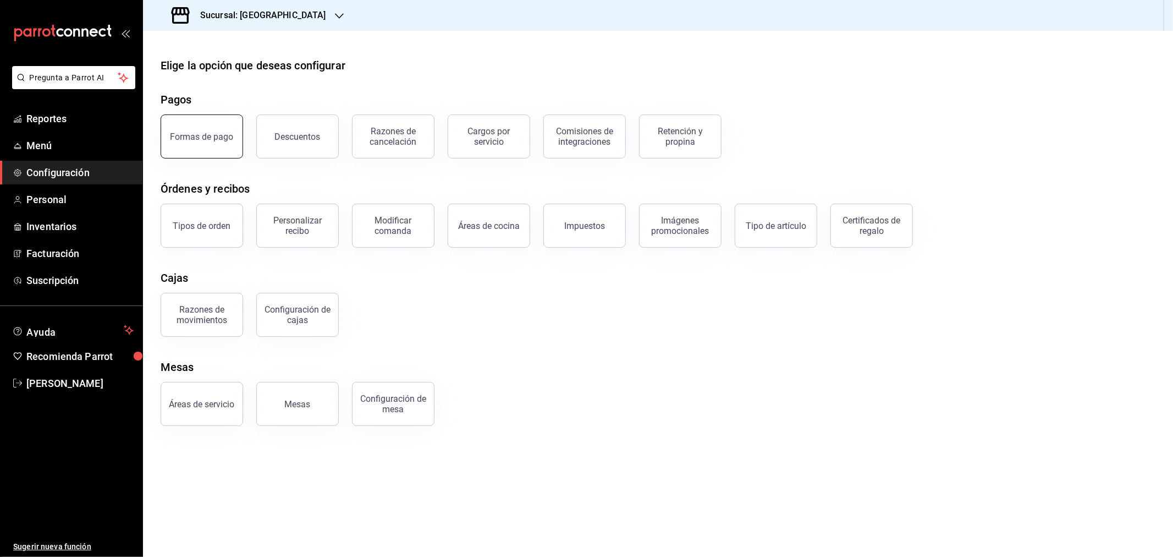
click at [209, 138] on div "Formas de pago" at bounding box center [201, 136] width 63 height 10
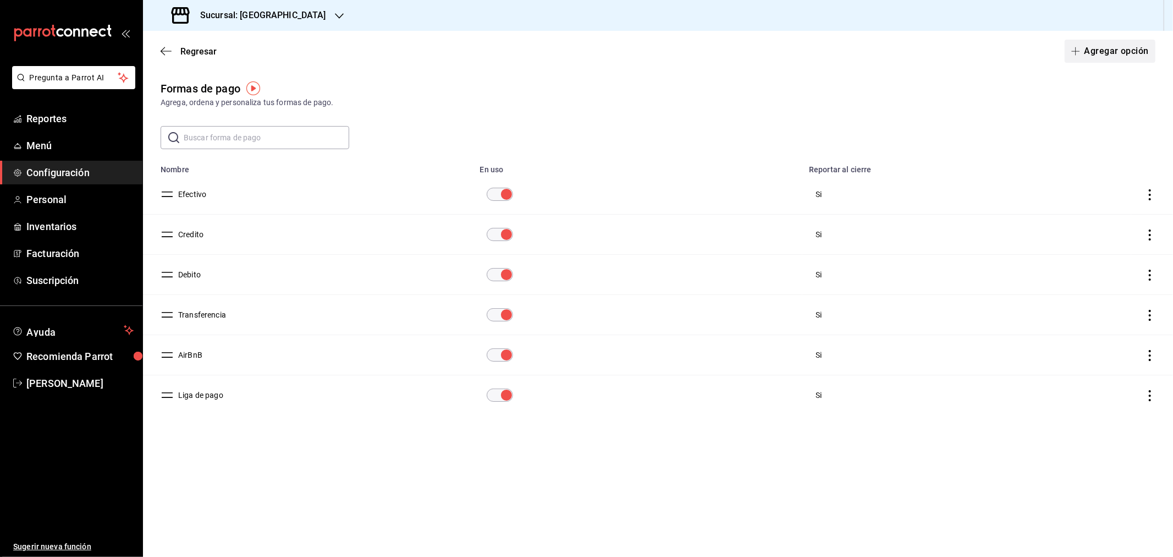
click at [1093, 48] on button "Agregar opción" at bounding box center [1110, 51] width 91 height 23
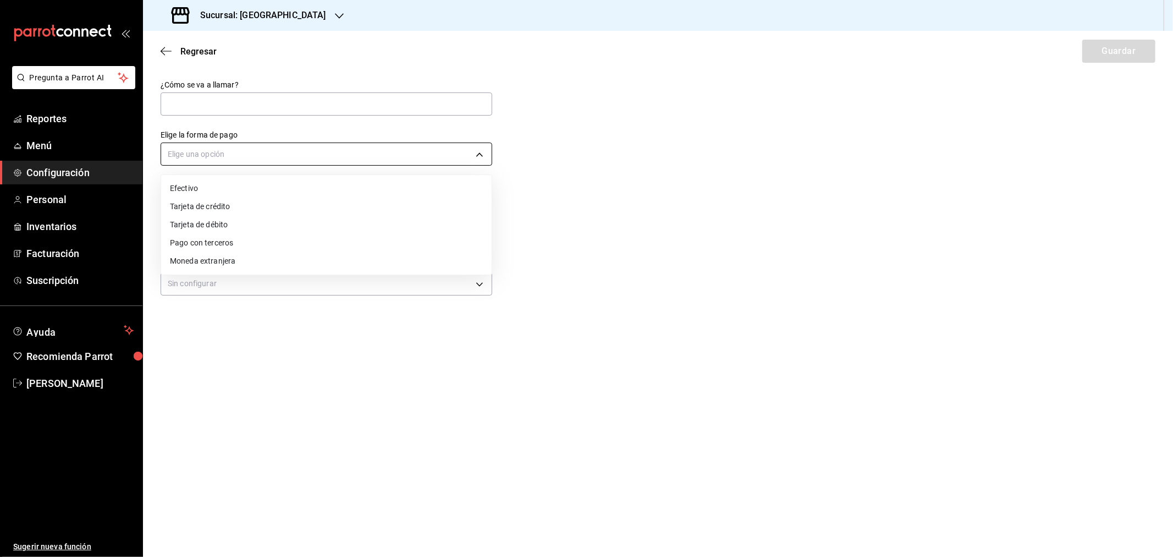
click at [202, 154] on body "Pregunta a Parrot AI Reportes Menú Configuración Personal Inventarios Facturaci…" at bounding box center [586, 278] width 1173 height 557
click at [201, 93] on div at bounding box center [586, 278] width 1173 height 557
click at [195, 108] on input "text" at bounding box center [327, 103] width 332 height 23
type input "Dolar"
click at [189, 153] on body "Pregunta a Parrot AI Reportes Menú Configuración Personal Inventarios Facturaci…" at bounding box center [586, 278] width 1173 height 557
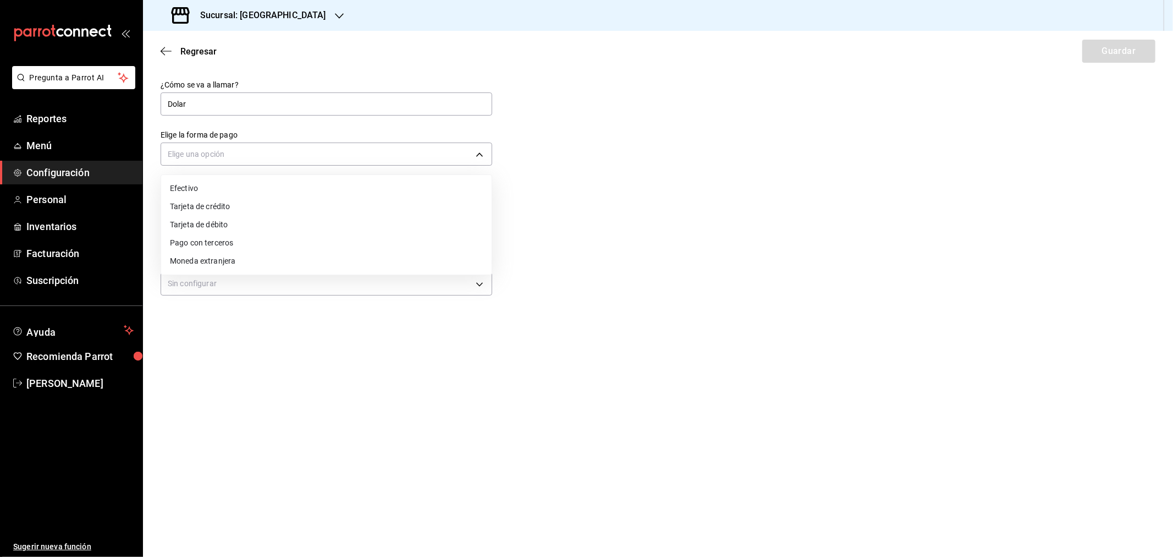
click at [212, 257] on li "Moneda extranjera" at bounding box center [326, 261] width 331 height 18
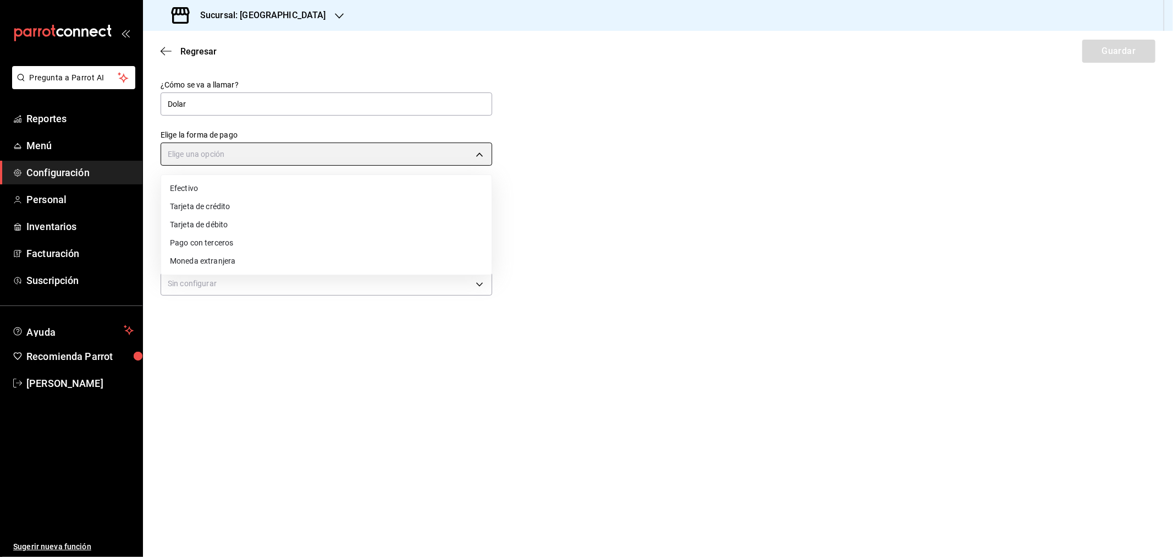
type input "FOREIGN_CURRENCY"
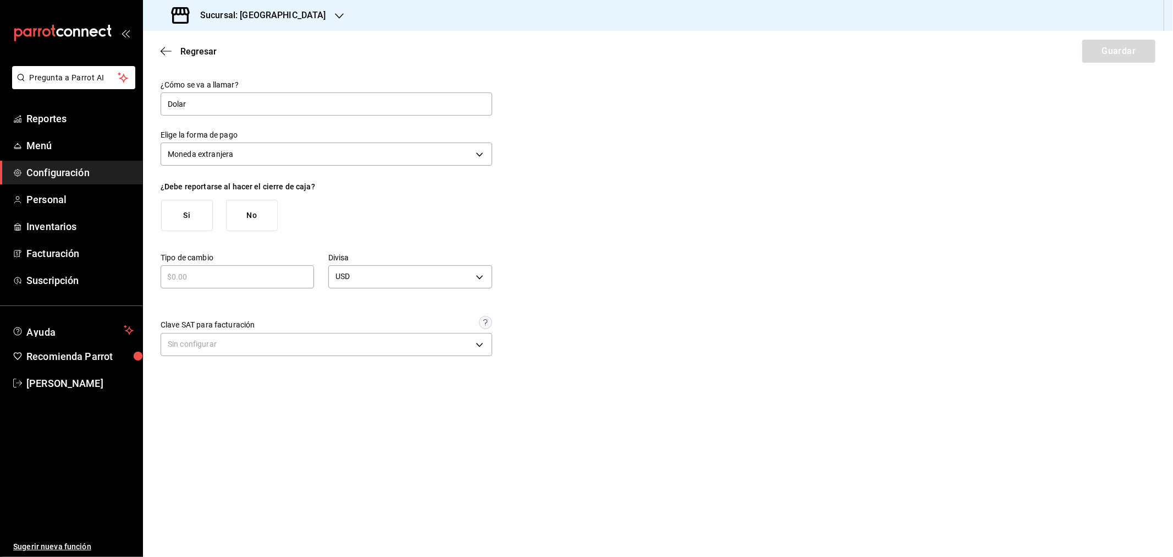
click at [179, 214] on button "Si" at bounding box center [187, 215] width 52 height 31
click at [212, 279] on input "text" at bounding box center [237, 276] width 153 height 13
type input "$20"
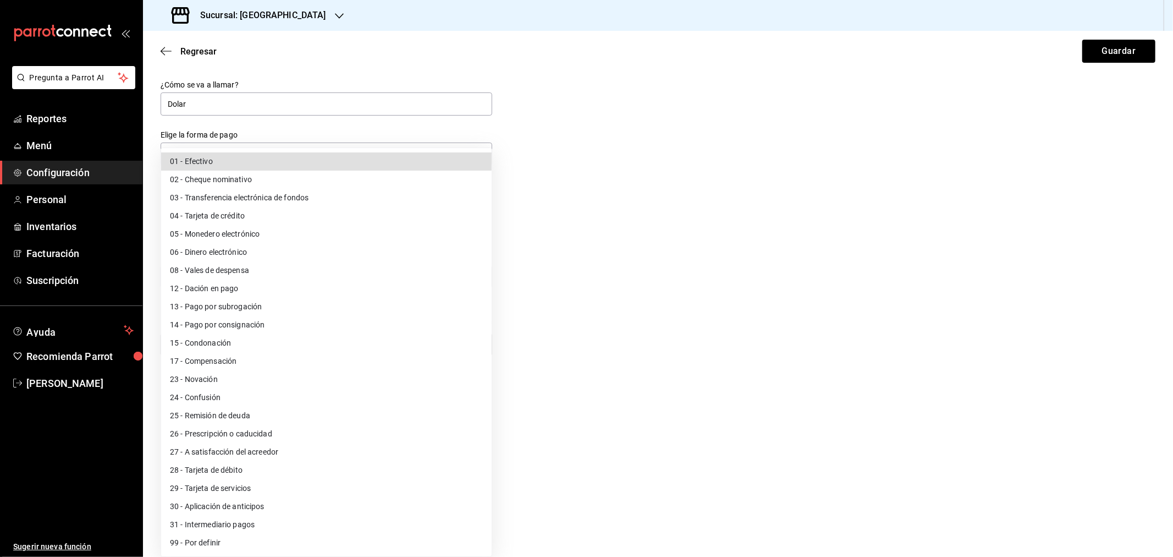
click at [223, 344] on body "Pregunta a Parrot AI Reportes Menú Configuración Personal Inventarios Facturaci…" at bounding box center [586, 278] width 1173 height 557
click at [207, 164] on li "01 - Efectivo" at bounding box center [326, 161] width 331 height 18
type input "01"
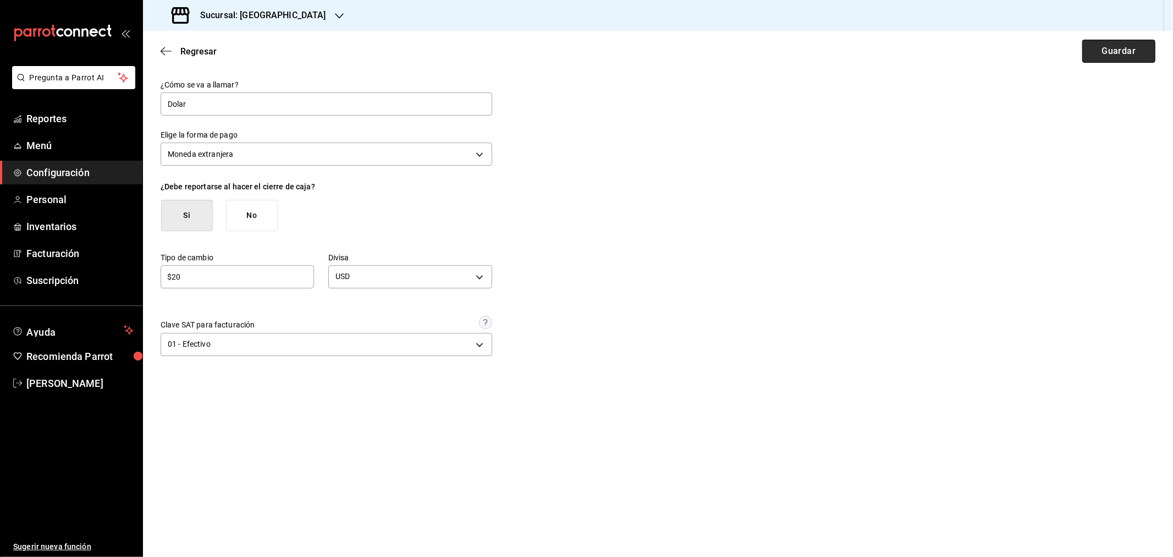
click at [1124, 53] on button "Guardar" at bounding box center [1118, 51] width 73 height 23
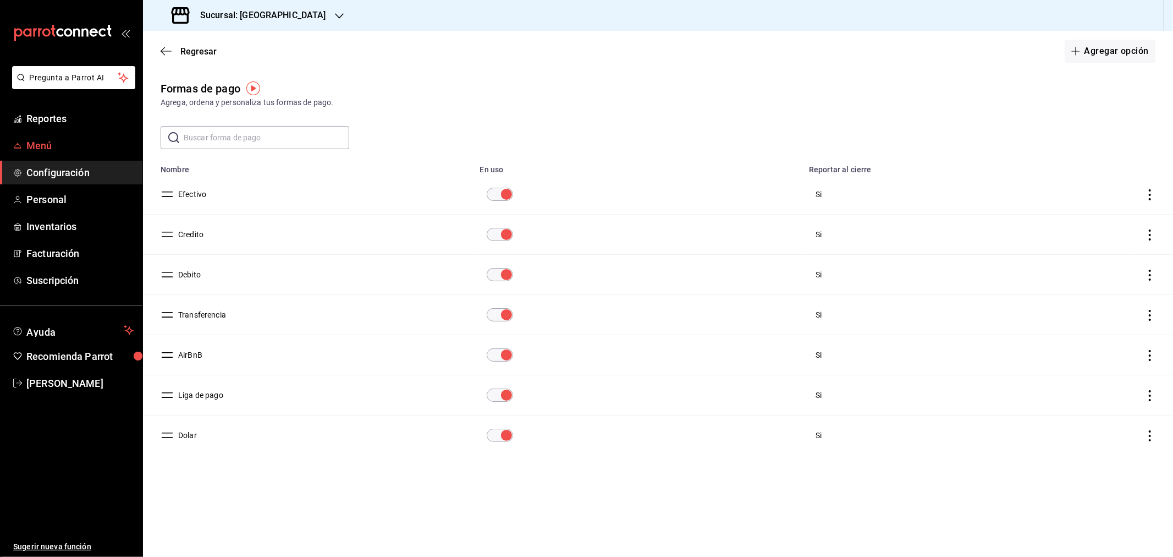
click at [45, 144] on span "Menú" at bounding box center [79, 145] width 107 height 15
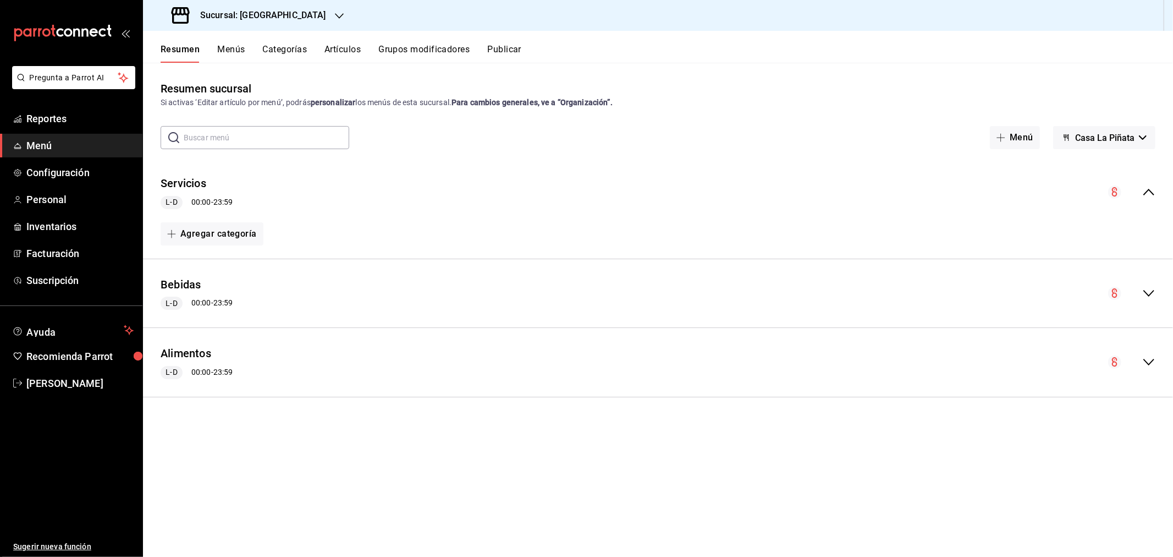
click at [231, 45] on button "Menús" at bounding box center [230, 53] width 27 height 19
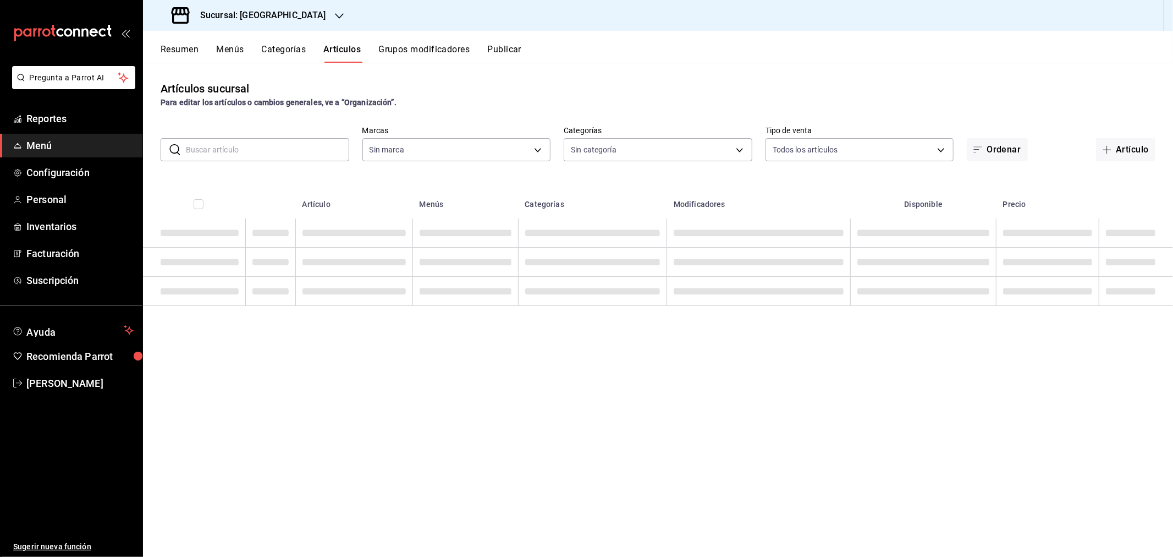
type input "371d852e-6b9b-4722-9757-1b9d1a3cc828,dae4beb5-9547-4c5f-879d-7ccf725fef0e,7e0b3…"
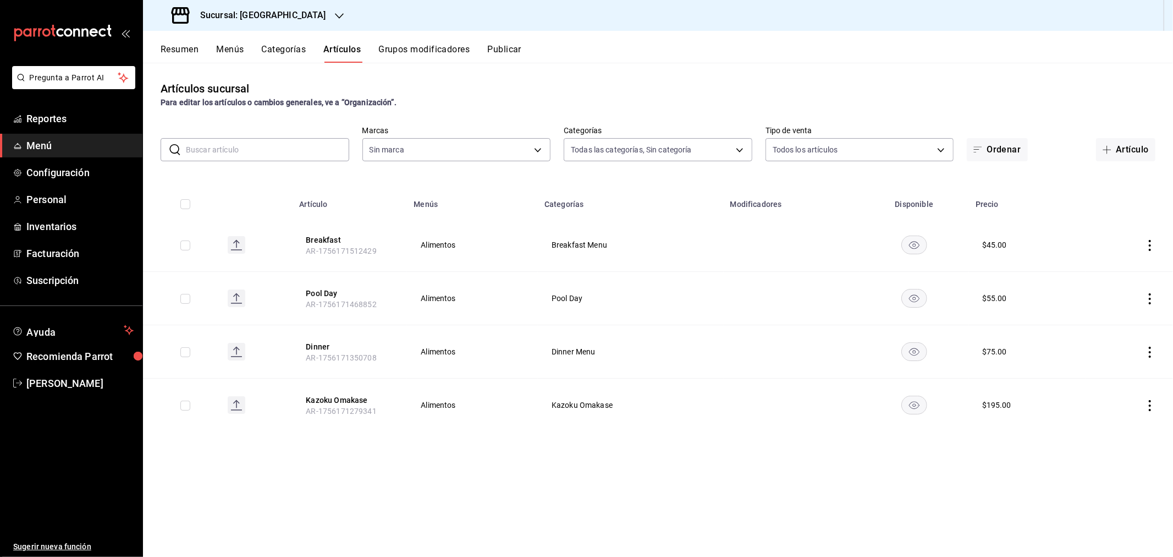
type input "18fd8c13-7b4d-4d51-bca4-54c7162e7755"
click at [988, 241] on div "$ 45.00" at bounding box center [994, 244] width 25 height 11
click at [320, 239] on button "Breakfast" at bounding box center [350, 239] width 88 height 11
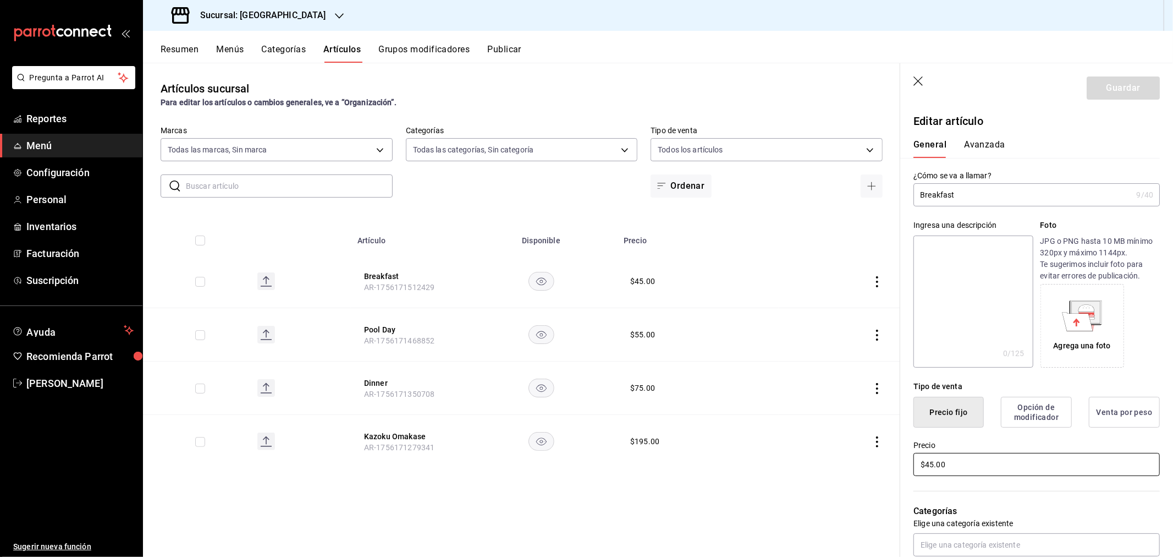
drag, startPoint x: 864, startPoint y: 464, endPoint x: 840, endPoint y: 464, distance: 23.6
click at [840, 464] on main "Artículos sucursal Para editar los artículos o cambios generales, ve a “Organiz…" at bounding box center [658, 310] width 1030 height 494
type input "$810.00"
click at [1115, 85] on button "Guardar" at bounding box center [1123, 87] width 73 height 23
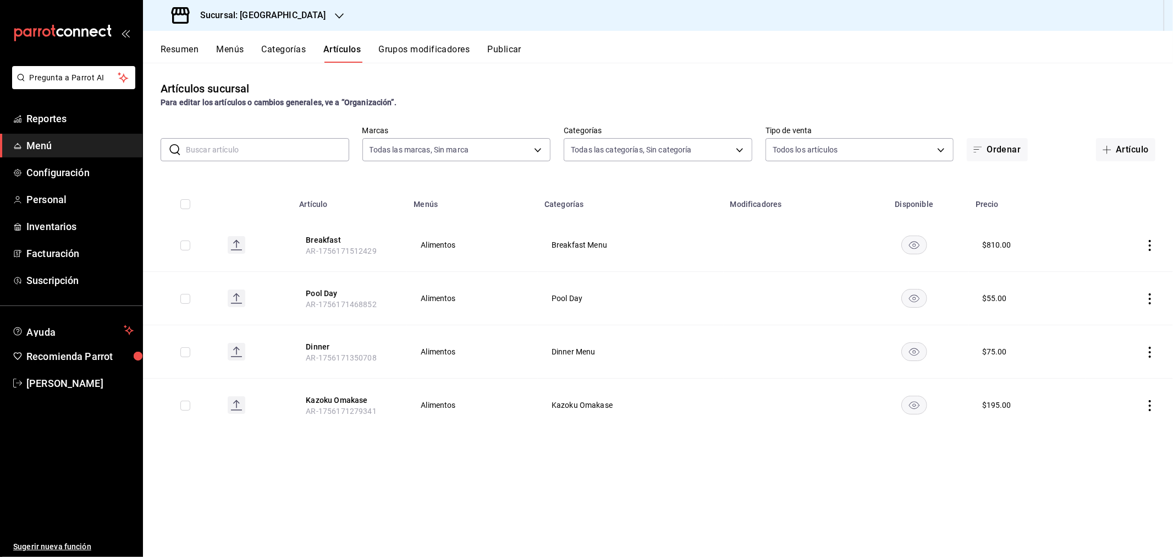
drag, startPoint x: 327, startPoint y: 291, endPoint x: 464, endPoint y: 287, distance: 136.5
click at [327, 291] on button "Pool Day" at bounding box center [350, 293] width 88 height 11
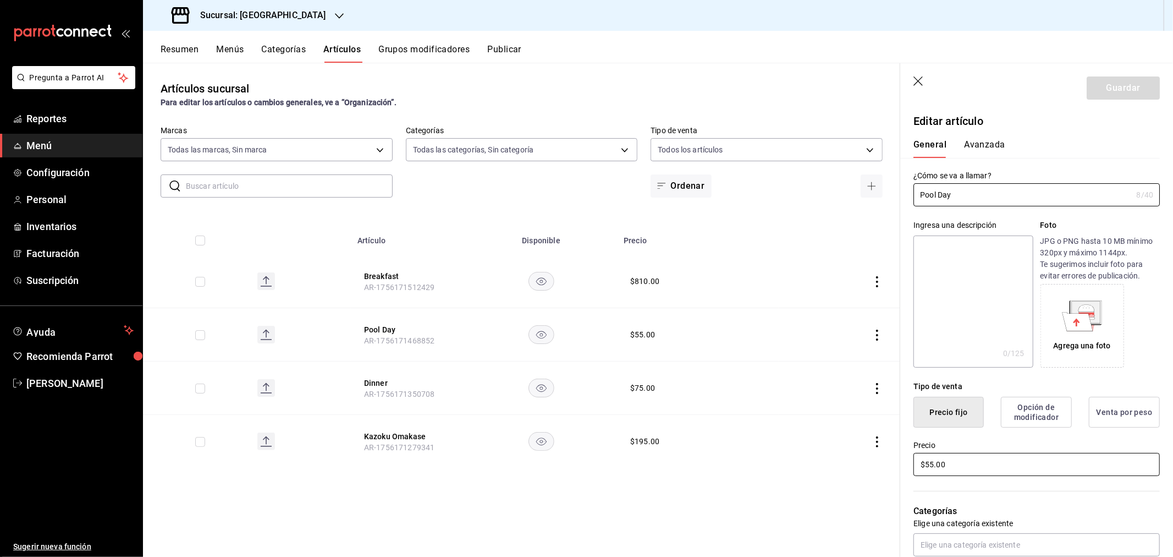
drag, startPoint x: 955, startPoint y: 462, endPoint x: 878, endPoint y: 460, distance: 76.5
click at [878, 460] on main "Artículos sucursal Para editar los artículos o cambios generales, ve a “Organiz…" at bounding box center [658, 310] width 1030 height 494
type input "$990.00"
click at [1116, 94] on button "Guardar" at bounding box center [1123, 87] width 73 height 23
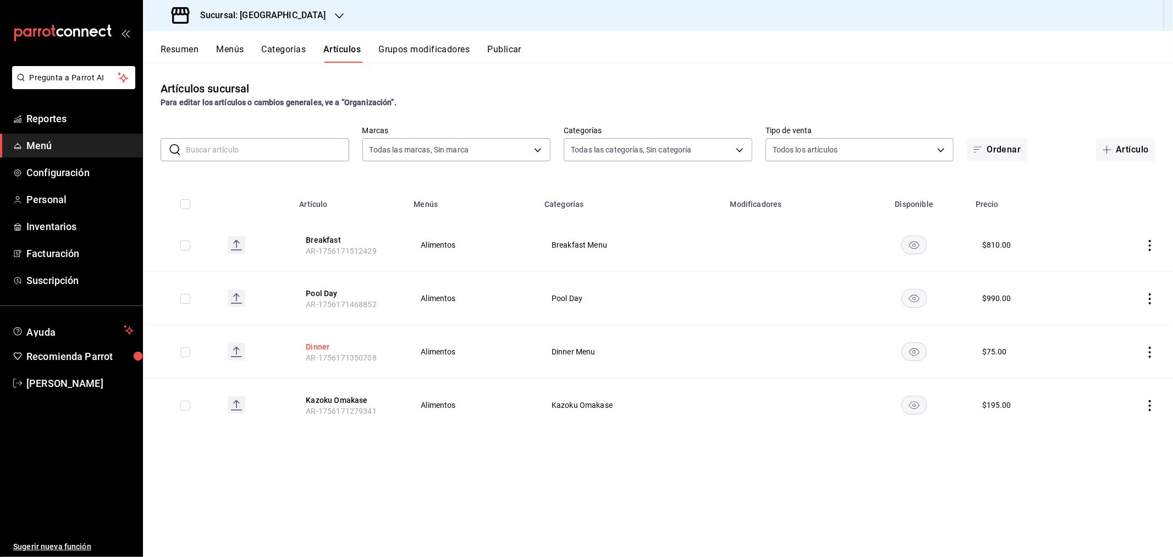
click at [320, 345] on button "Dinner" at bounding box center [350, 346] width 88 height 11
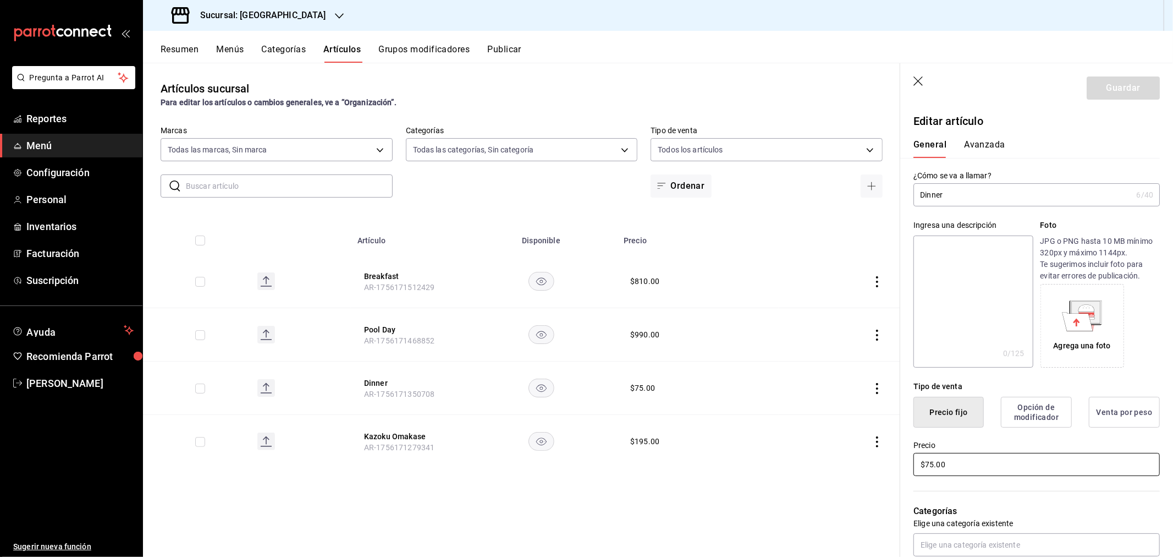
drag, startPoint x: 946, startPoint y: 464, endPoint x: 876, endPoint y: 466, distance: 70.4
click at [876, 466] on main "Artículos sucursal Para editar los artículos o cambios generales, ve a “Organiz…" at bounding box center [658, 310] width 1030 height 494
click at [957, 462] on input "$75.00" at bounding box center [1036, 464] width 246 height 23
drag, startPoint x: 958, startPoint y: 463, endPoint x: 851, endPoint y: 462, distance: 107.2
click at [851, 462] on main "Artículos sucursal Para editar los artículos o cambios generales, ve a “Organiz…" at bounding box center [658, 310] width 1030 height 494
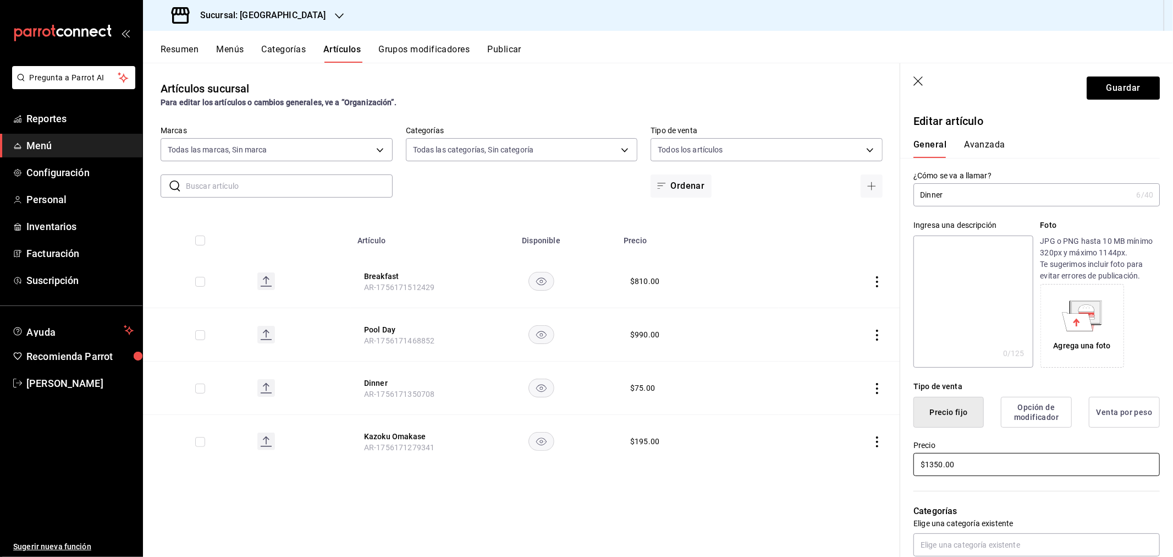
type input "$1350.00"
click at [1107, 85] on button "Guardar" at bounding box center [1123, 87] width 73 height 23
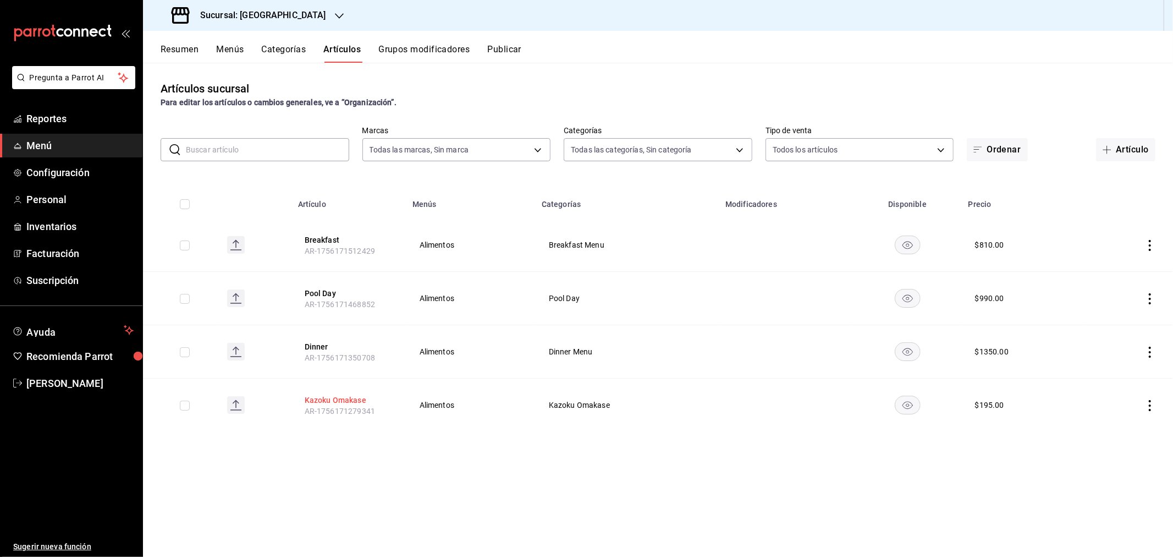
click at [327, 400] on button "Kazoku Omakase" at bounding box center [349, 399] width 88 height 11
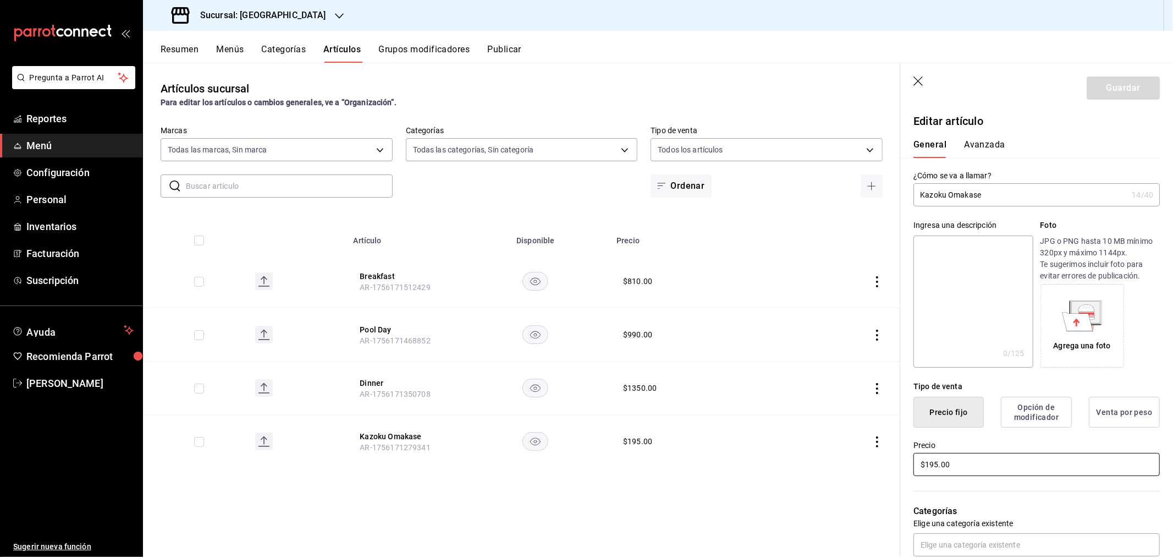
drag, startPoint x: 960, startPoint y: 465, endPoint x: 857, endPoint y: 462, distance: 102.9
click at [857, 462] on main "Artículos sucursal Para editar los artículos o cambios generales, ve a “Organiz…" at bounding box center [658, 310] width 1030 height 494
type input "$3510.00"
click at [1116, 90] on button "Guardar" at bounding box center [1123, 87] width 73 height 23
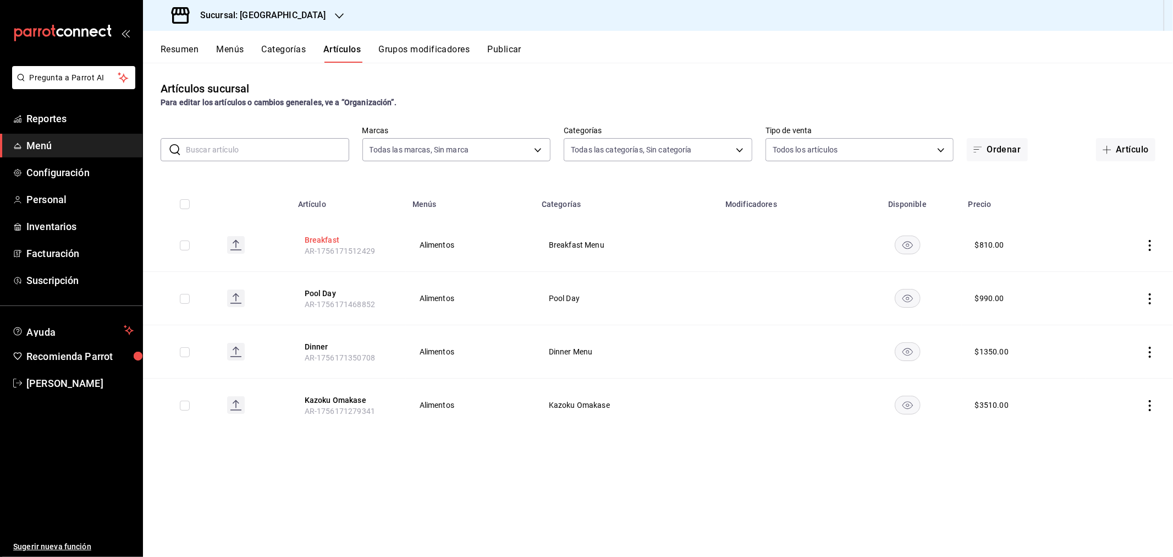
click at [329, 241] on button "Breakfast" at bounding box center [349, 239] width 88 height 11
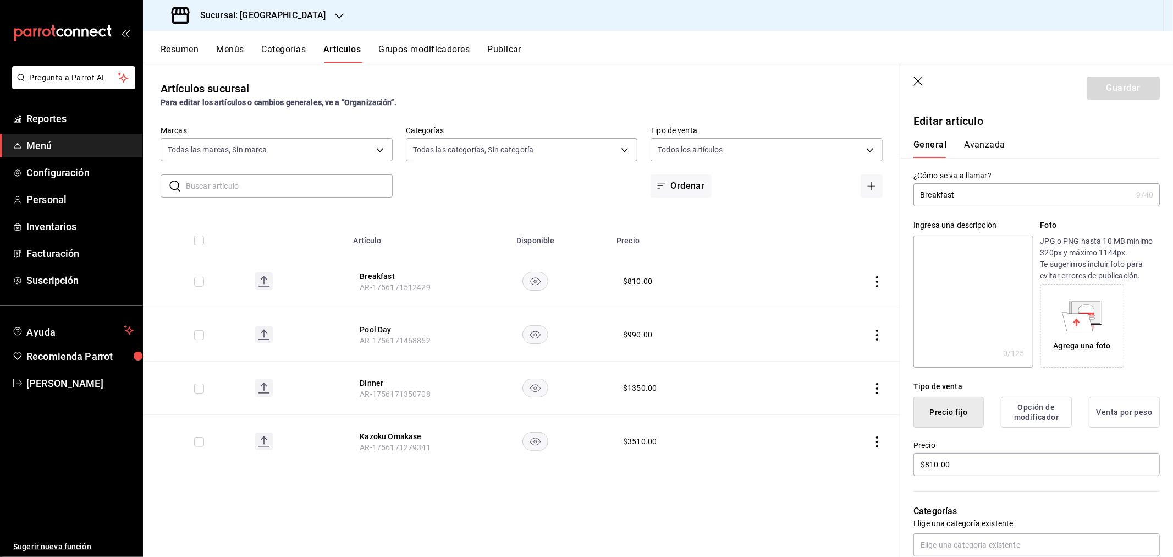
scroll to position [61, 0]
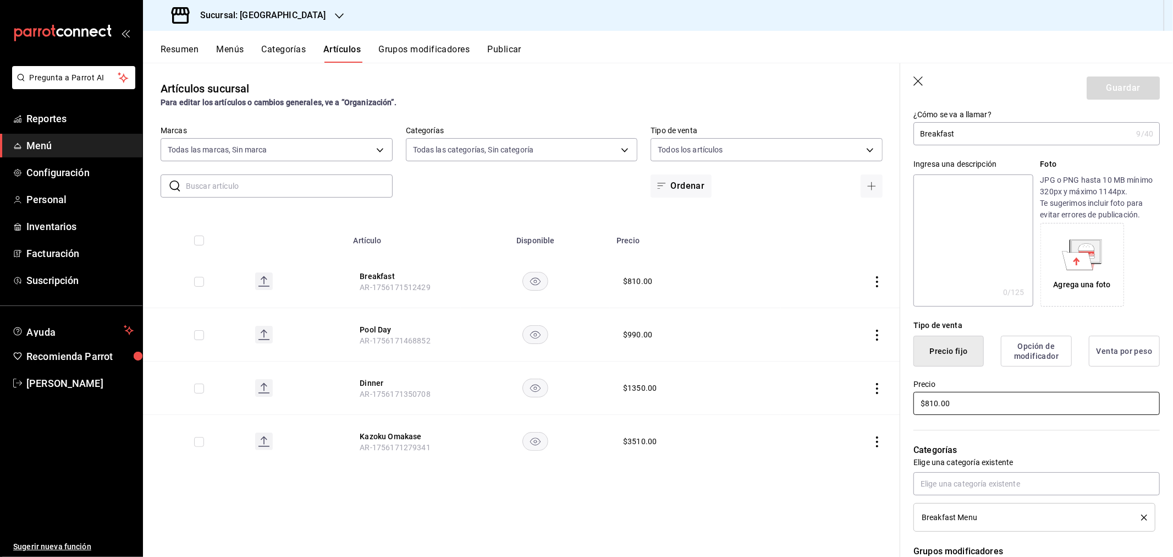
drag, startPoint x: 955, startPoint y: 400, endPoint x: 892, endPoint y: 409, distance: 63.2
click at [892, 409] on main "Artículos sucursal Para editar los artículos o cambios generales, ve a “Organiz…" at bounding box center [658, 310] width 1030 height 494
type input "$900.00"
click at [1114, 78] on button "Guardar" at bounding box center [1123, 87] width 73 height 23
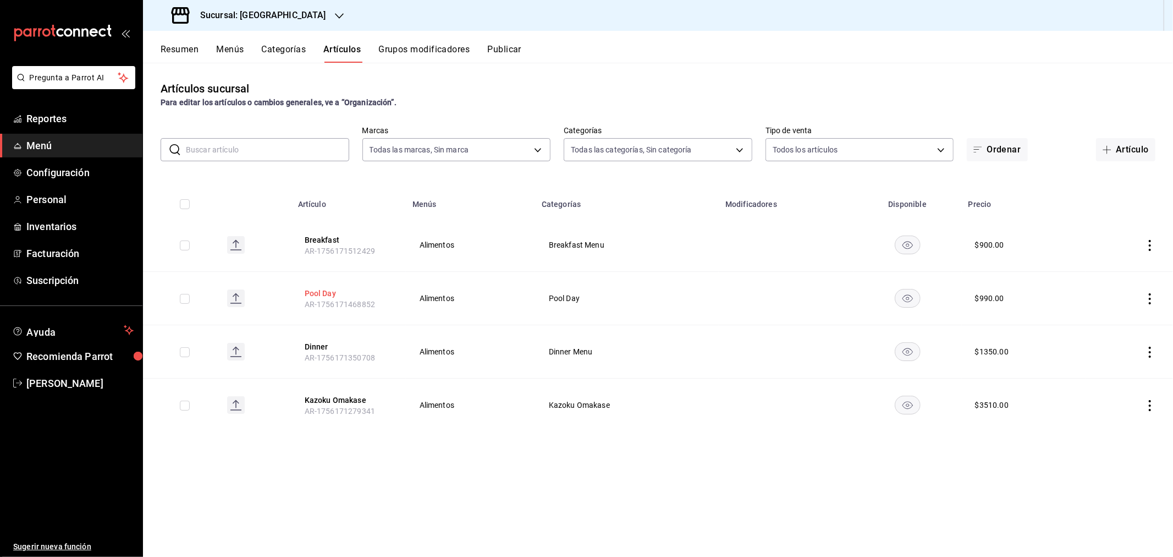
click at [327, 289] on button "Pool Day" at bounding box center [349, 293] width 88 height 11
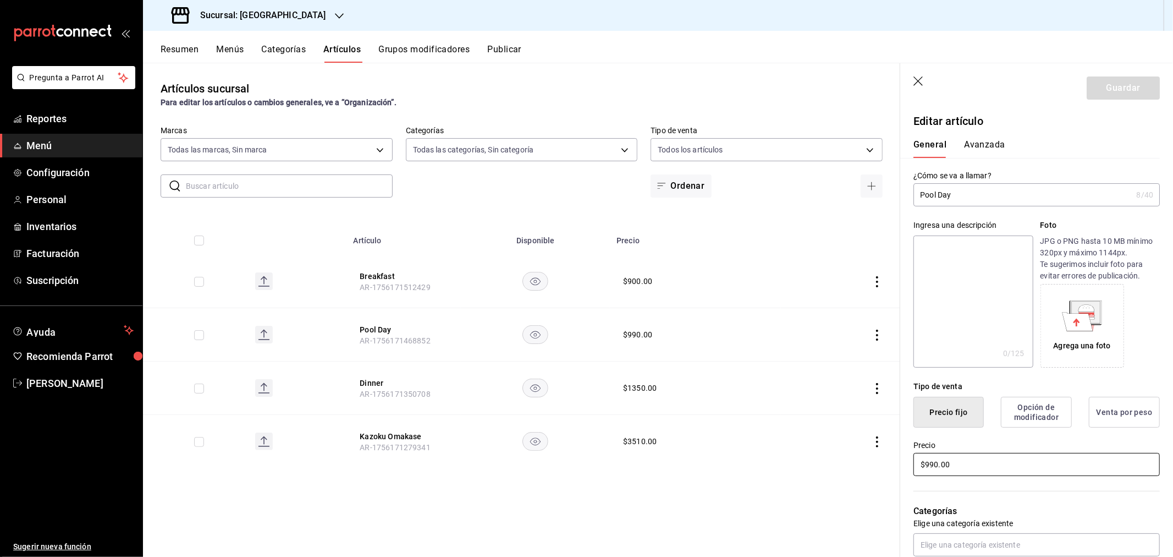
drag, startPoint x: 928, startPoint y: 470, endPoint x: 898, endPoint y: 464, distance: 30.7
click at [897, 470] on main "Artículos sucursal Para editar los artículos o cambios generales, ve a “Organiz…" at bounding box center [658, 310] width 1030 height 494
type input "$1100.00"
click at [1117, 83] on button "Guardar" at bounding box center [1123, 87] width 73 height 23
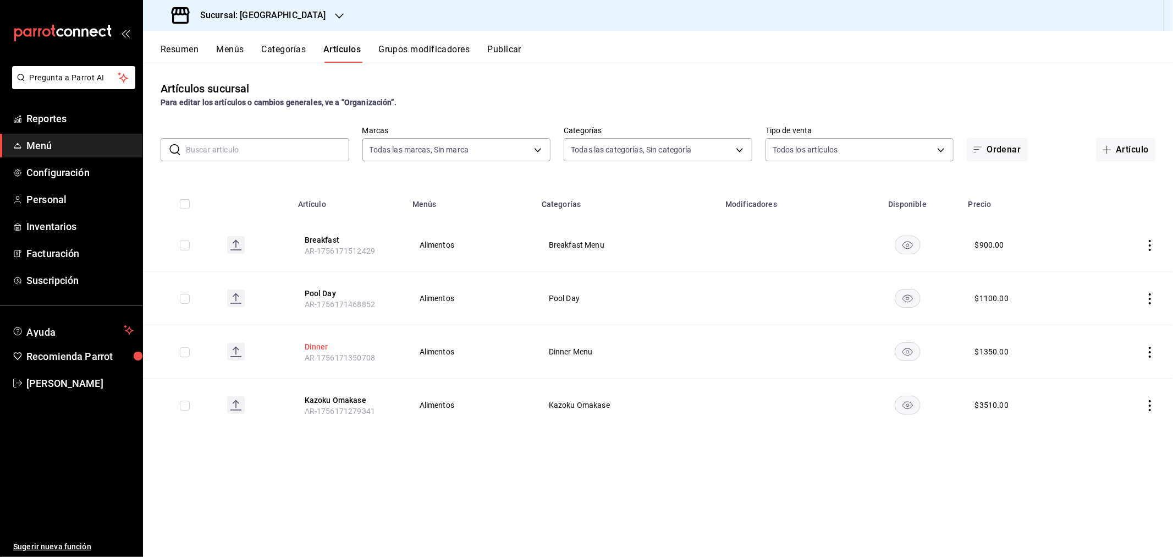
drag, startPoint x: 305, startPoint y: 349, endPoint x: 315, endPoint y: 346, distance: 10.3
click at [305, 349] on button "Dinner" at bounding box center [349, 346] width 88 height 11
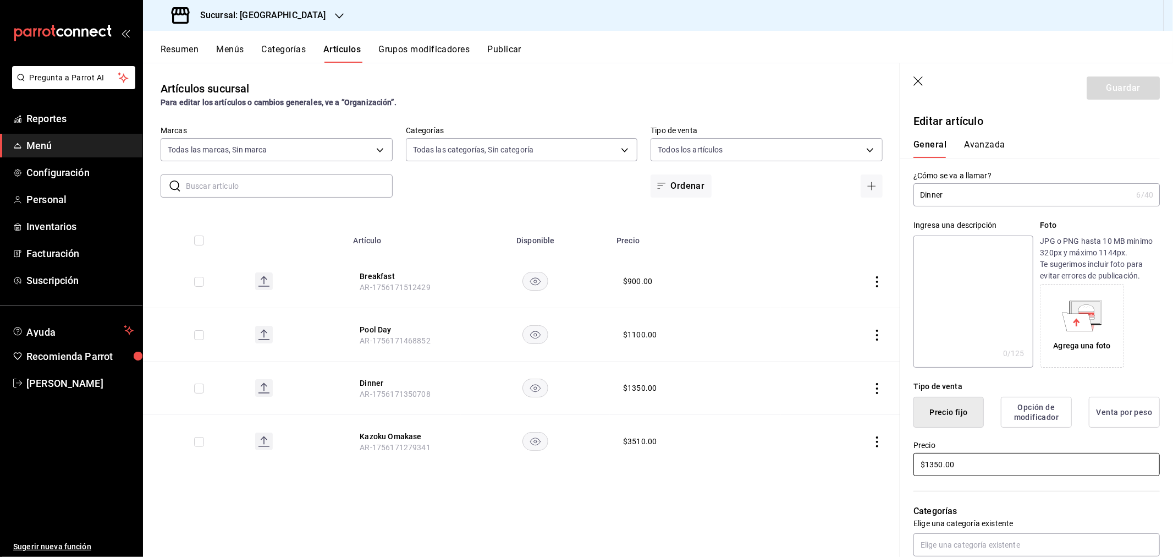
drag, startPoint x: 872, startPoint y: 465, endPoint x: 858, endPoint y: 465, distance: 13.7
click at [858, 465] on main "Artículos sucursal Para editar los artículos o cambios generales, ve a “Organiz…" at bounding box center [658, 310] width 1030 height 494
type input "$1500.00"
click at [1122, 85] on button "Guardar" at bounding box center [1123, 87] width 73 height 23
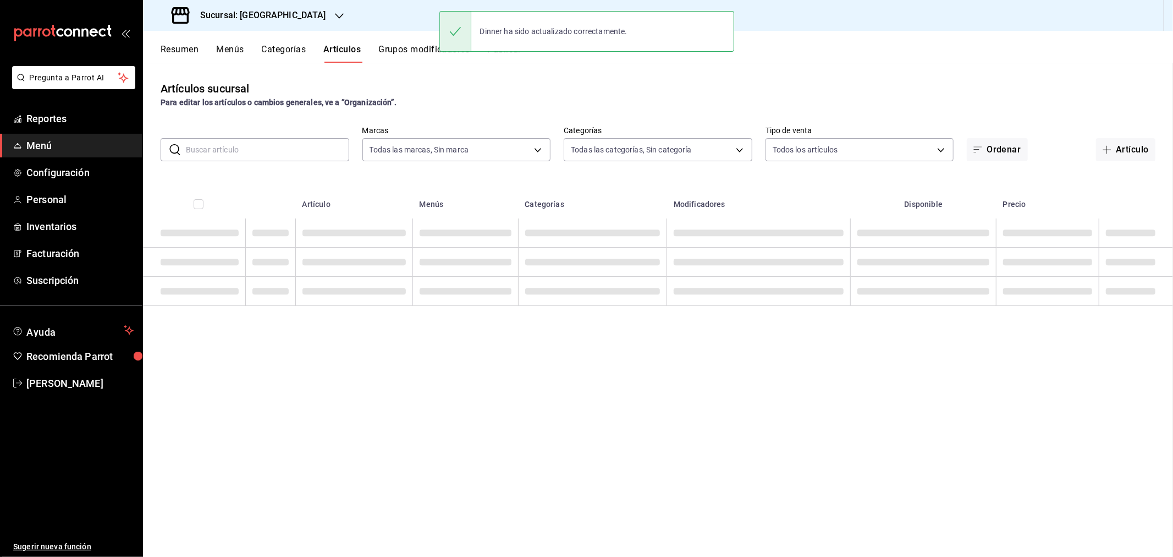
drag, startPoint x: 920, startPoint y: 468, endPoint x: 851, endPoint y: 460, distance: 69.8
click at [851, 460] on main "Artículos sucursal Para editar los artículos o cambios generales, ve a “Organiz…" at bounding box center [658, 310] width 1030 height 494
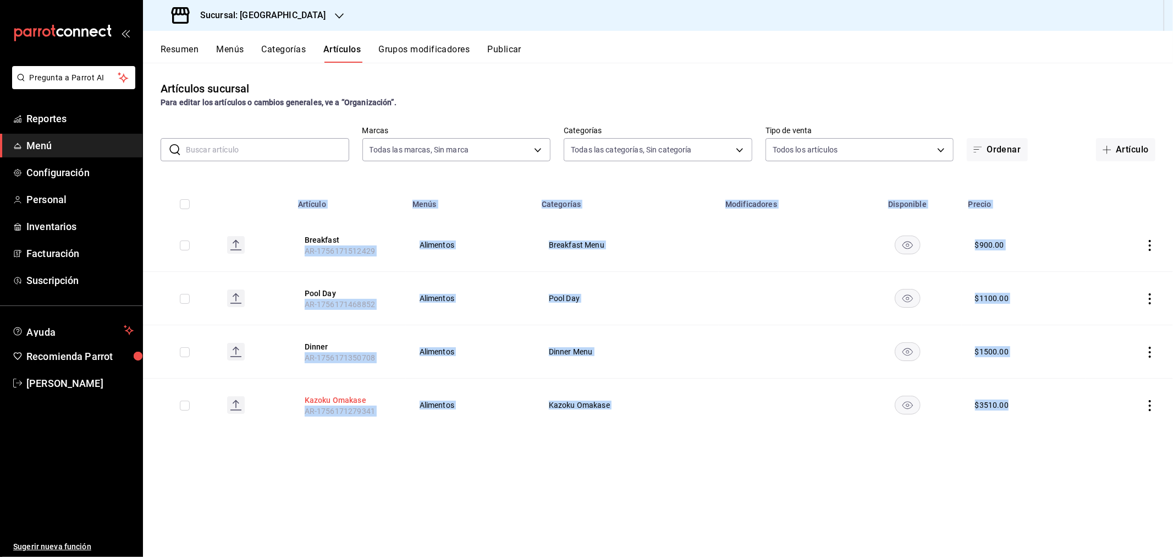
click at [348, 399] on button "Kazoku Omakase" at bounding box center [349, 399] width 88 height 11
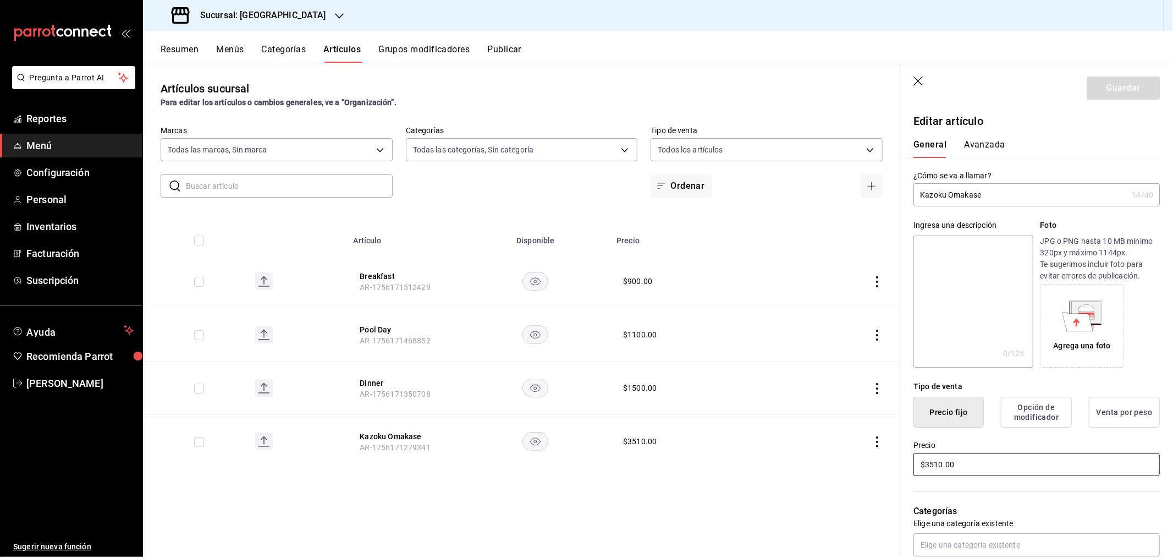
drag, startPoint x: 972, startPoint y: 459, endPoint x: 867, endPoint y: 453, distance: 105.2
click at [869, 458] on main "Artículos sucursal Para editar los artículos o cambios generales, ve a “Organiz…" at bounding box center [658, 310] width 1030 height 494
type input "$3800.00"
click at [1117, 88] on button "Guardar" at bounding box center [1123, 87] width 73 height 23
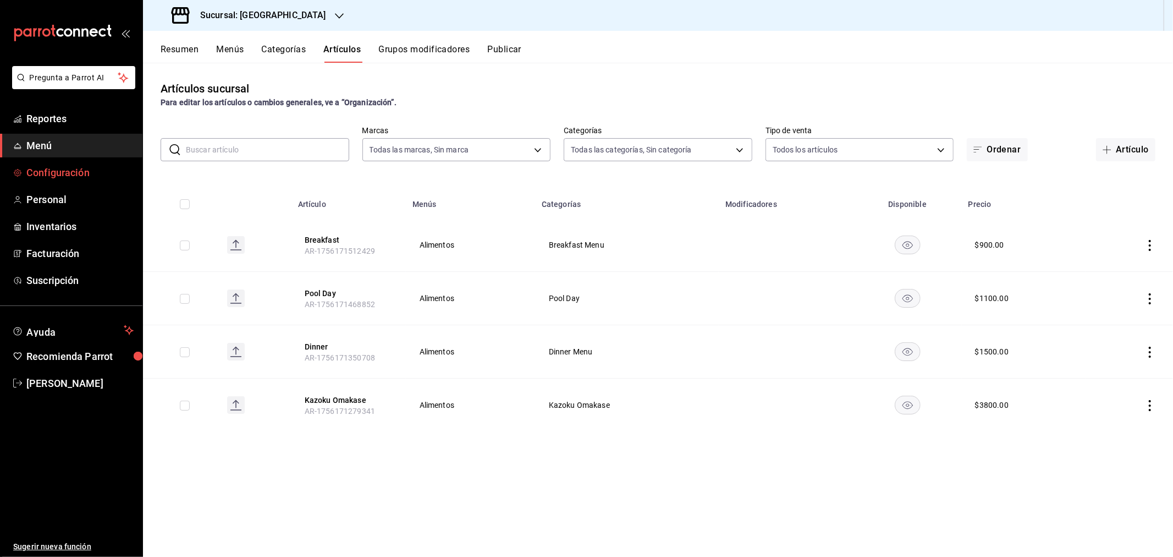
click at [57, 173] on span "Configuración" at bounding box center [79, 172] width 107 height 15
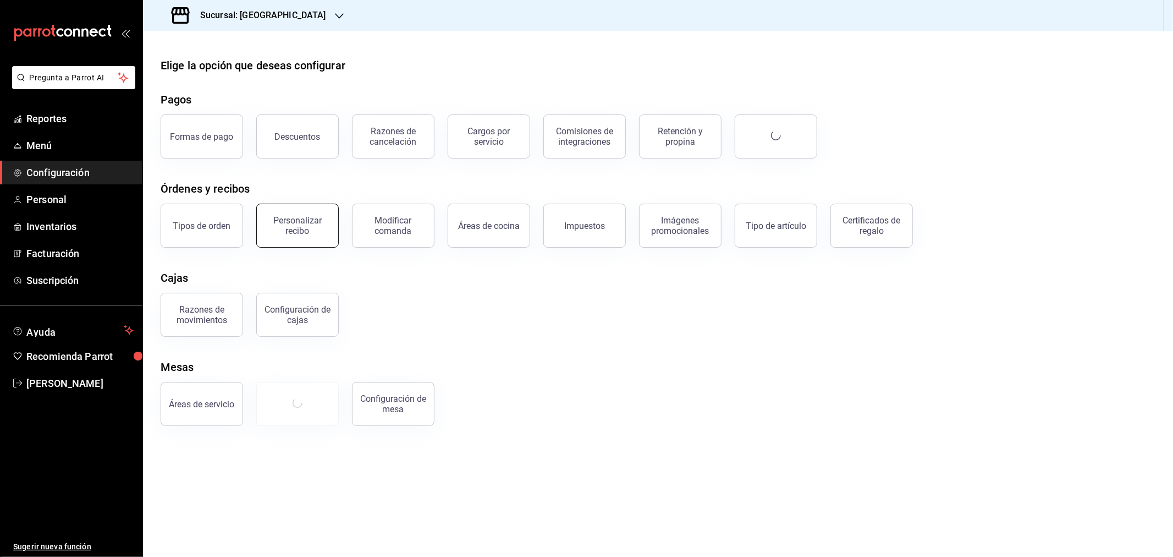
click at [301, 233] on div "Personalizar recibo" at bounding box center [297, 225] width 68 height 21
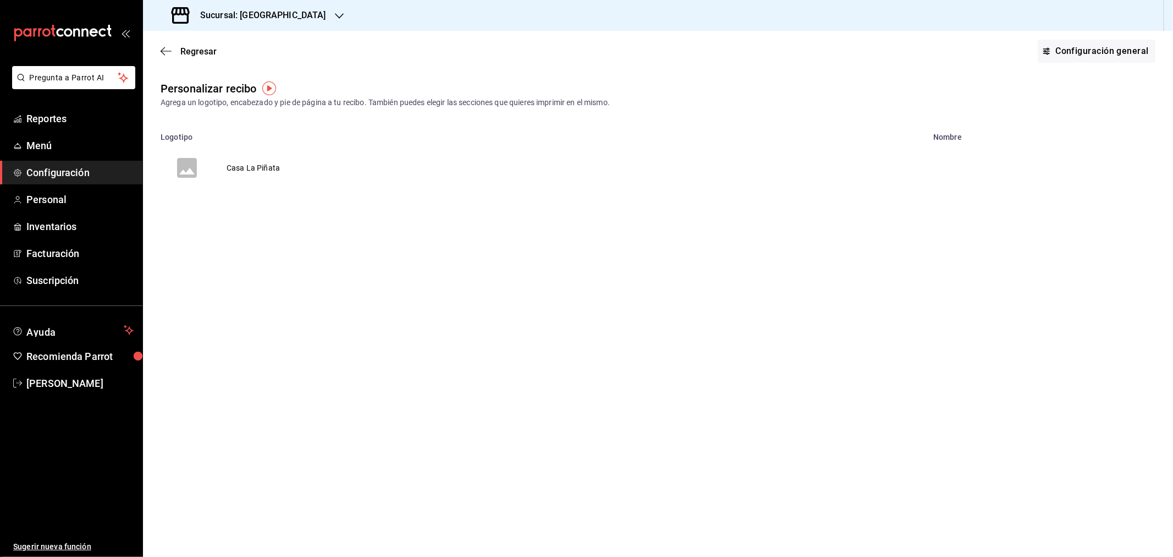
click at [239, 167] on td "Casa La Piñata" at bounding box center [253, 167] width 80 height 53
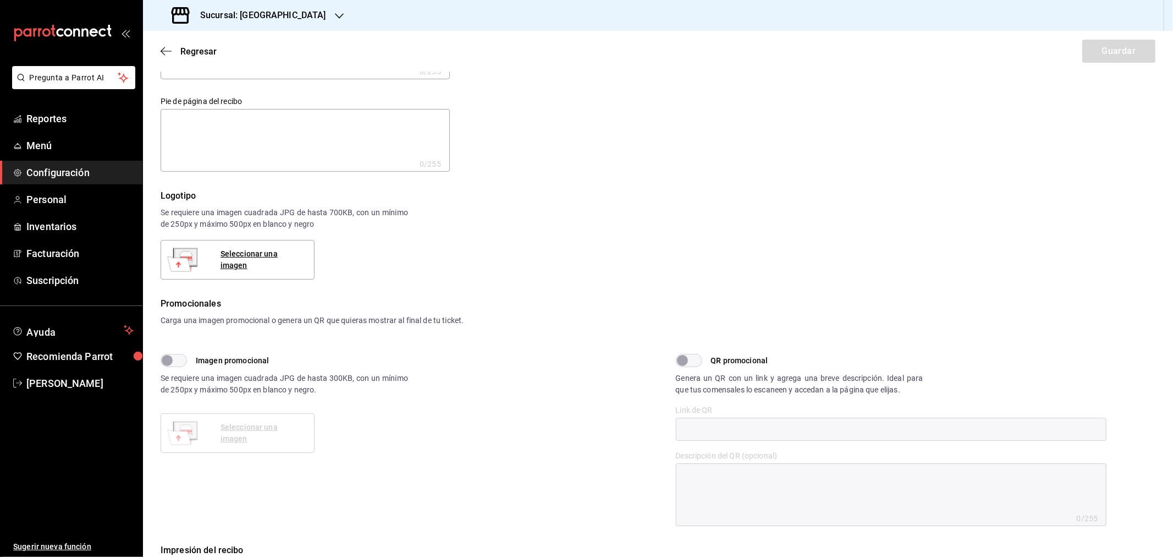
scroll to position [371, 0]
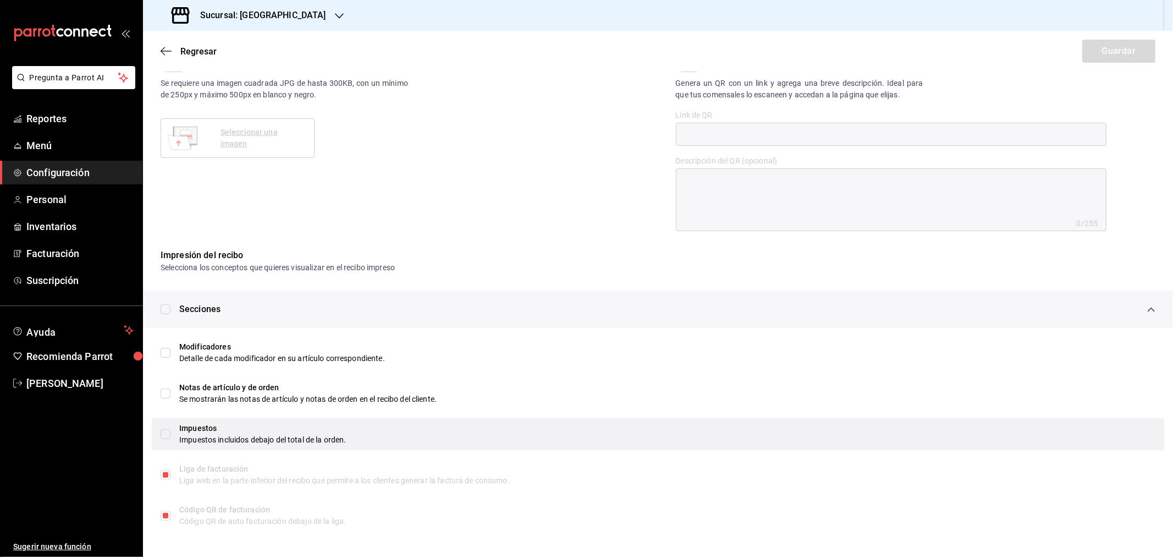
click at [168, 436] on input "checkbox" at bounding box center [166, 434] width 10 height 10
checkbox input "true"
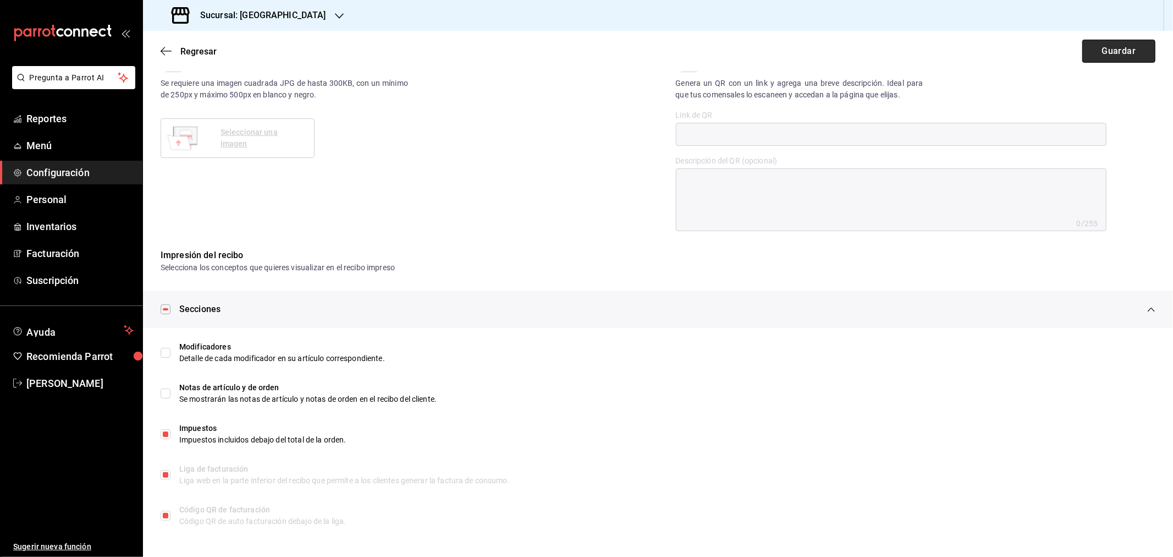
click at [1102, 49] on button "Guardar" at bounding box center [1118, 51] width 73 height 23
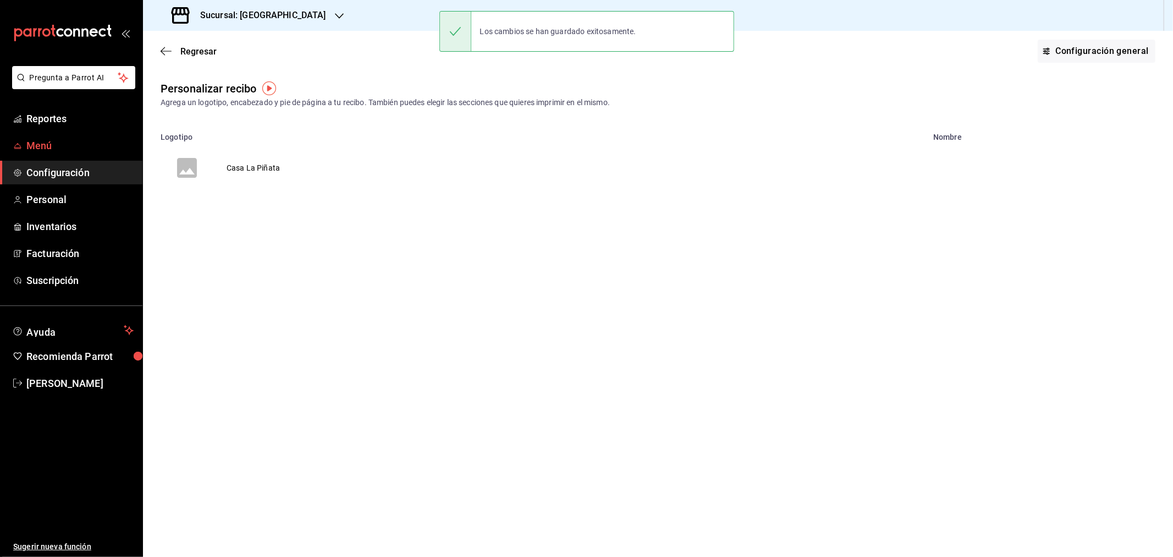
click at [41, 148] on span "Menú" at bounding box center [79, 145] width 107 height 15
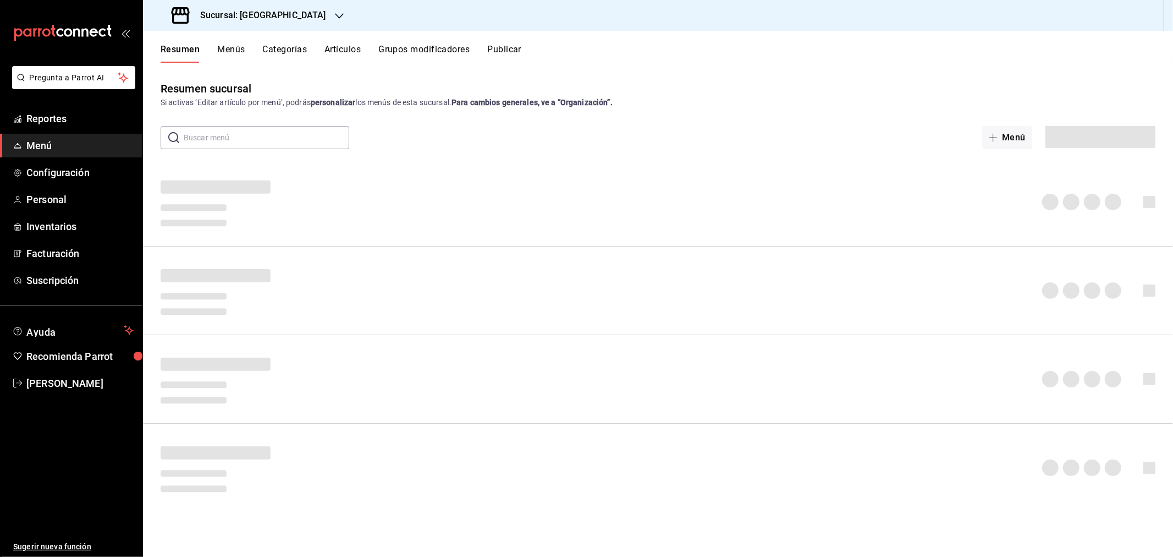
click at [235, 51] on button "Menús" at bounding box center [230, 53] width 27 height 19
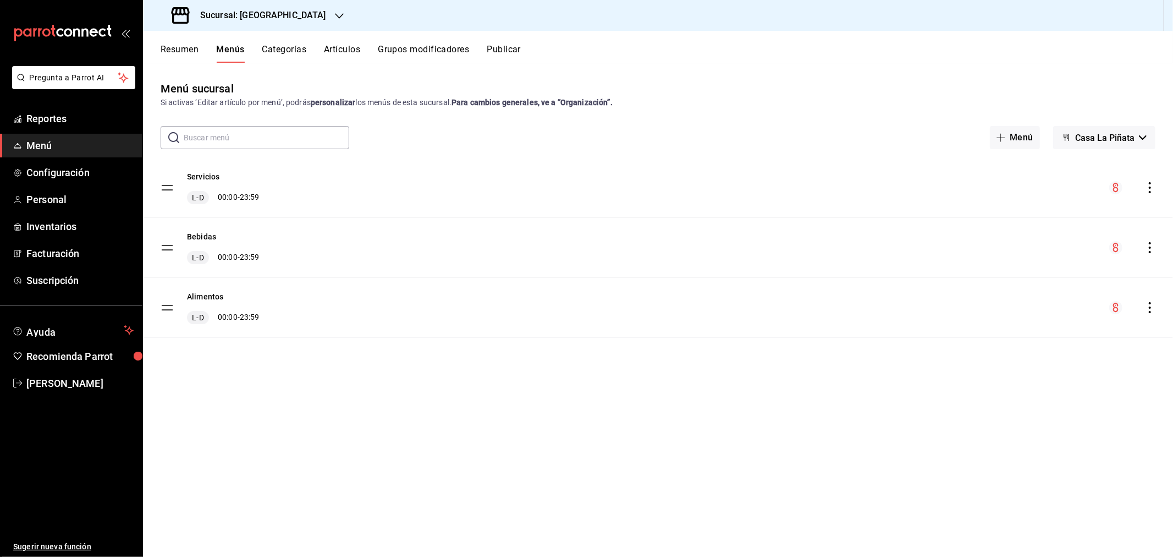
click at [339, 48] on button "Artículos" at bounding box center [342, 53] width 36 height 19
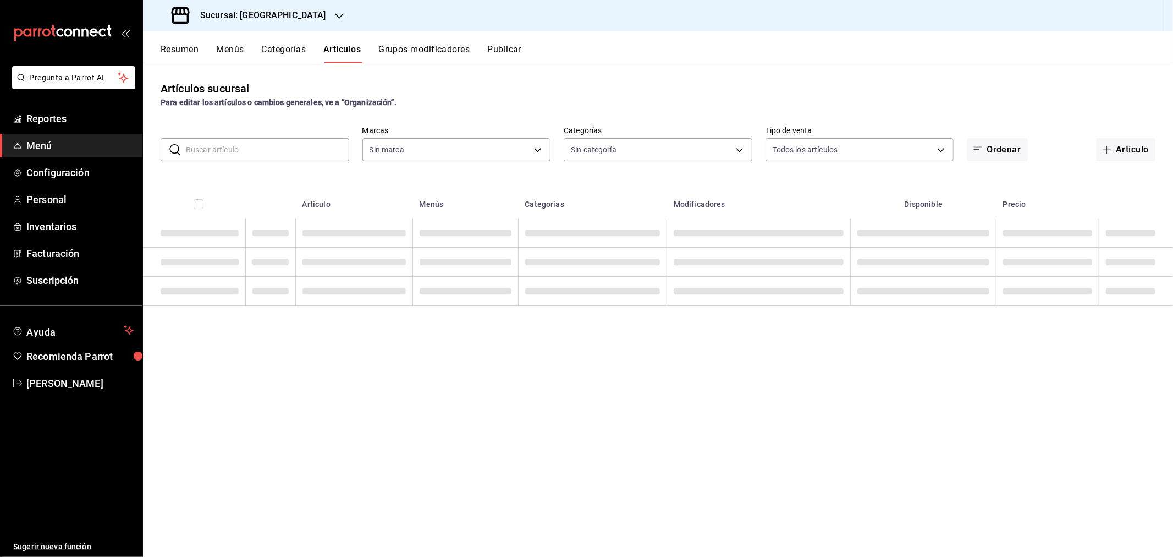
type input "18fd8c13-7b4d-4d51-bca4-54c7162e7755"
type input "371d852e-6b9b-4722-9757-1b9d1a3cc828,dae4beb5-9547-4c5f-879d-7ccf725fef0e,7e0b3…"
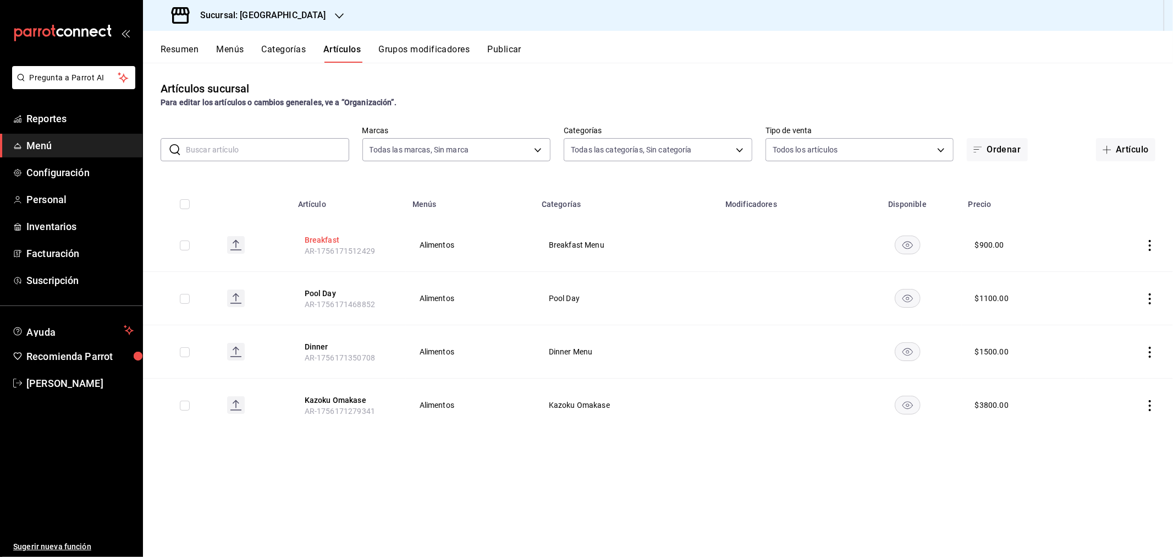
click at [320, 242] on button "Breakfast" at bounding box center [349, 239] width 88 height 11
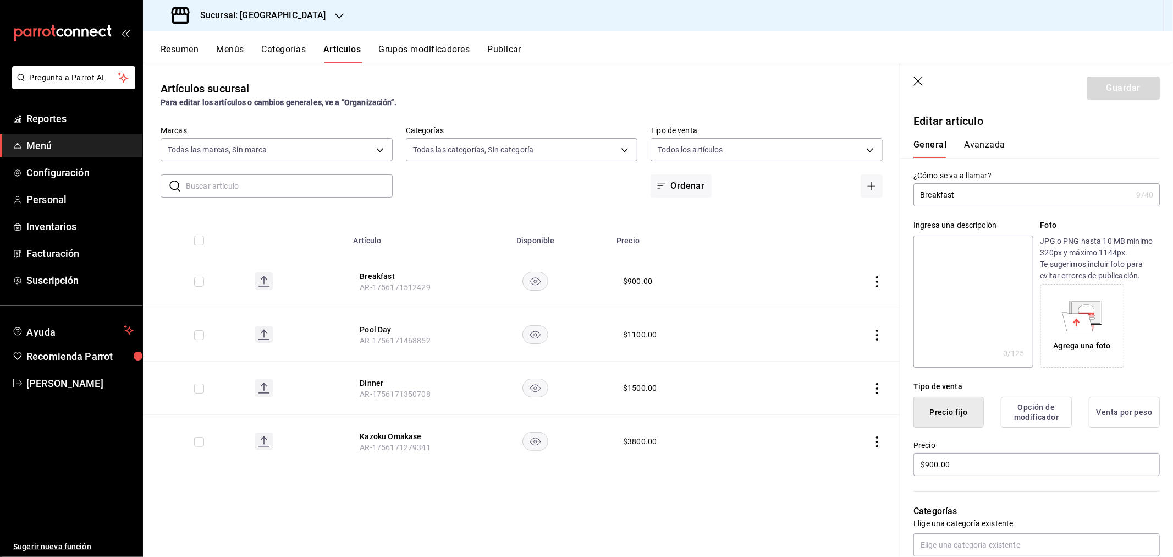
click at [978, 142] on button "Avanzada" at bounding box center [984, 148] width 41 height 19
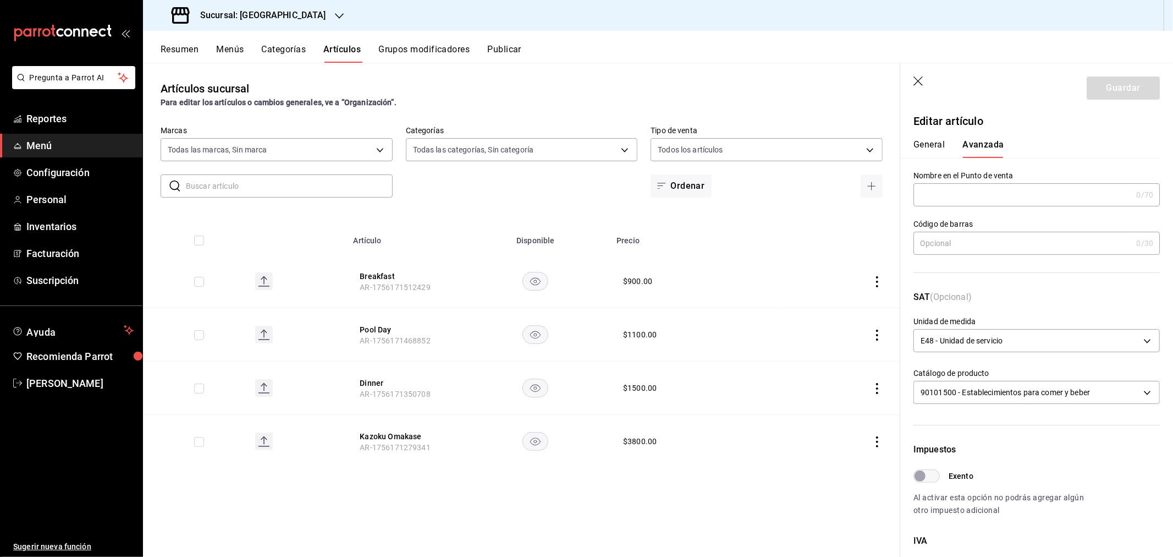
click at [929, 140] on button "General" at bounding box center [928, 148] width 31 height 19
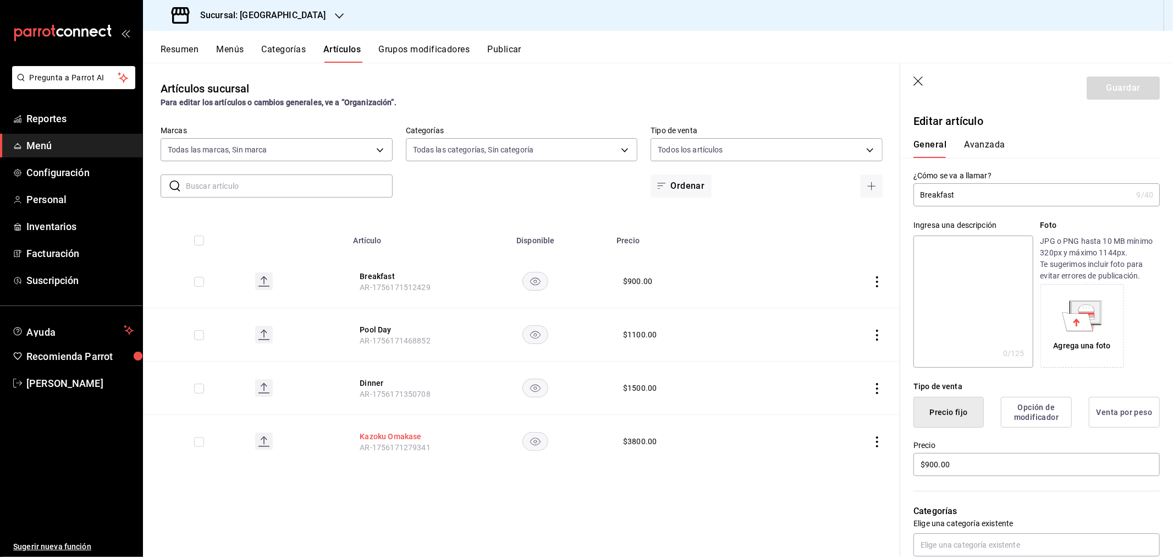
click at [400, 432] on button "Kazoku Omakase" at bounding box center [404, 436] width 88 height 11
type input "$3800.00"
click at [975, 144] on button "Avanzada" at bounding box center [984, 148] width 41 height 19
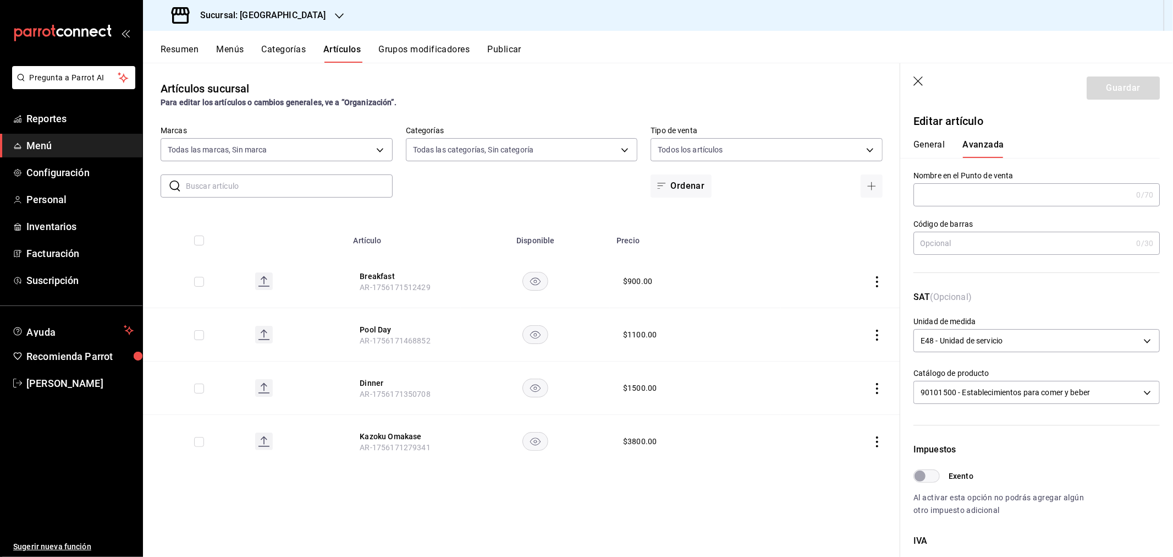
scroll to position [220, 0]
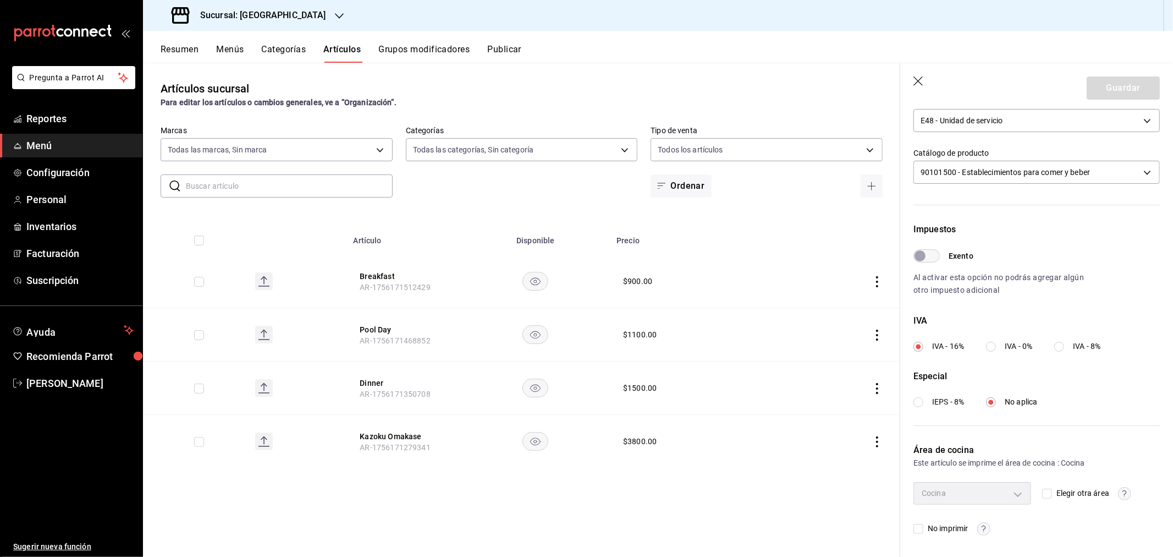
click at [1002, 345] on label "IVA - 0%" at bounding box center [1009, 346] width 46 height 12
click at [996, 345] on input "IVA - 0%" at bounding box center [991, 347] width 10 height 10
radio input "true"
click at [1119, 90] on button "Guardar" at bounding box center [1123, 87] width 73 height 23
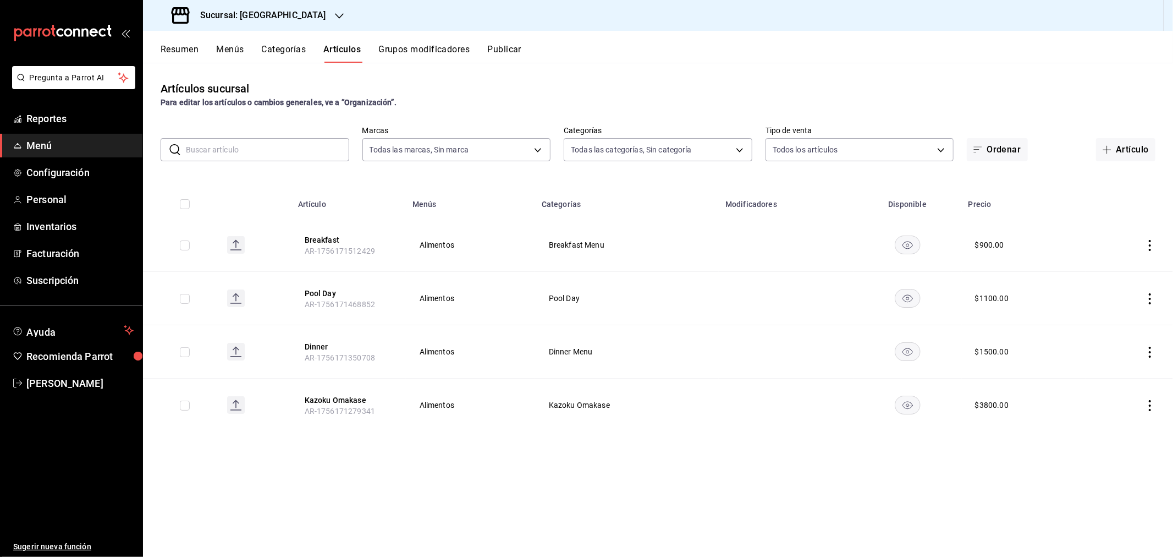
click at [41, 147] on span "Menú" at bounding box center [79, 145] width 107 height 15
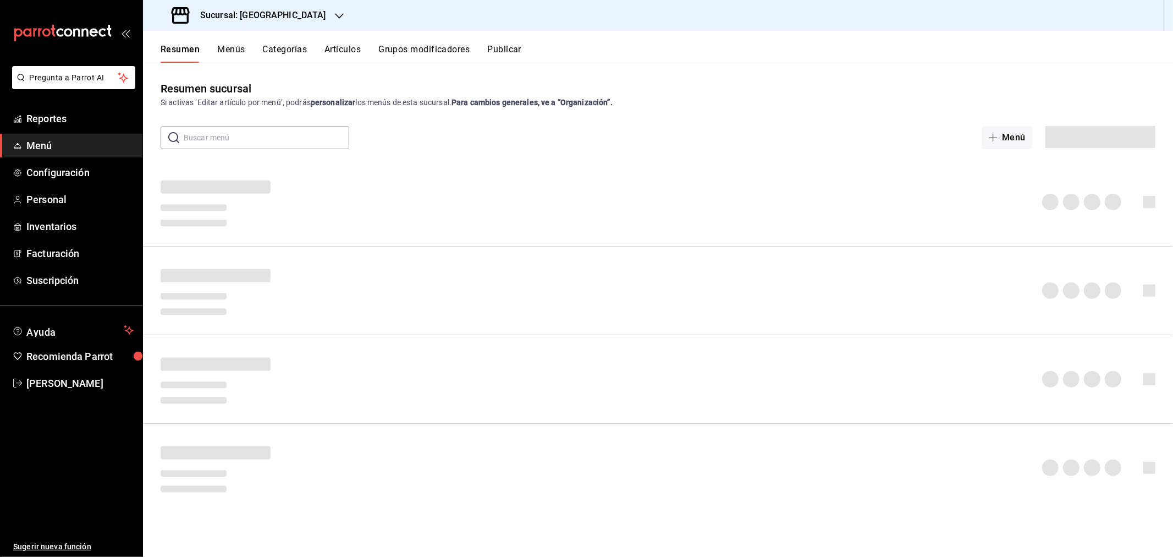
click at [743, 59] on div "Resumen Menús Categorías Artículos Grupos modificadores Publicar" at bounding box center [667, 53] width 1012 height 19
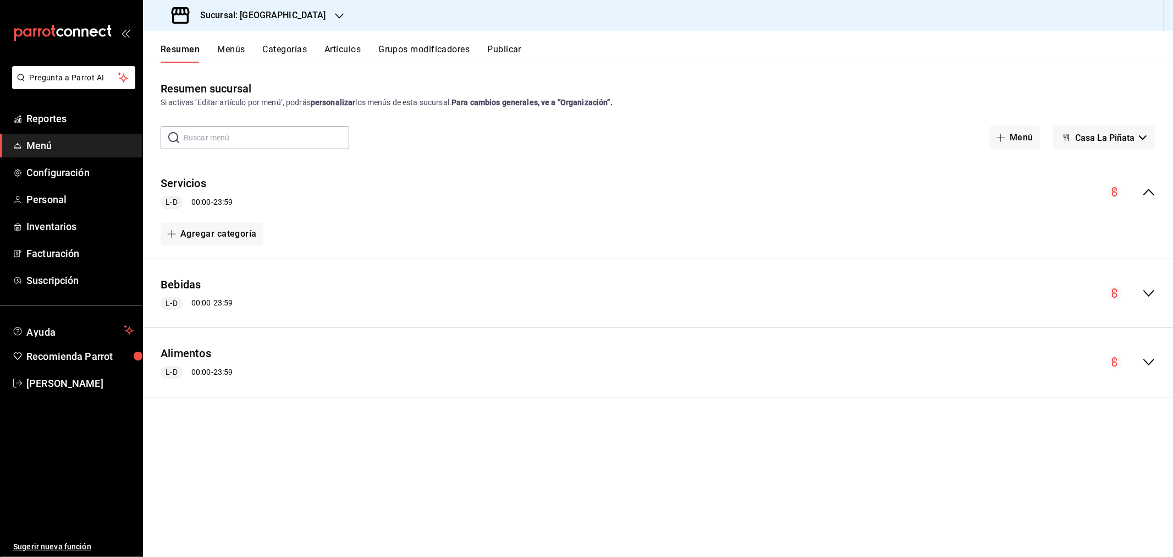
click at [238, 53] on button "Menús" at bounding box center [230, 53] width 27 height 19
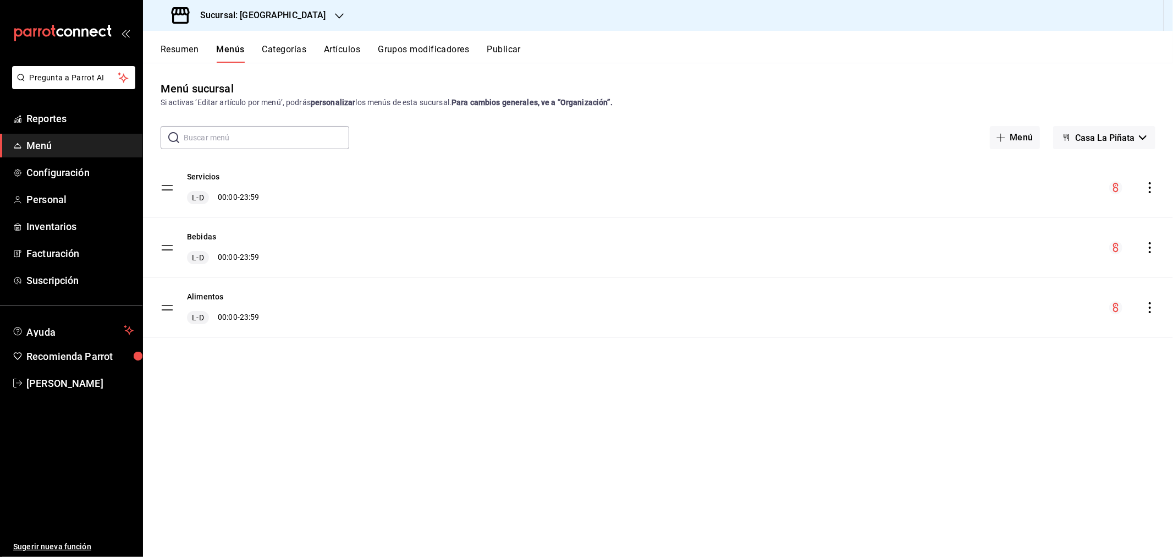
click at [344, 46] on button "Artículos" at bounding box center [342, 53] width 36 height 19
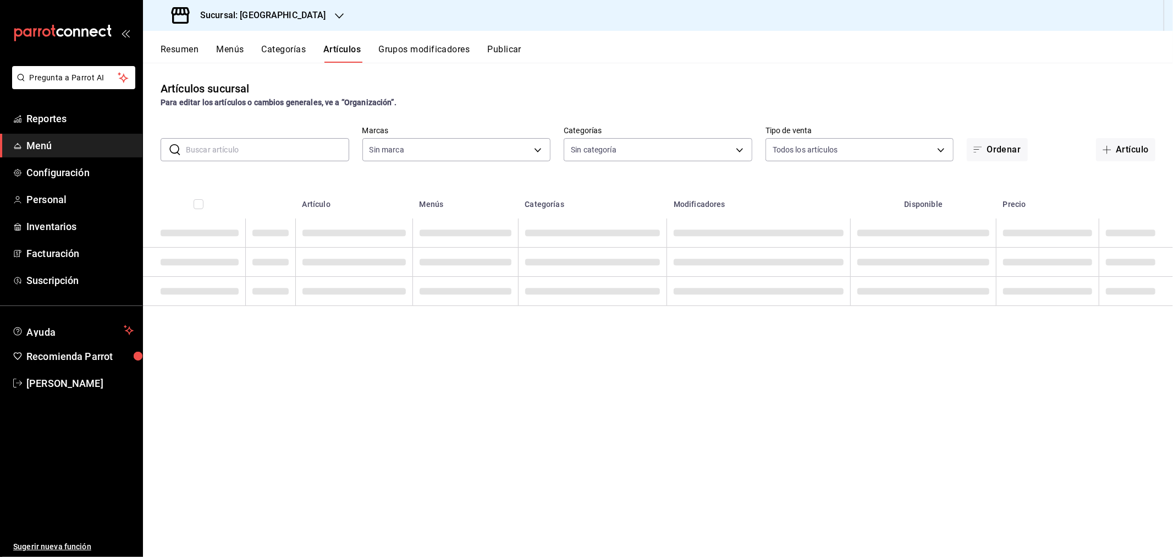
type input "18fd8c13-7b4d-4d51-bca4-54c7162e7755"
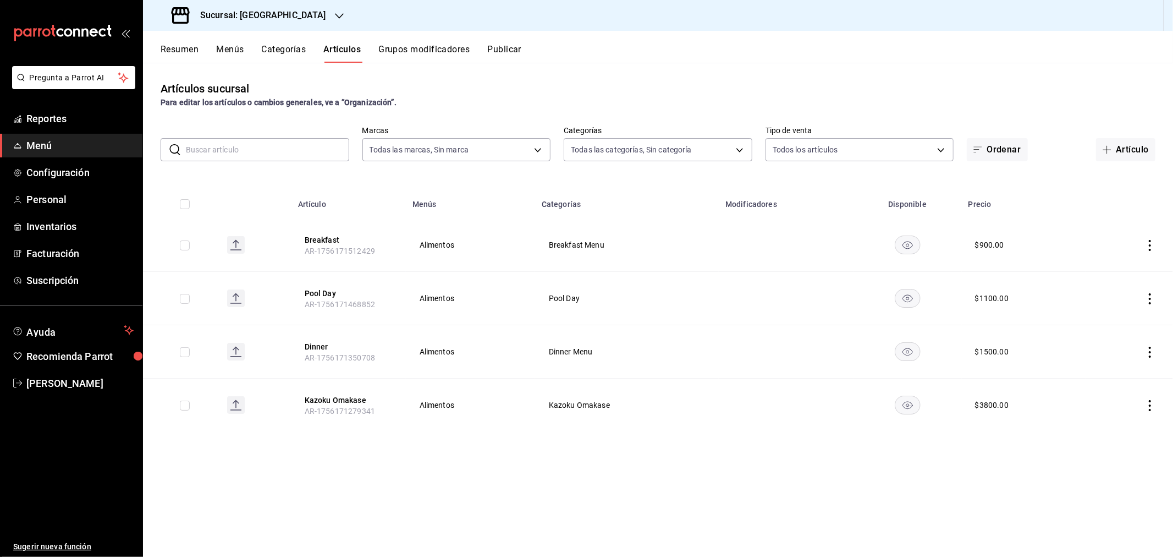
type input "371d852e-6b9b-4722-9757-1b9d1a3cc828,dae4beb5-9547-4c5f-879d-7ccf725fef0e,7e0b3…"
drag, startPoint x: 322, startPoint y: 244, endPoint x: 486, endPoint y: 251, distance: 164.0
click at [322, 244] on button "Breakfast" at bounding box center [349, 239] width 88 height 11
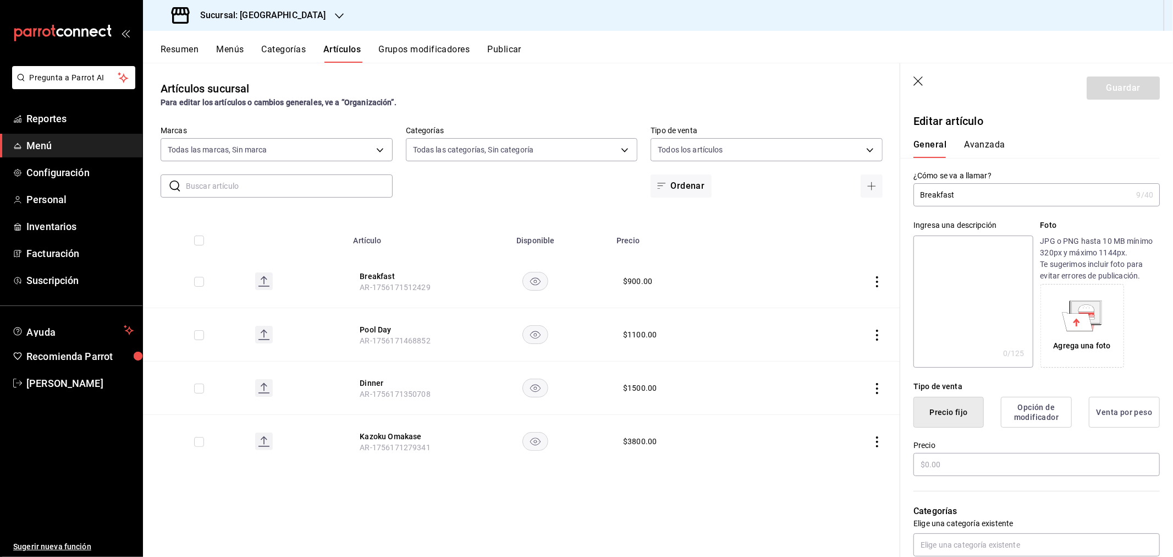
type input "$900.00"
type input "E48"
type input "90101500"
radio input "true"
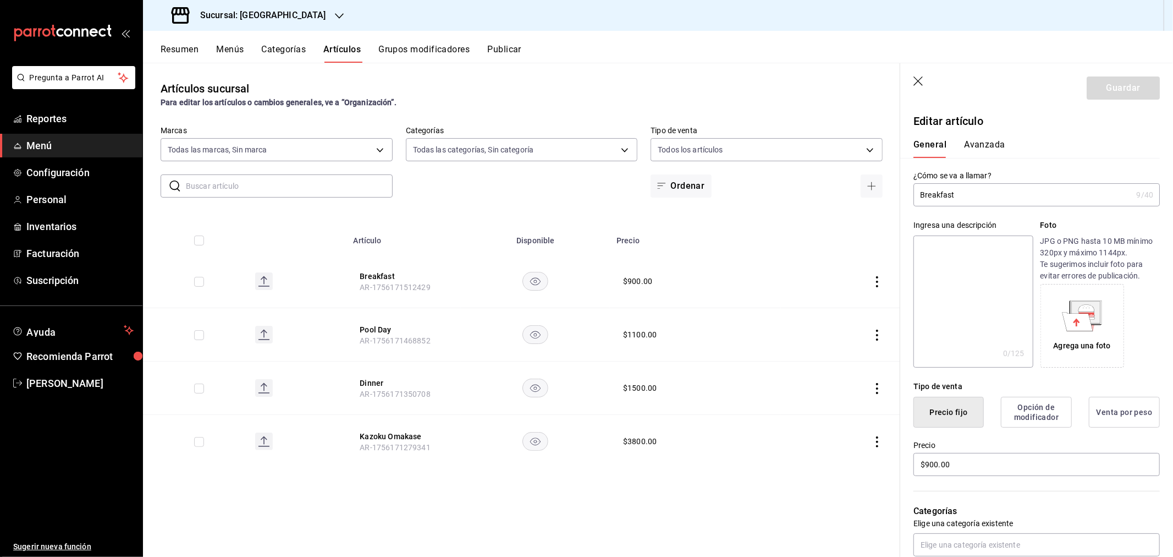
type input "537313b1-d8fc-4523-afdb-479d4e6ee79a"
click at [1002, 146] on button "Avanzada" at bounding box center [984, 148] width 41 height 19
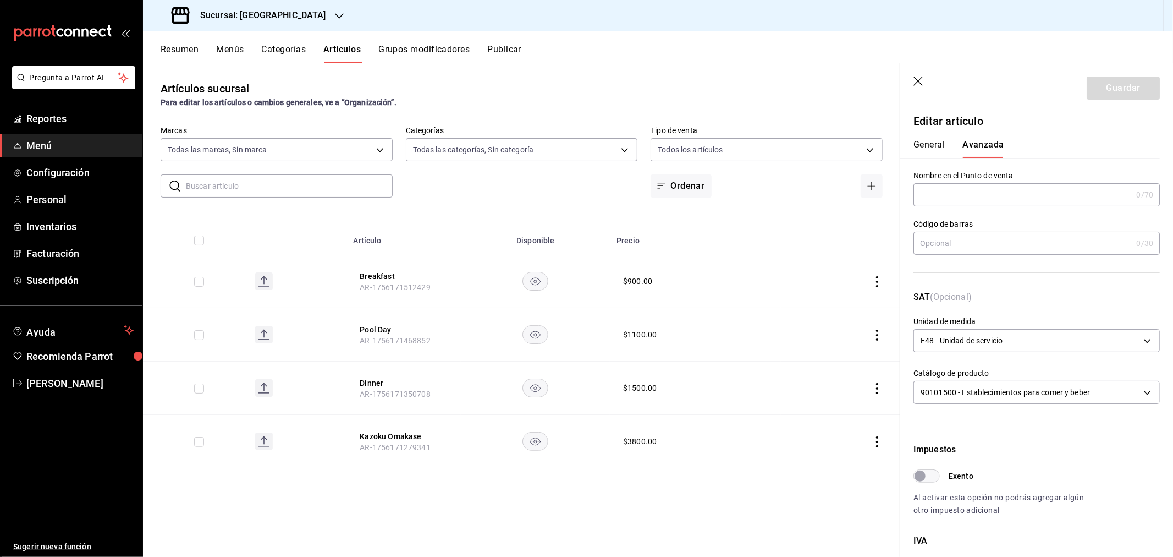
click at [576, 62] on div "Resumen Menús Categorías Artículos Grupos modificadores Publicar" at bounding box center [667, 53] width 1012 height 19
click at [927, 151] on button "General" at bounding box center [928, 148] width 31 height 19
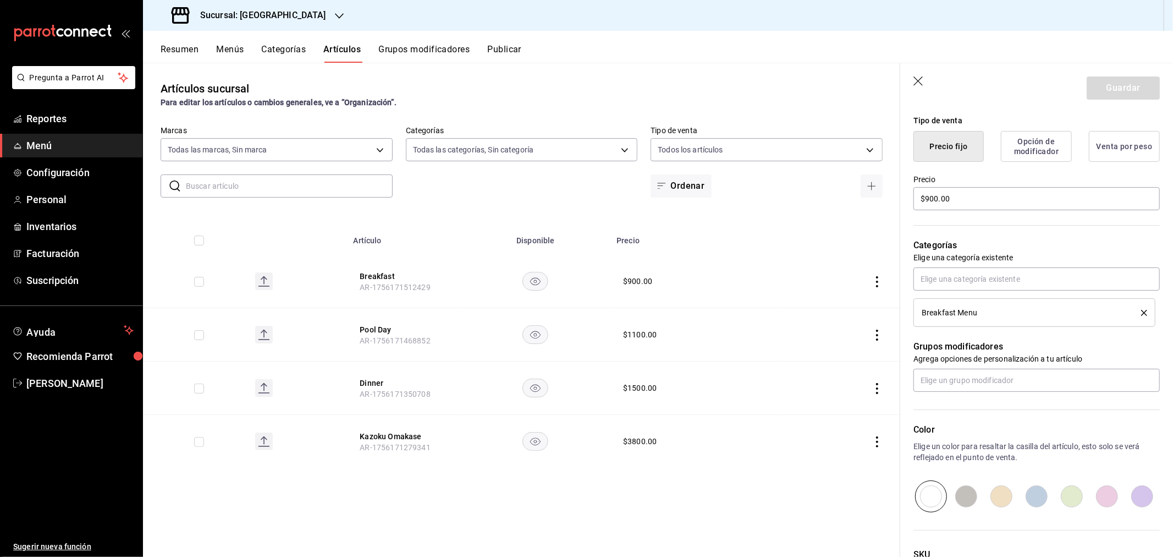
scroll to position [244, 0]
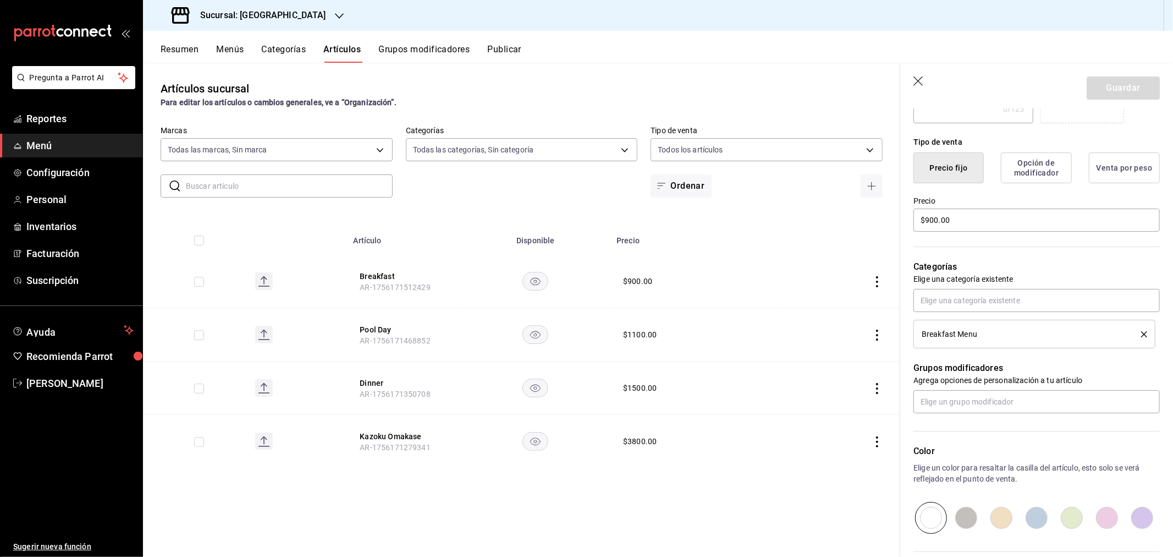
click at [1109, 172] on button "Venta por peso" at bounding box center [1124, 167] width 71 height 31
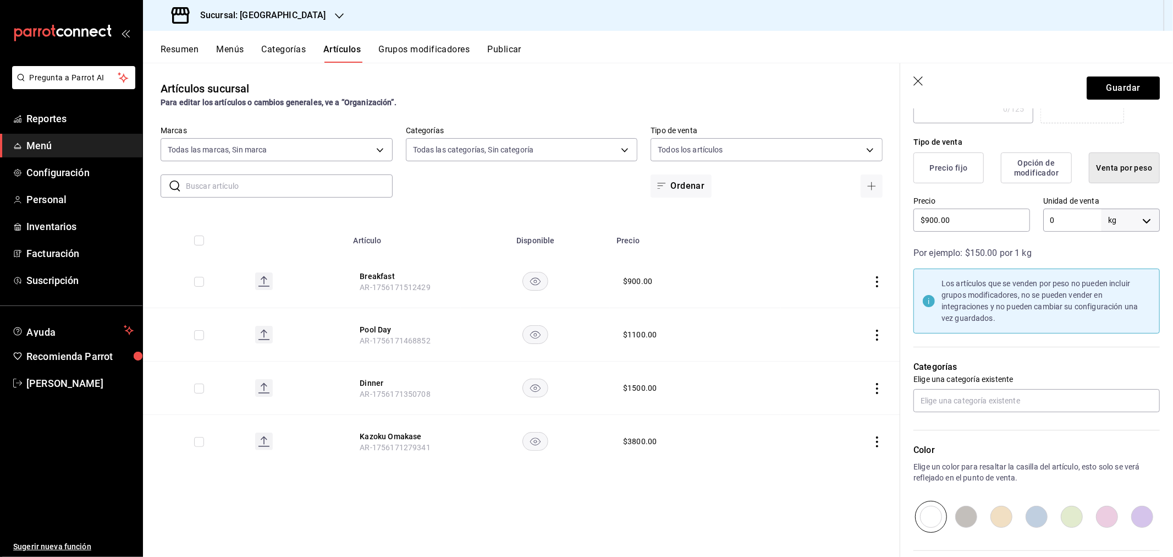
click at [1140, 225] on body "Pregunta a Parrot AI Reportes Menú Configuración Personal Inventarios Facturaci…" at bounding box center [586, 278] width 1173 height 557
click at [1140, 222] on div at bounding box center [586, 278] width 1173 height 557
click at [1048, 167] on button "Opción de modificador" at bounding box center [1036, 167] width 71 height 31
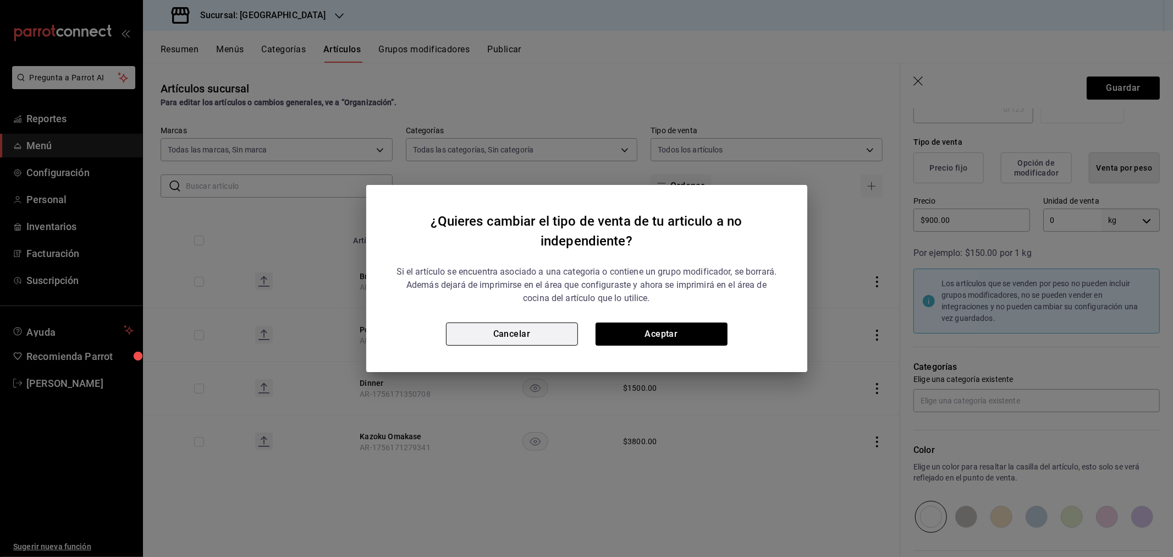
click at [531, 331] on button "Cancelar" at bounding box center [512, 333] width 132 height 23
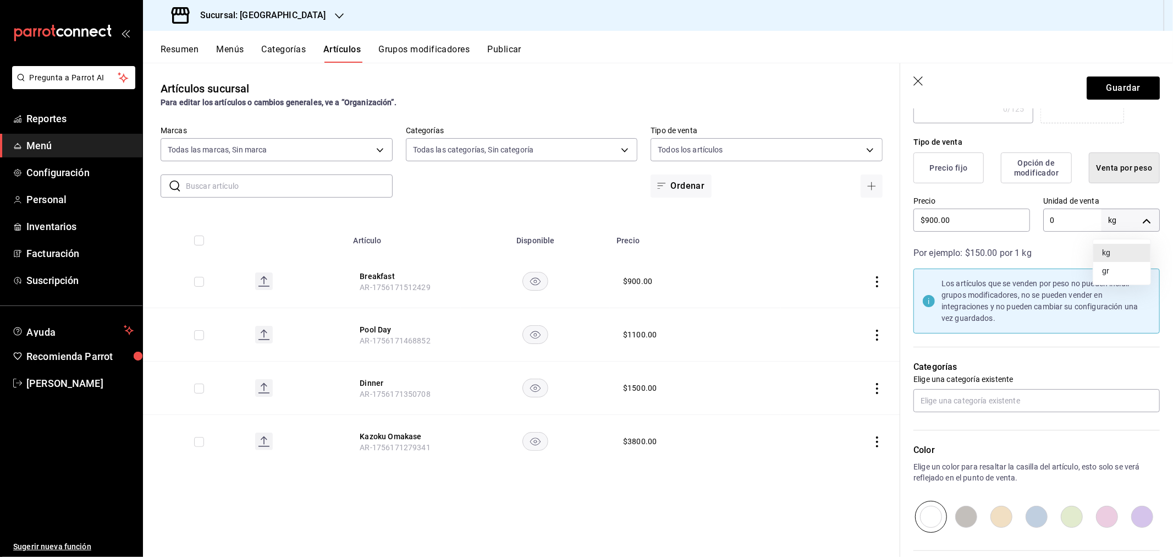
click at [1138, 218] on body "Pregunta a Parrot AI Reportes Menú Configuración Personal Inventarios Facturaci…" at bounding box center [586, 278] width 1173 height 557
click at [965, 249] on div at bounding box center [586, 278] width 1173 height 557
click at [930, 171] on button "Precio fijo" at bounding box center [948, 167] width 70 height 31
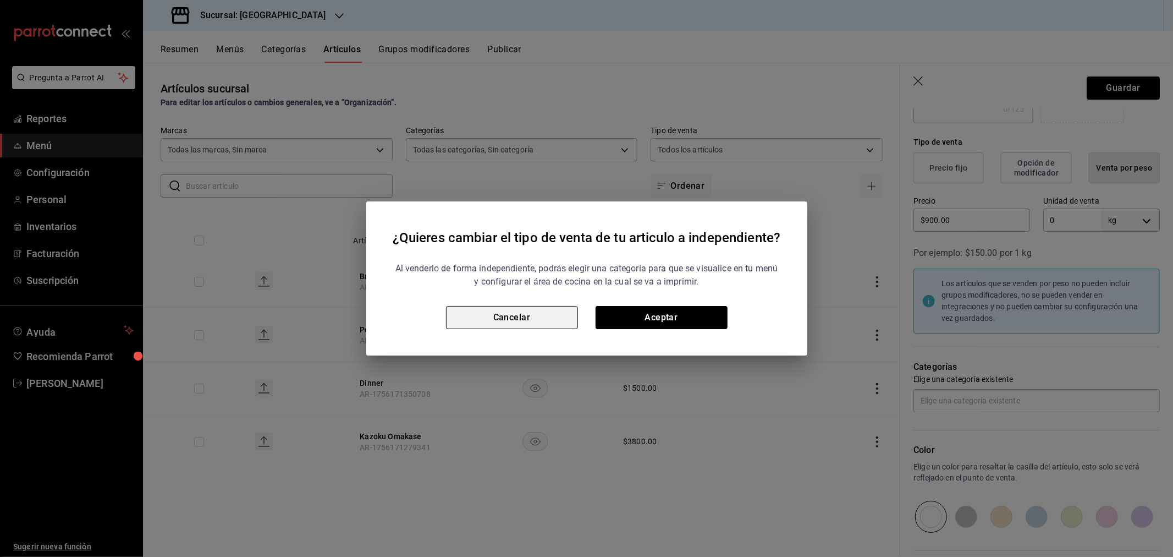
click at [541, 319] on button "Cancelar" at bounding box center [512, 317] width 132 height 23
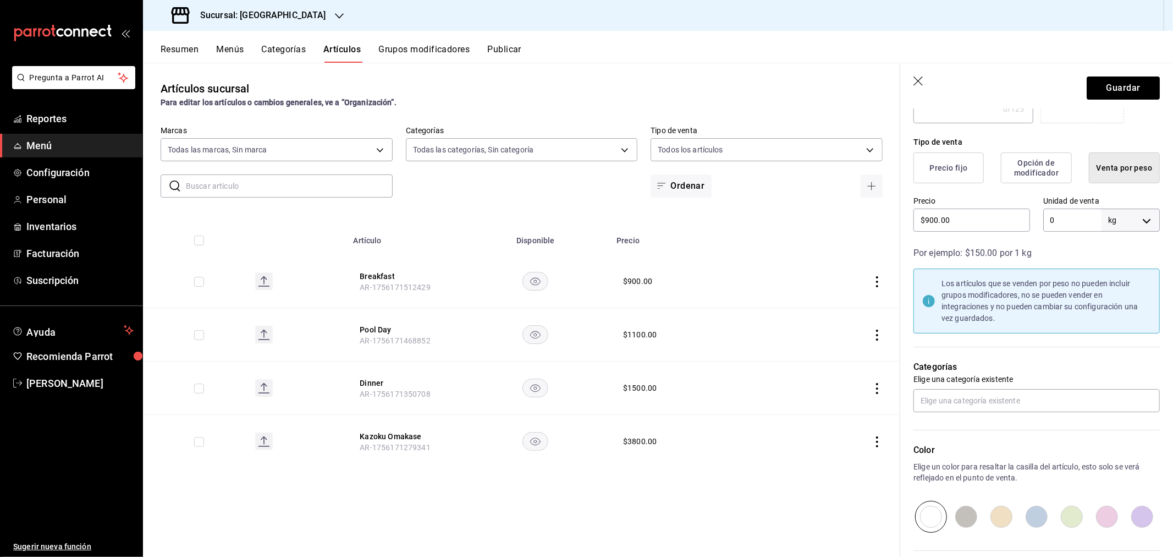
click at [916, 81] on icon "button" at bounding box center [918, 81] width 11 height 11
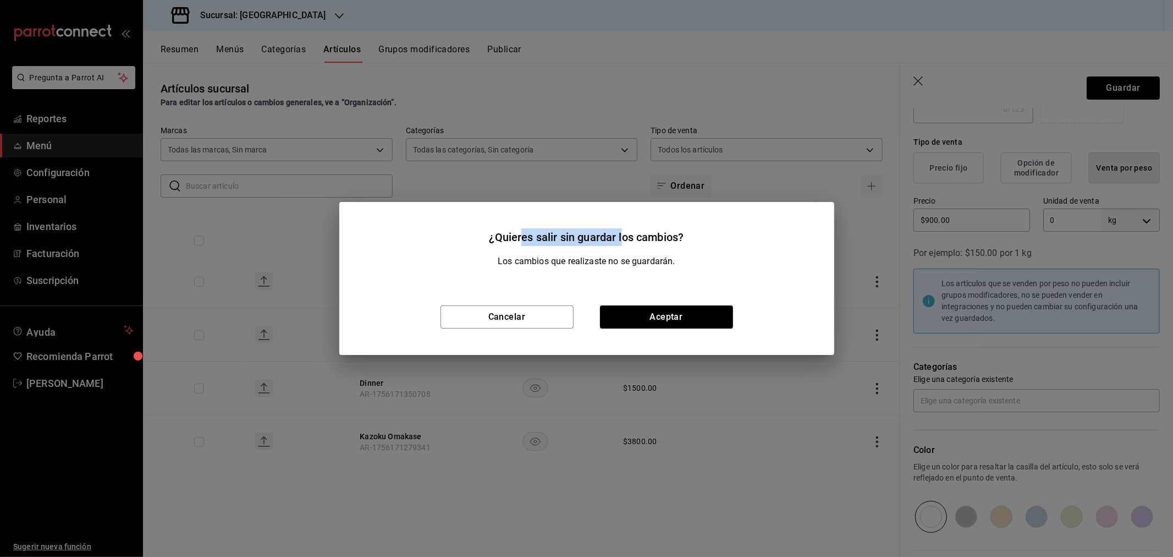
drag, startPoint x: 519, startPoint y: 237, endPoint x: 623, endPoint y: 239, distance: 103.4
click at [621, 239] on h2 "¿Quieres salir sin guardar los cambios?" at bounding box center [586, 228] width 495 height 53
click at [634, 238] on h2 "¿Quieres salir sin guardar los cambios?" at bounding box center [586, 228] width 495 height 53
click at [645, 323] on button "Aceptar" at bounding box center [666, 316] width 133 height 23
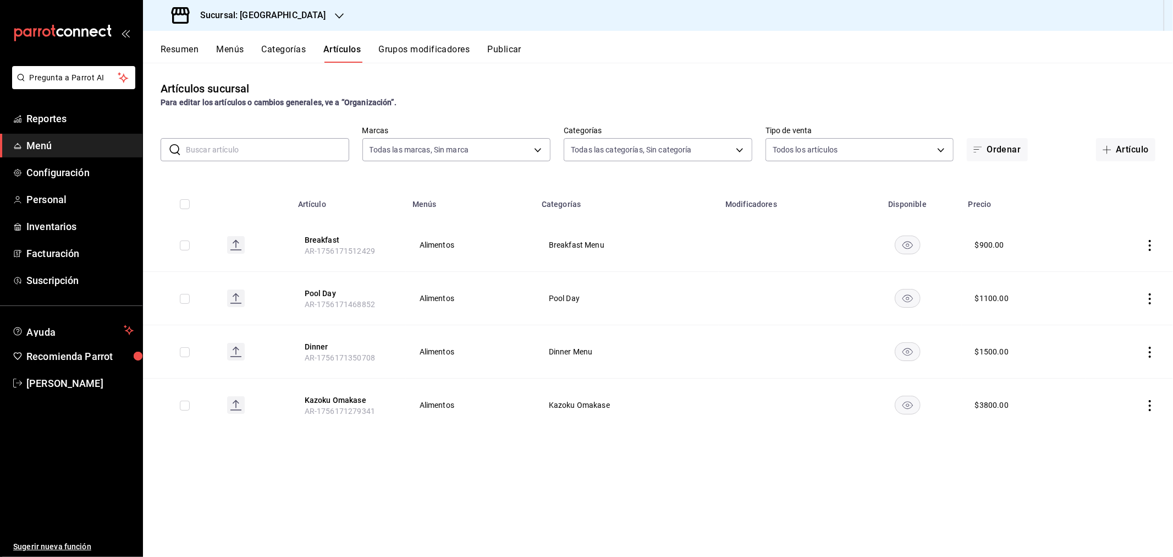
click at [271, 48] on button "Categorías" at bounding box center [284, 53] width 45 height 19
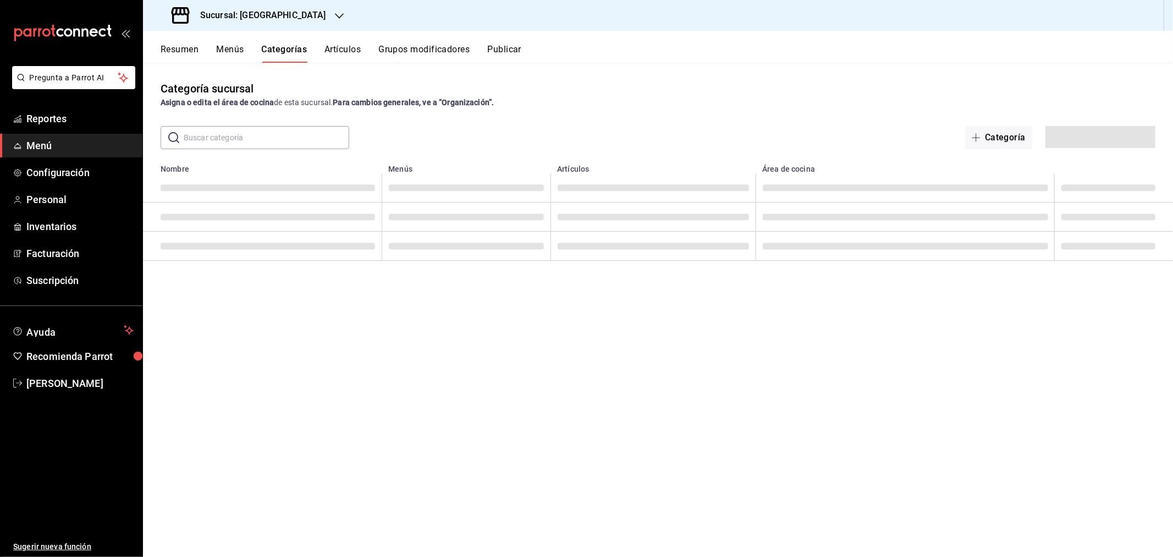
click at [349, 48] on button "Artículos" at bounding box center [342, 53] width 36 height 19
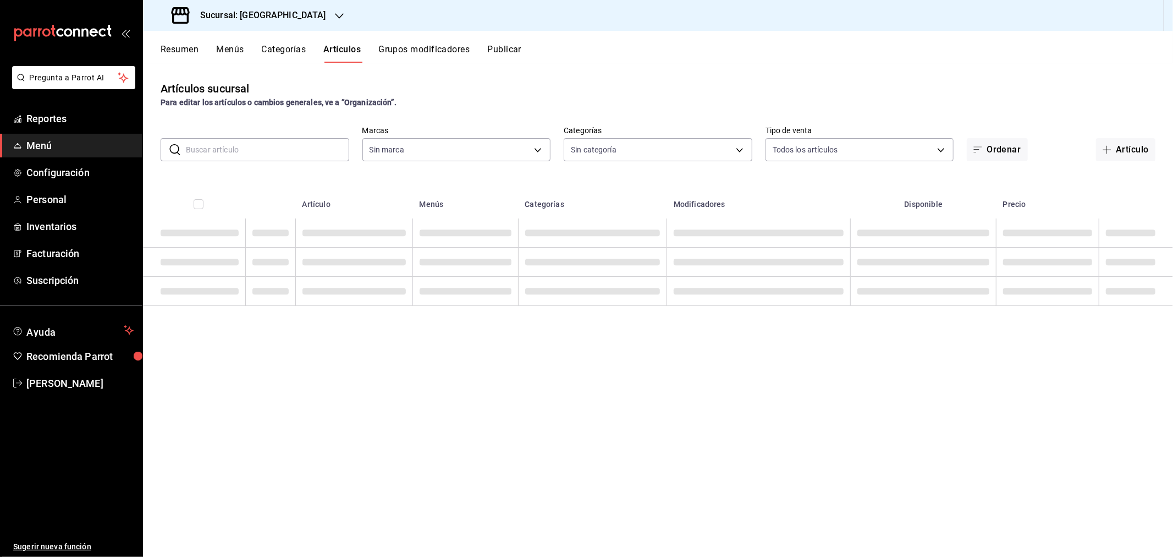
type input "18fd8c13-7b4d-4d51-bca4-54c7162e7755"
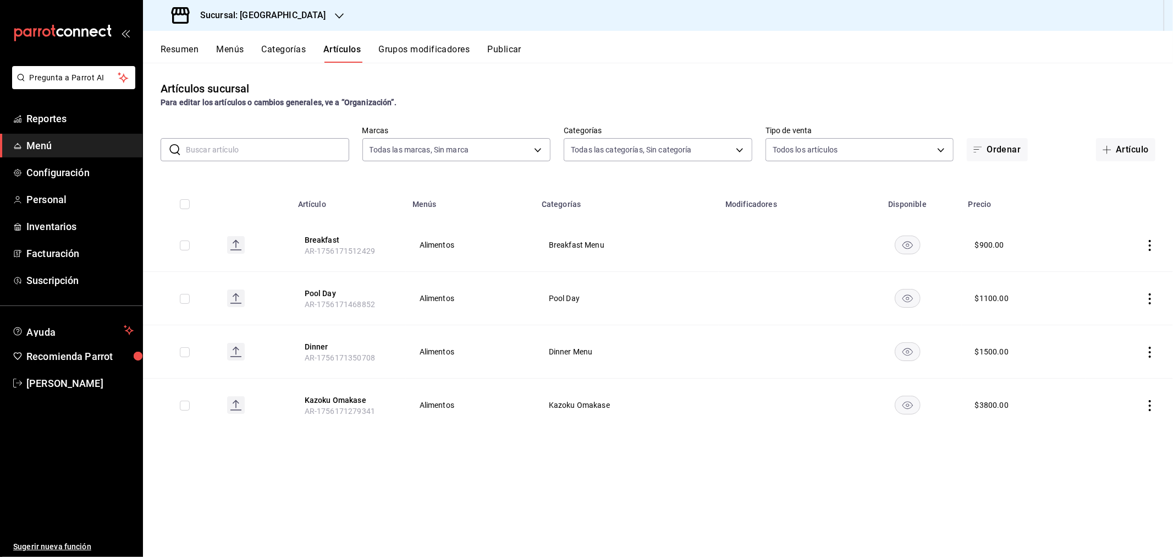
type input "371d852e-6b9b-4722-9757-1b9d1a3cc828,dae4beb5-9547-4c5f-879d-7ccf725fef0e,7e0b3…"
drag, startPoint x: 340, startPoint y: 52, endPoint x: 962, endPoint y: 267, distance: 658.8
click at [340, 52] on button "Artículos" at bounding box center [341, 53] width 37 height 19
click at [1120, 147] on button "Artículo" at bounding box center [1125, 149] width 59 height 23
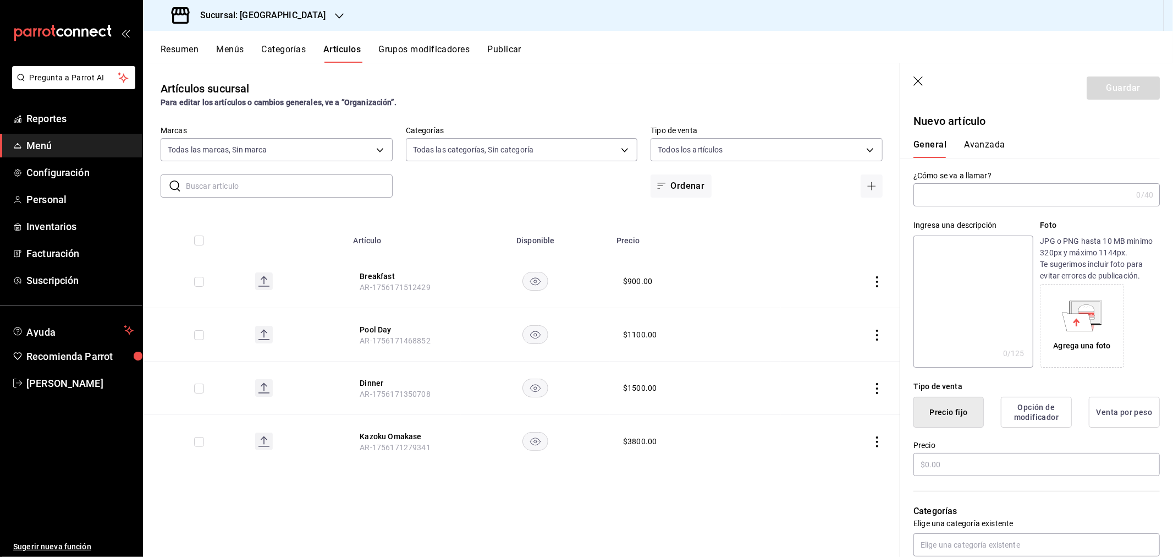
click at [966, 199] on input "text" at bounding box center [1022, 195] width 218 height 22
type input "C"
type input "k"
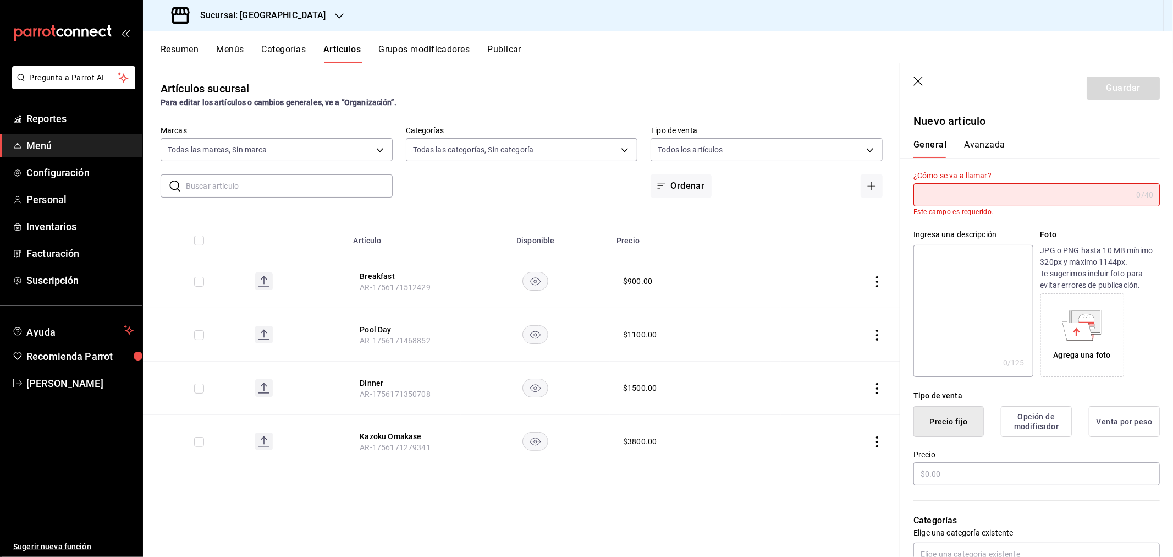
type input "S"
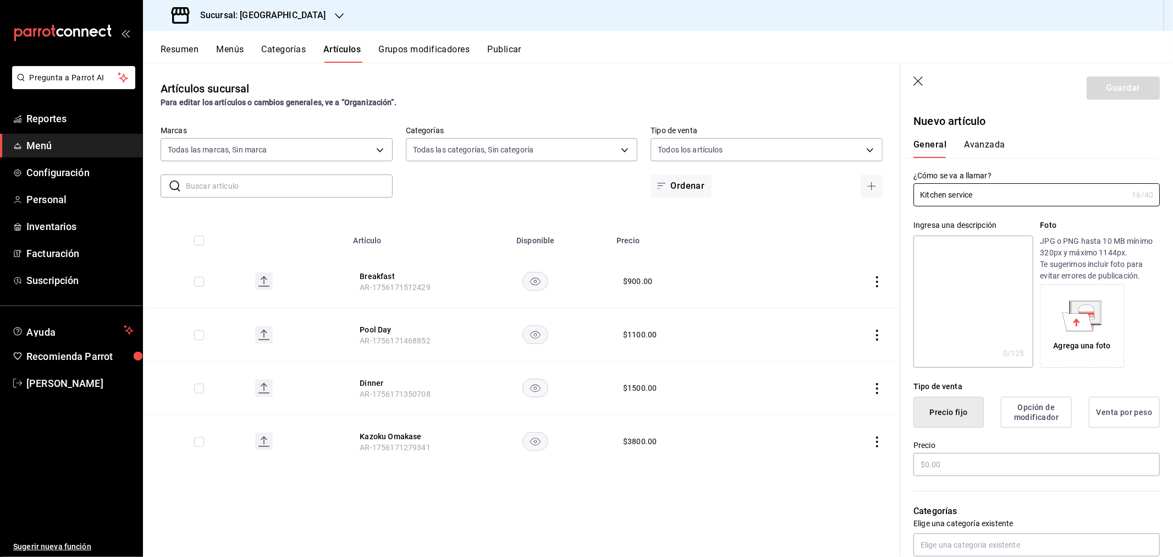
scroll to position [61, 0]
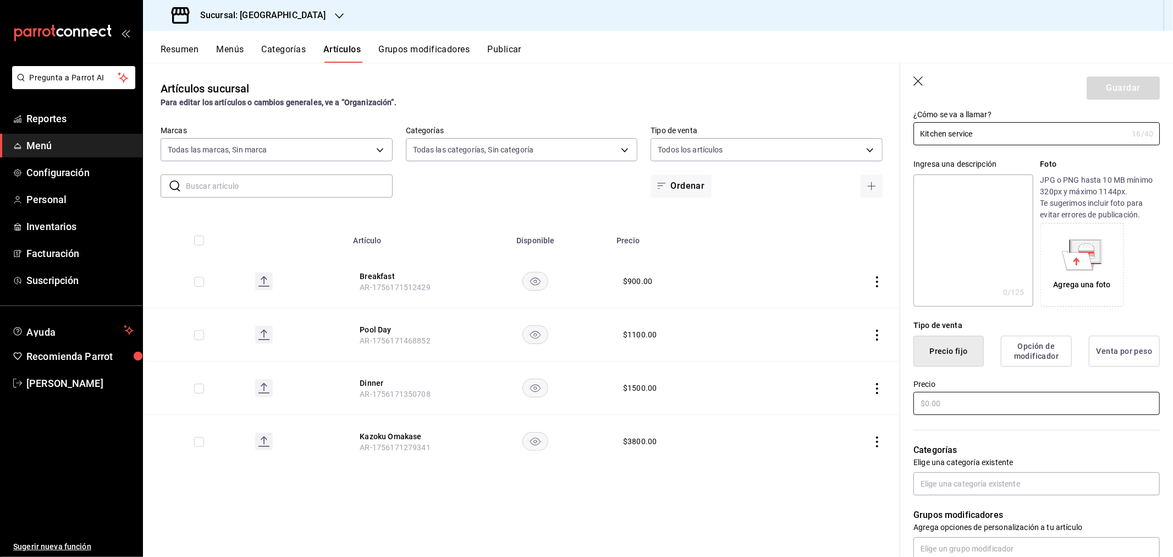
type input "Kitchen service"
click at [965, 403] on input "text" at bounding box center [1036, 403] width 246 height 23
type input "$1.00"
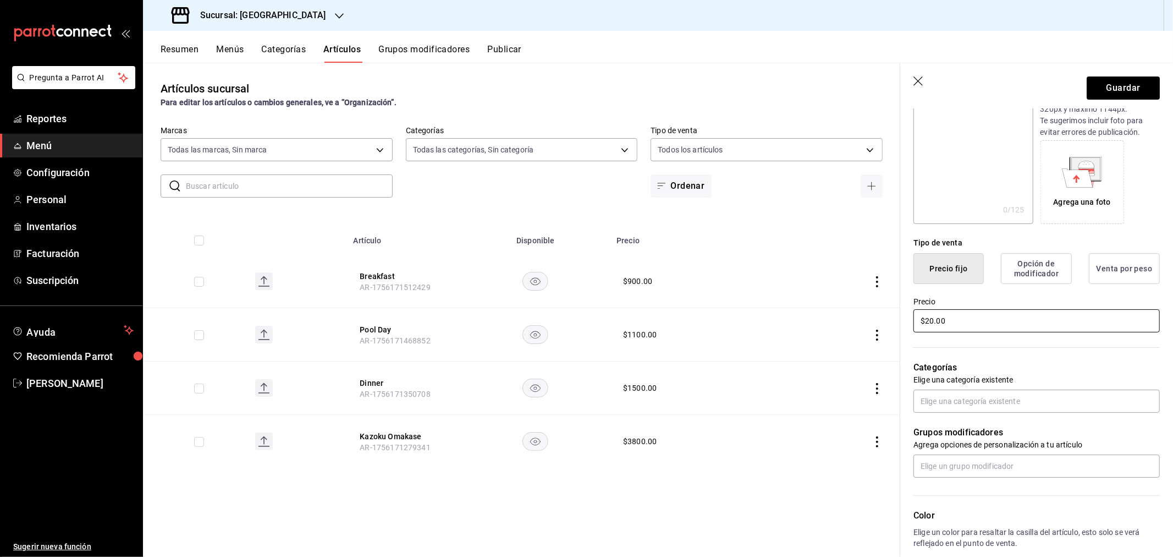
scroll to position [139, 0]
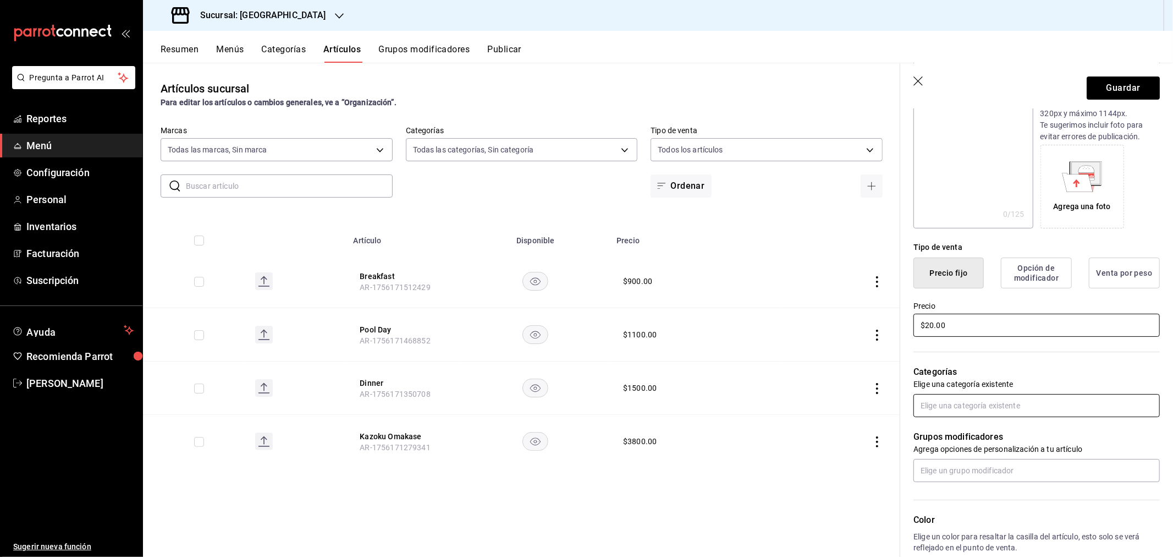
type input "$20.00"
click at [962, 408] on input "text" at bounding box center [1036, 405] width 246 height 23
click at [1051, 369] on p "Categorías" at bounding box center [1036, 371] width 246 height 13
click at [923, 79] on icon "button" at bounding box center [918, 81] width 11 height 11
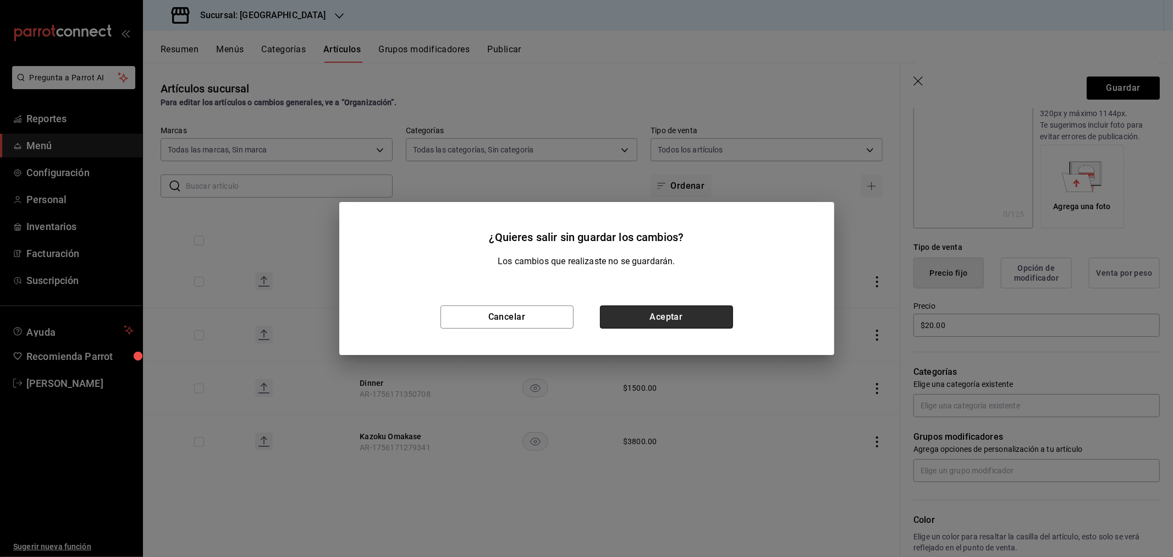
click at [689, 308] on button "Aceptar" at bounding box center [666, 316] width 133 height 23
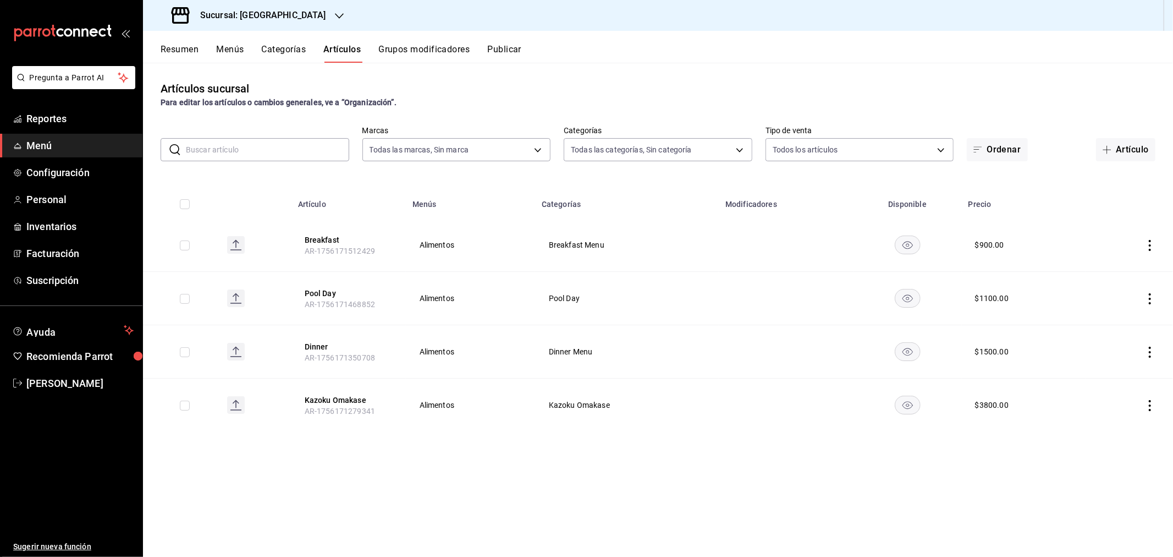
click at [281, 52] on button "Categorías" at bounding box center [284, 53] width 45 height 19
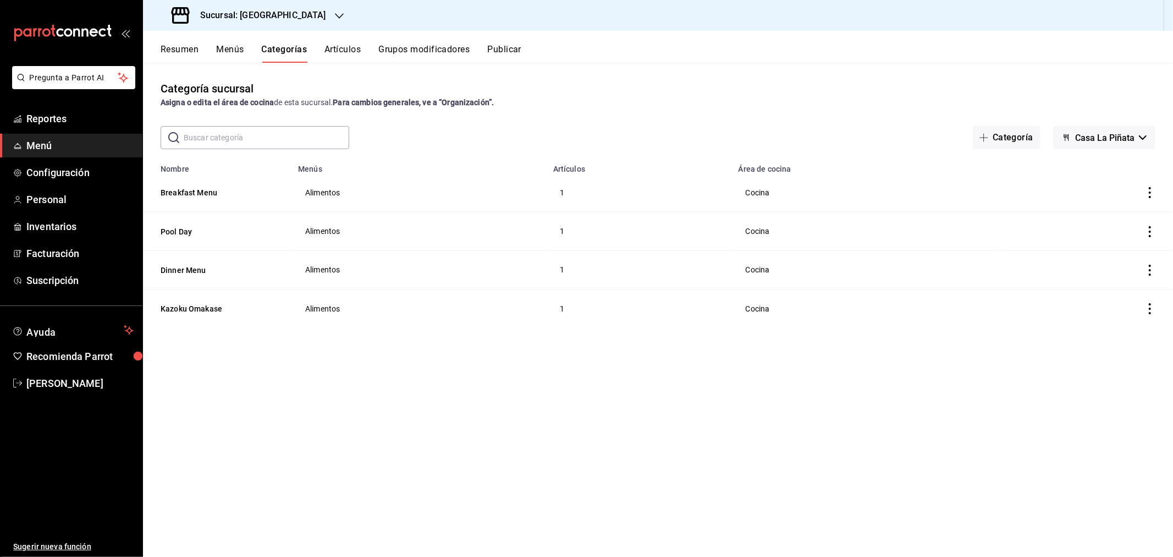
click at [227, 49] on button "Menús" at bounding box center [229, 53] width 27 height 19
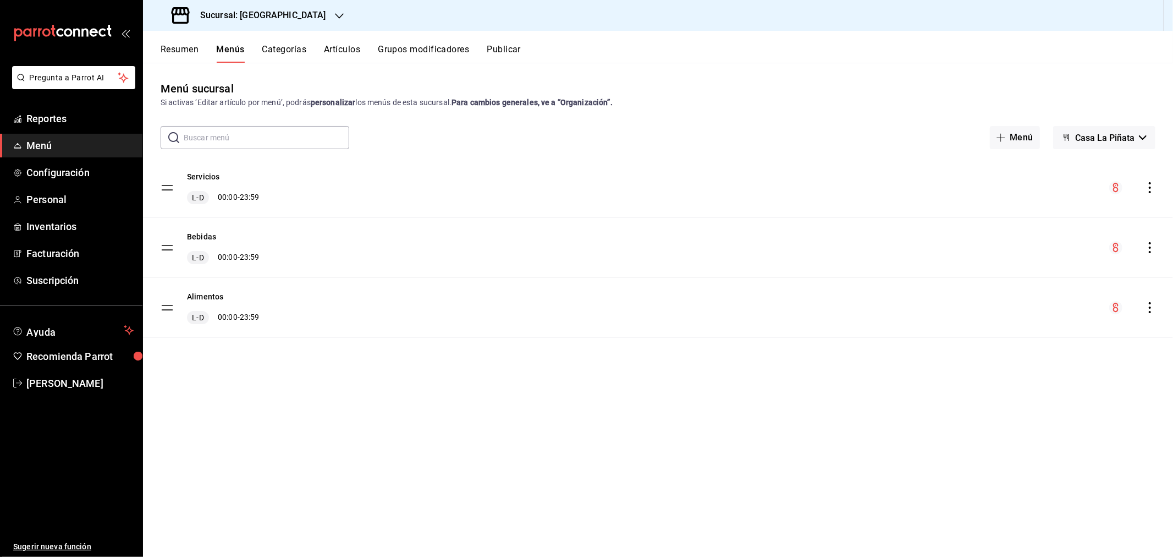
click at [290, 48] on button "Categorías" at bounding box center [284, 53] width 45 height 19
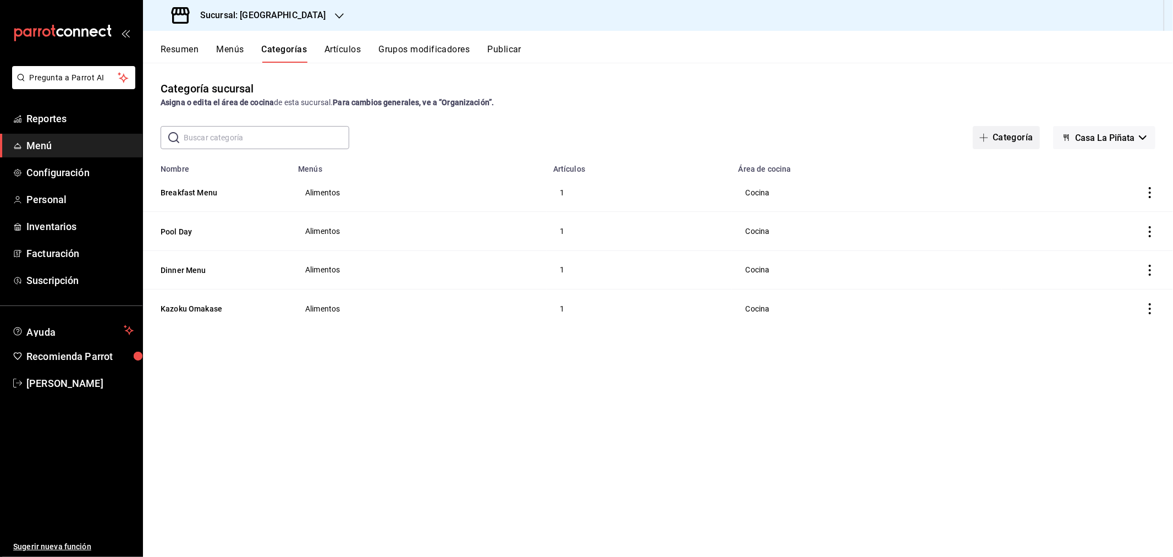
click at [997, 133] on button "Categoría" at bounding box center [1006, 137] width 67 height 23
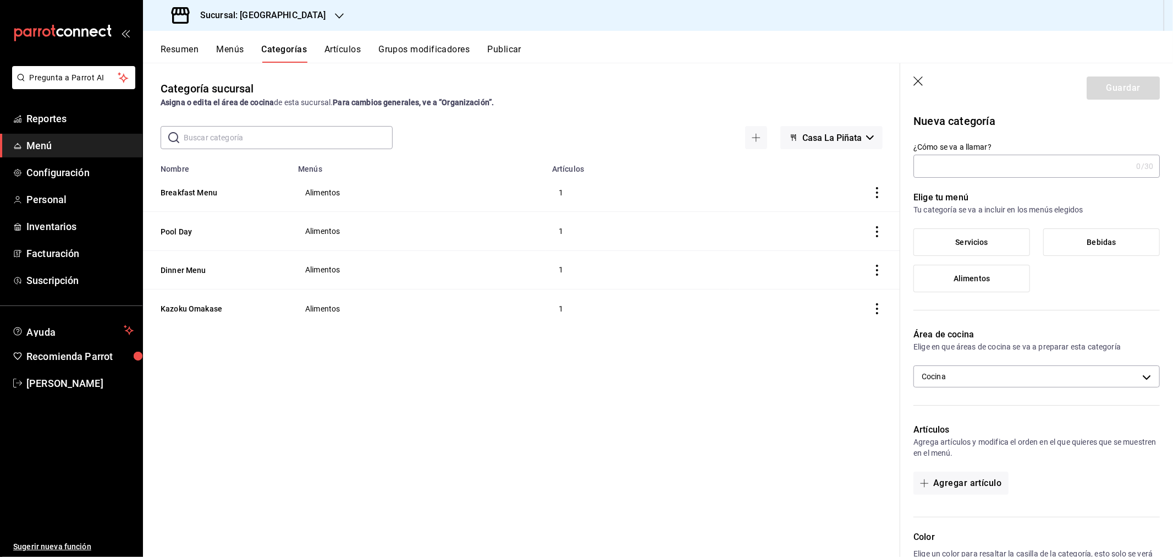
click at [988, 167] on input "¿Cómo se va a llamar?" at bounding box center [1022, 166] width 218 height 22
type input "Servicios"
click at [973, 243] on span "Servicios" at bounding box center [972, 242] width 32 height 9
click at [0, 0] on input "Servicios" at bounding box center [0, 0] width 0 height 0
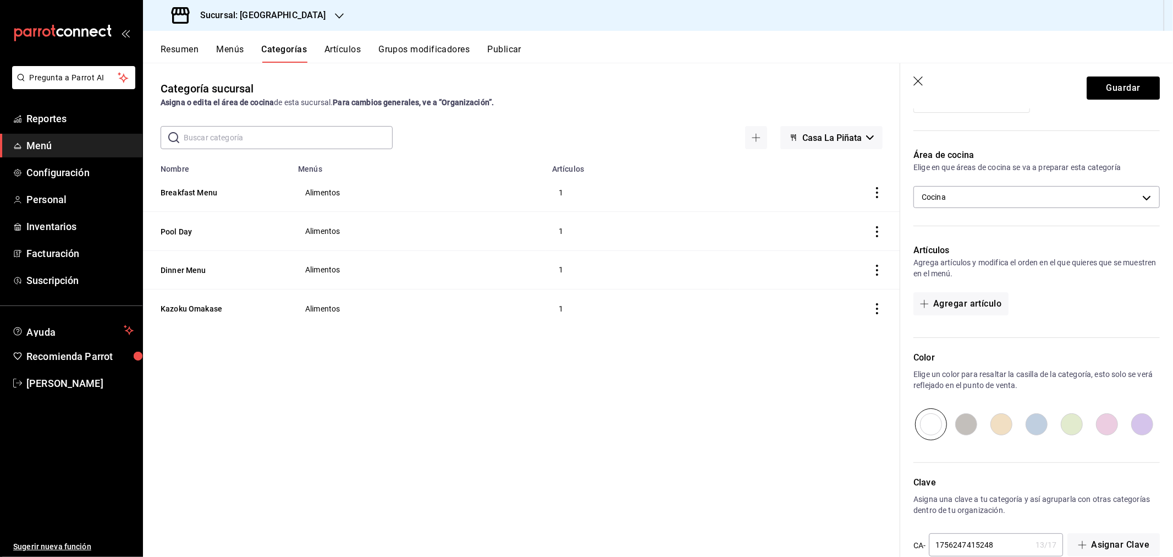
scroll to position [183, 0]
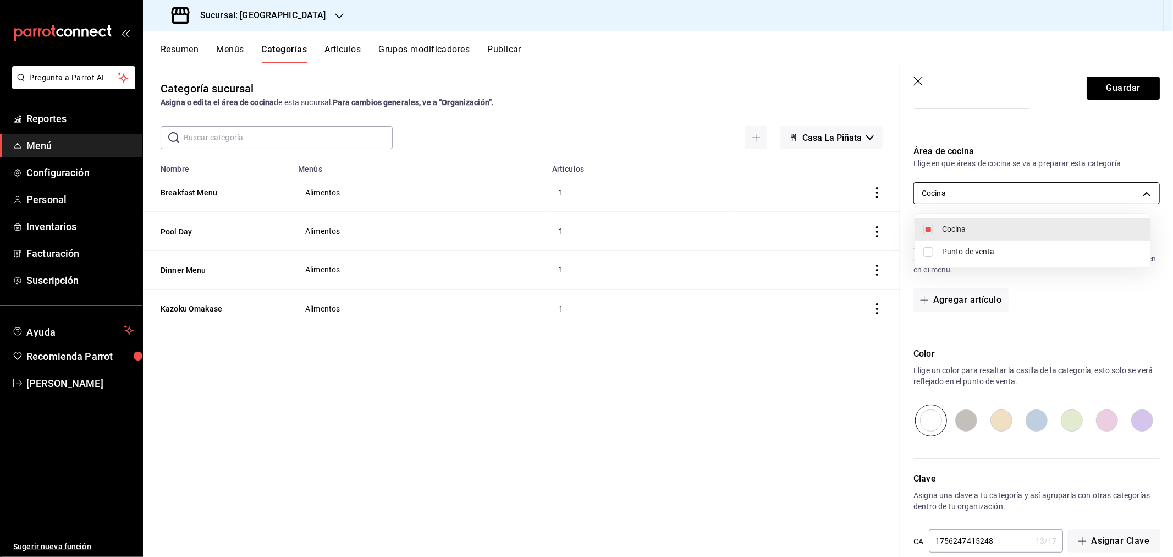
click at [1138, 190] on body "Pregunta a Parrot AI Reportes Menú Configuración Personal Inventarios Facturaci…" at bounding box center [586, 278] width 1173 height 557
click at [1139, 191] on div at bounding box center [586, 278] width 1173 height 557
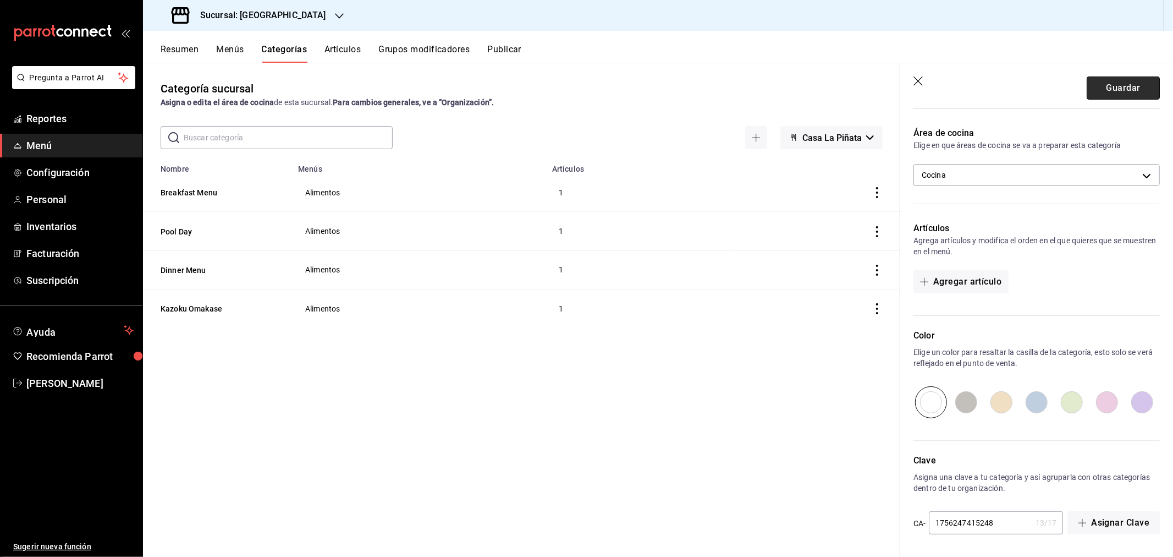
click at [1105, 87] on button "Guardar" at bounding box center [1123, 87] width 73 height 23
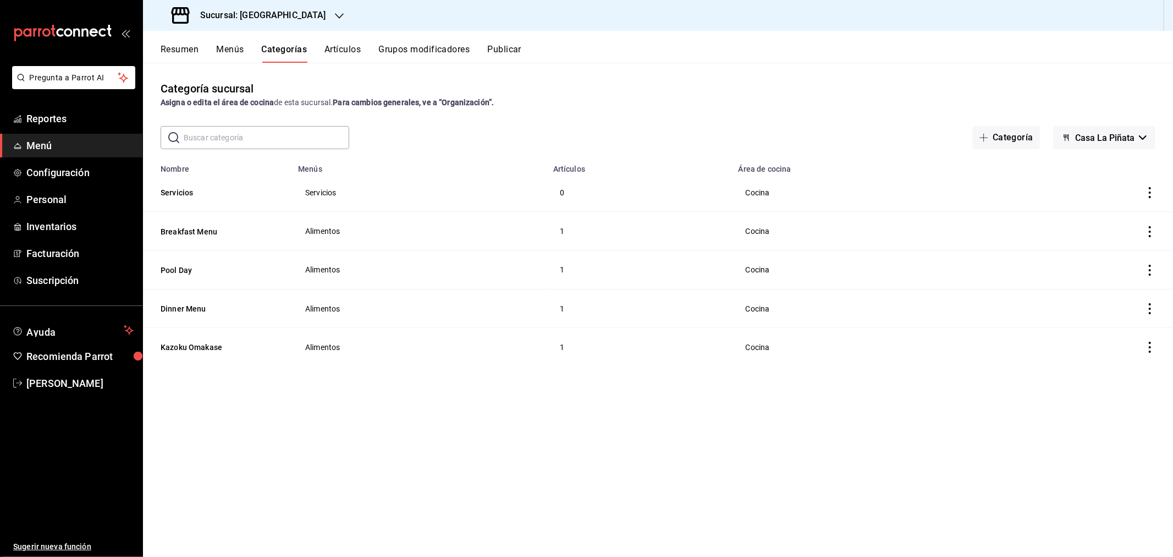
click at [345, 49] on button "Artículos" at bounding box center [342, 53] width 36 height 19
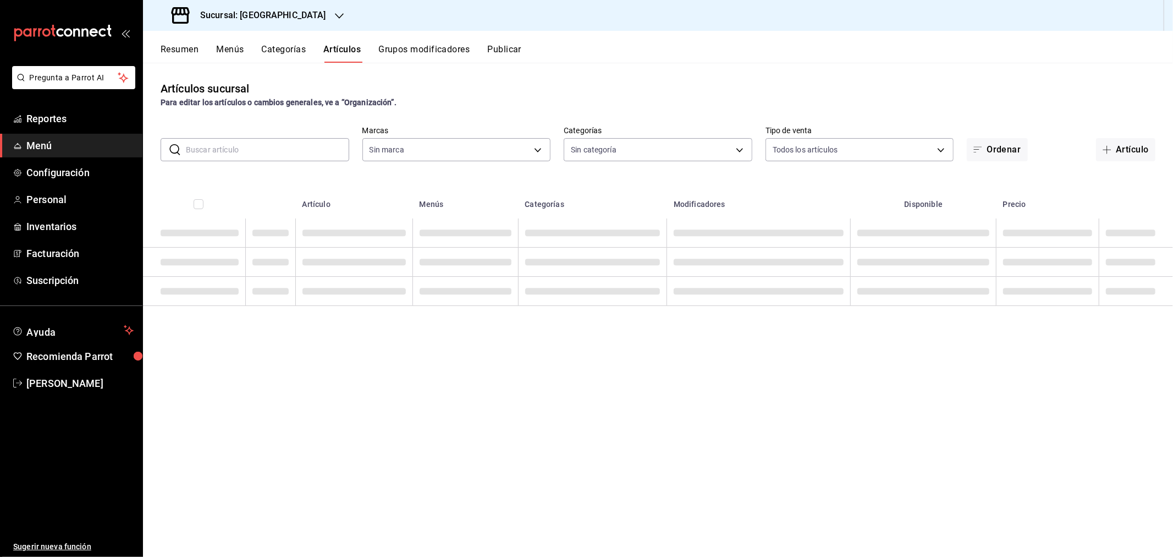
type input "18fd8c13-7b4d-4d51-bca4-54c7162e7755"
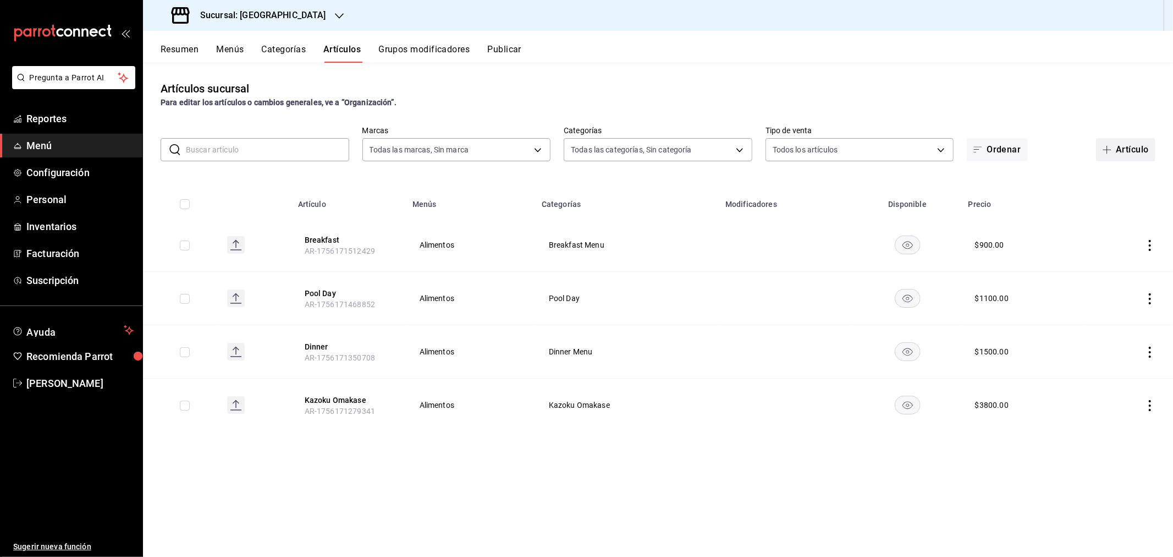
type input "fc4bf961-6055-4915-a126-469bfe3e565b,371d852e-6b9b-4722-9757-1b9d1a3cc828,dae4b…"
click at [1125, 146] on button "Artículo" at bounding box center [1125, 149] width 59 height 23
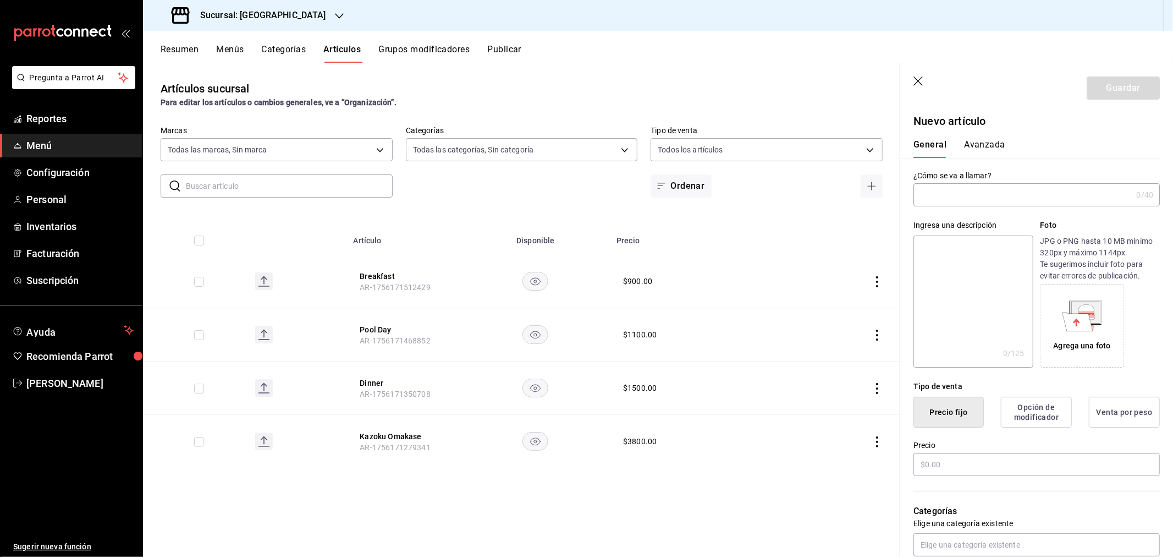
click at [960, 196] on input "text" at bounding box center [1022, 195] width 218 height 22
type input "Kitchen Service"
click at [966, 469] on input "text" at bounding box center [1036, 464] width 246 height 23
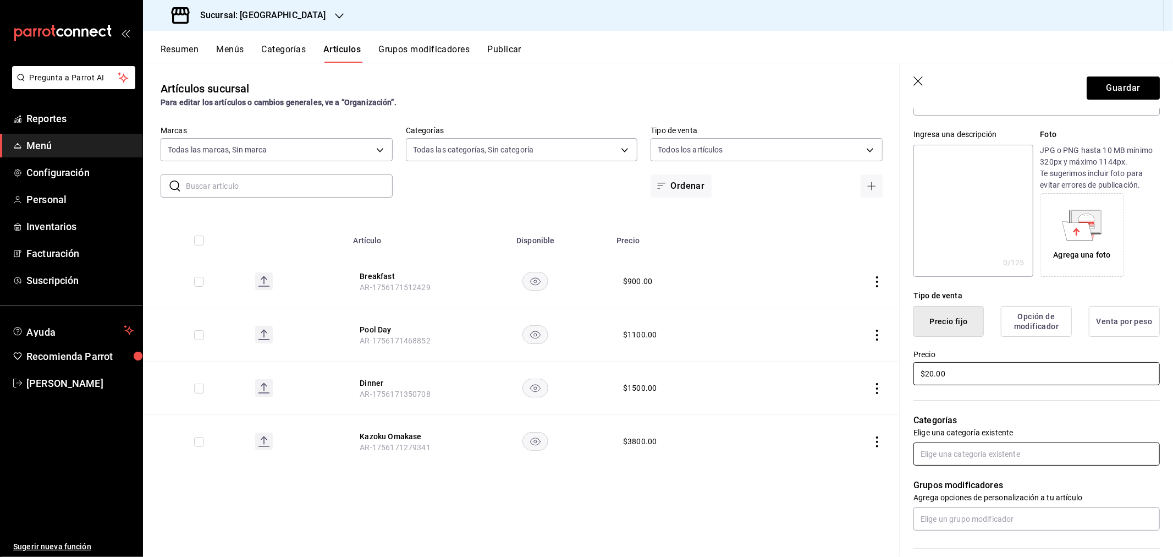
scroll to position [183, 0]
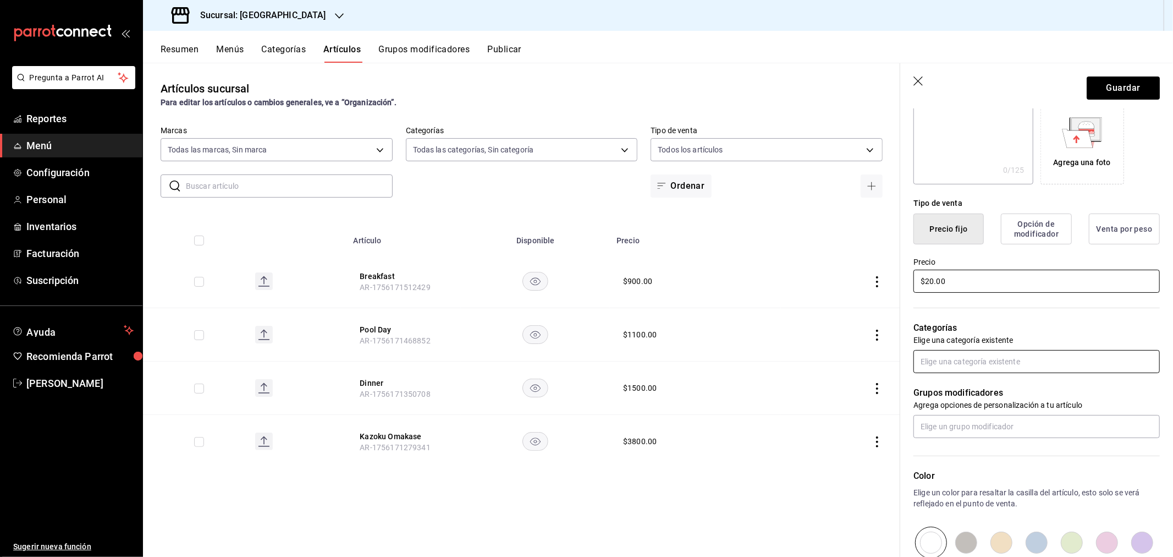
type input "$20.00"
click at [970, 362] on input "text" at bounding box center [1036, 361] width 246 height 23
click at [950, 460] on li "Servicios" at bounding box center [1032, 459] width 237 height 18
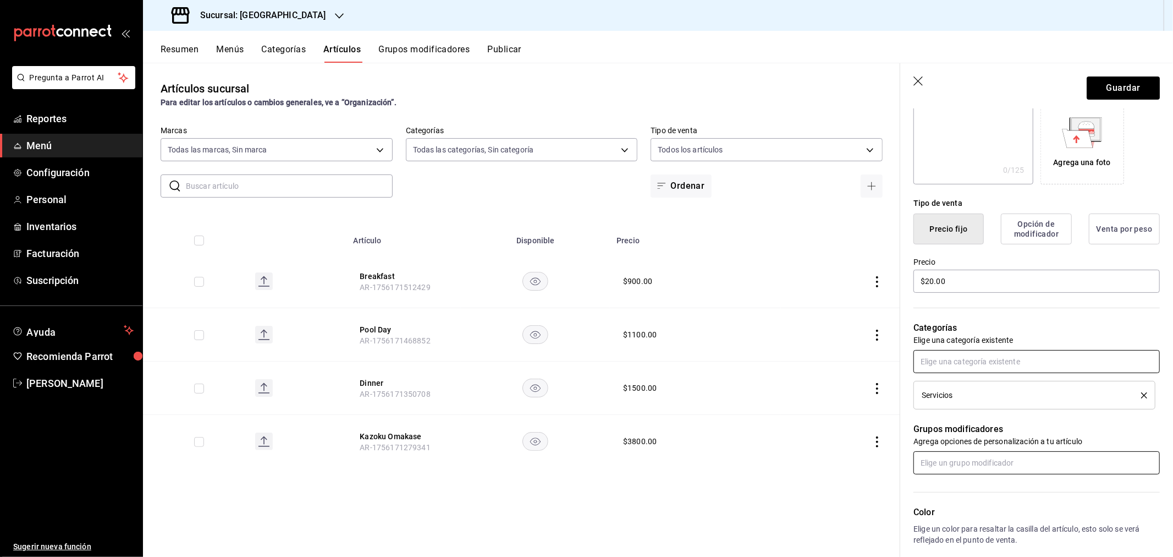
scroll to position [359, 0]
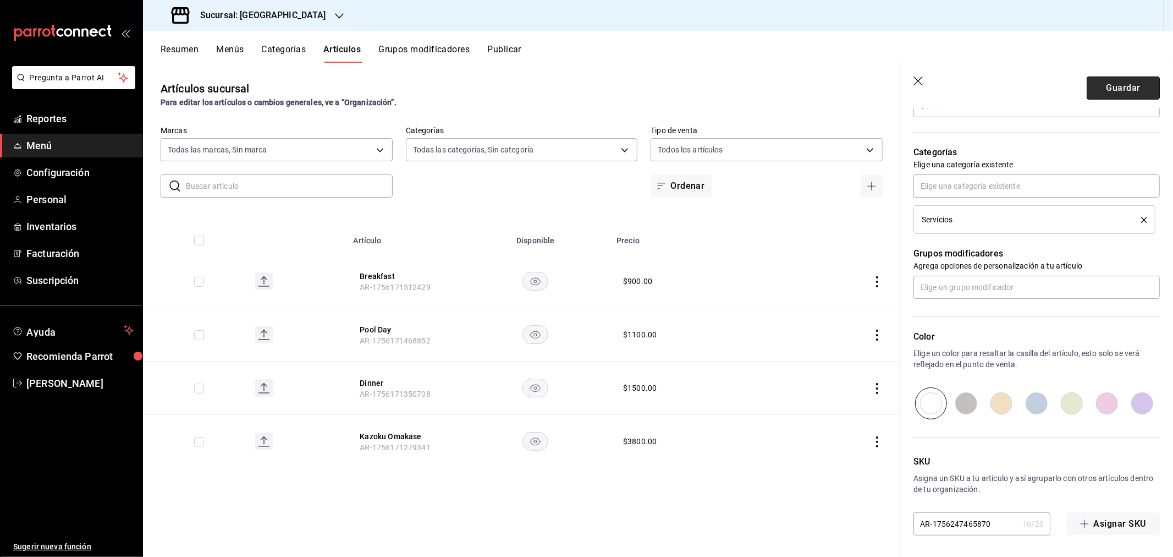
click at [1114, 92] on button "Guardar" at bounding box center [1123, 87] width 73 height 23
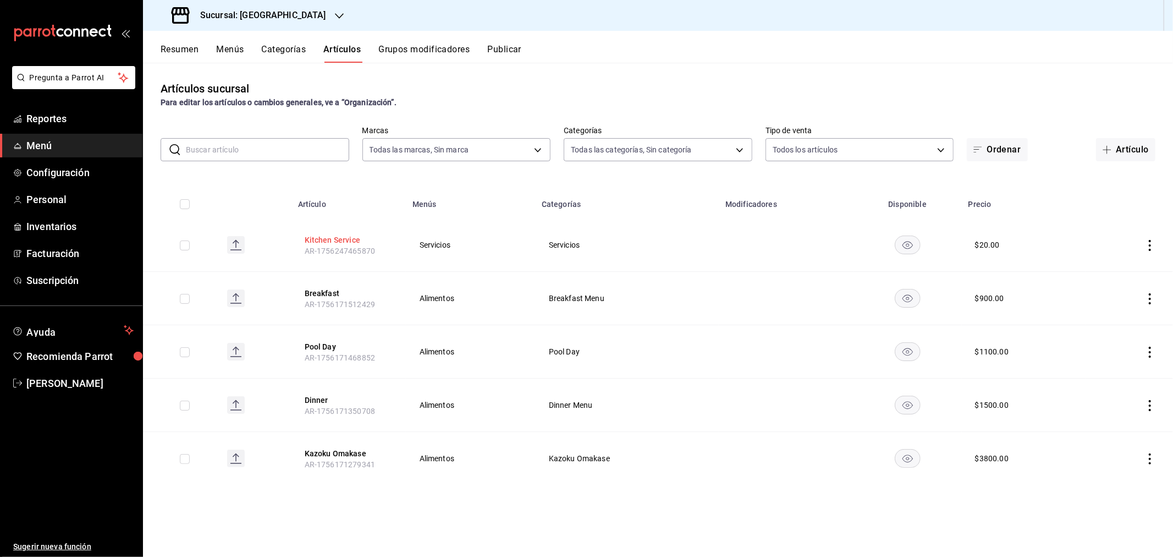
click at [331, 238] on button "Kitchen Service" at bounding box center [349, 239] width 88 height 11
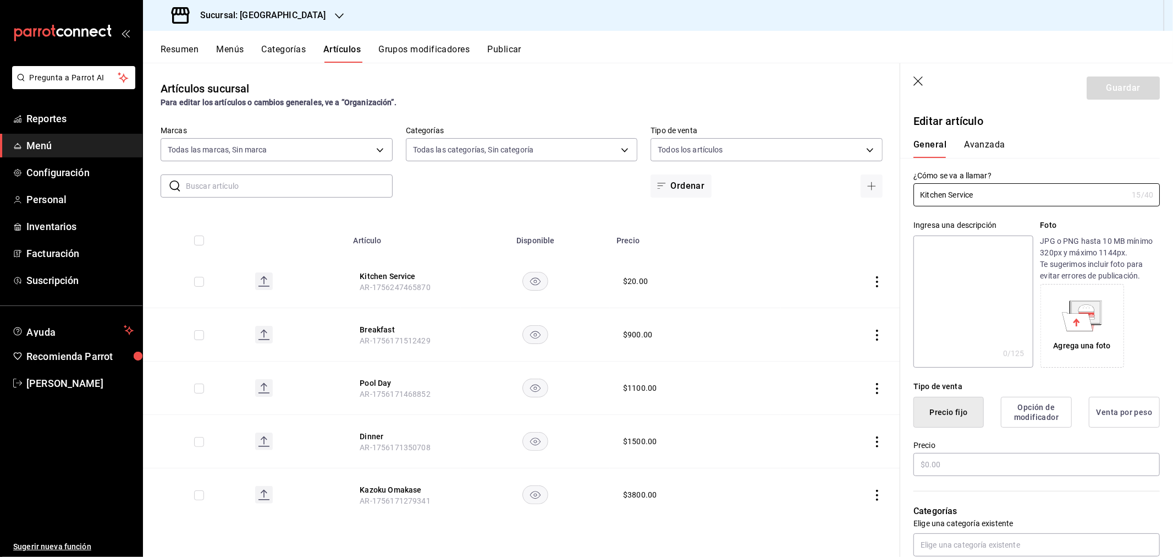
type input "$20.00"
type input "E48"
type input "90101500"
radio input "true"
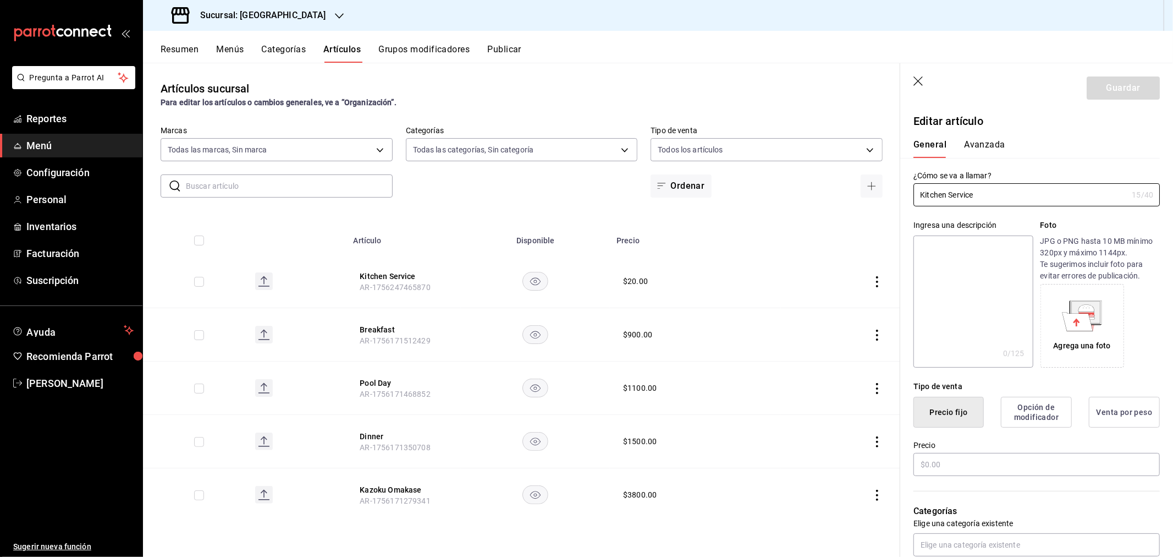
type input "537313b1-d8fc-4523-afdb-479d4e6ee79a"
click at [988, 141] on button "Avanzada" at bounding box center [984, 148] width 41 height 19
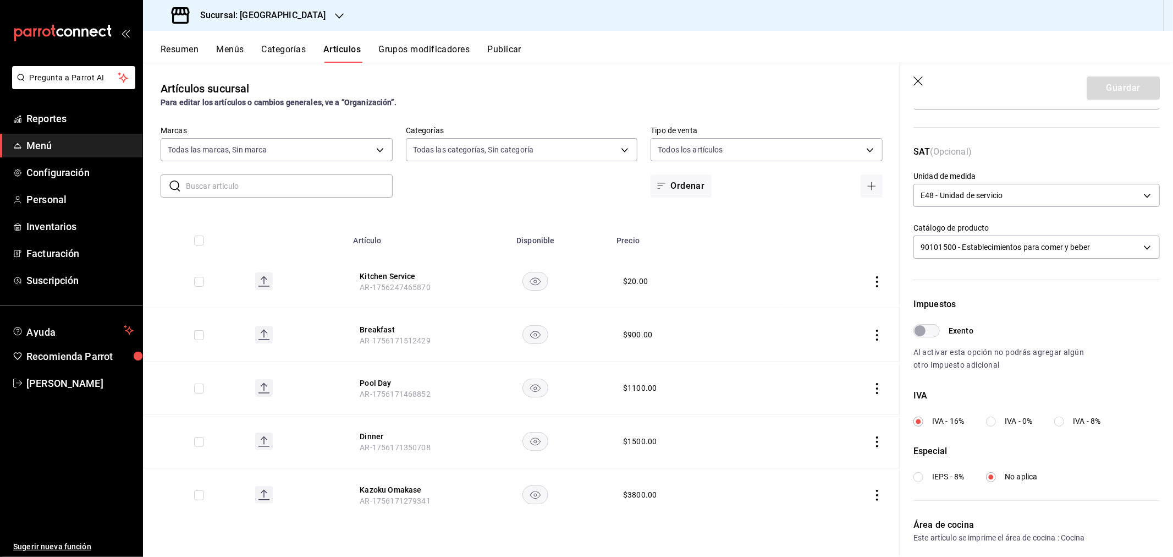
scroll to position [220, 0]
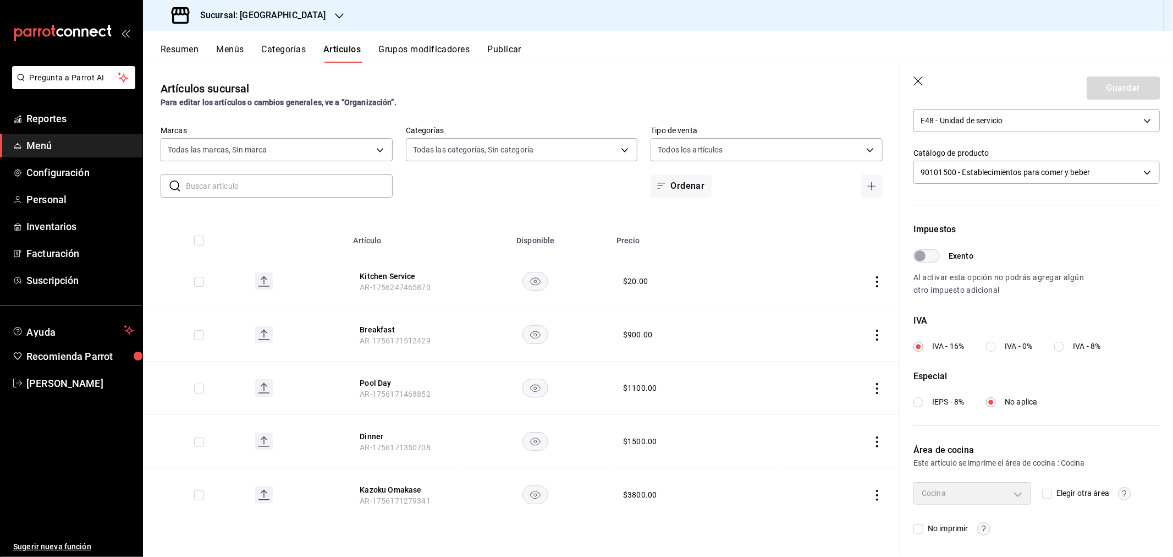
click at [1000, 349] on label "IVA - 0%" at bounding box center [1009, 346] width 46 height 12
click at [996, 349] on input "IVA - 0%" at bounding box center [991, 347] width 10 height 10
radio input "true"
click at [1117, 70] on header "Guardar" at bounding box center [1036, 85] width 273 height 45
click at [1114, 80] on button "Guardar" at bounding box center [1123, 87] width 73 height 23
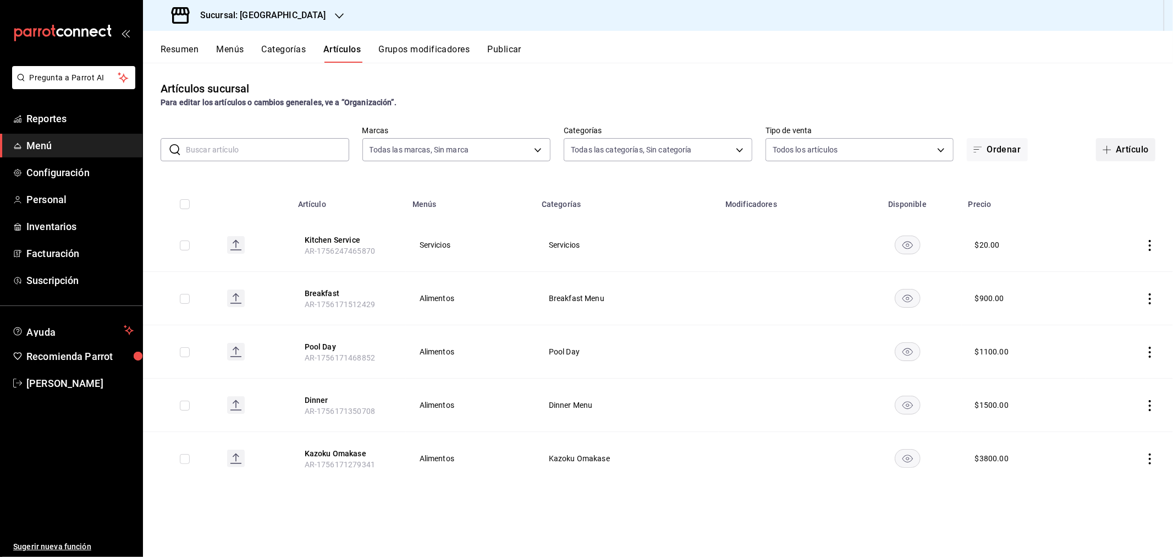
click at [1125, 152] on button "Artículo" at bounding box center [1125, 149] width 59 height 23
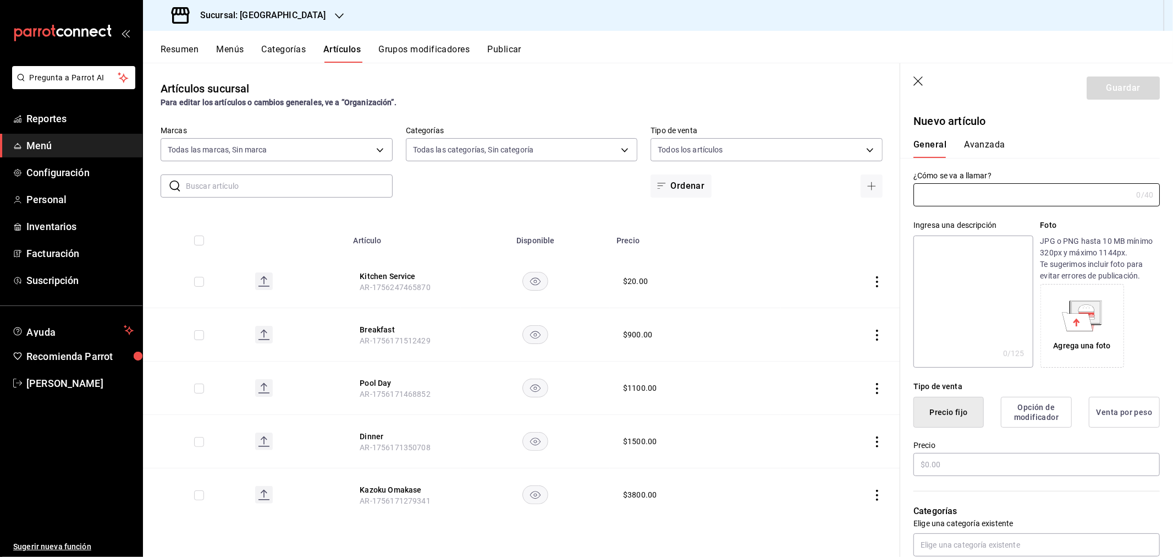
type input "AR-1756247728037"
type input "Groceries"
drag, startPoint x: 946, startPoint y: 463, endPoint x: 900, endPoint y: 465, distance: 46.2
click at [900, 465] on div "Precio" at bounding box center [1030, 452] width 260 height 50
type input "$20.00"
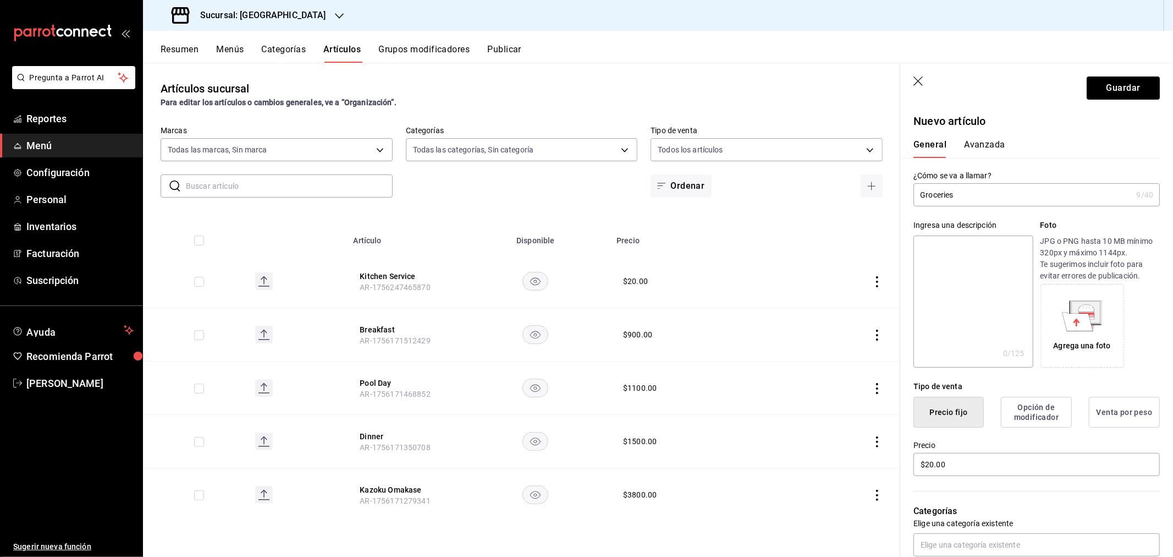
click at [987, 133] on div "General [PERSON_NAME]" at bounding box center [1030, 143] width 260 height 29
click at [975, 144] on button "Avanzada" at bounding box center [984, 148] width 41 height 19
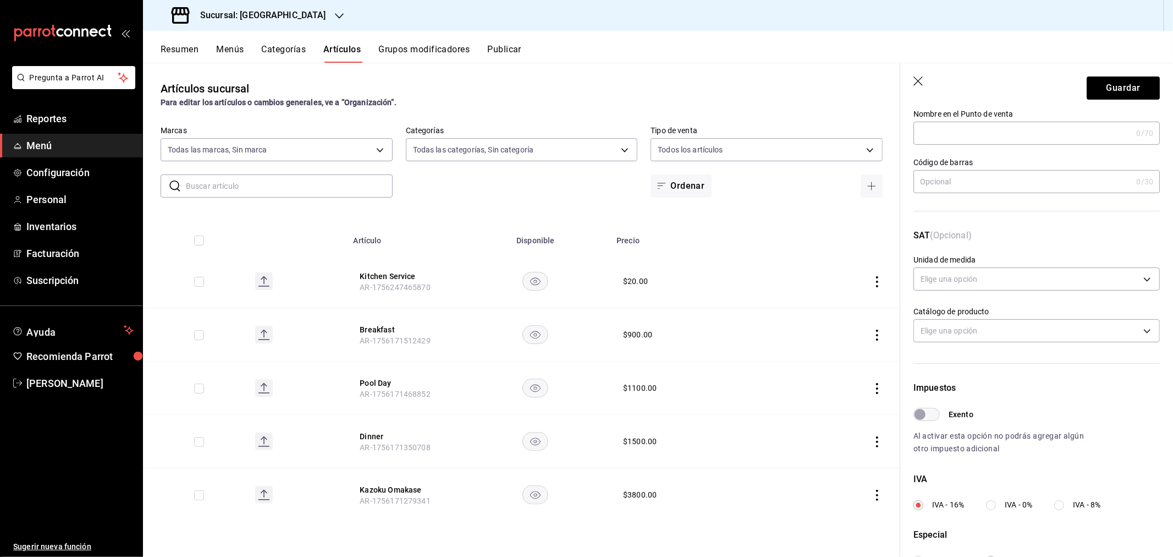
scroll to position [183, 0]
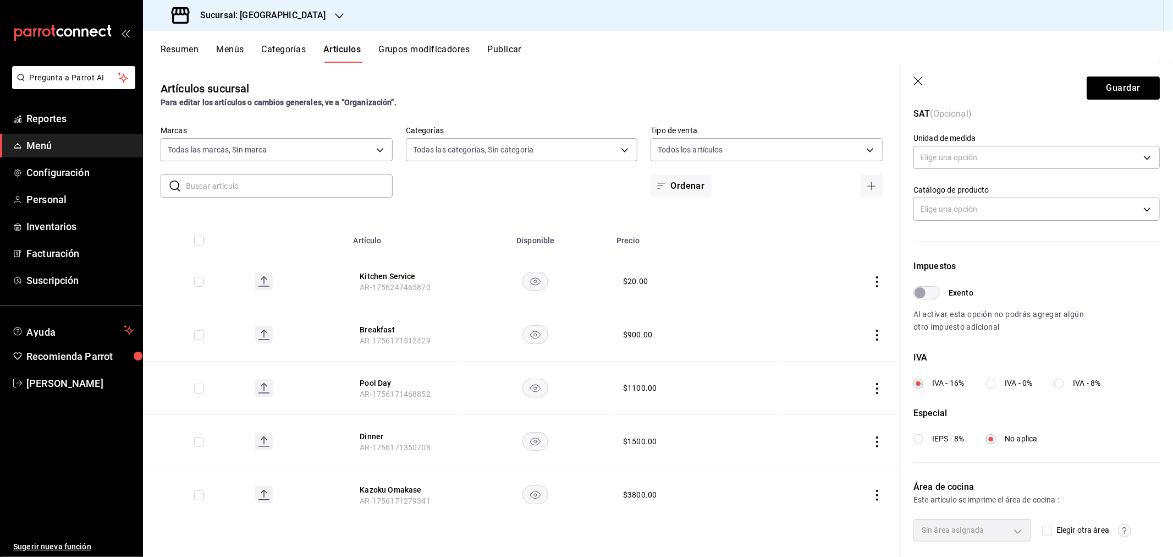
click at [999, 381] on label "IVA - 0%" at bounding box center [1009, 383] width 46 height 12
click at [996, 381] on input "IVA - 0%" at bounding box center [991, 383] width 10 height 10
radio input "true"
click at [1117, 95] on button "Guardar" at bounding box center [1123, 87] width 73 height 23
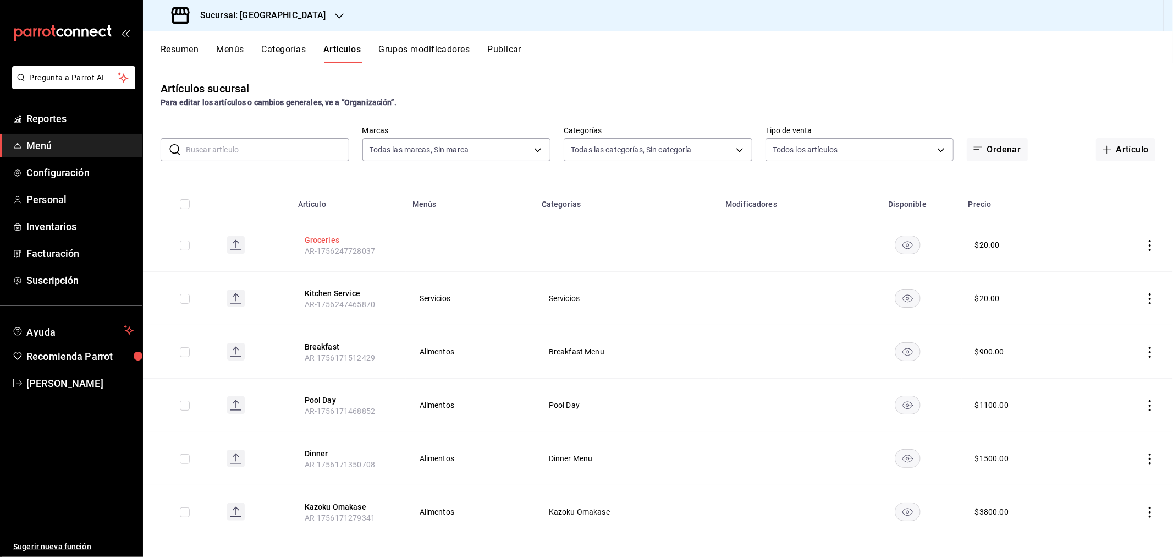
click at [309, 242] on button "Groceries" at bounding box center [349, 239] width 88 height 11
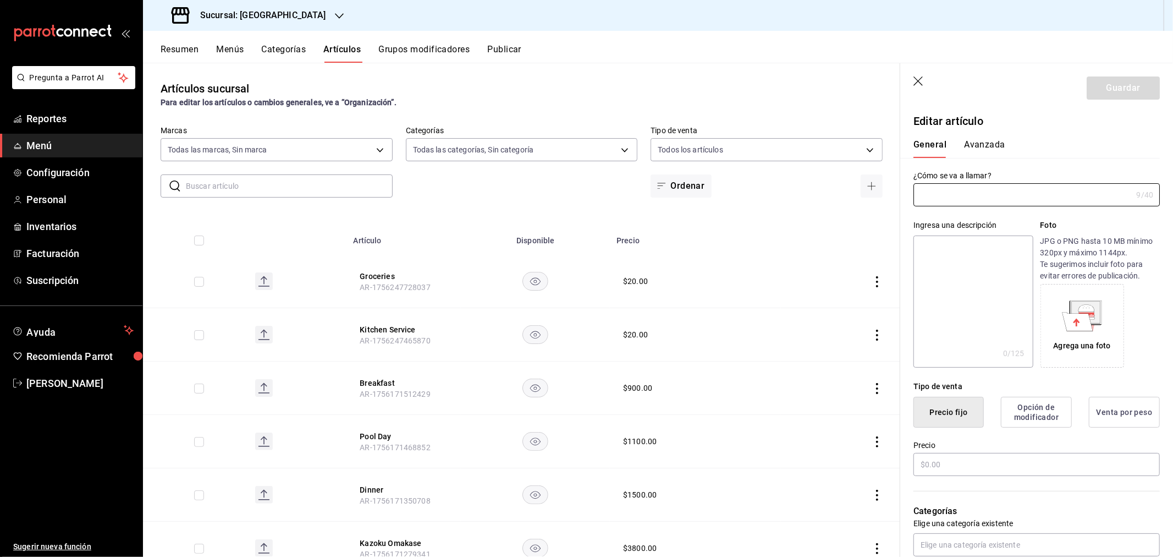
type input "Groceries"
type input "AR-1756247728037"
type input "$20.00"
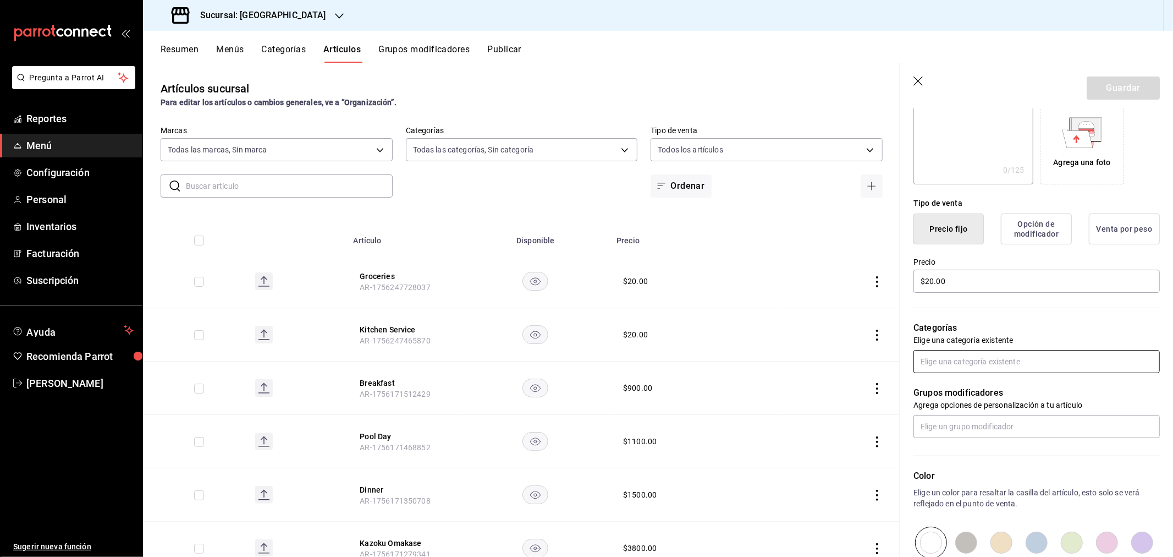
click at [984, 367] on input "text" at bounding box center [1036, 361] width 246 height 23
click at [948, 460] on li "Servicios" at bounding box center [1032, 459] width 237 height 18
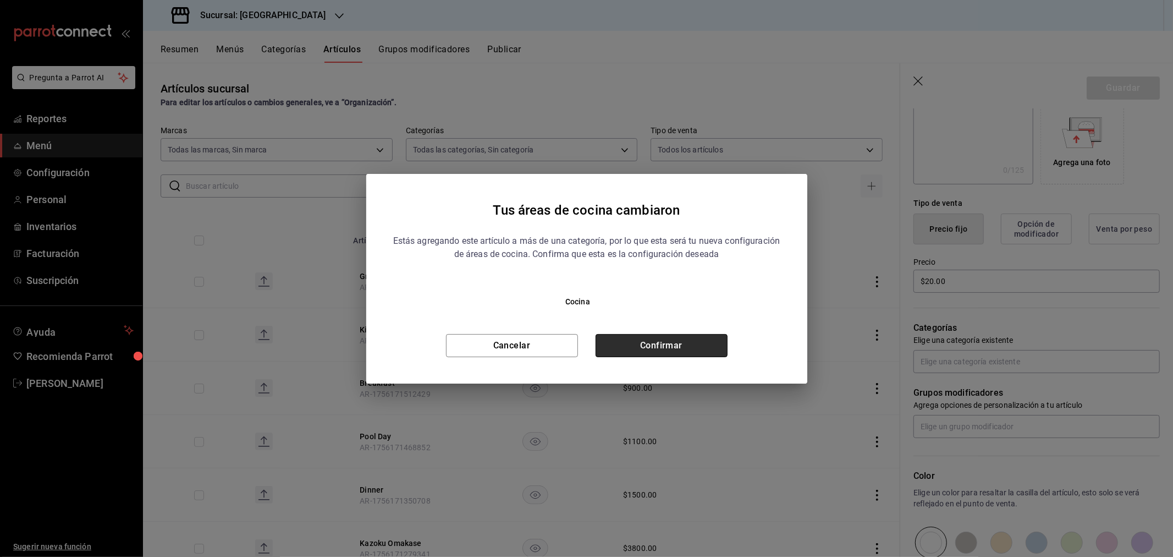
click at [667, 349] on button "Confirmar" at bounding box center [662, 345] width 132 height 23
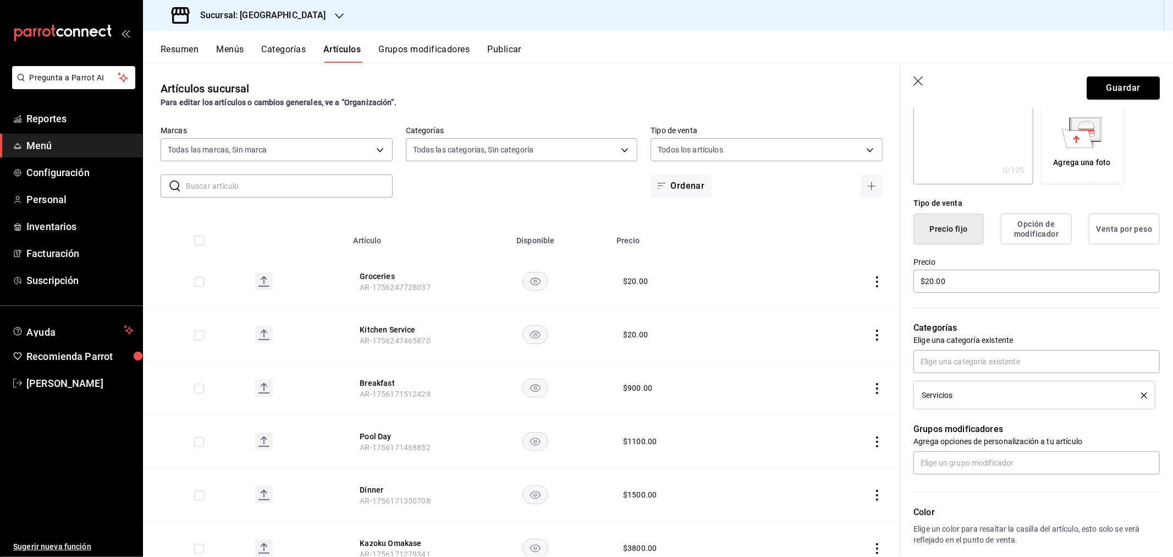
click at [1137, 95] on button "Guardar" at bounding box center [1123, 87] width 73 height 23
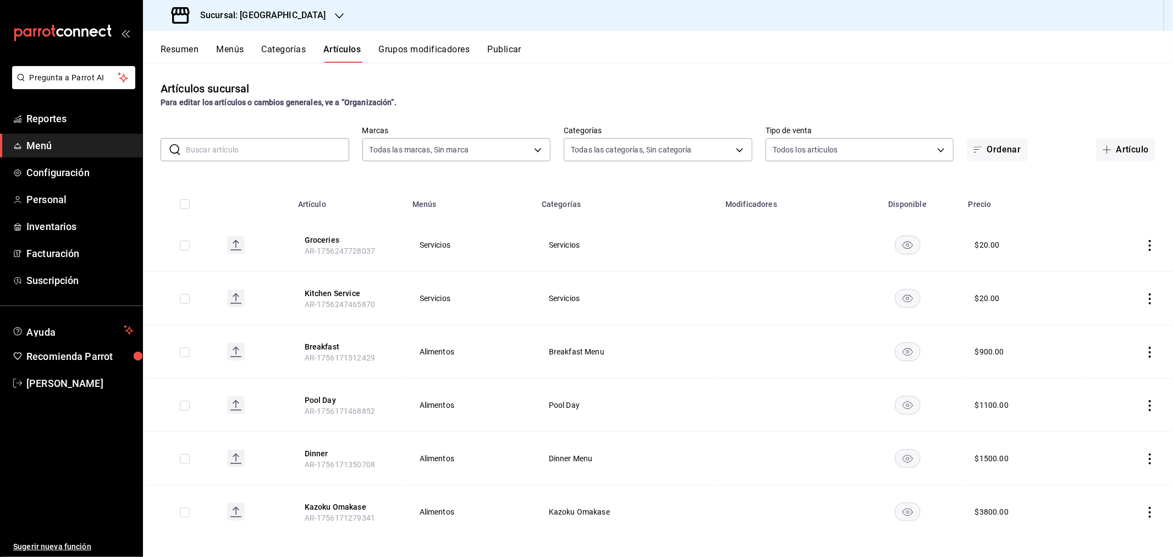
click at [274, 48] on button "Categorías" at bounding box center [284, 53] width 45 height 19
